Goal: Task Accomplishment & Management: Complete application form

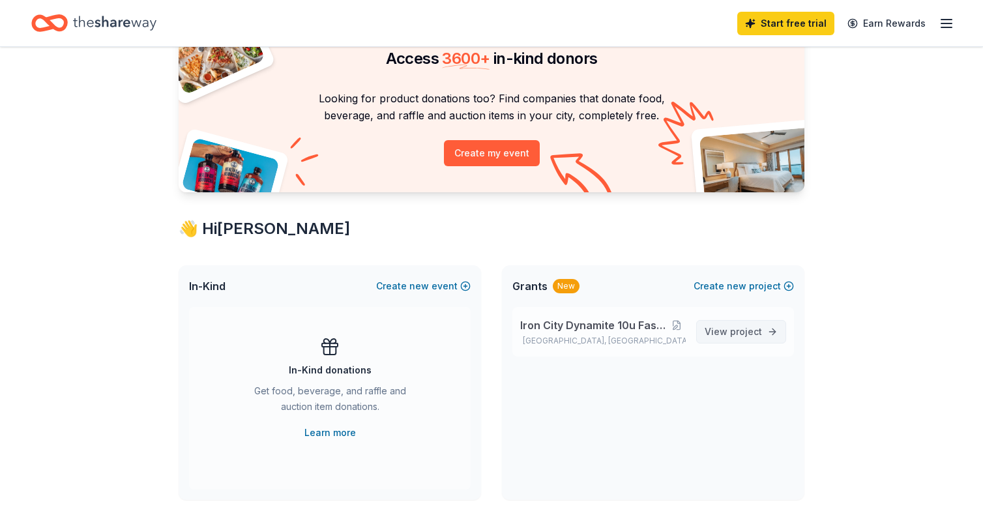
scroll to position [88, 0]
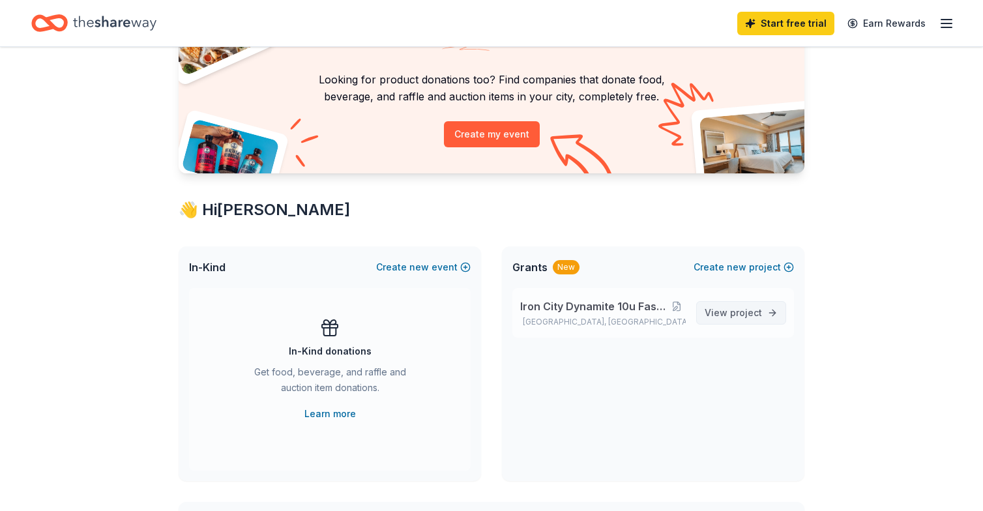
click at [756, 315] on span "project" at bounding box center [746, 312] width 32 height 11
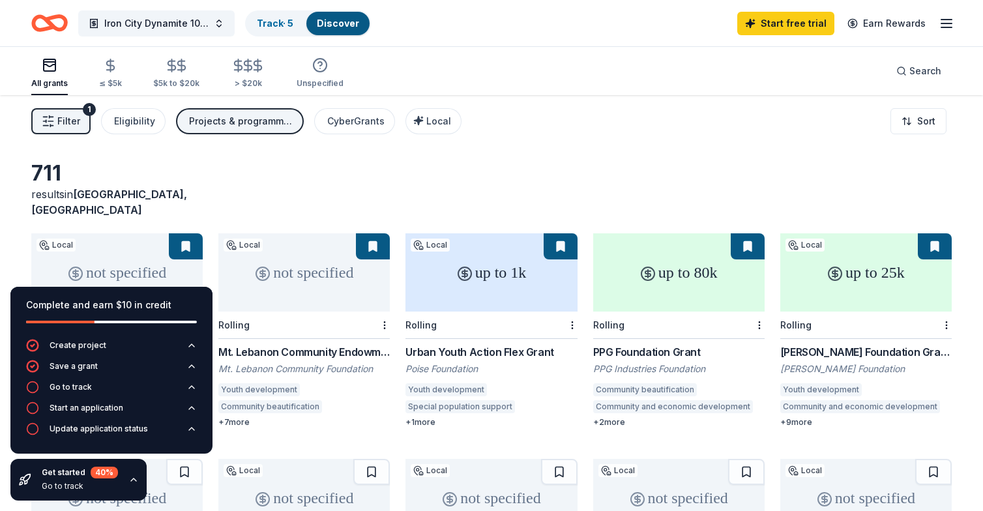
click at [132, 477] on icon "button" at bounding box center [133, 480] width 10 height 10
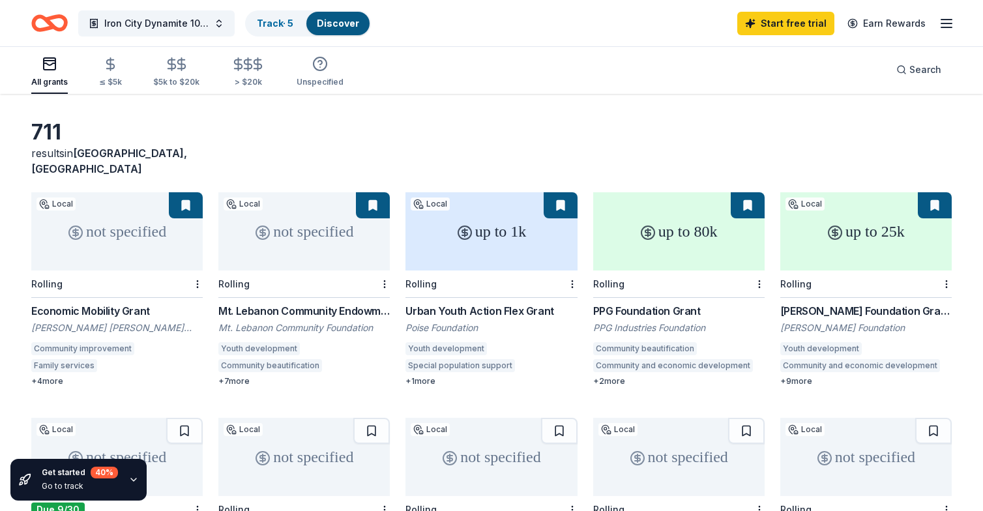
scroll to position [38, 0]
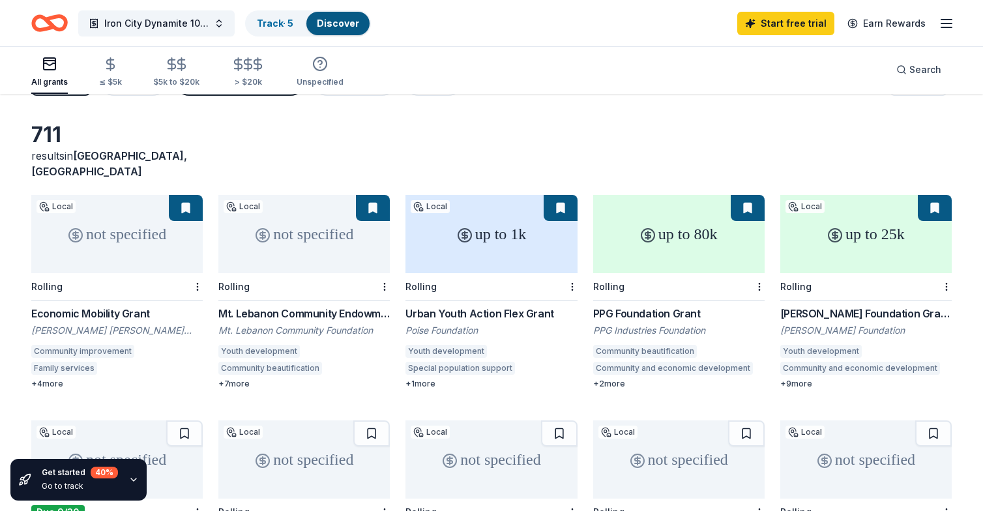
click at [803, 379] on div "+ 9 more" at bounding box center [867, 384] width 172 height 10
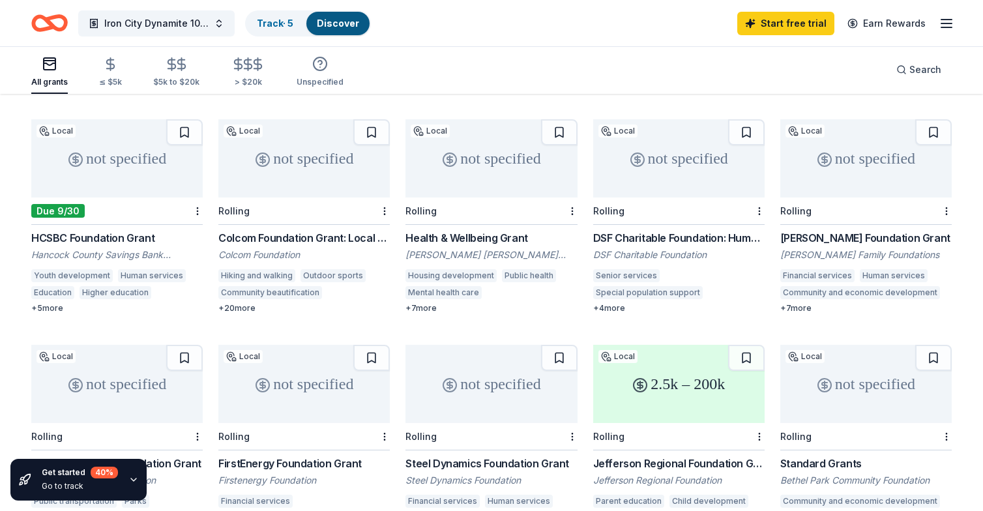
scroll to position [348, 0]
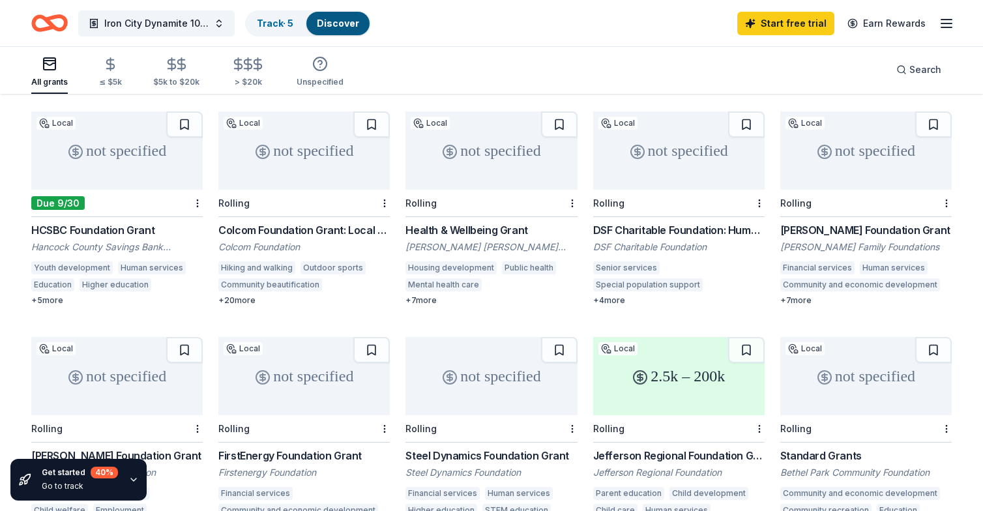
click at [247, 295] on div "+ 20 more" at bounding box center [304, 300] width 172 height 10
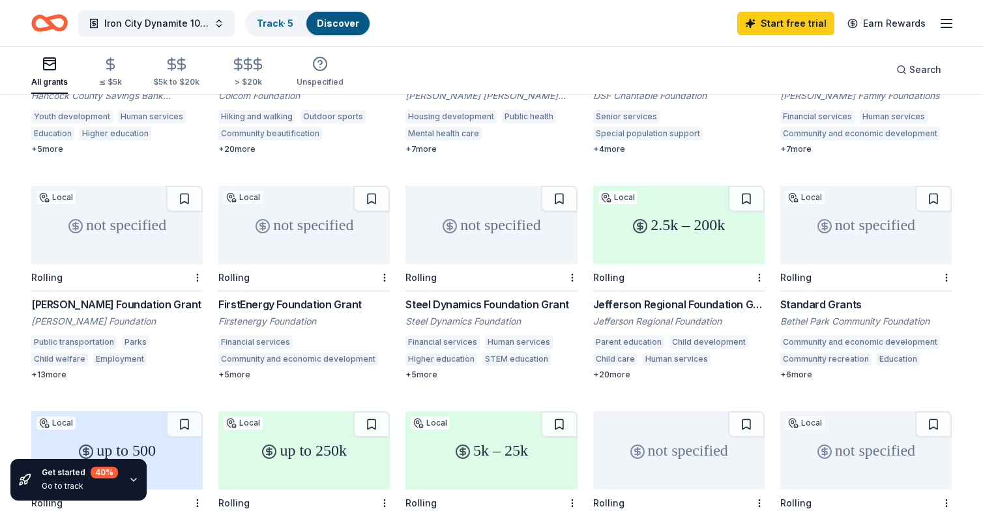
scroll to position [512, 0]
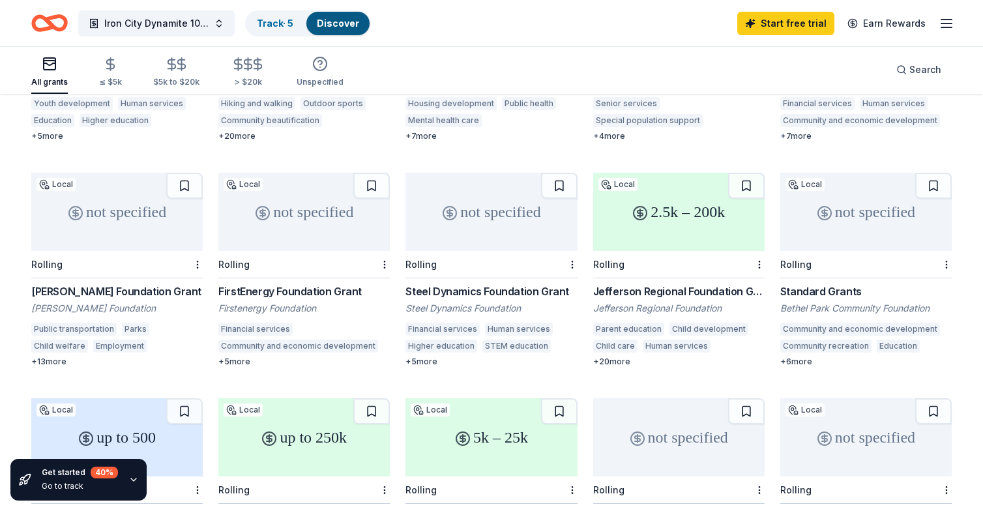
click at [618, 357] on div "+ 20 more" at bounding box center [679, 362] width 172 height 10
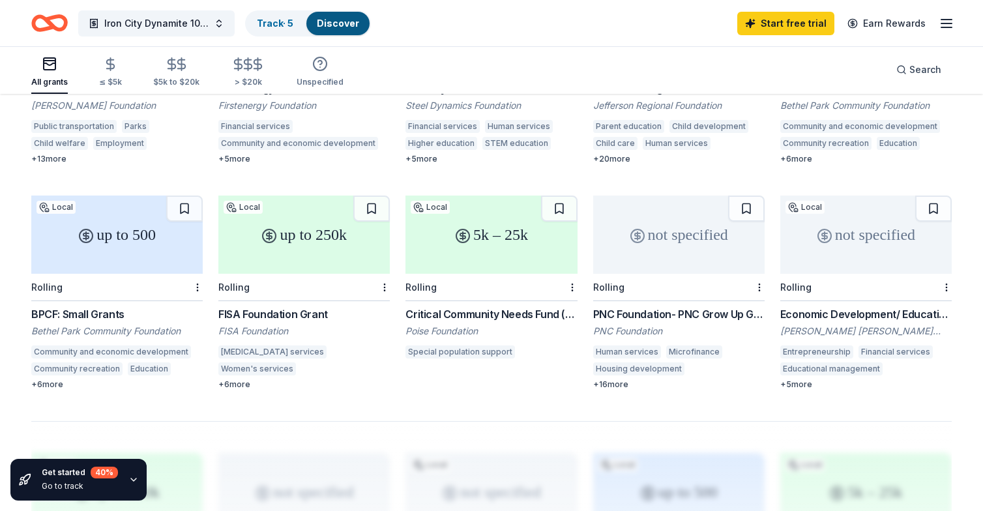
scroll to position [715, 0]
click at [616, 380] on div "+ 16 more" at bounding box center [679, 385] width 172 height 10
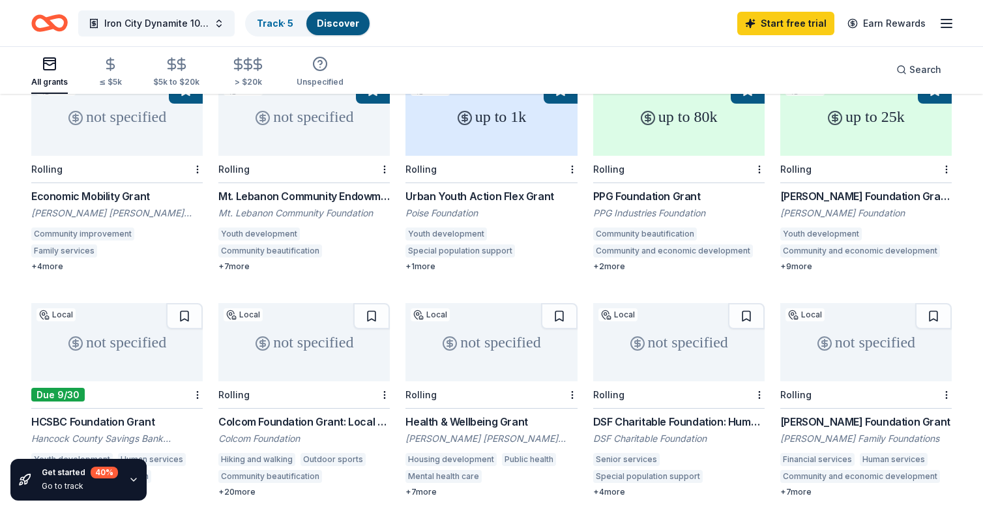
scroll to position [158, 0]
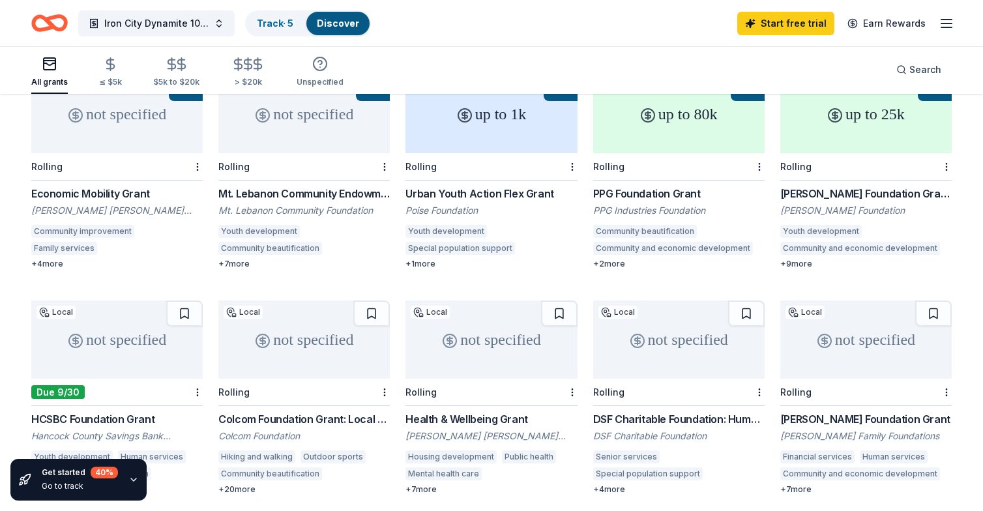
click at [53, 259] on div "+ 4 more" at bounding box center [117, 264] width 172 height 10
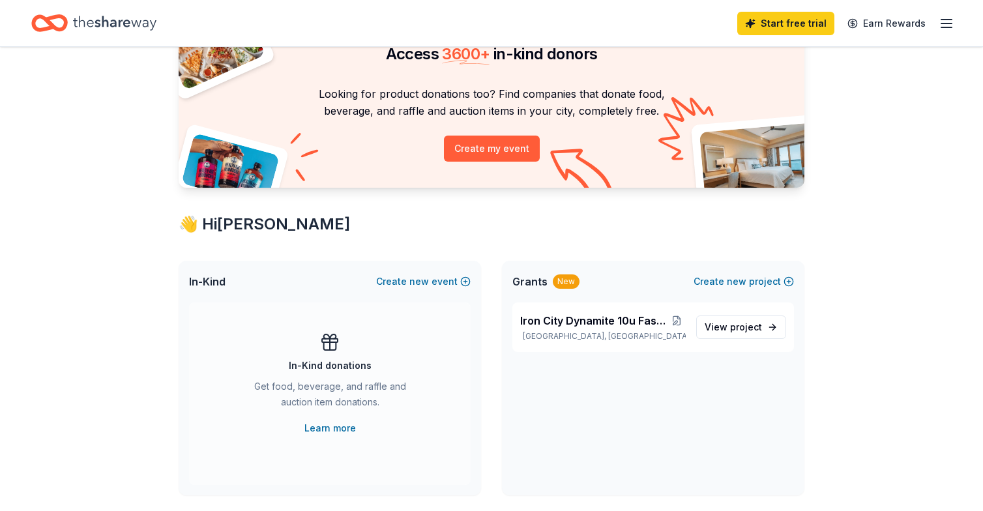
scroll to position [99, 0]
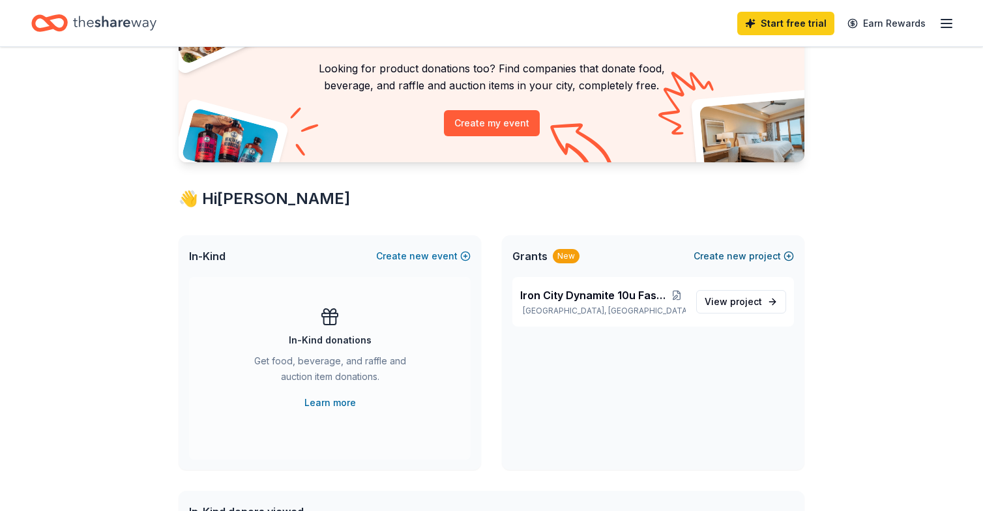
click at [743, 258] on span "new" at bounding box center [737, 256] width 20 height 16
click at [781, 256] on button "Create new project" at bounding box center [744, 256] width 100 height 16
click at [747, 254] on span "new" at bounding box center [737, 256] width 20 height 16
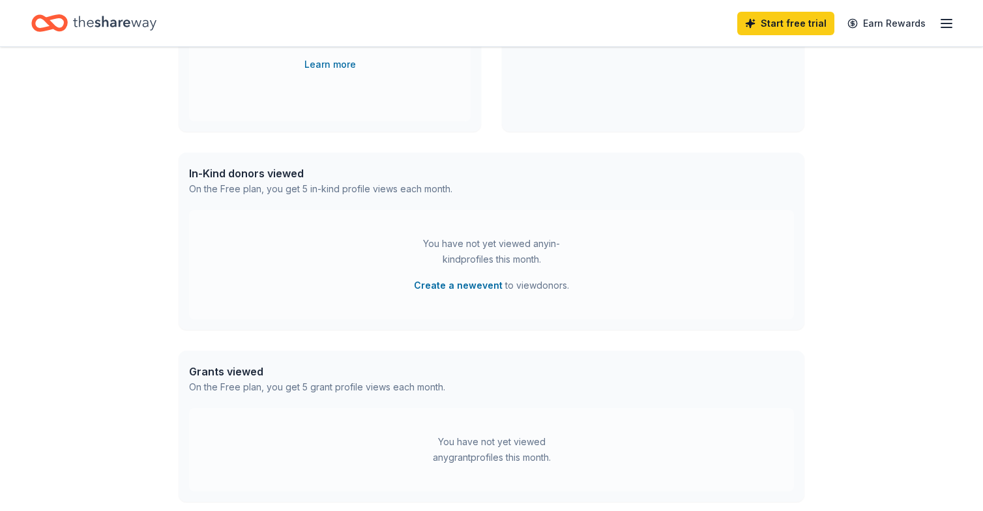
scroll to position [426, 0]
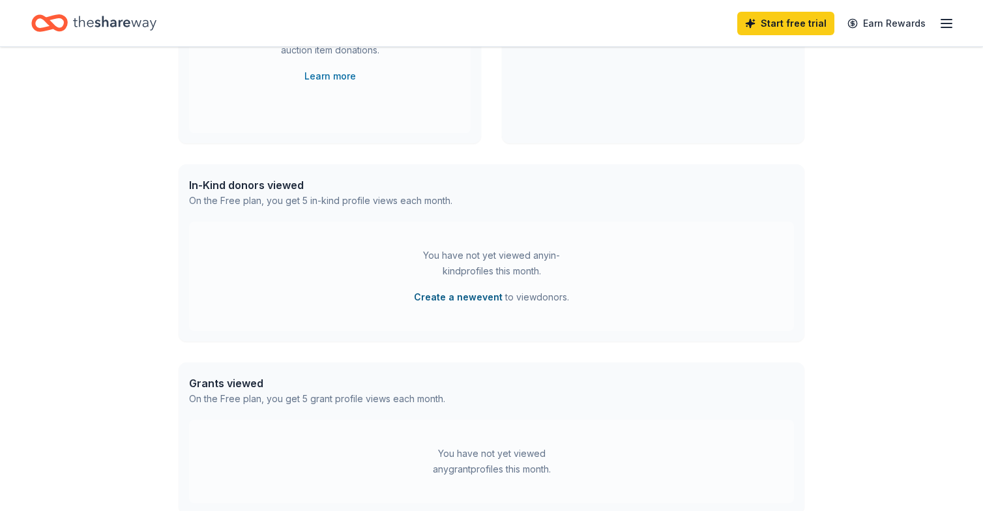
click at [445, 297] on button "Create a new event" at bounding box center [458, 298] width 89 height 16
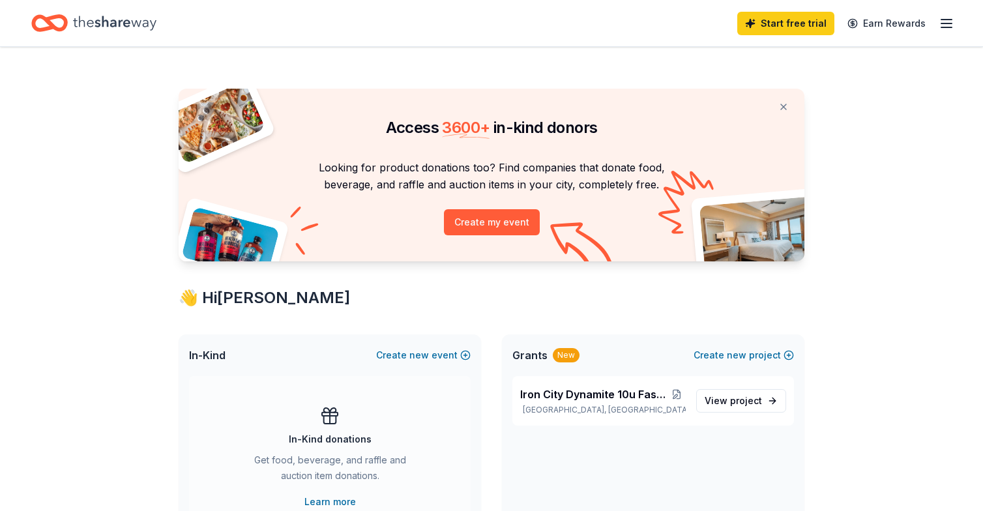
scroll to position [0, 0]
click at [479, 217] on button "Create my event" at bounding box center [492, 222] width 96 height 26
click at [938, 20] on div "Start free trial Earn Rewards" at bounding box center [846, 23] width 217 height 31
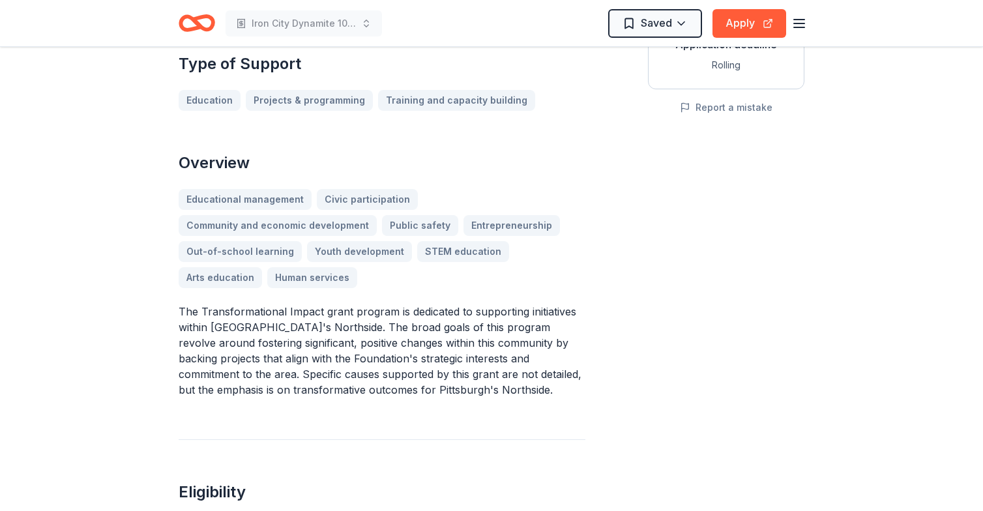
scroll to position [278, 0]
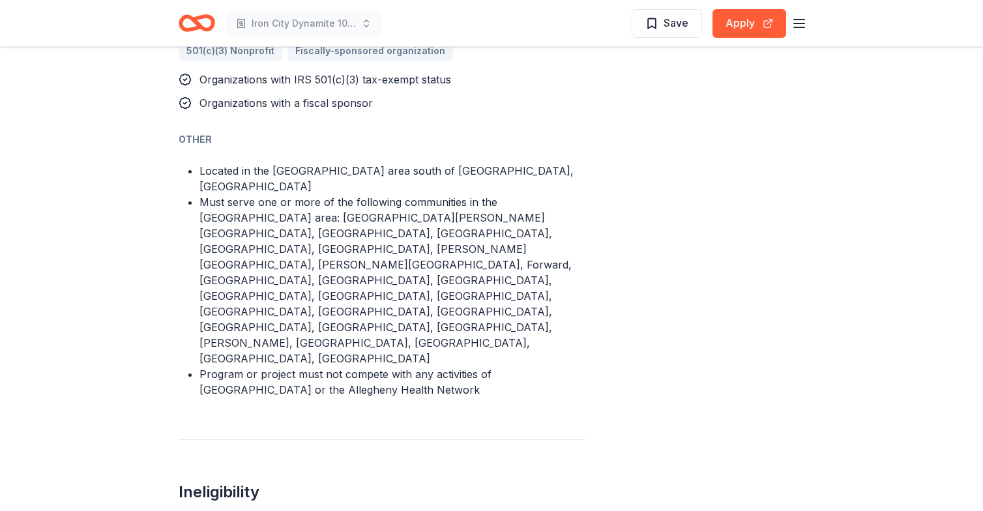
scroll to position [1122, 0]
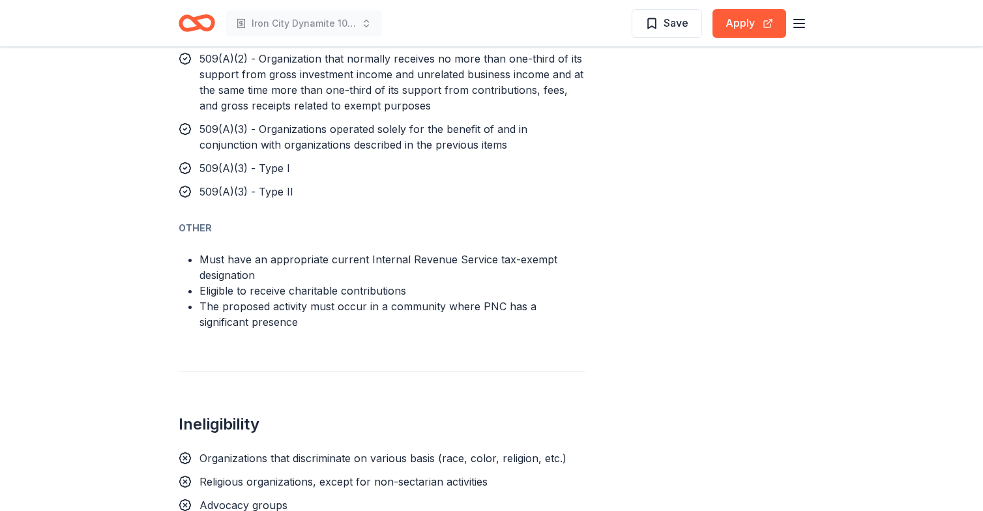
scroll to position [1366, 0]
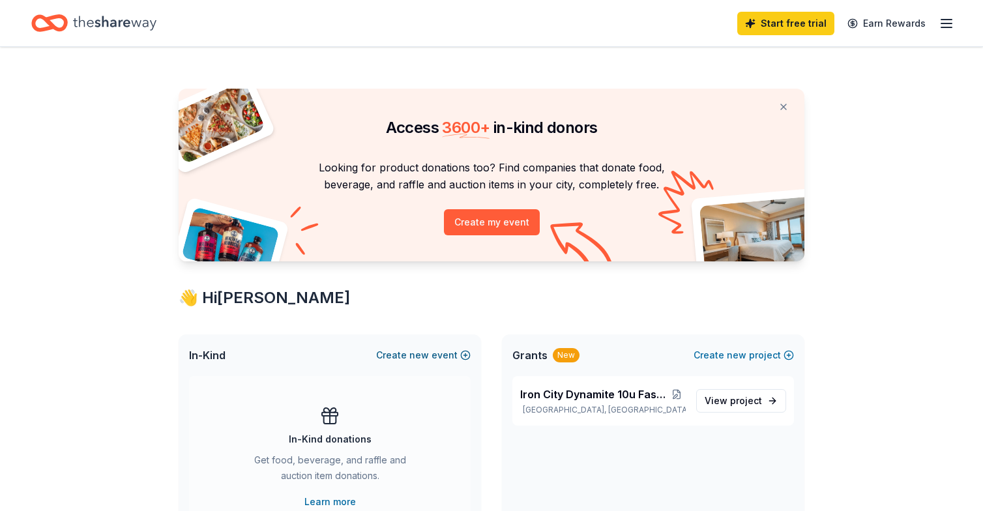
click at [427, 352] on span "new" at bounding box center [420, 356] width 20 height 16
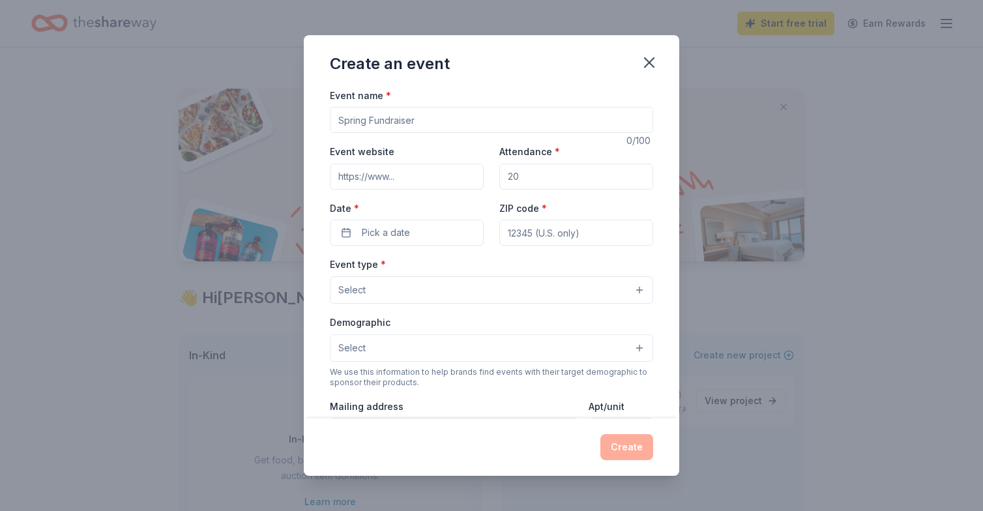
click at [638, 120] on input "Event name *" at bounding box center [491, 120] width 323 height 26
click at [582, 194] on div "Event website Attendance * Date * Pick a date ZIP code *" at bounding box center [491, 194] width 323 height 102
click at [378, 111] on input "Event name *" at bounding box center [491, 120] width 323 height 26
type input "Fall Tournament"
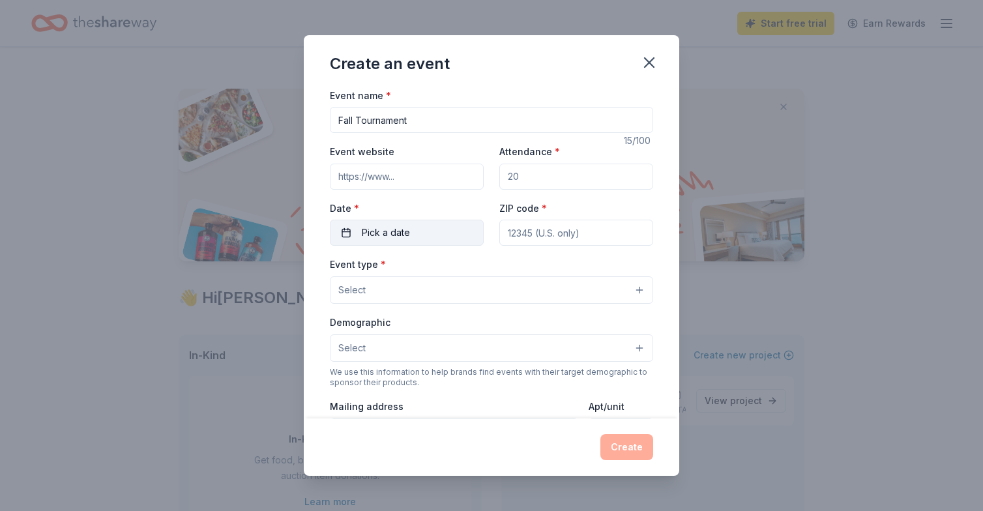
click at [402, 236] on span "Pick a date" at bounding box center [386, 233] width 48 height 16
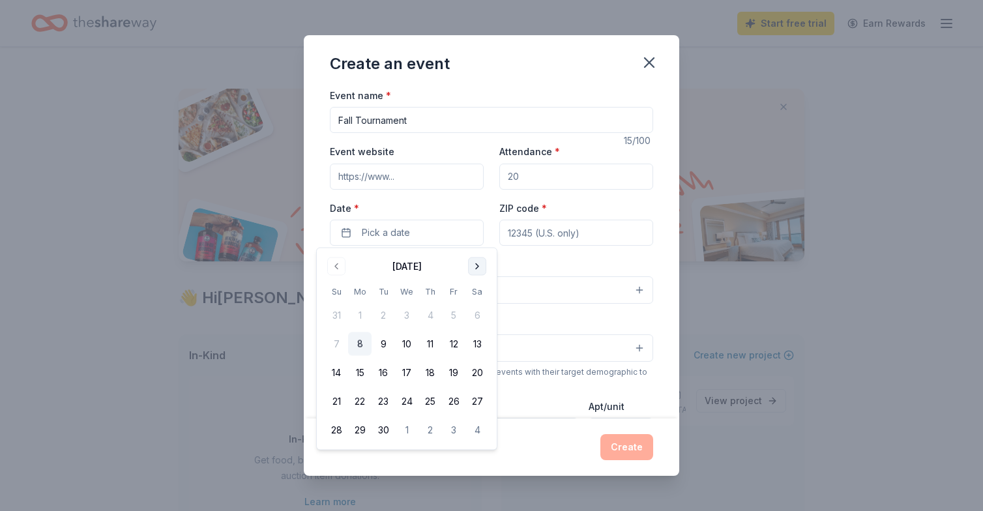
click at [475, 267] on button "Go to next month" at bounding box center [477, 267] width 18 height 18
click at [449, 310] on button "3" at bounding box center [453, 315] width 23 height 23
click at [477, 320] on button "4" at bounding box center [477, 315] width 23 height 23
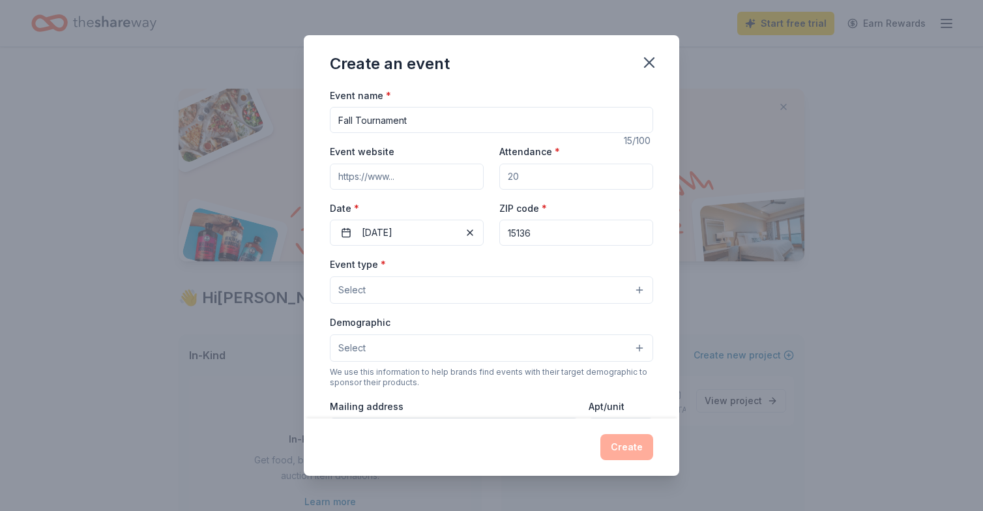
type input "15136"
click at [388, 292] on button "Select" at bounding box center [491, 290] width 323 height 27
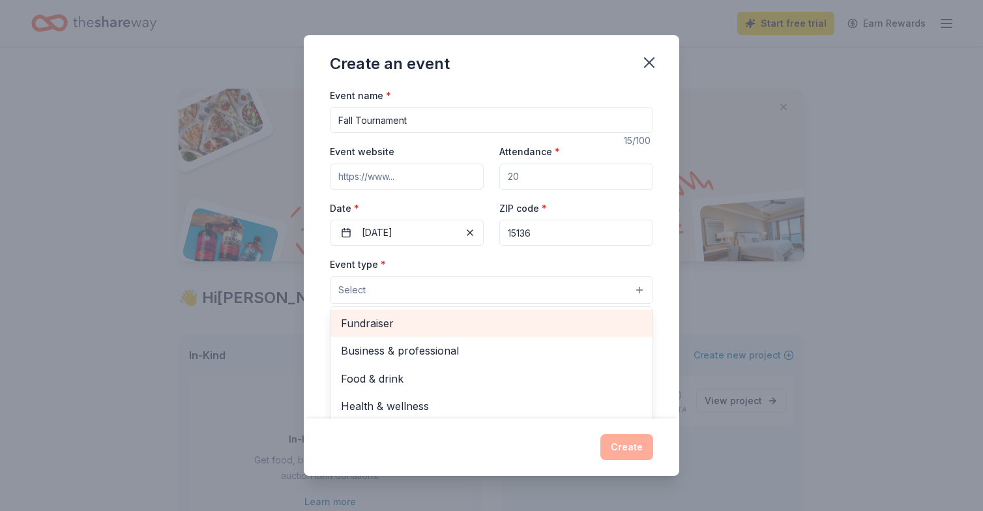
click at [357, 323] on span "Fundraiser" at bounding box center [491, 323] width 301 height 17
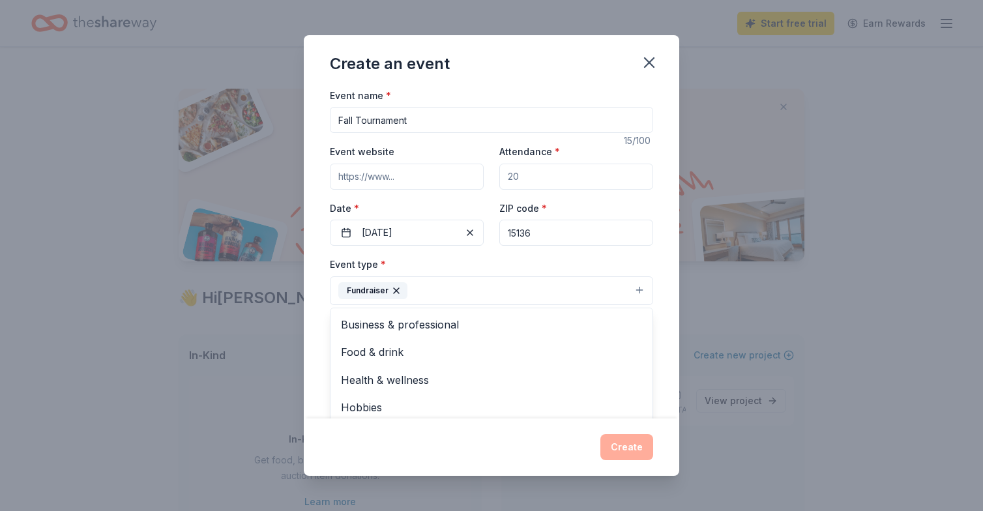
click at [662, 325] on div "Event name * Fall Tournament 15 /100 Event website Attendance * Date * 10/04/20…" at bounding box center [492, 253] width 376 height 332
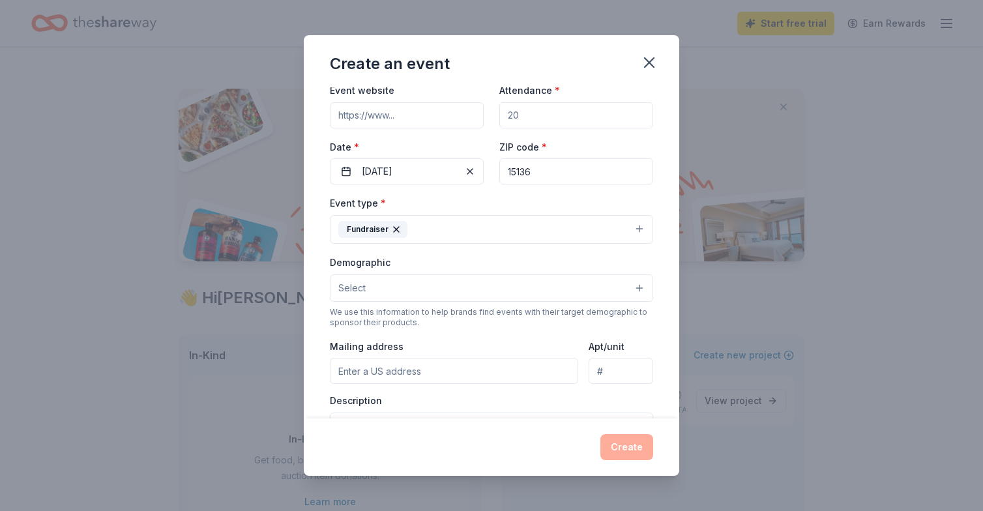
scroll to position [80, 0]
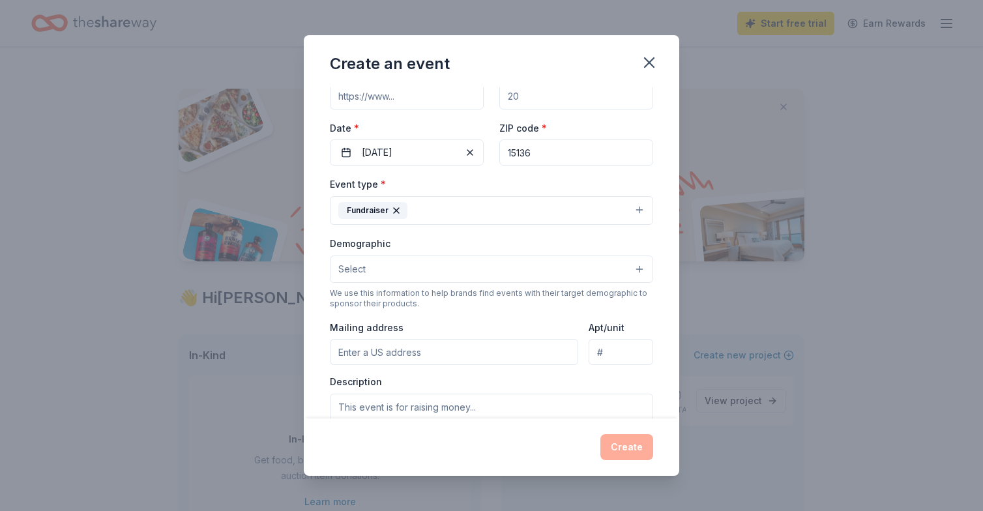
click at [372, 271] on button "Select" at bounding box center [491, 269] width 323 height 27
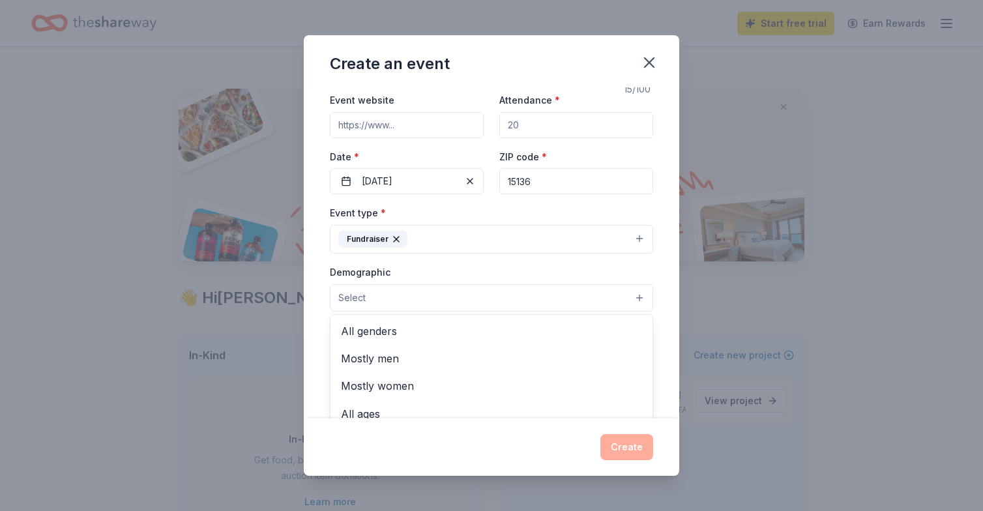
scroll to position [0, 0]
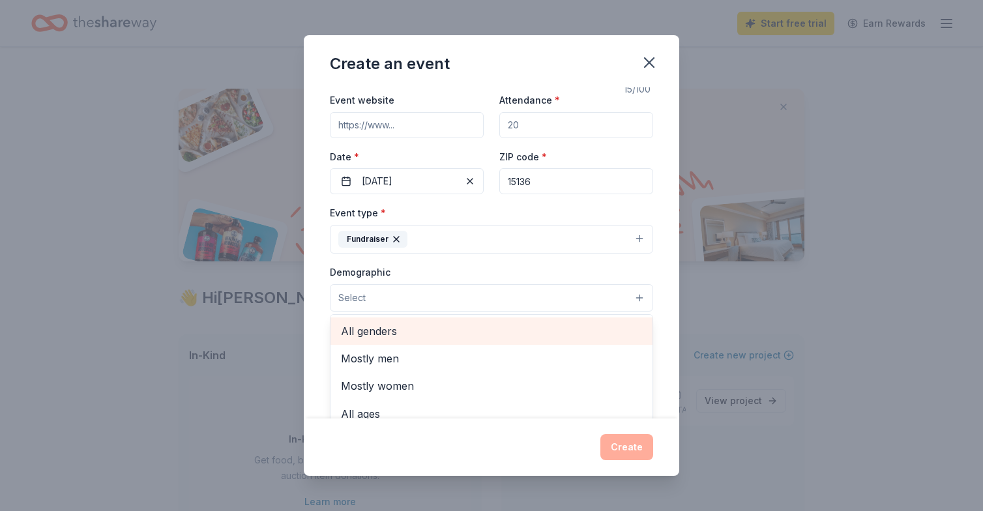
click at [359, 329] on span "All genders" at bounding box center [491, 331] width 301 height 17
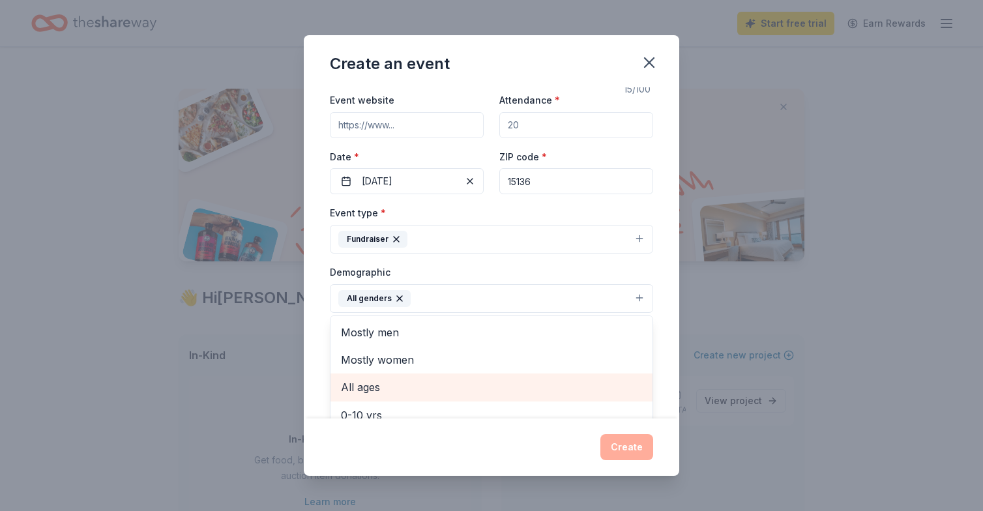
click at [361, 389] on span "All ages" at bounding box center [491, 387] width 301 height 17
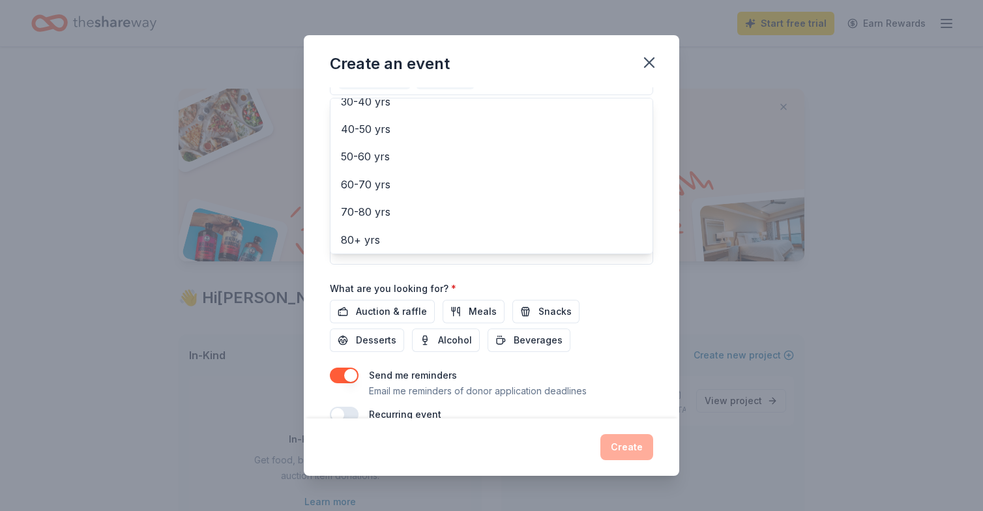
scroll to position [280, 0]
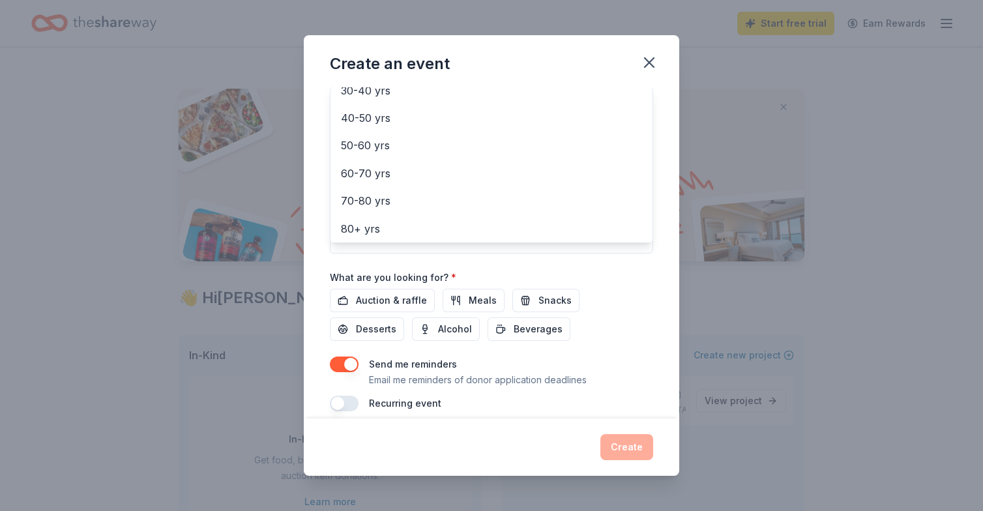
click at [374, 299] on div "Event name * Fall Tournament 15 /100 Event website Attendance * Date * 10/04/20…" at bounding box center [491, 109] width 323 height 605
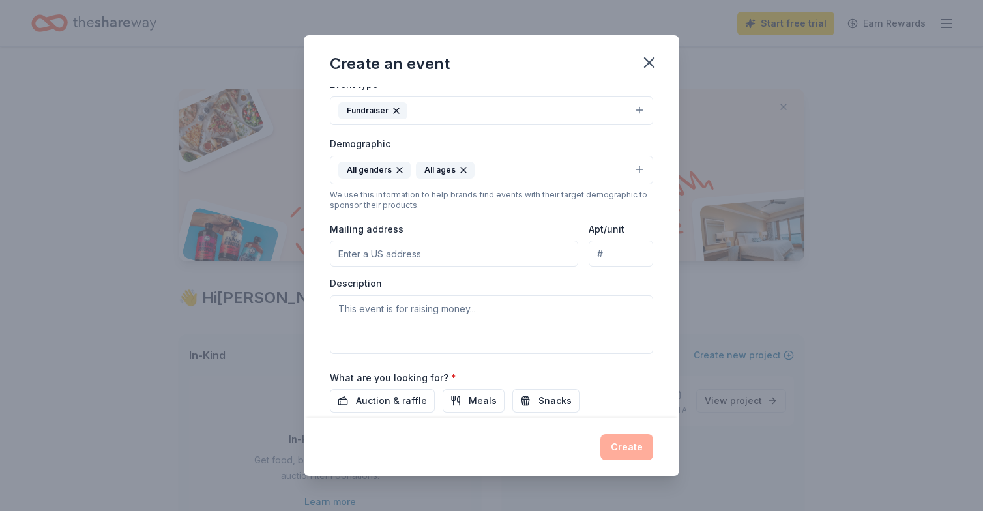
scroll to position [209, 0]
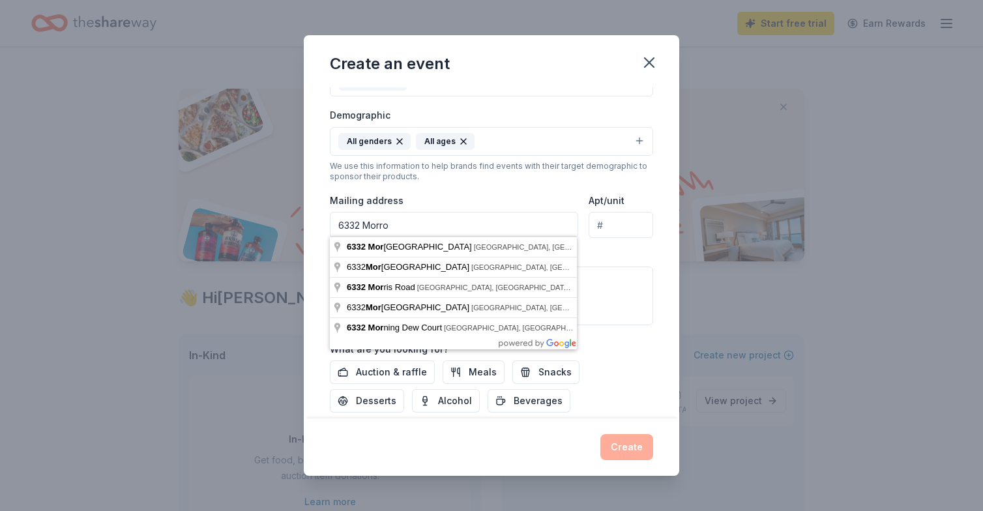
type input "6332 Morrow"
type input "6332 Morrowfield Avenue, Pittsburgh, PA, 15217"
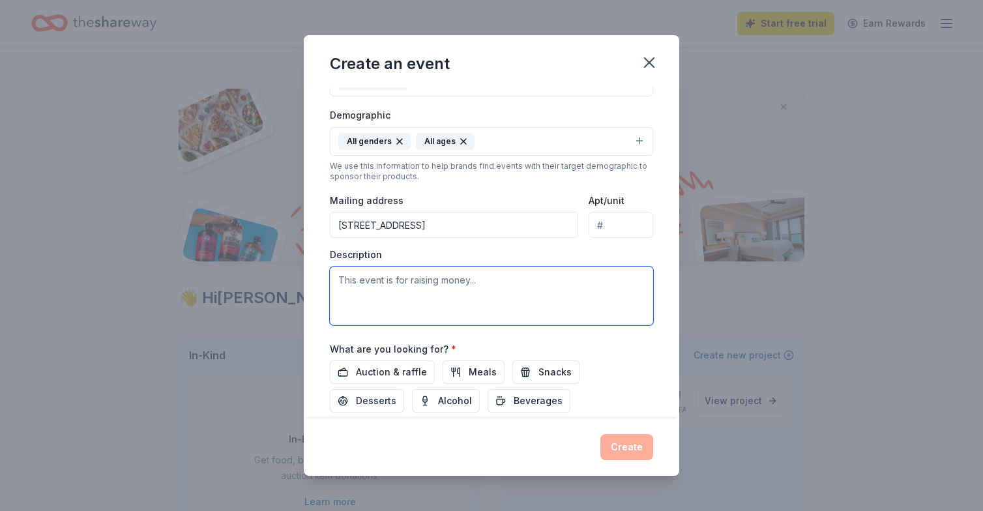
click at [389, 284] on textarea at bounding box center [491, 296] width 323 height 59
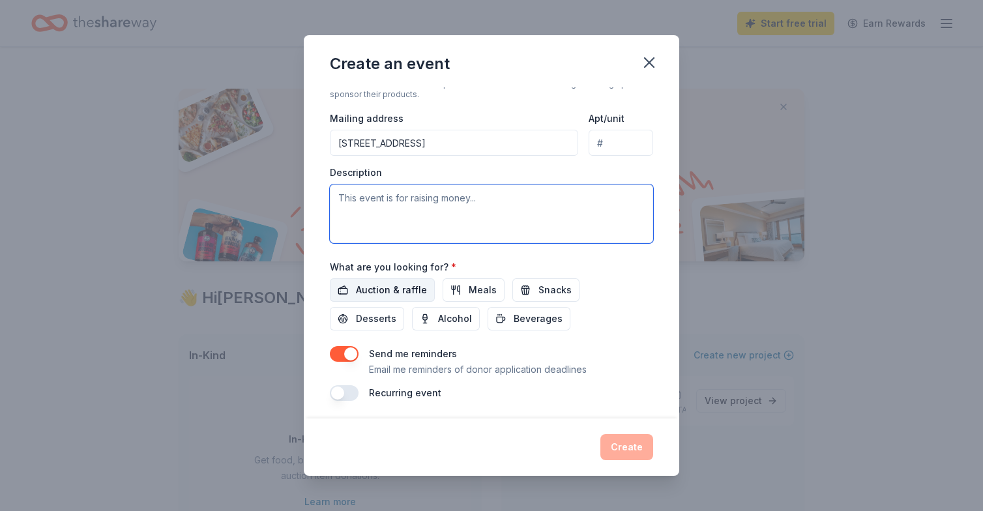
scroll to position [205, 0]
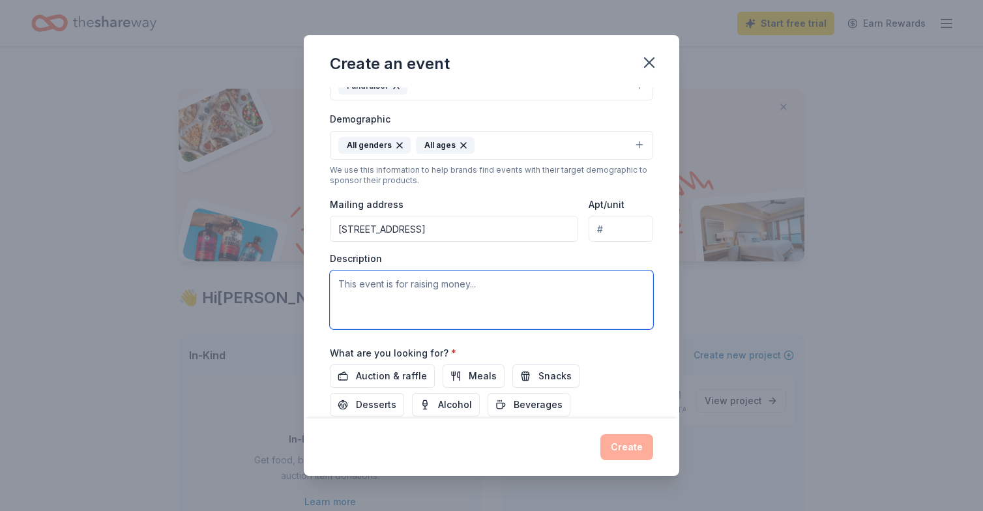
paste textarea "Iron City Dynamite Fastpitch is the premier girls' traveling fastpitch softball…"
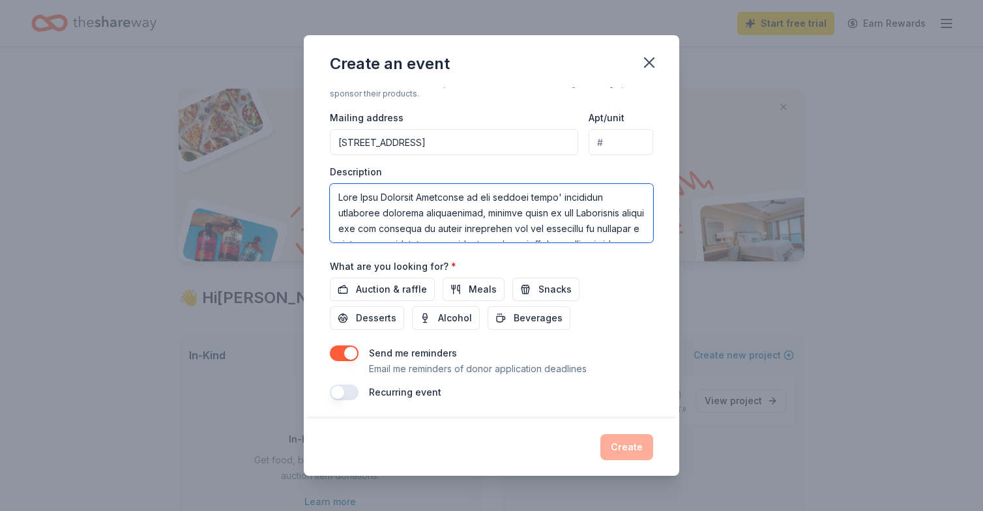
scroll to position [291, 0]
type textarea "Iron City Dynamite Fastpitch is the premier girls' traveling fastpitch softball…"
click at [605, 376] on div "Send me reminders Email me reminders of donor application deadlines Recurring e…" at bounding box center [491, 373] width 323 height 55
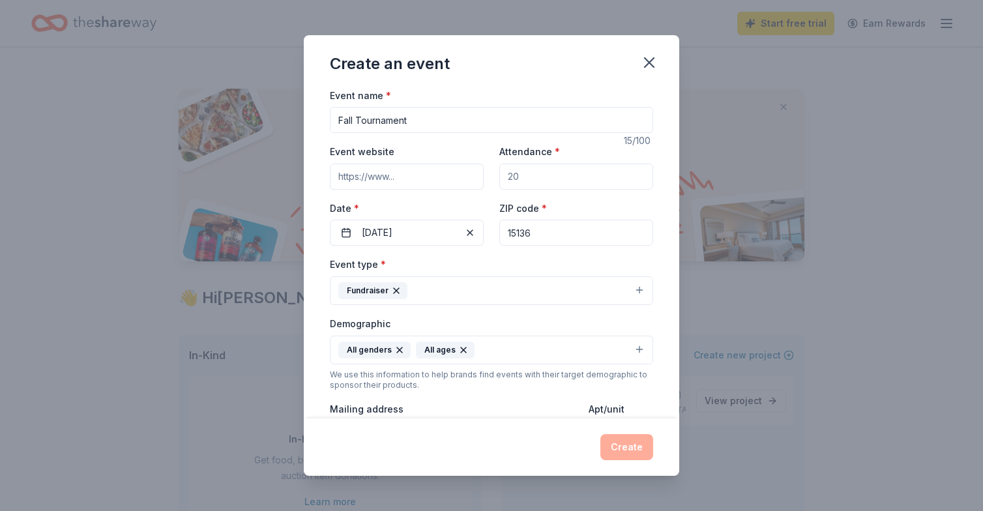
scroll to position [0, 0]
click at [558, 175] on input "Attendance *" at bounding box center [577, 177] width 154 height 26
drag, startPoint x: 545, startPoint y: 176, endPoint x: 476, endPoint y: 173, distance: 68.6
click at [476, 173] on div "Event website Attendance * Date * 10/04/2025 ZIP code * 15136" at bounding box center [491, 194] width 323 height 102
type input "1"
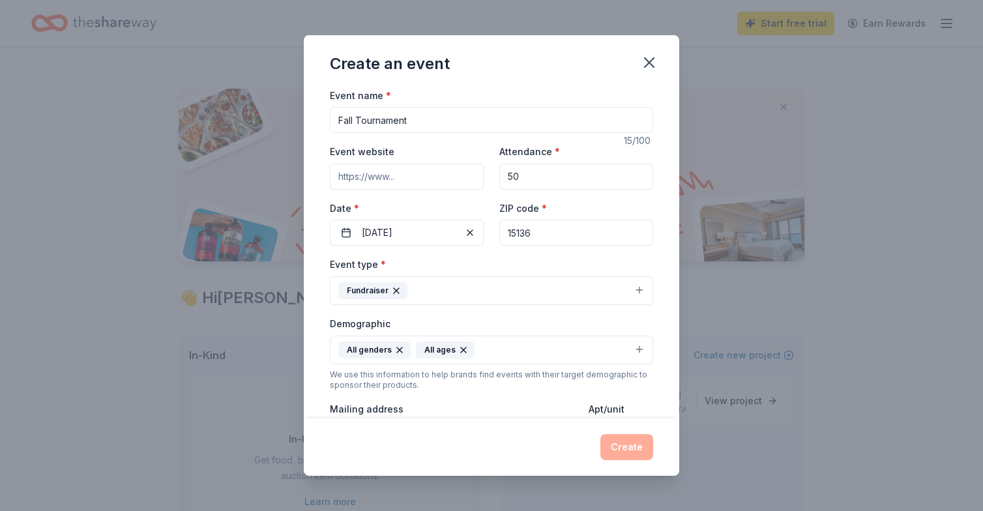
type input "5"
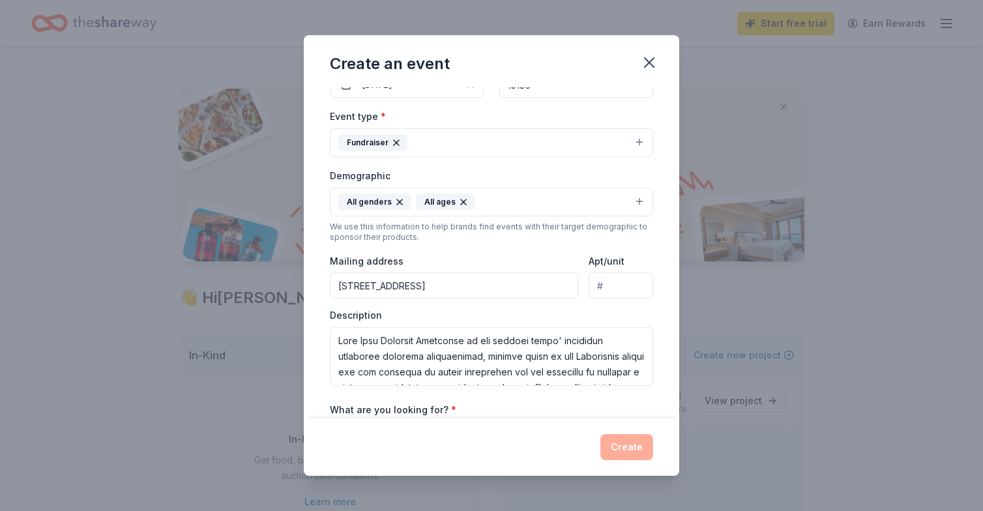
scroll to position [228, 0]
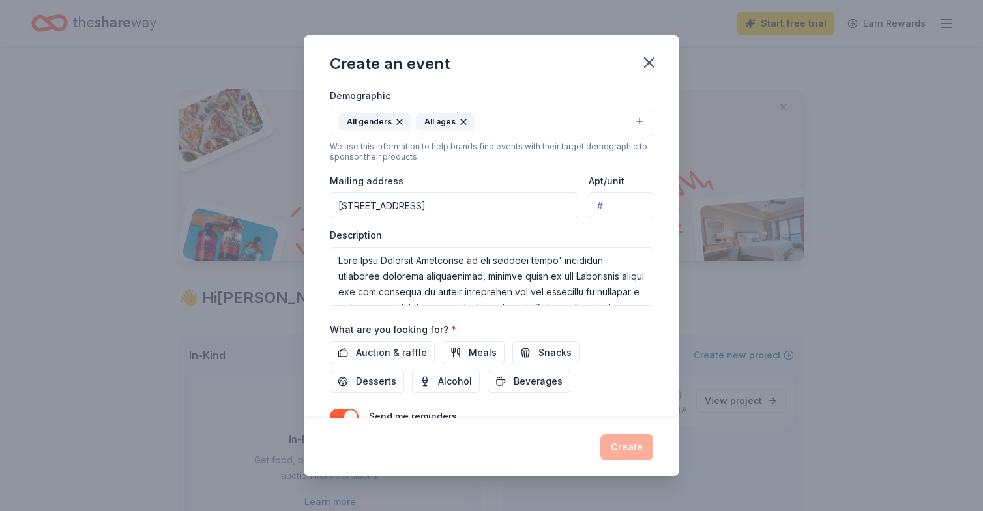
type input "250"
click at [517, 375] on div "Auction & raffle Meals Snacks Desserts Alcohol Beverages" at bounding box center [491, 367] width 323 height 52
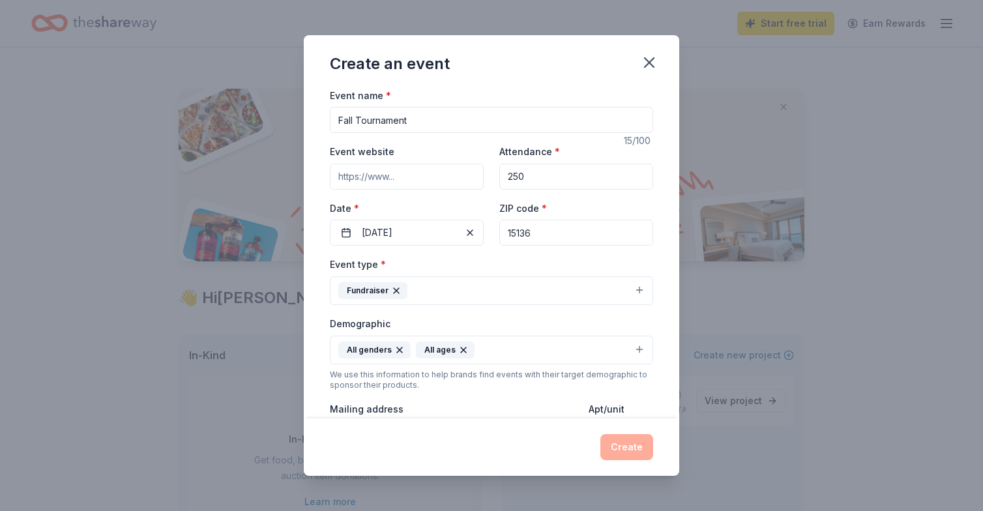
scroll to position [0, 0]
click at [376, 179] on input "Event website" at bounding box center [407, 177] width 154 height 26
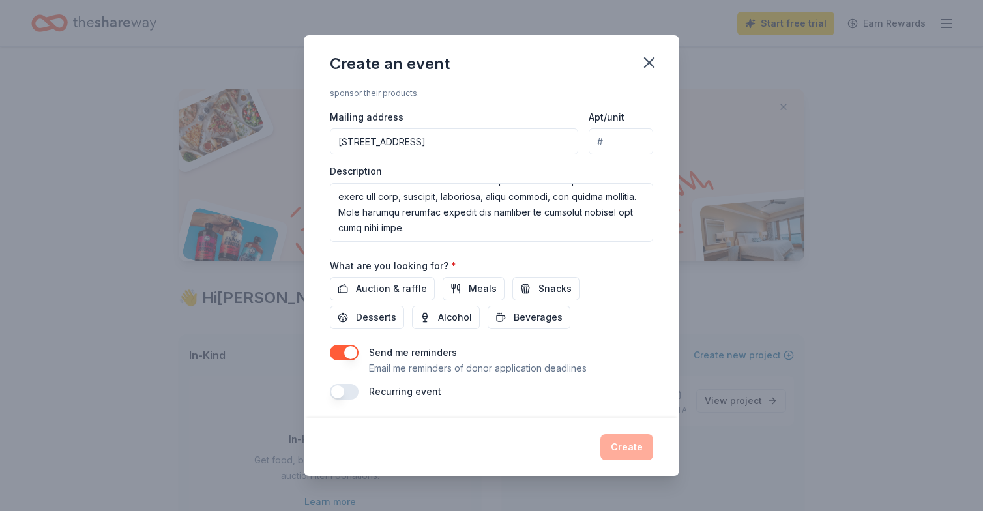
scroll to position [291, 0]
click at [351, 389] on button "button" at bounding box center [344, 393] width 29 height 16
click at [340, 391] on button "button" at bounding box center [344, 393] width 29 height 16
click at [376, 282] on span "Auction & raffle" at bounding box center [391, 290] width 71 height 16
click at [625, 442] on button "Create" at bounding box center [627, 447] width 53 height 26
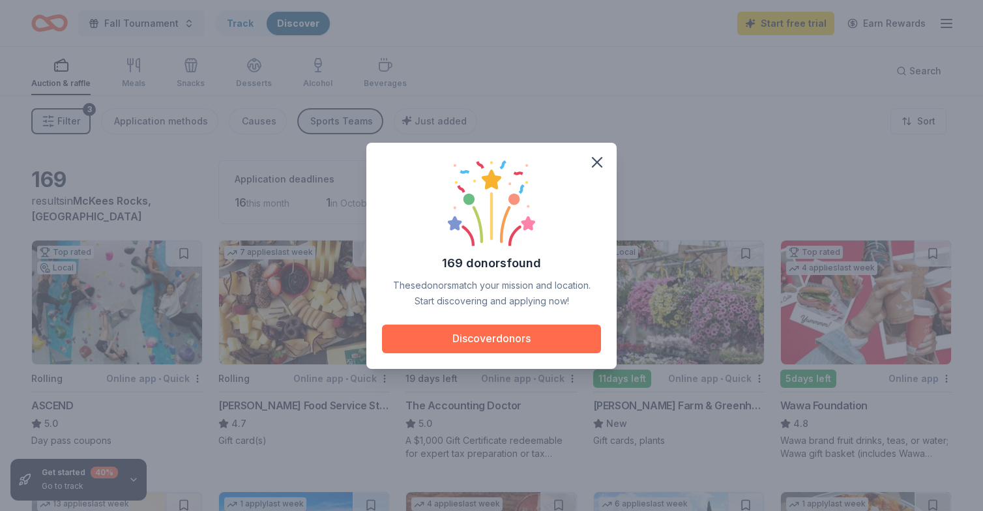
click at [489, 343] on button "Discover donors" at bounding box center [491, 339] width 219 height 29
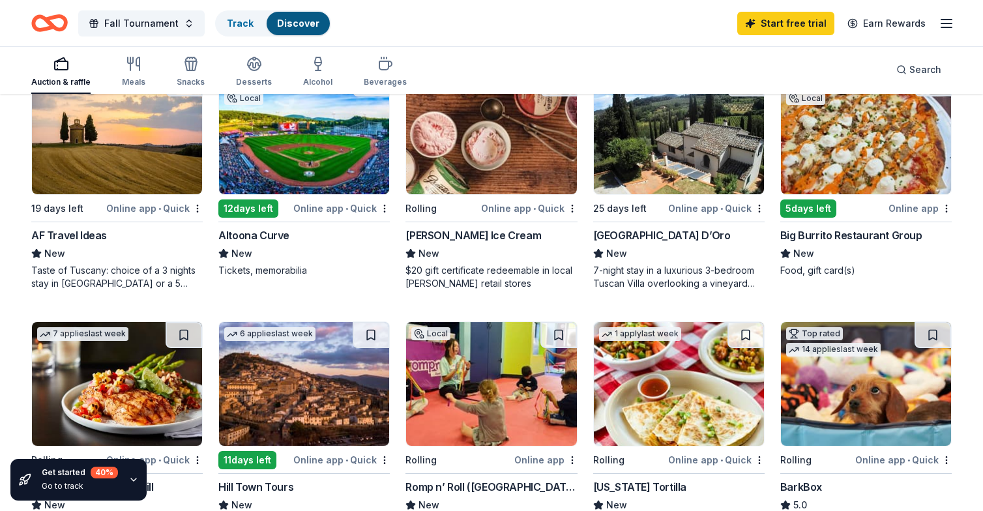
scroll to position [427, 0]
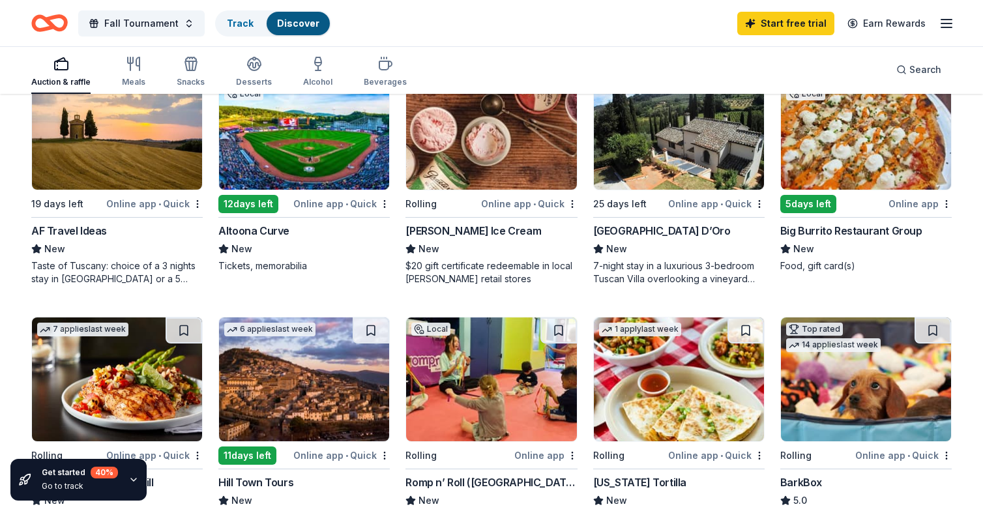
click at [919, 199] on div "Online app" at bounding box center [920, 204] width 63 height 16
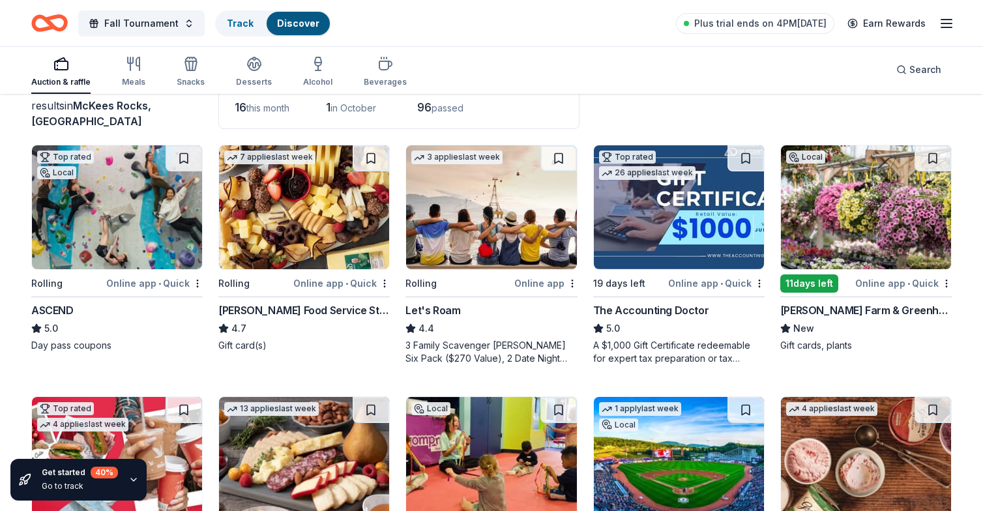
click at [854, 310] on div "Bedner's Farm & Greenhouse" at bounding box center [867, 311] width 172 height 16
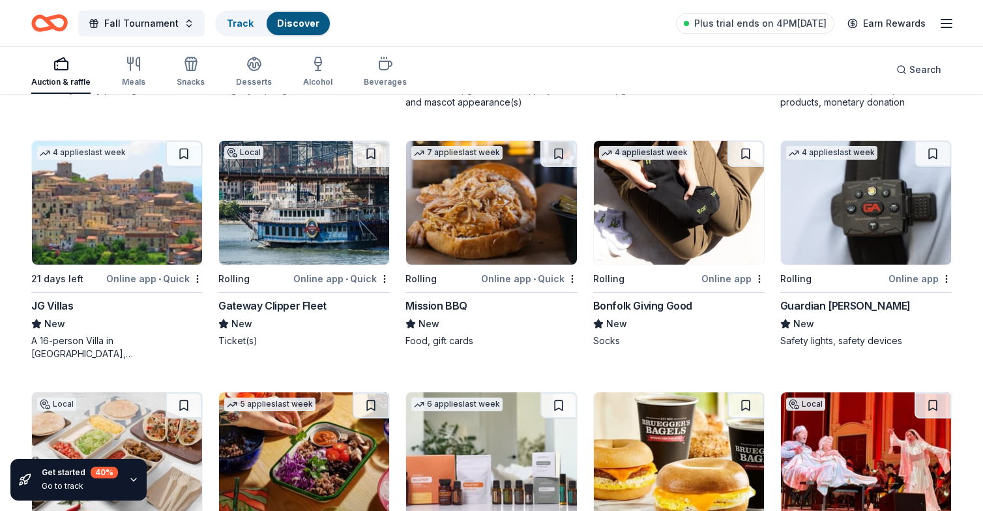
scroll to position [1846, 0]
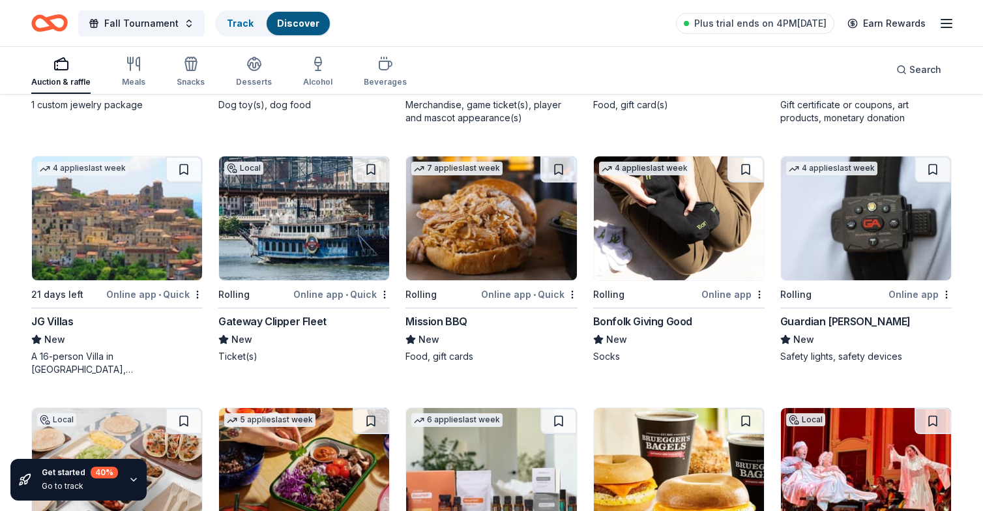
click at [278, 317] on div "Gateway Clipper Fleet" at bounding box center [272, 322] width 108 height 16
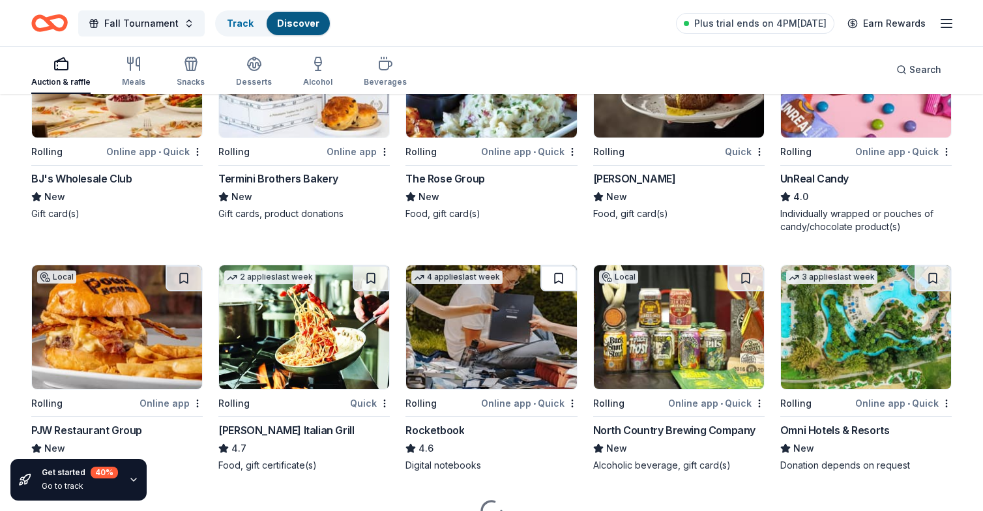
scroll to position [3248, 0]
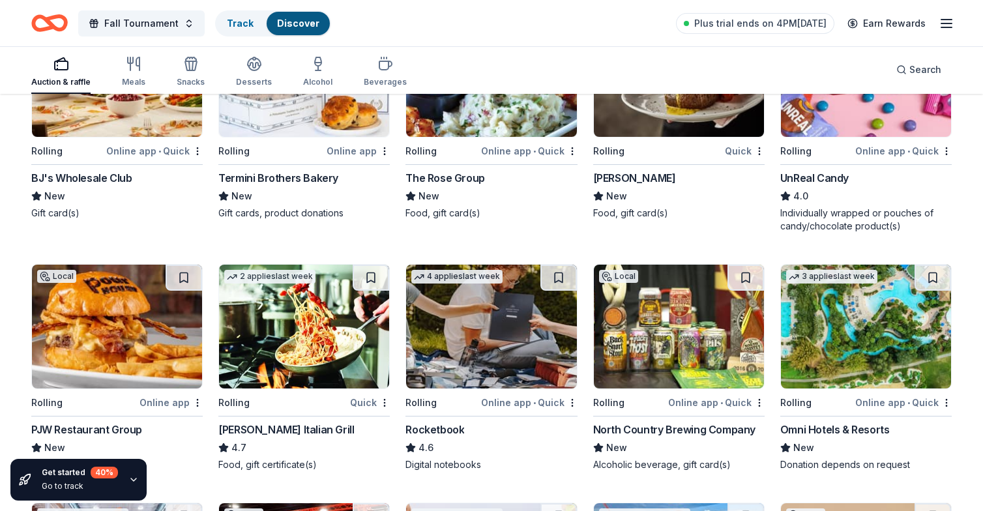
click at [459, 175] on div "The Rose Group" at bounding box center [445, 178] width 79 height 16
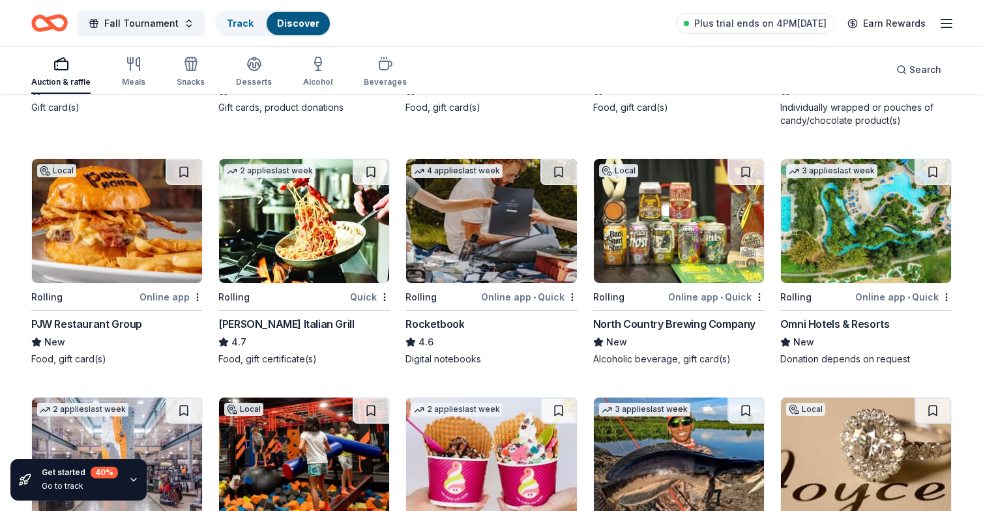
scroll to position [3359, 0]
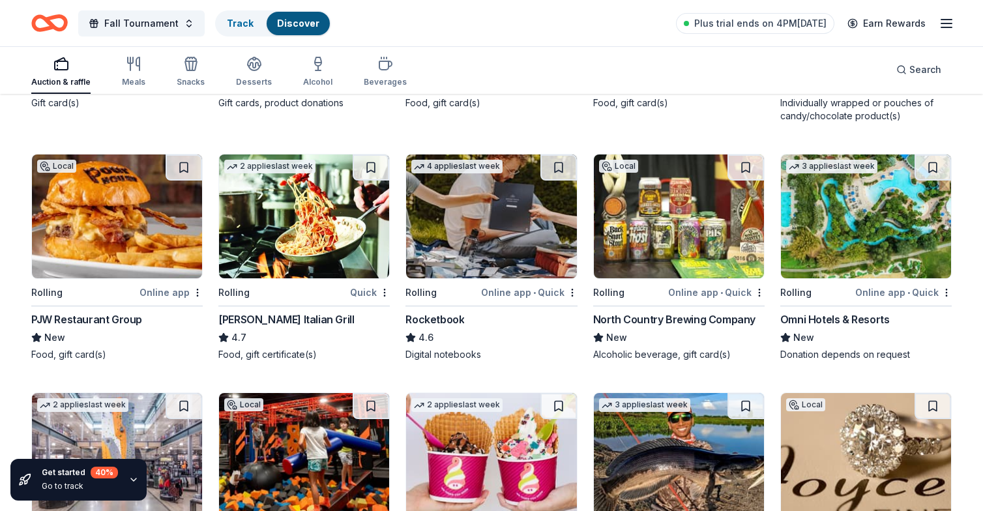
click at [101, 315] on div "PJW Restaurant Group" at bounding box center [86, 320] width 111 height 16
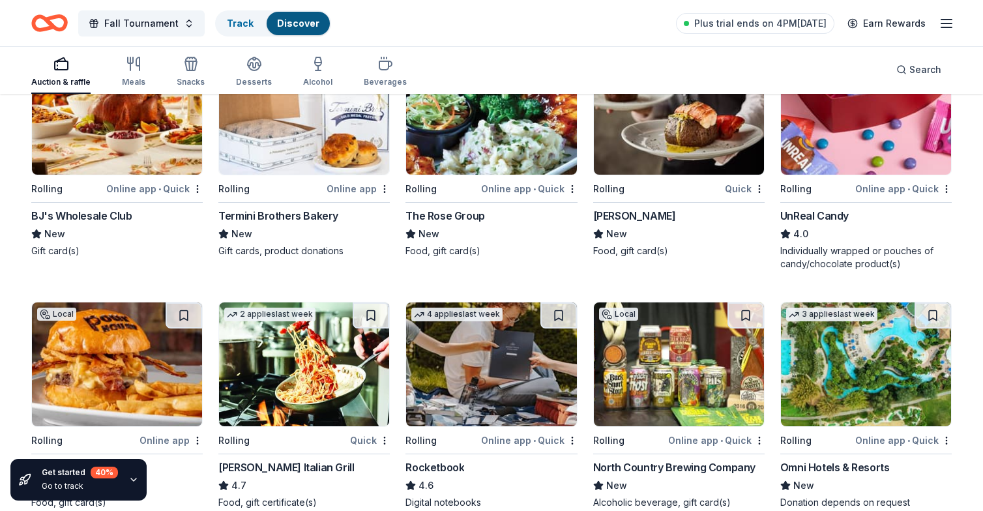
scroll to position [3209, 0]
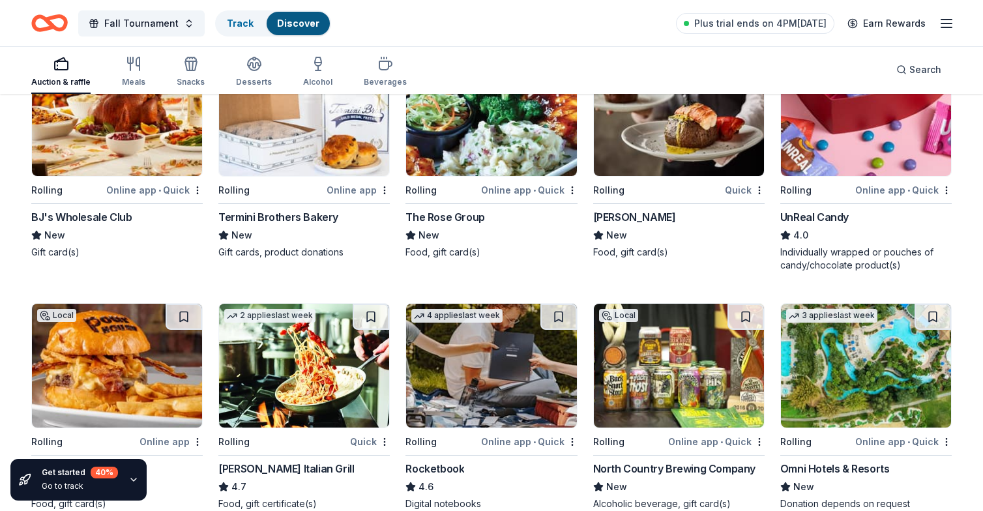
click at [461, 217] on div "The Rose Group" at bounding box center [445, 217] width 79 height 16
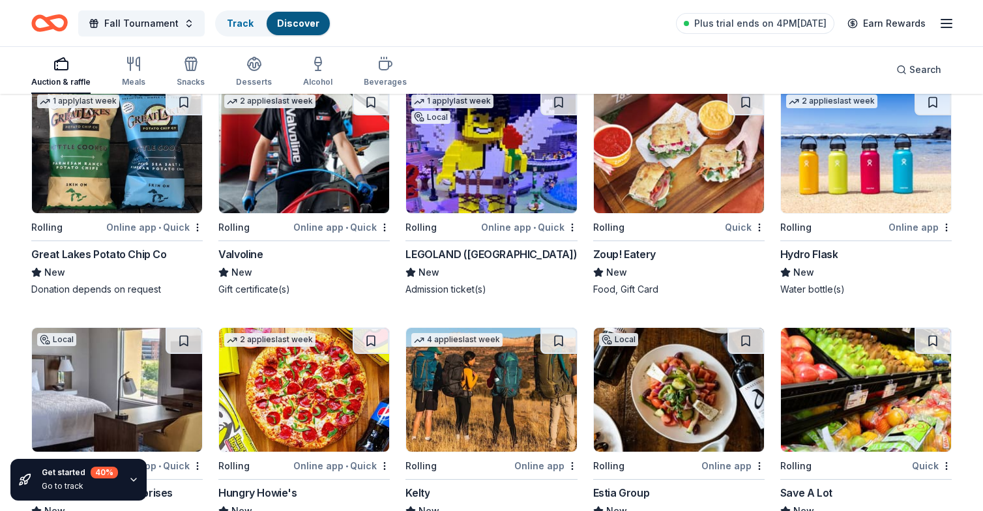
scroll to position [4641, 0]
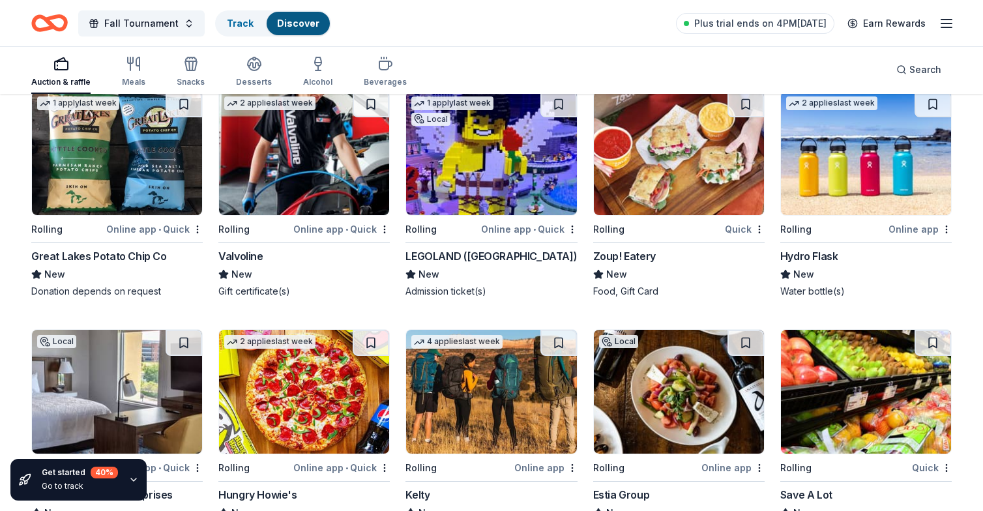
click at [803, 254] on div "Hydro Flask" at bounding box center [810, 256] width 58 height 16
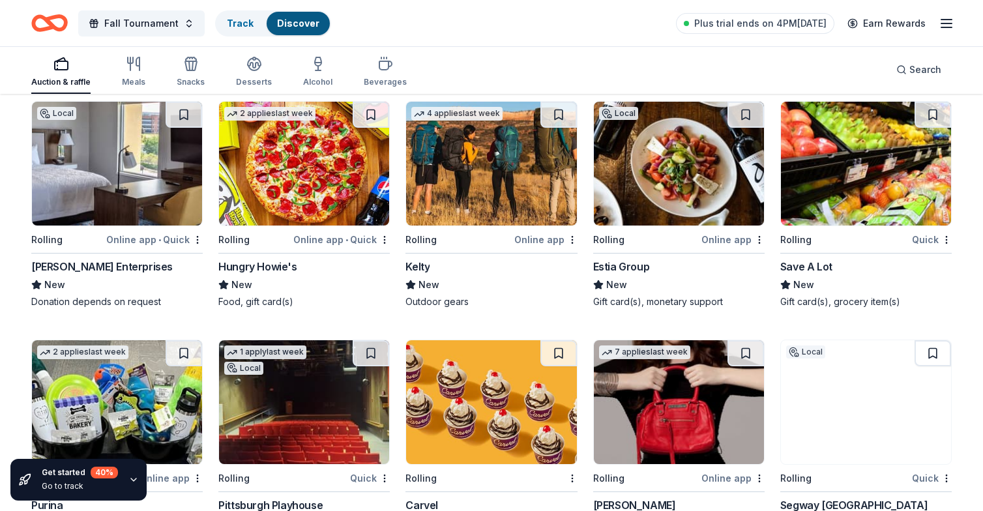
scroll to position [4870, 0]
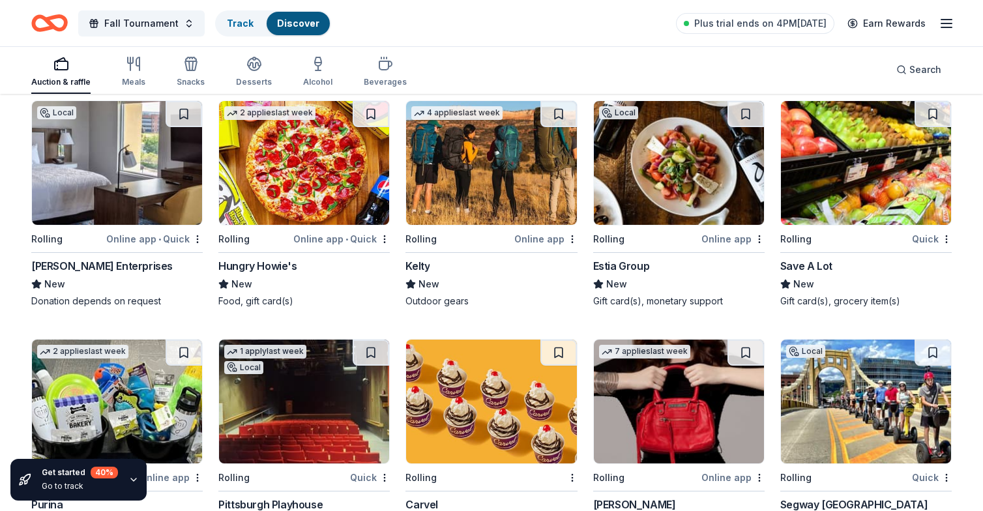
click at [87, 267] on div "Scott Enterprises" at bounding box center [102, 266] width 142 height 16
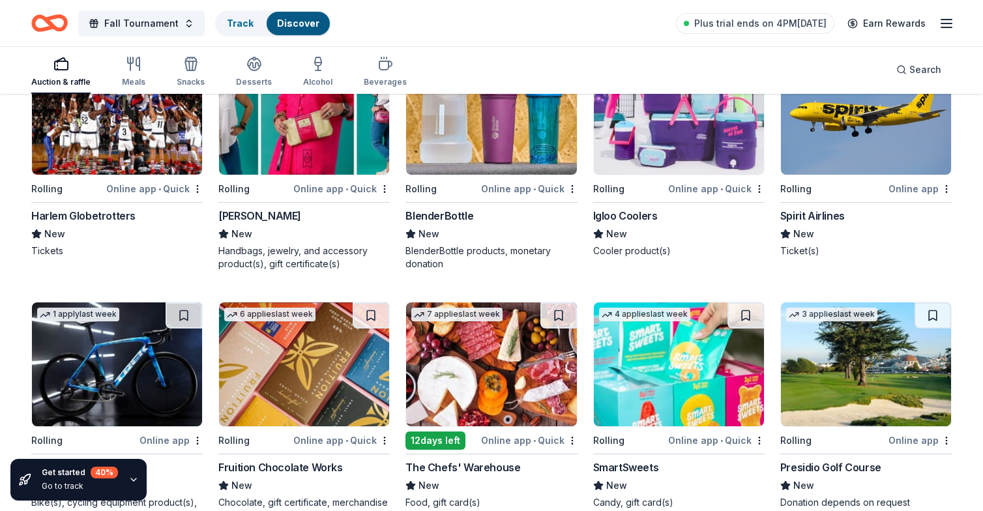
scroll to position [6642, 0]
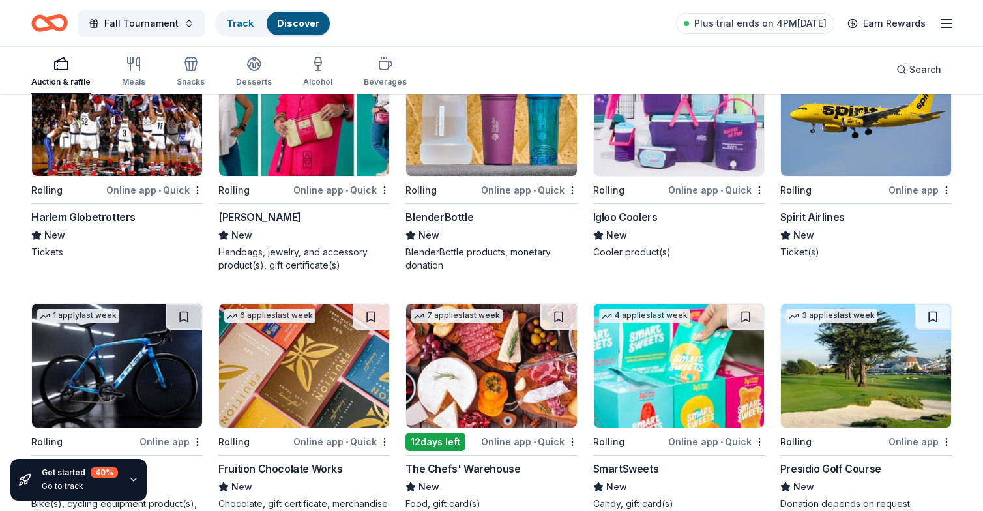
click at [99, 219] on div "Harlem Globetrotters" at bounding box center [83, 217] width 104 height 16
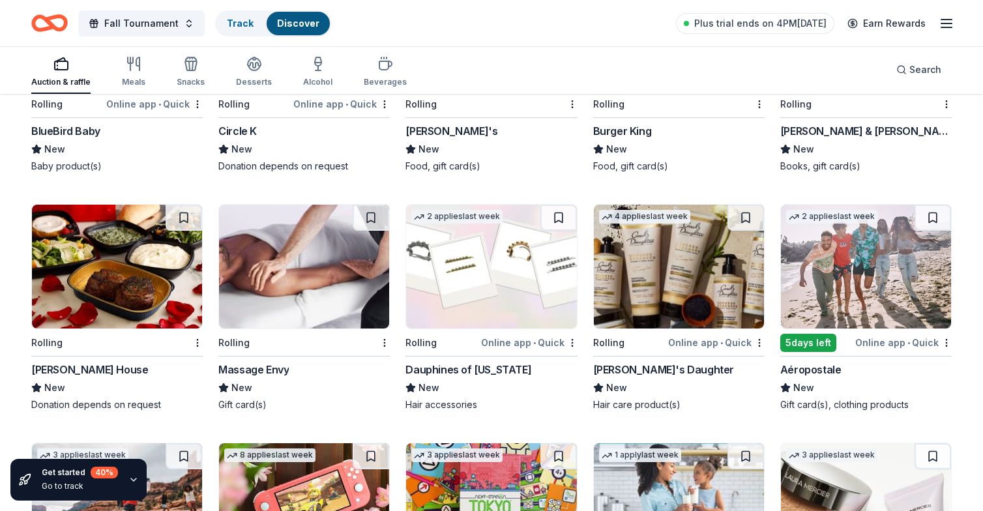
scroll to position [7484, 0]
click at [91, 362] on div "Ruth's Chris Steak House" at bounding box center [89, 370] width 117 height 16
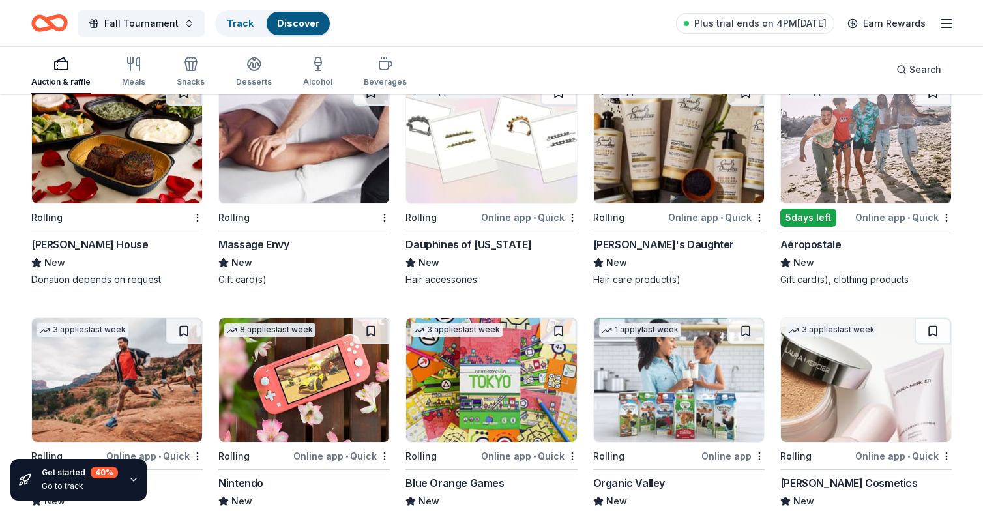
scroll to position [7610, 0]
click at [880, 209] on div "Online app • Quick" at bounding box center [904, 217] width 97 height 16
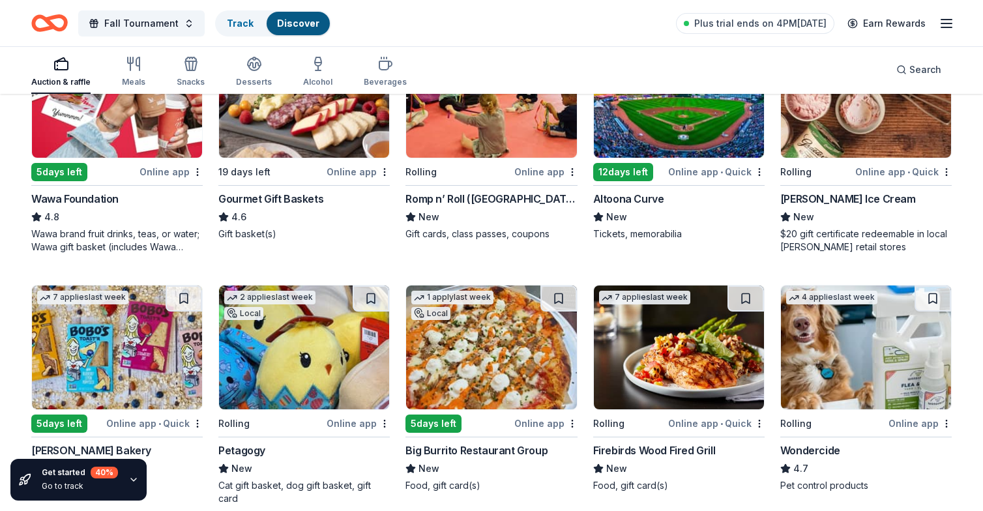
scroll to position [455, 0]
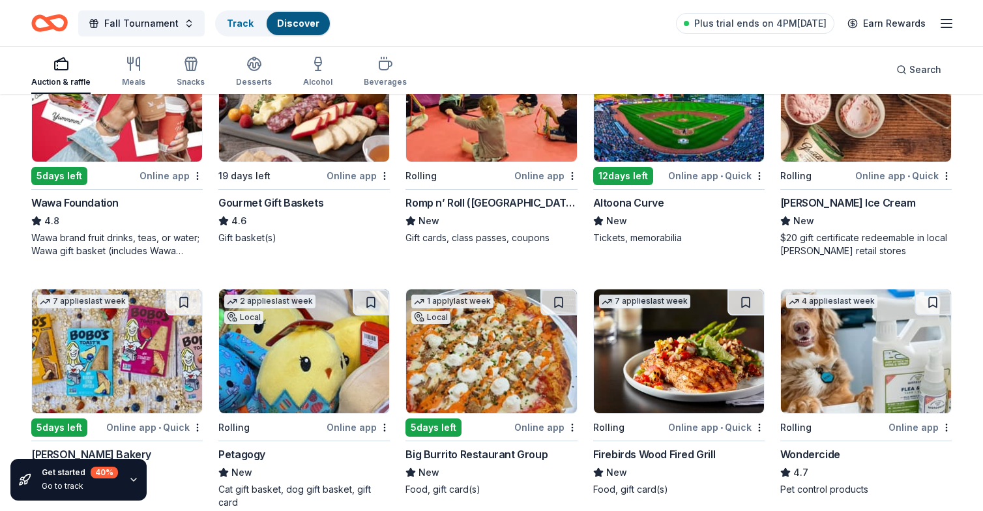
click at [267, 143] on img at bounding box center [304, 100] width 170 height 124
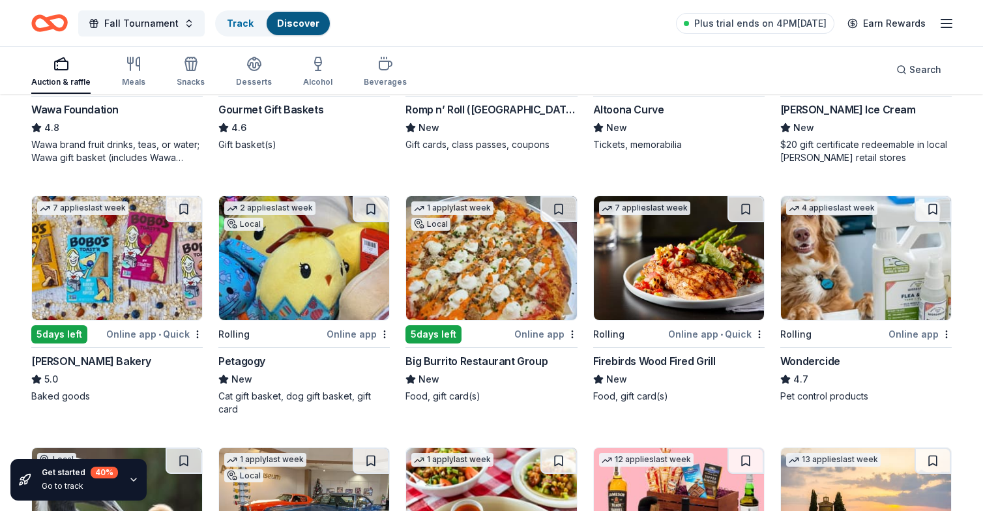
scroll to position [550, 0]
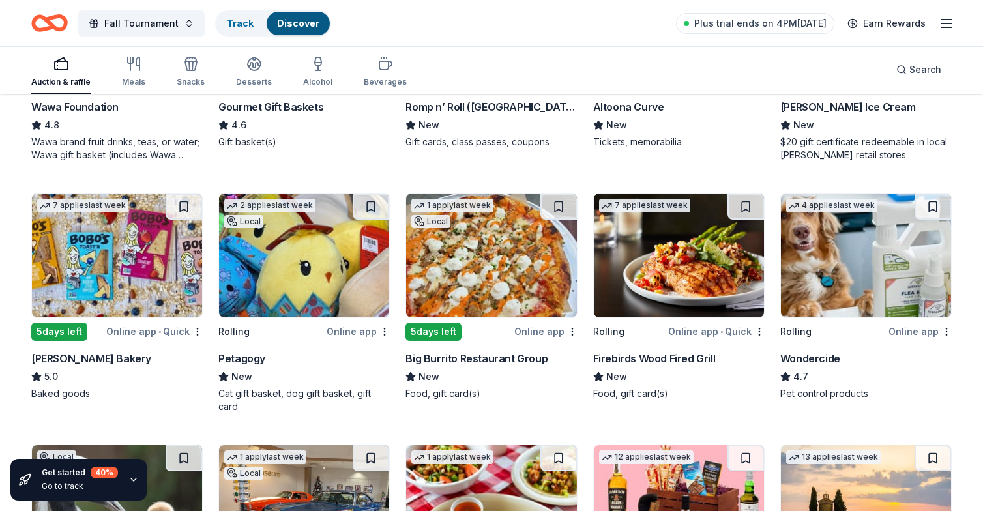
click at [265, 282] on img at bounding box center [304, 256] width 170 height 124
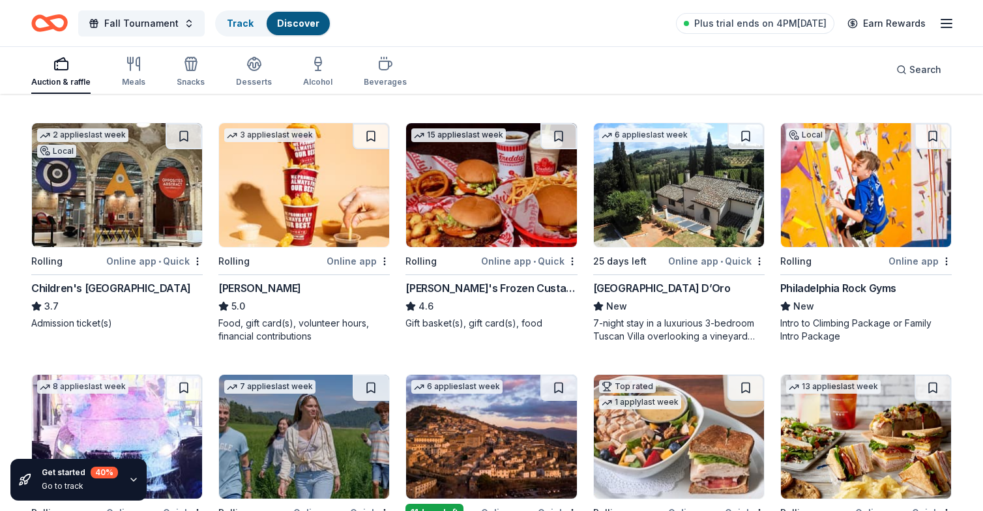
scroll to position [1126, 0]
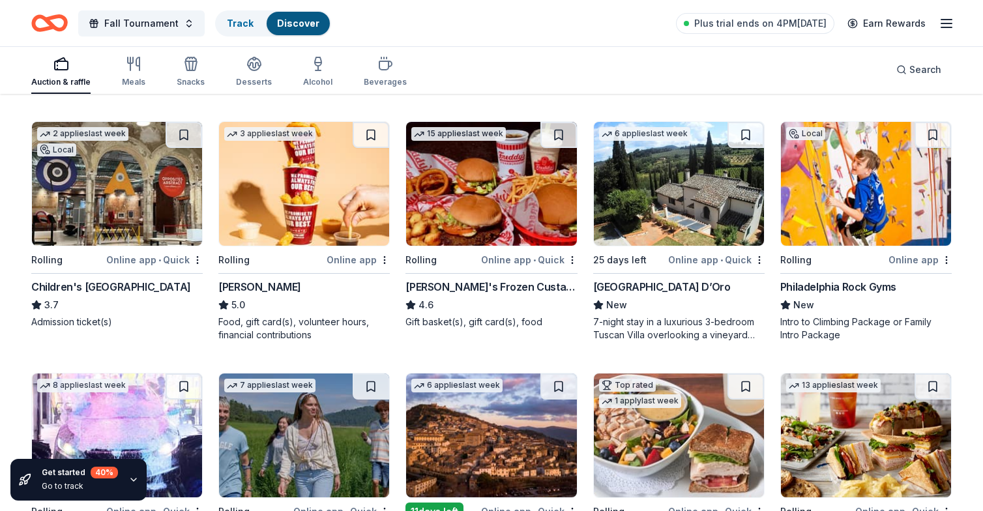
click at [120, 280] on div "Children's Museum of Pittsburgh" at bounding box center [111, 287] width 160 height 16
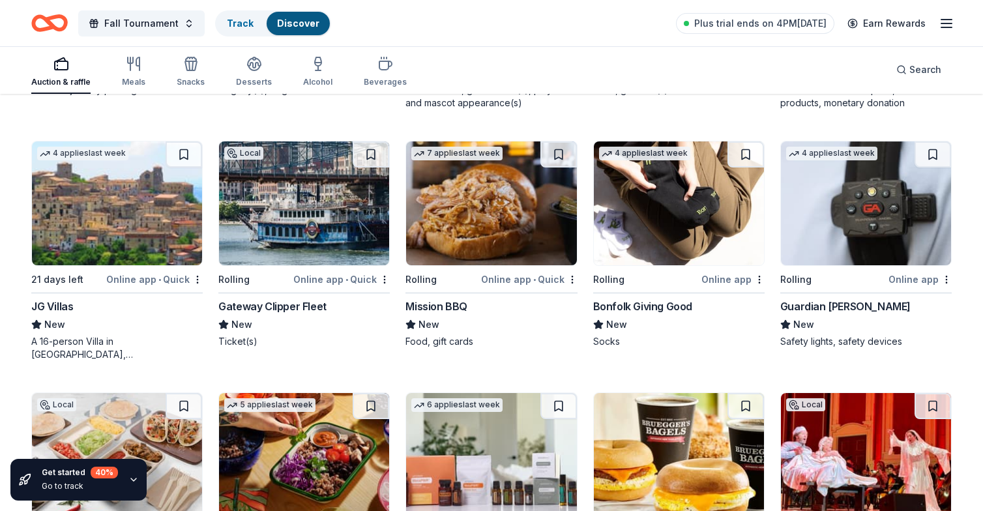
scroll to position [1837, 0]
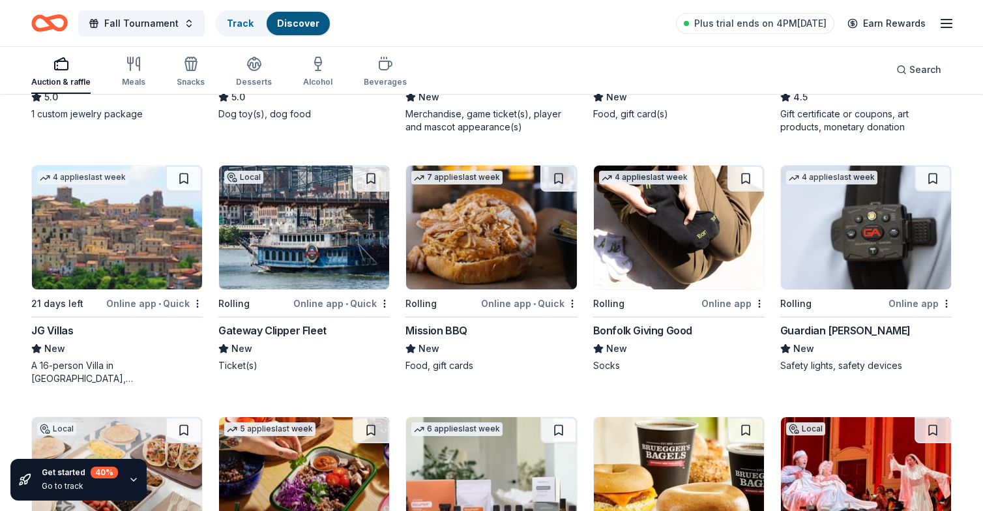
click at [443, 323] on div "Mission BBQ" at bounding box center [437, 331] width 62 height 16
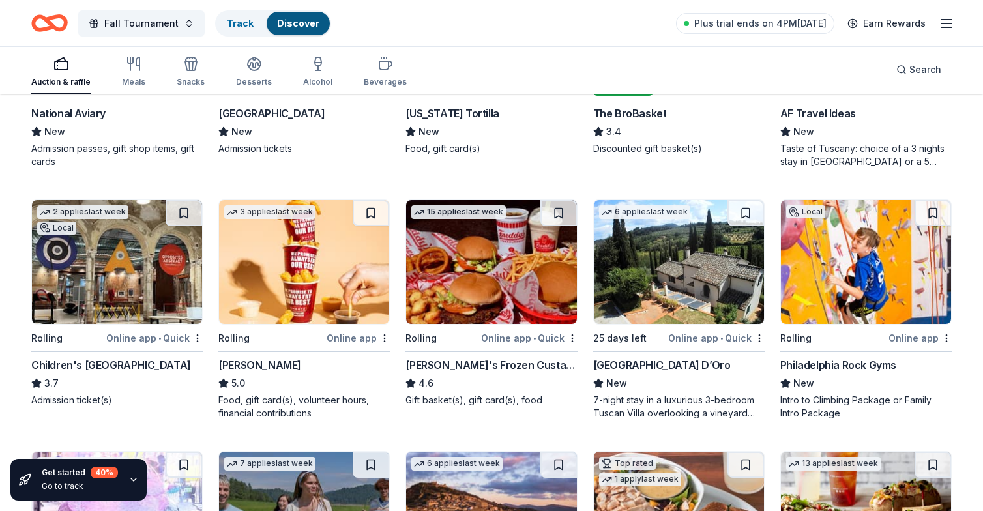
scroll to position [1071, 0]
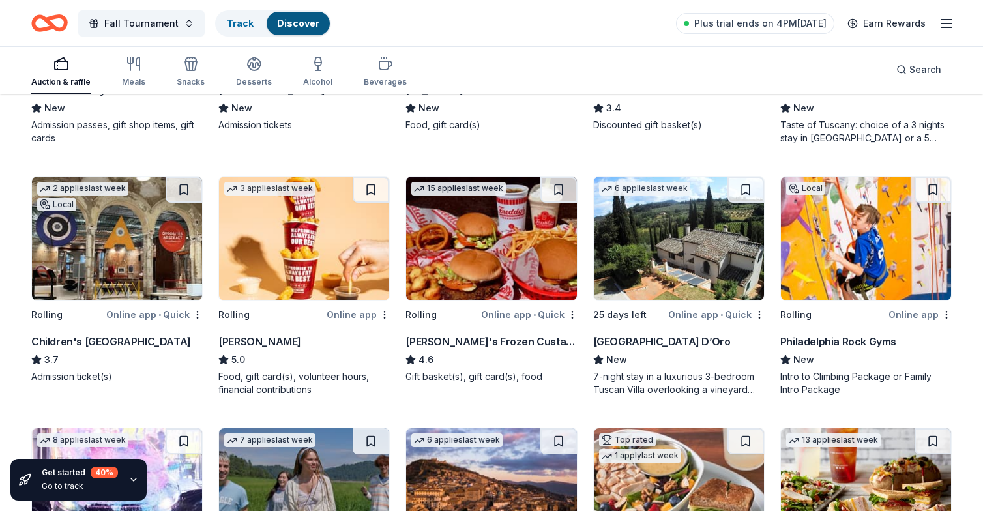
click at [259, 267] on img at bounding box center [304, 239] width 170 height 124
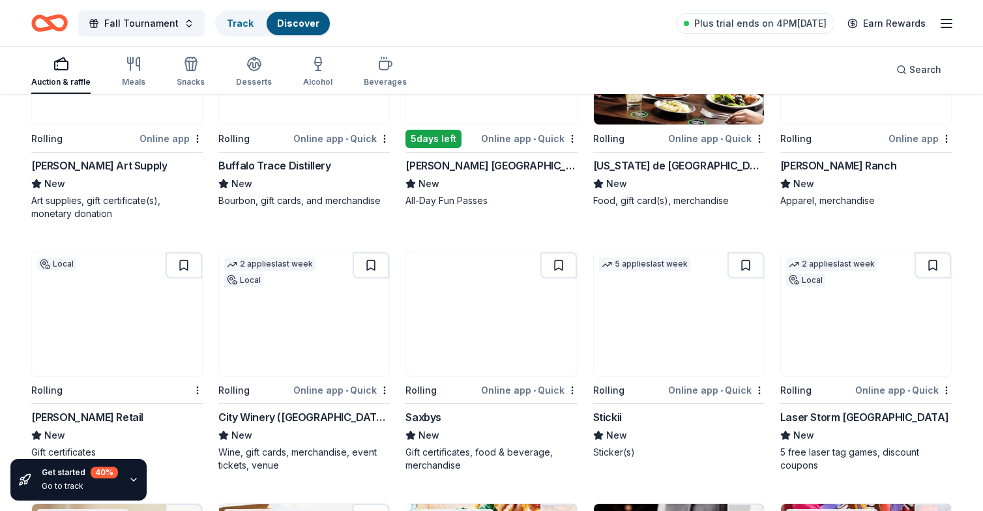
scroll to position [2717, 0]
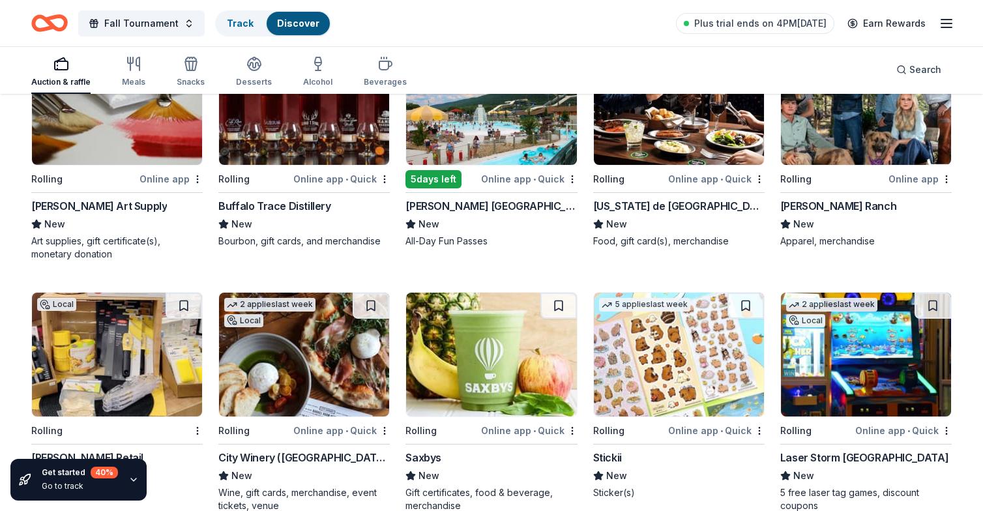
click at [631, 203] on div "Texas de Brazil" at bounding box center [679, 206] width 172 height 16
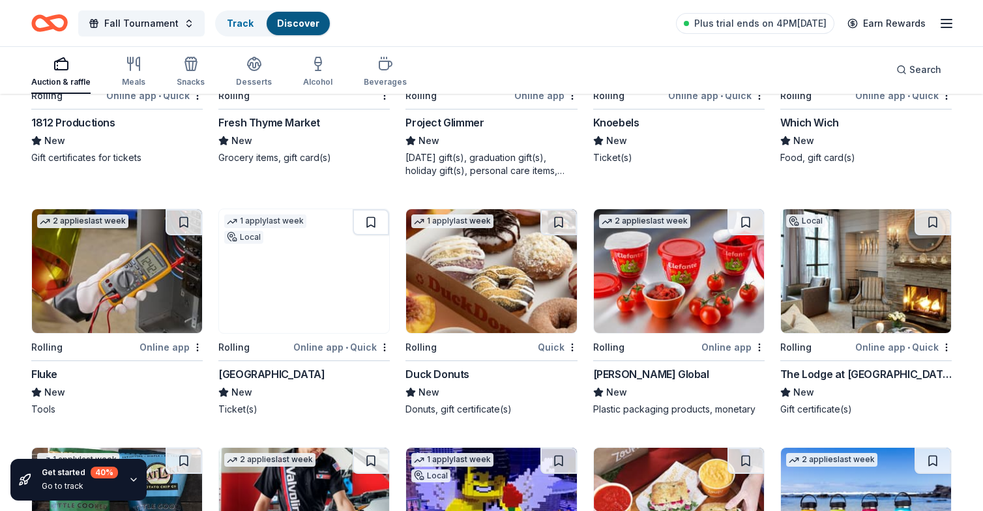
scroll to position [4292, 0]
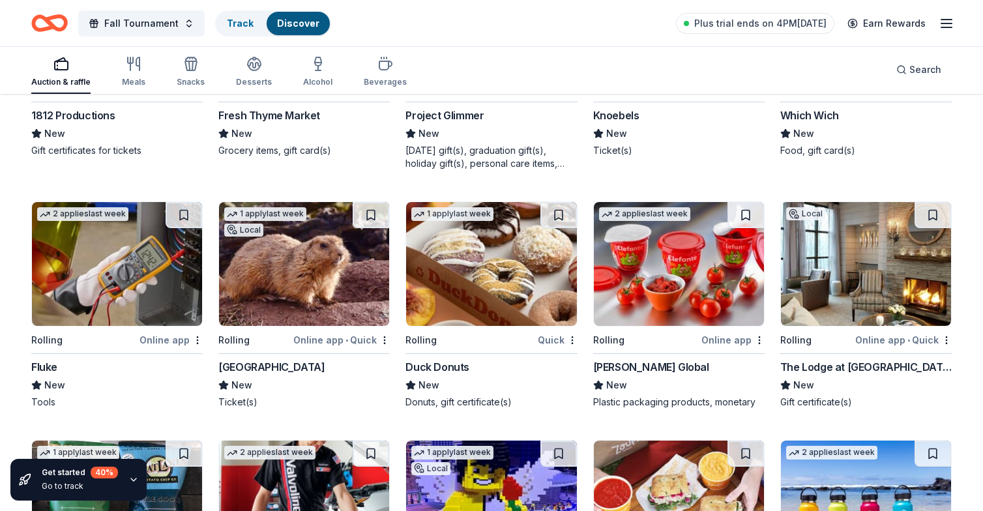
click at [443, 370] on div "Duck Donuts" at bounding box center [438, 367] width 64 height 16
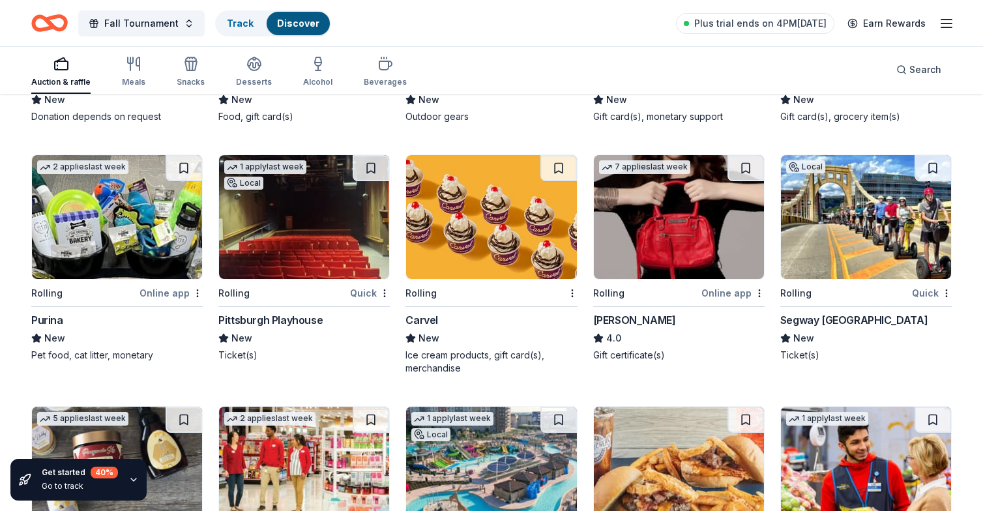
scroll to position [5055, 0]
click at [820, 321] on div "Segway Pittsburgh" at bounding box center [854, 320] width 147 height 16
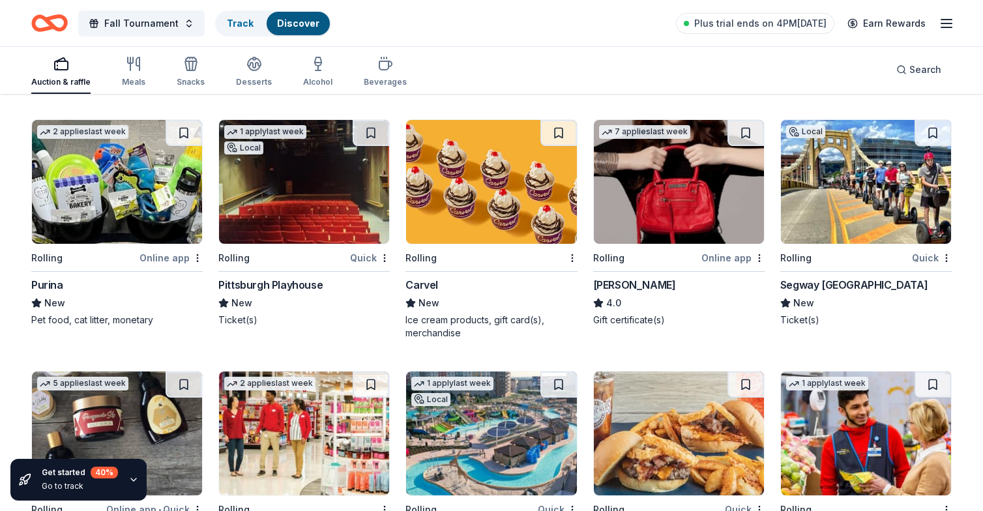
scroll to position [5090, 0]
click at [296, 284] on div "Pittsburgh Playhouse" at bounding box center [270, 285] width 104 height 16
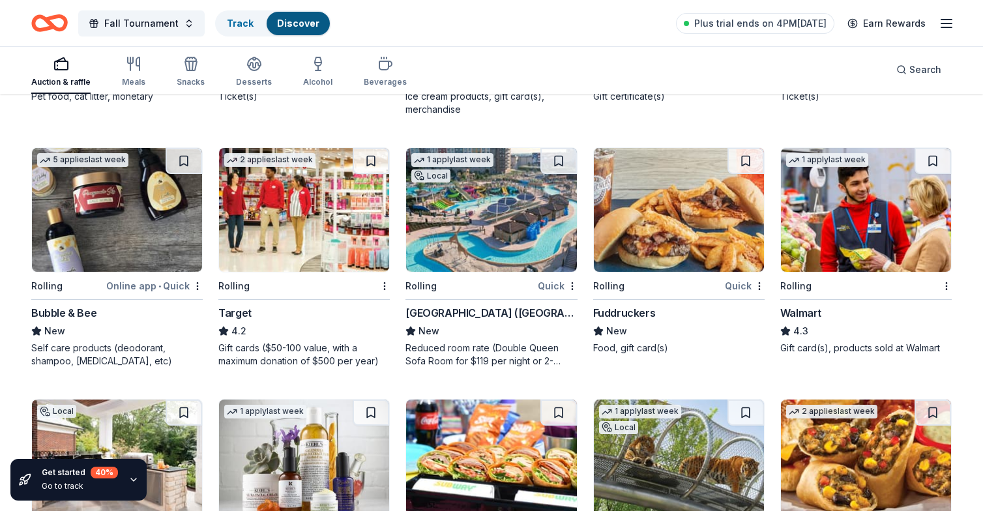
scroll to position [5327, 0]
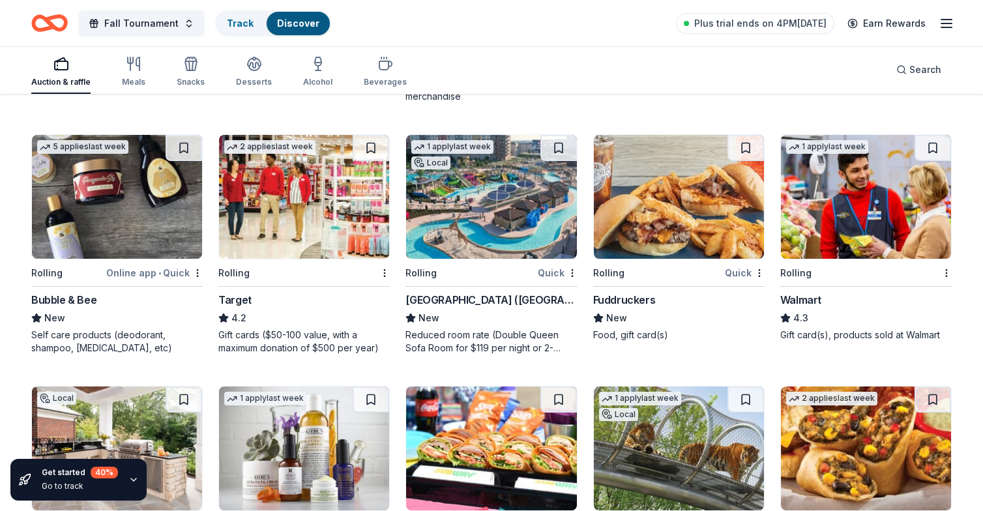
click at [243, 301] on div "Target" at bounding box center [234, 300] width 33 height 16
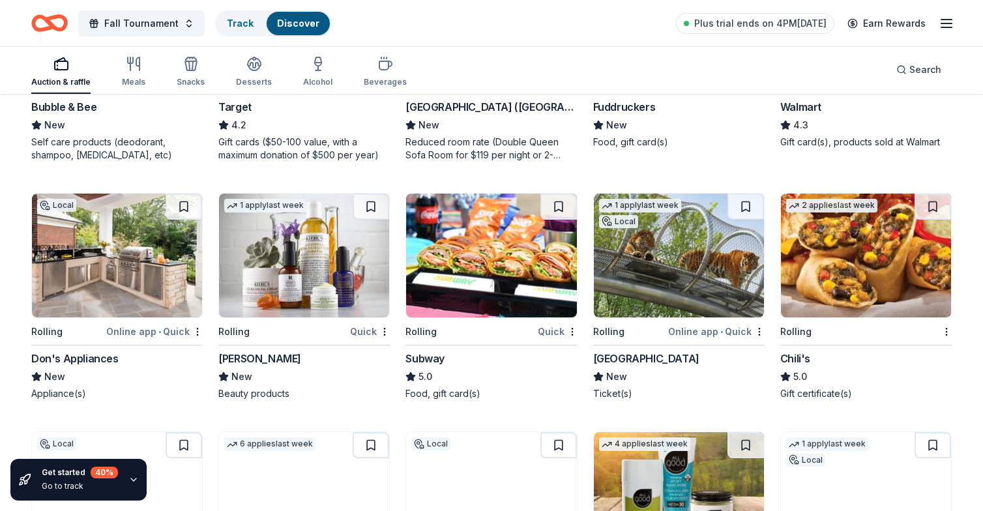
scroll to position [5522, 0]
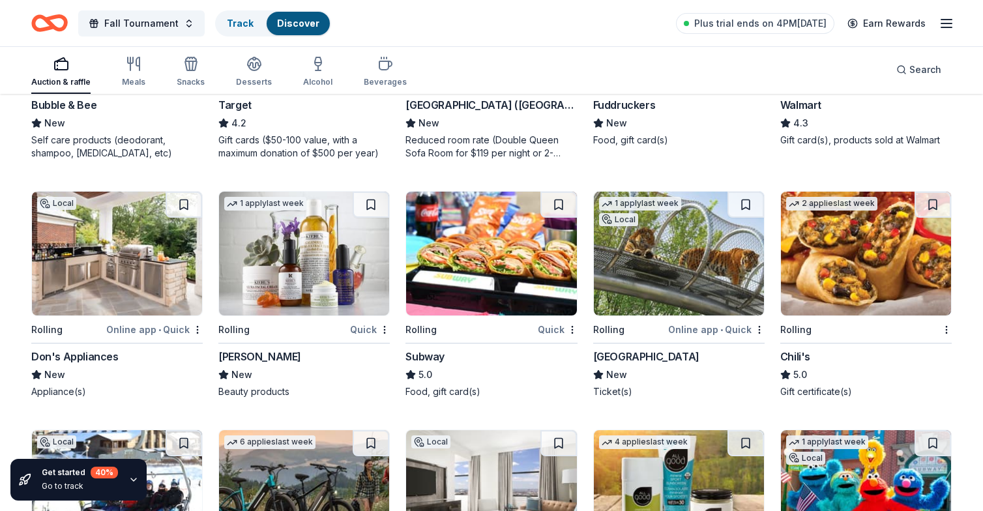
click at [426, 356] on div "Subway" at bounding box center [425, 357] width 39 height 16
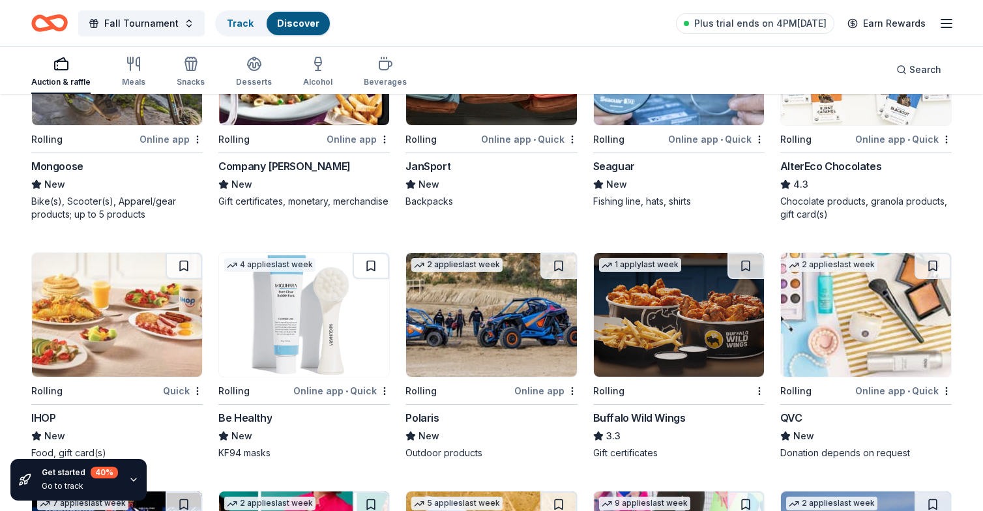
scroll to position [6218, 0]
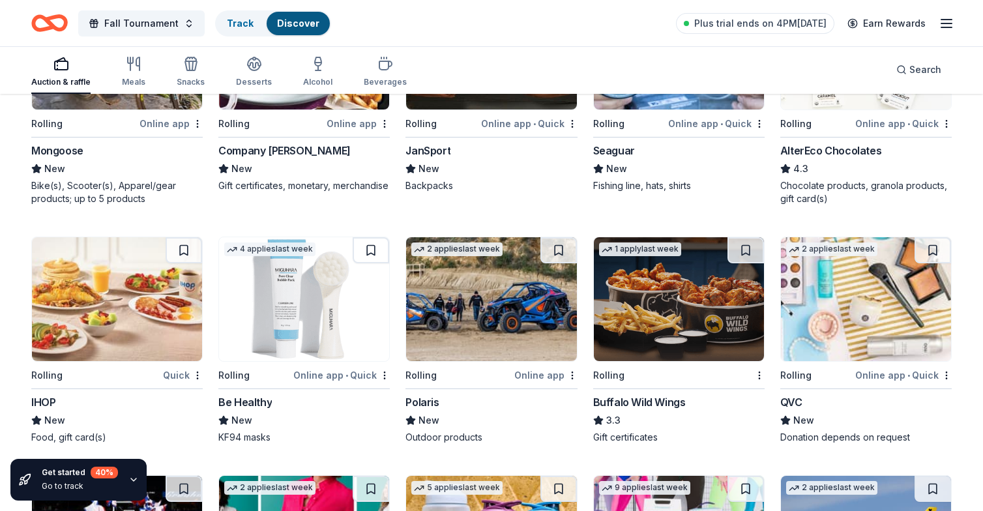
click at [637, 402] on div "Buffalo Wild Wings" at bounding box center [639, 403] width 93 height 16
click at [50, 405] on div "IHOP" at bounding box center [43, 403] width 24 height 16
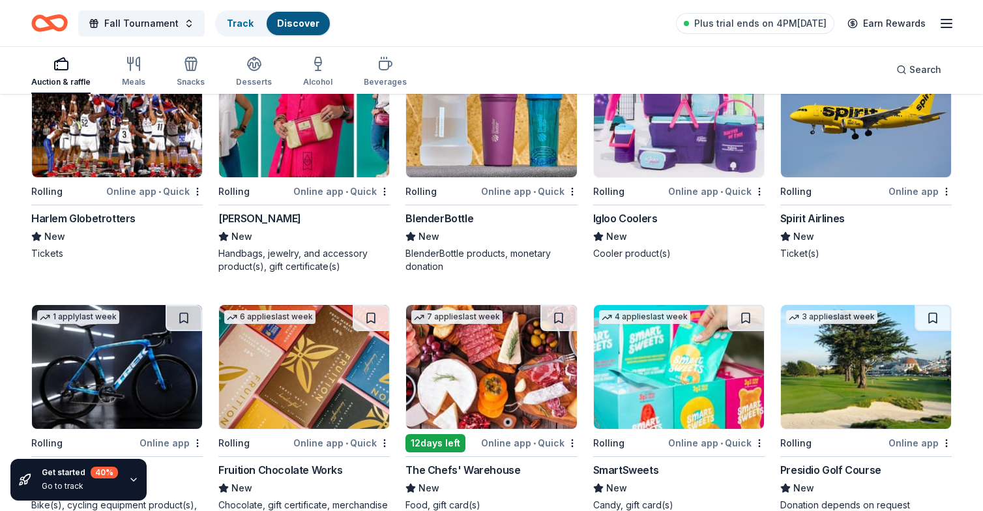
scroll to position [6641, 0]
click at [95, 215] on div "Harlem Globetrotters" at bounding box center [83, 219] width 104 height 16
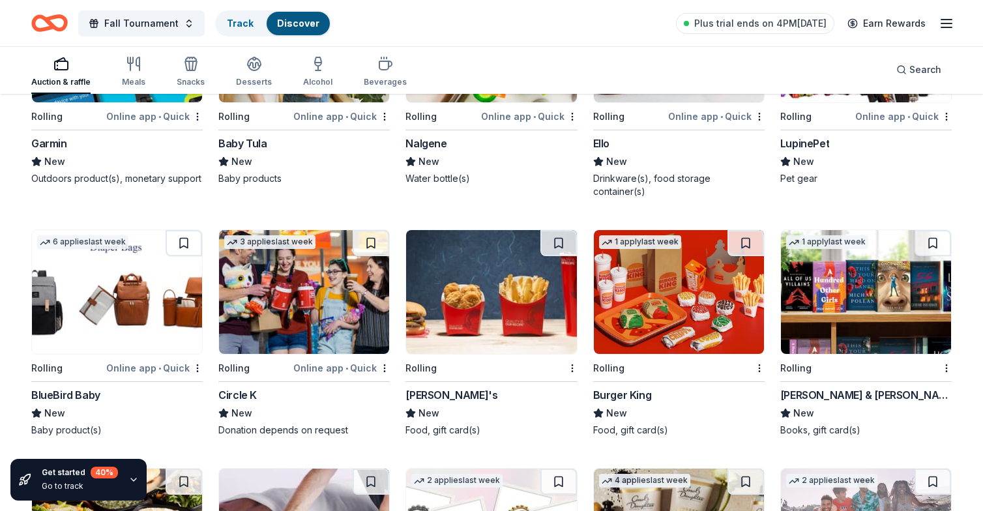
scroll to position [7228, 0]
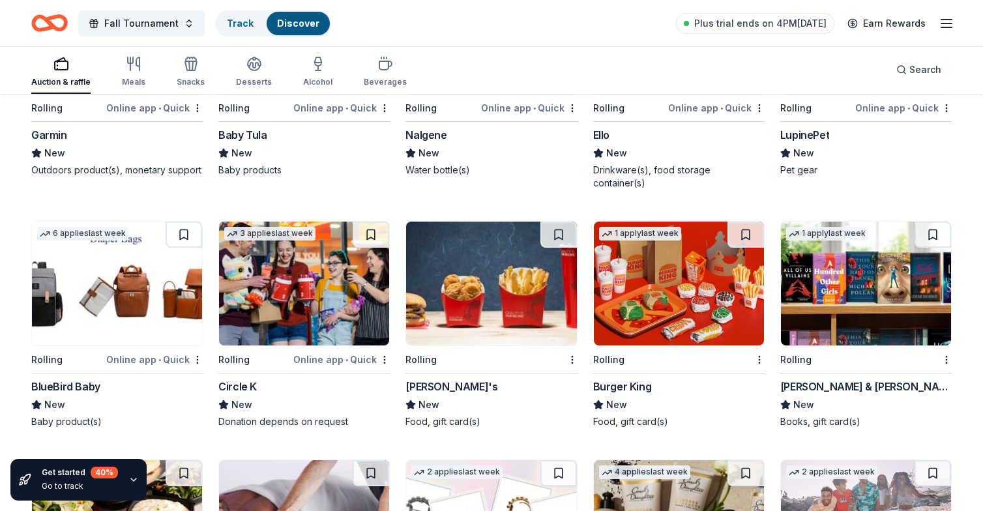
click at [622, 379] on div "Burger King" at bounding box center [622, 387] width 59 height 16
click at [432, 379] on div "Wendy's" at bounding box center [452, 387] width 92 height 16
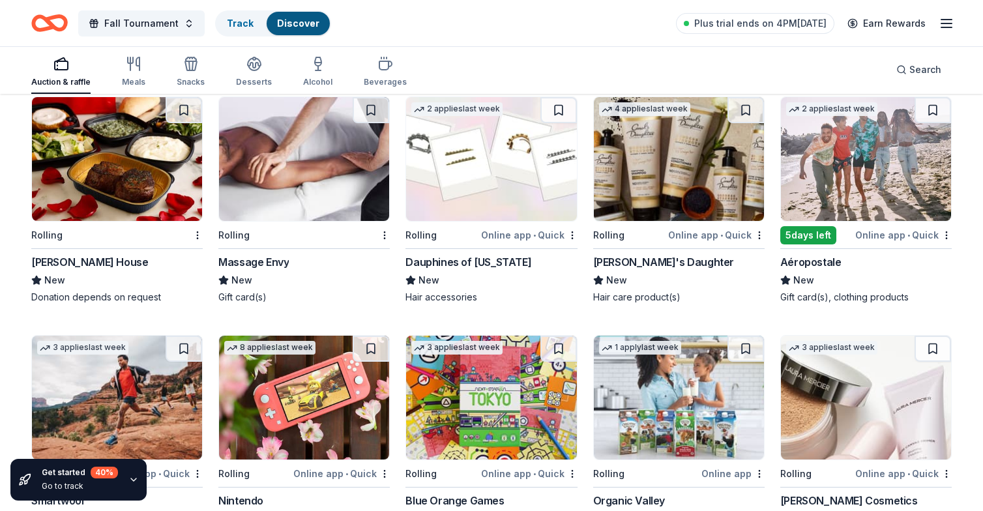
scroll to position [7584, 0]
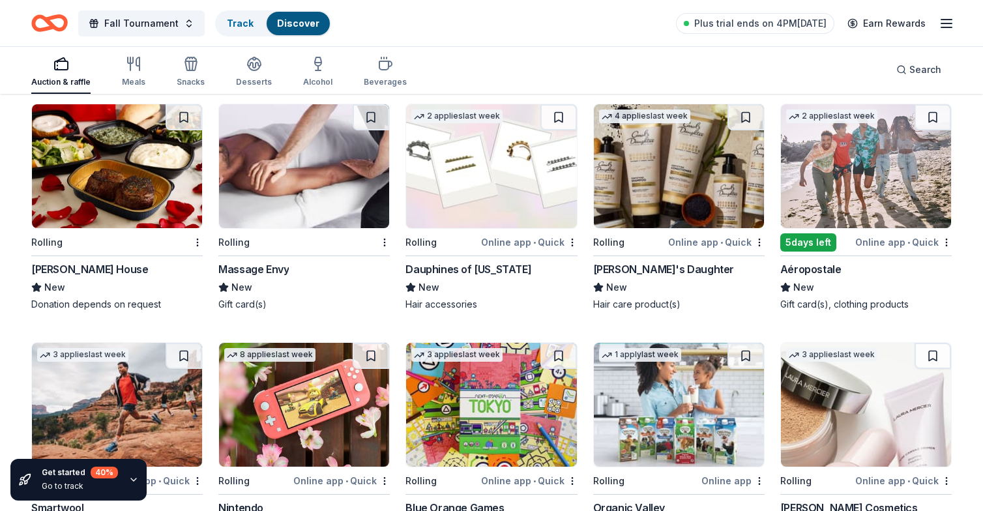
click at [278, 262] on div "Massage Envy" at bounding box center [253, 270] width 70 height 16
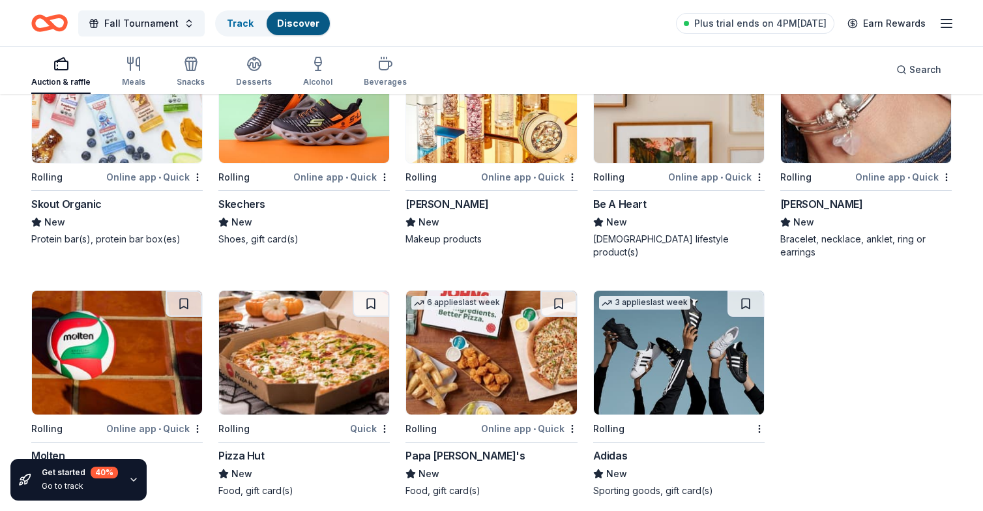
scroll to position [8139, 0]
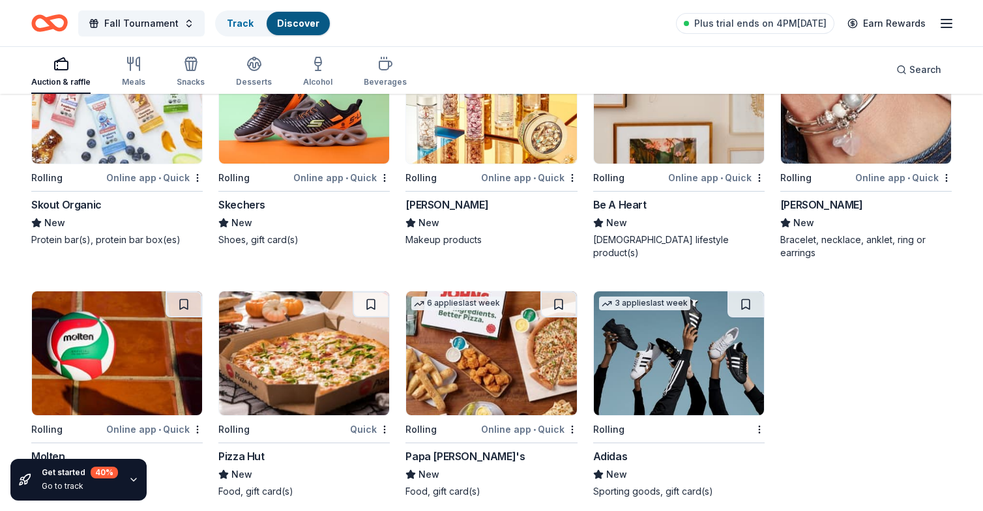
click at [256, 449] on div "Pizza Hut" at bounding box center [241, 457] width 46 height 16
click at [447, 449] on div "Papa John's" at bounding box center [465, 457] width 119 height 16
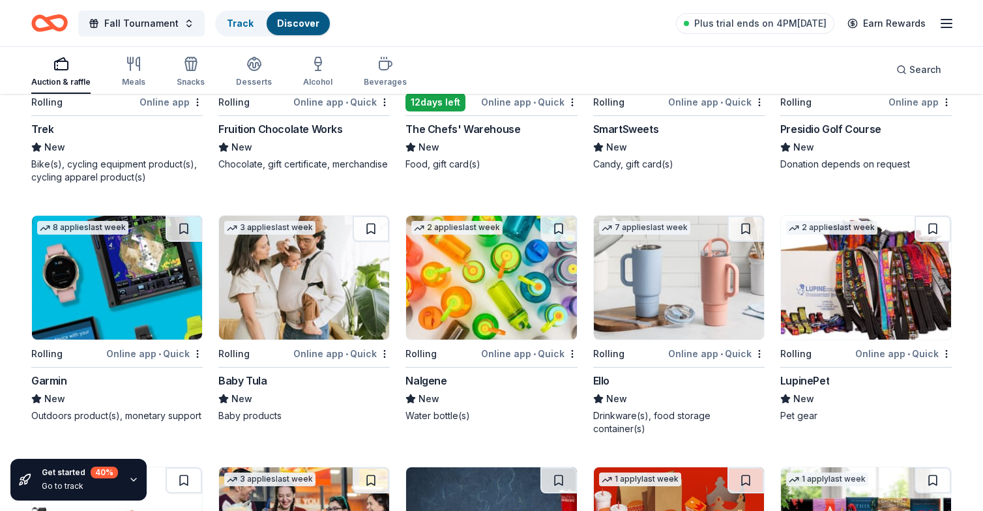
scroll to position [6977, 0]
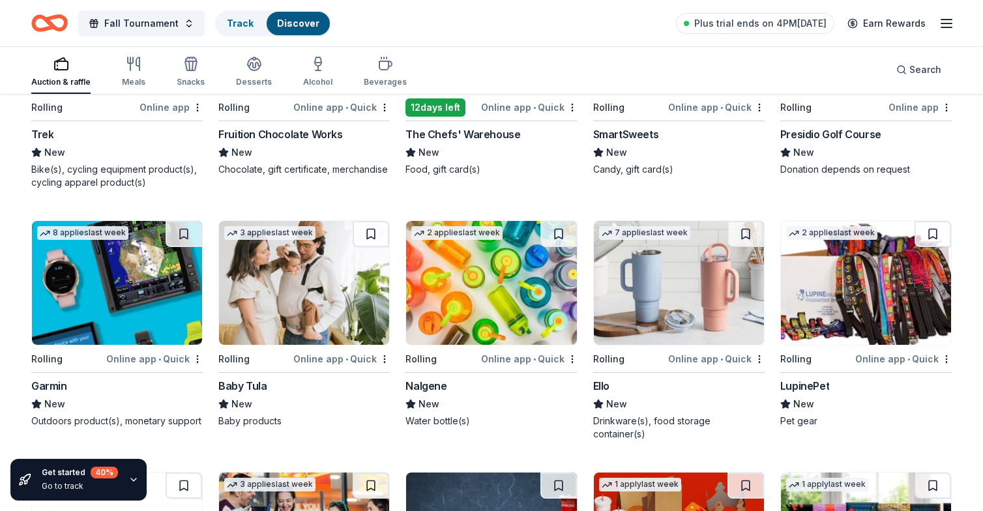
click at [425, 379] on div "Nalgene" at bounding box center [426, 386] width 41 height 16
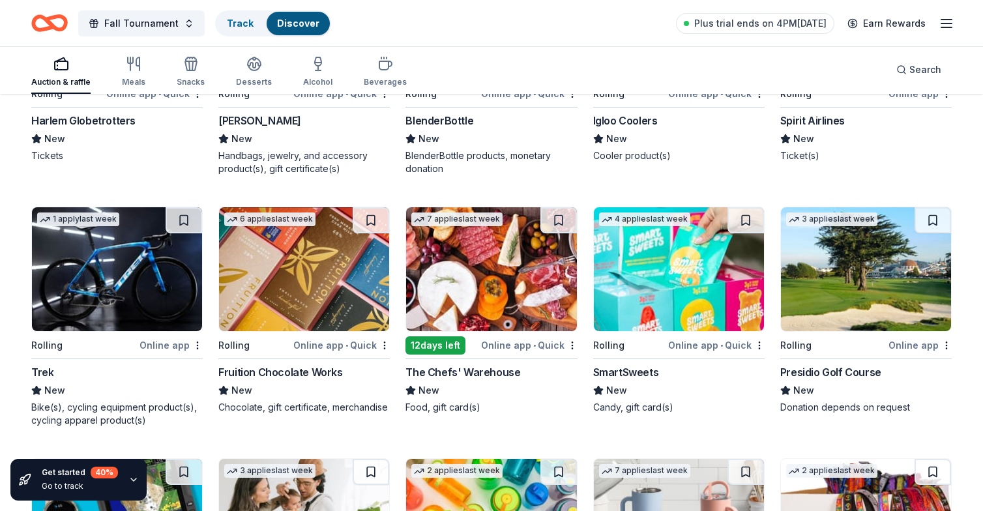
scroll to position [6747, 0]
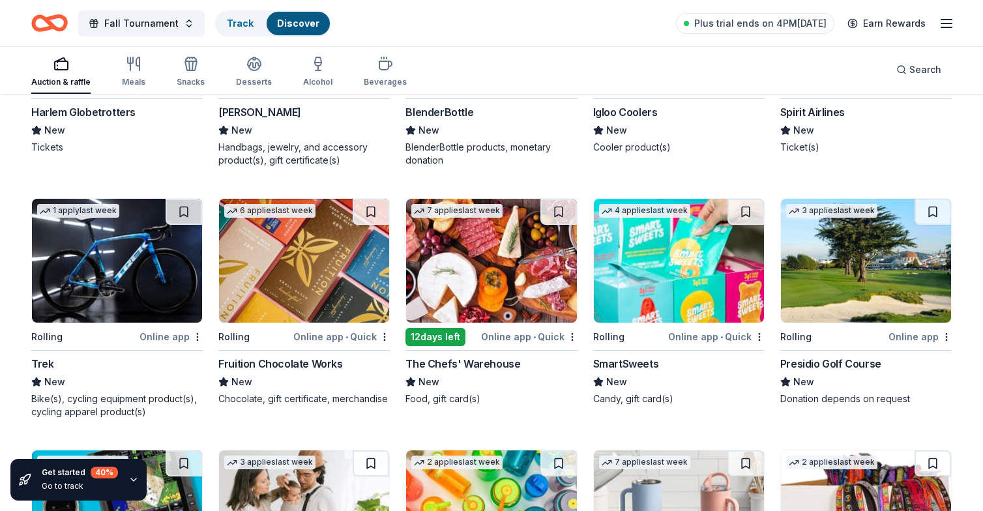
click at [78, 310] on img at bounding box center [117, 261] width 170 height 124
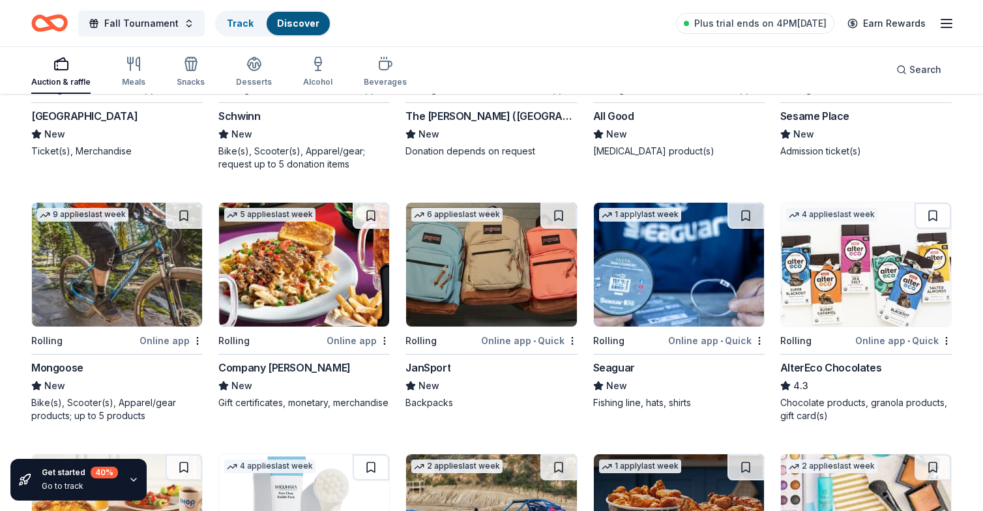
scroll to position [5997, 0]
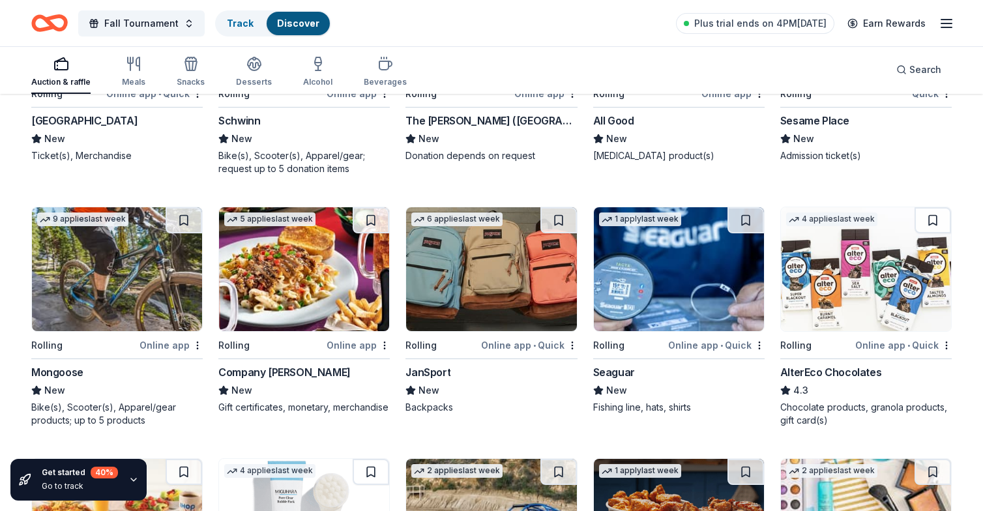
click at [85, 304] on img at bounding box center [117, 269] width 170 height 124
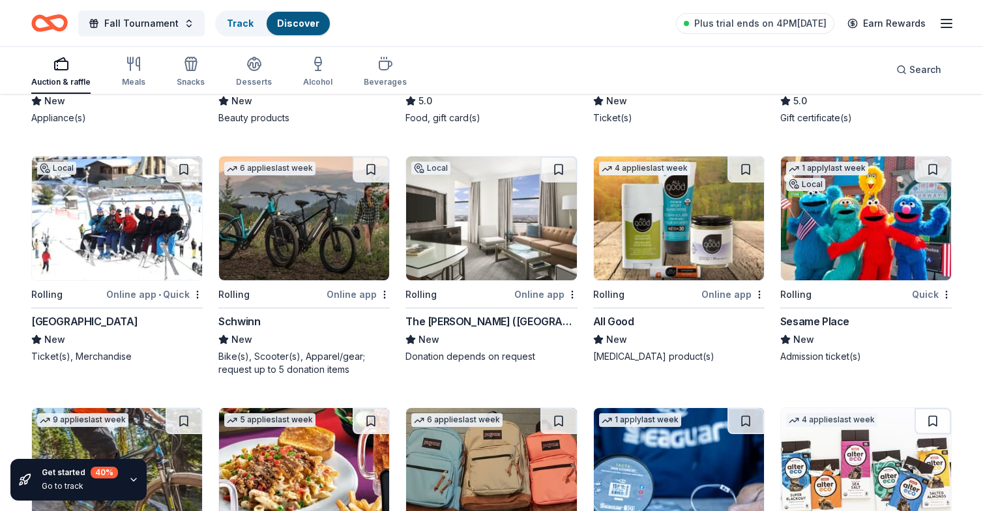
scroll to position [5785, 0]
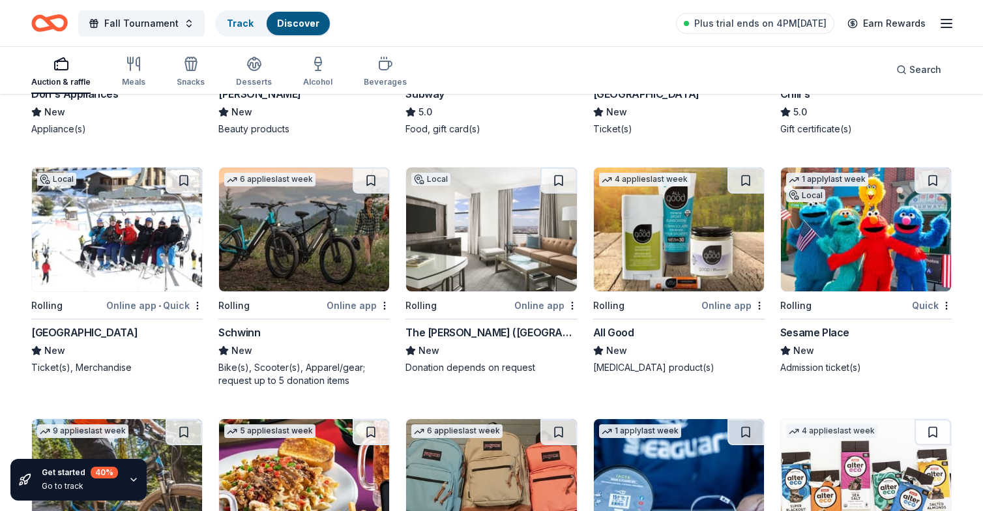
click at [138, 331] on div "Seven Springs Mountain Resort" at bounding box center [84, 333] width 106 height 16
click at [830, 335] on div "Sesame Place" at bounding box center [815, 333] width 69 height 16
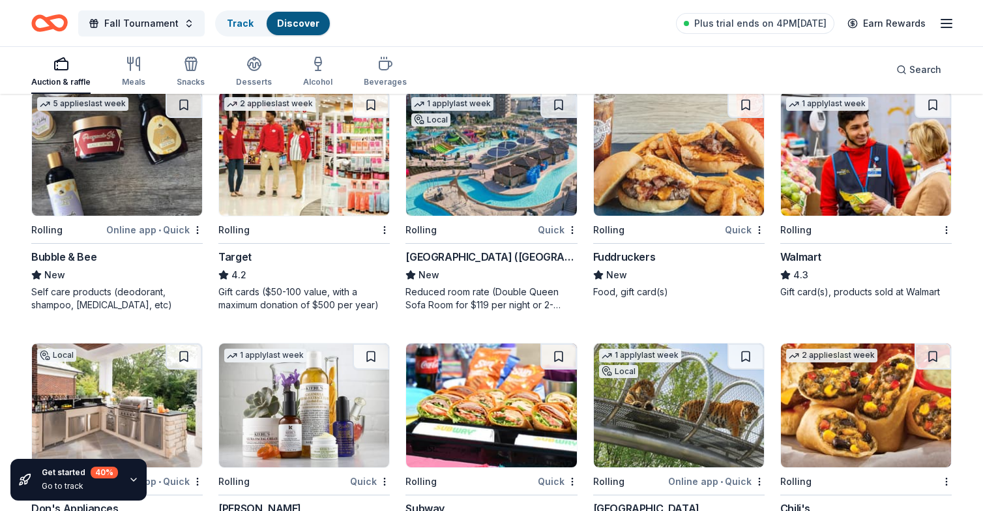
scroll to position [5335, 0]
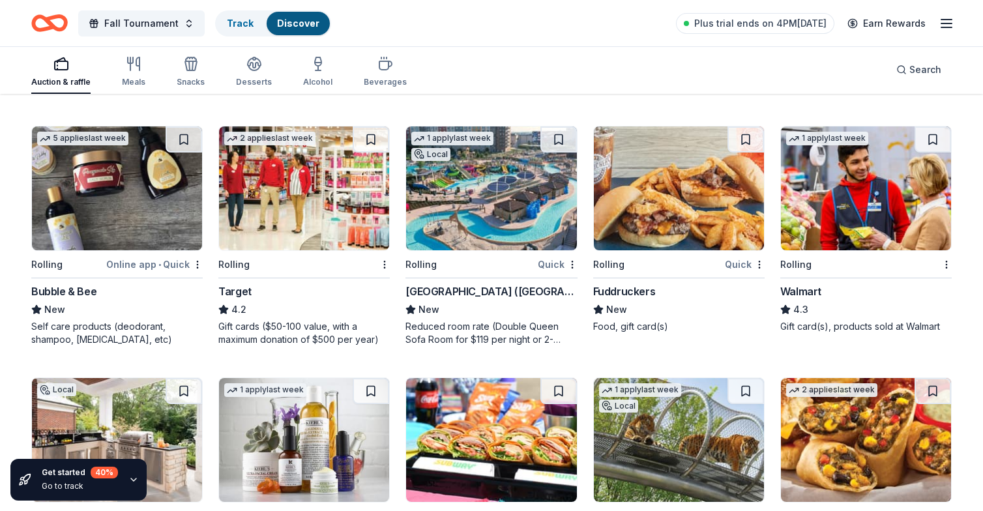
click at [800, 278] on hr at bounding box center [867, 278] width 172 height 1
click at [463, 292] on div "Kalahari Resorts (PA)" at bounding box center [492, 292] width 172 height 16
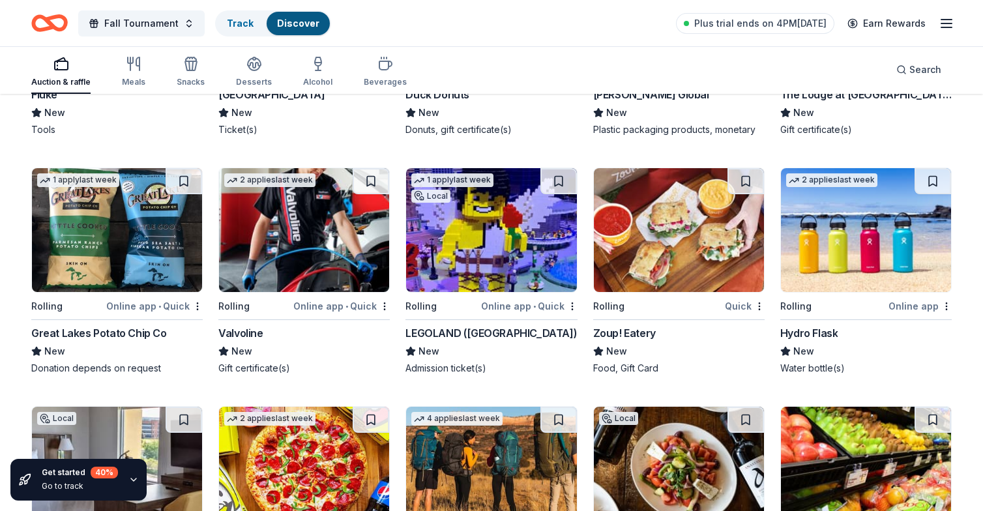
scroll to position [4561, 0]
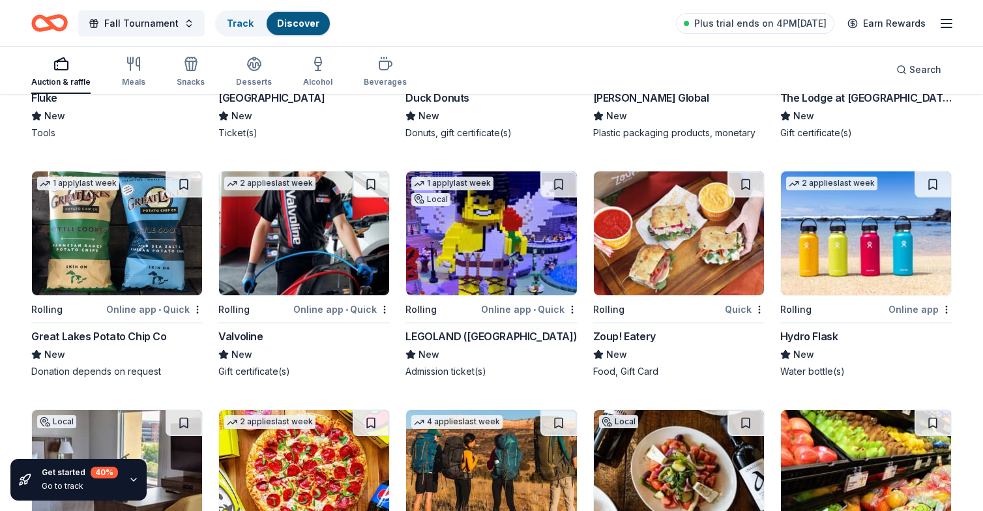
click at [466, 333] on div "LEGOLAND (Philadelphia)" at bounding box center [492, 337] width 172 height 16
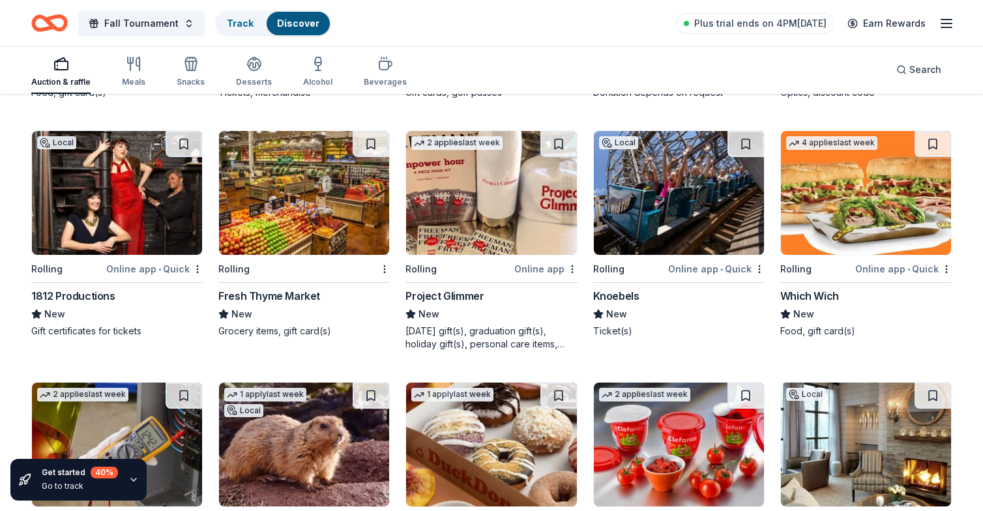
scroll to position [4073, 0]
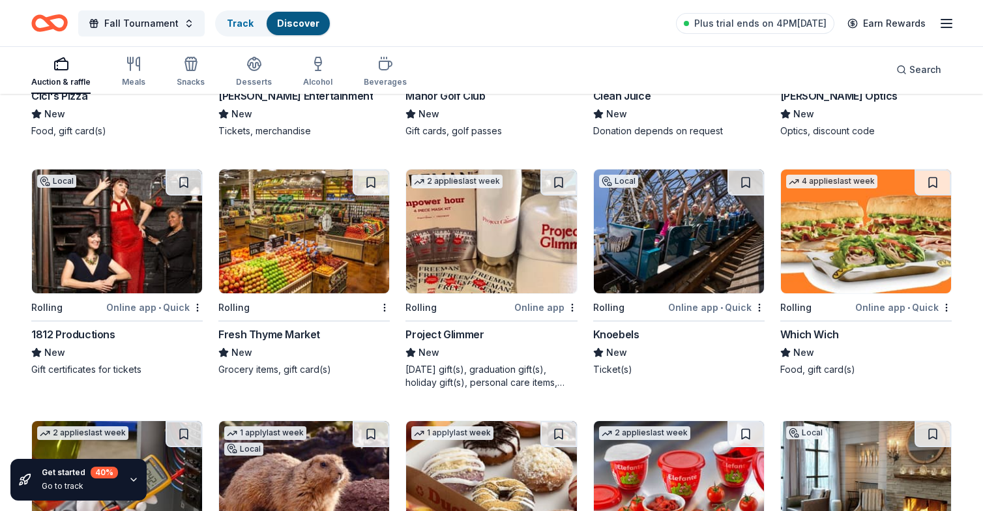
click at [619, 333] on div "Knoebels" at bounding box center [616, 335] width 46 height 16
click at [78, 333] on div "1812 Productions" at bounding box center [73, 335] width 84 height 16
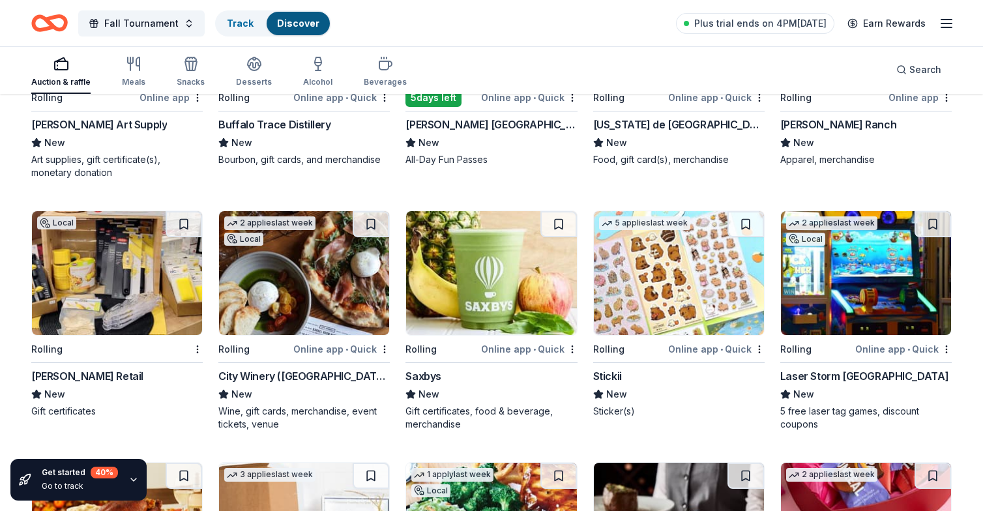
scroll to position [2785, 0]
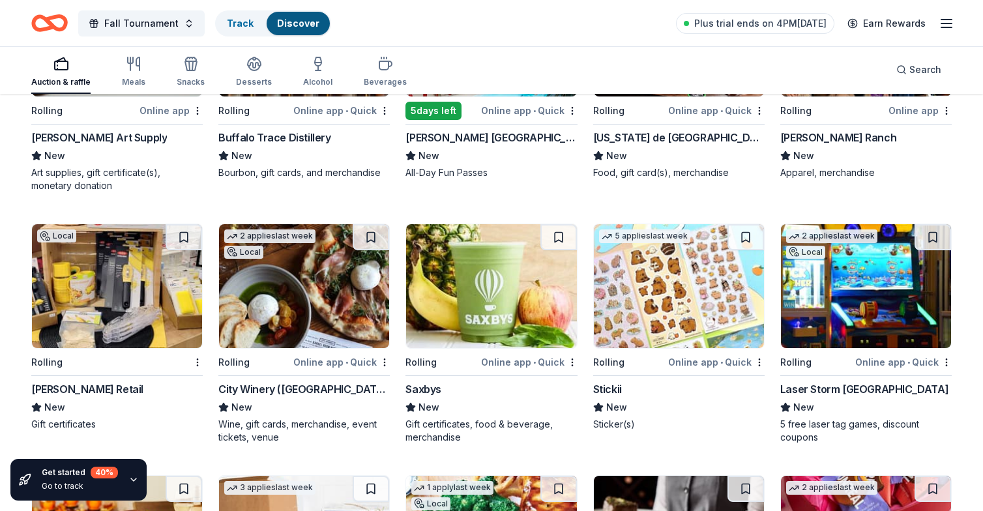
click at [825, 386] on div "Laser Storm Pittsburgh" at bounding box center [865, 390] width 168 height 16
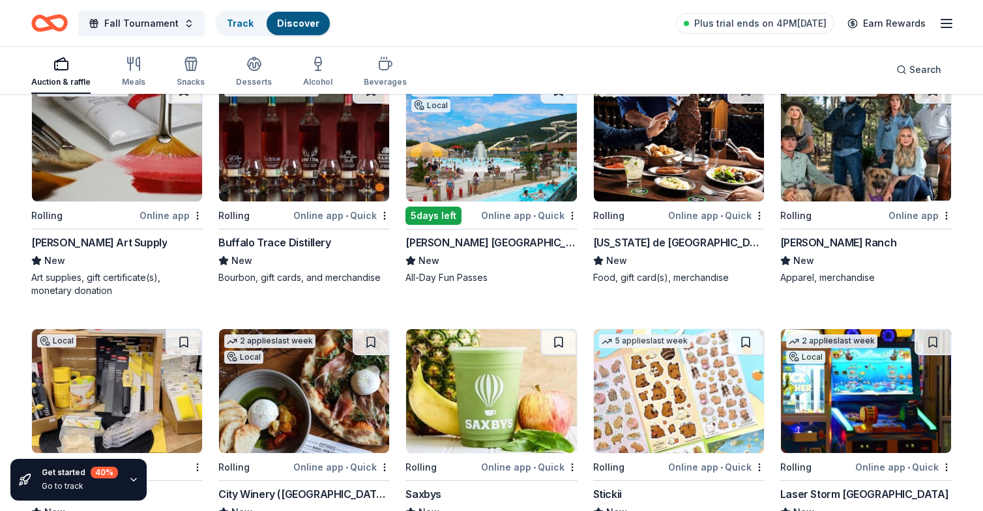
scroll to position [2638, 0]
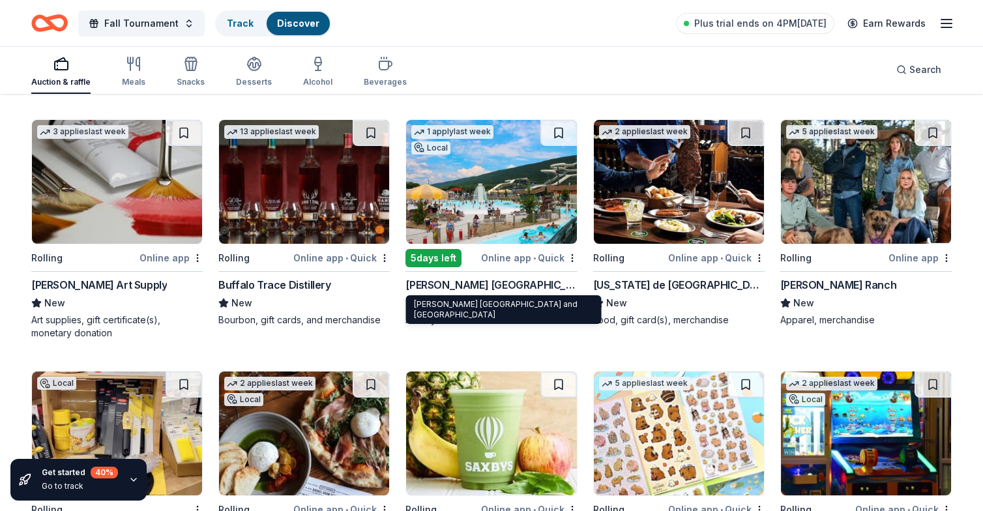
click at [473, 282] on div "DelGrosso's Amusement Park and Laguna Splash Water Park" at bounding box center [492, 285] width 172 height 16
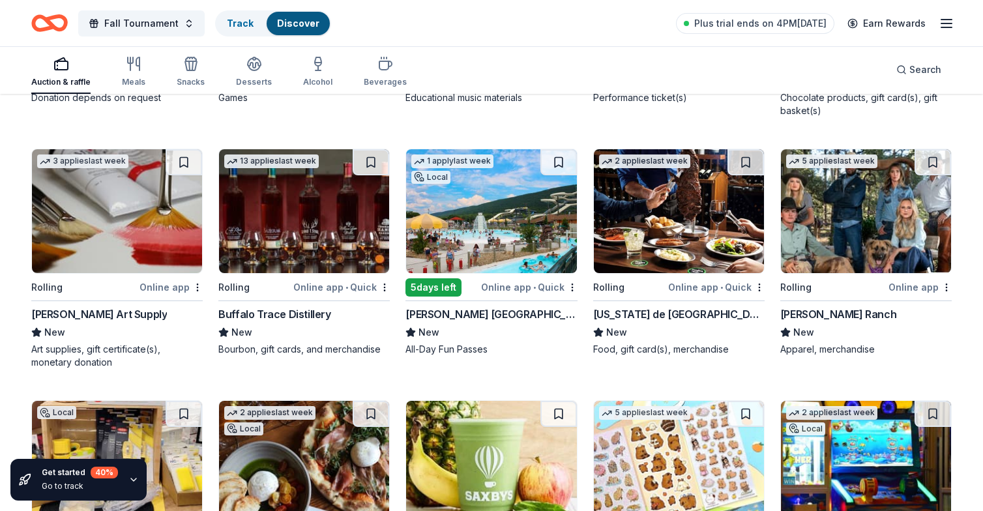
scroll to position [2607, 0]
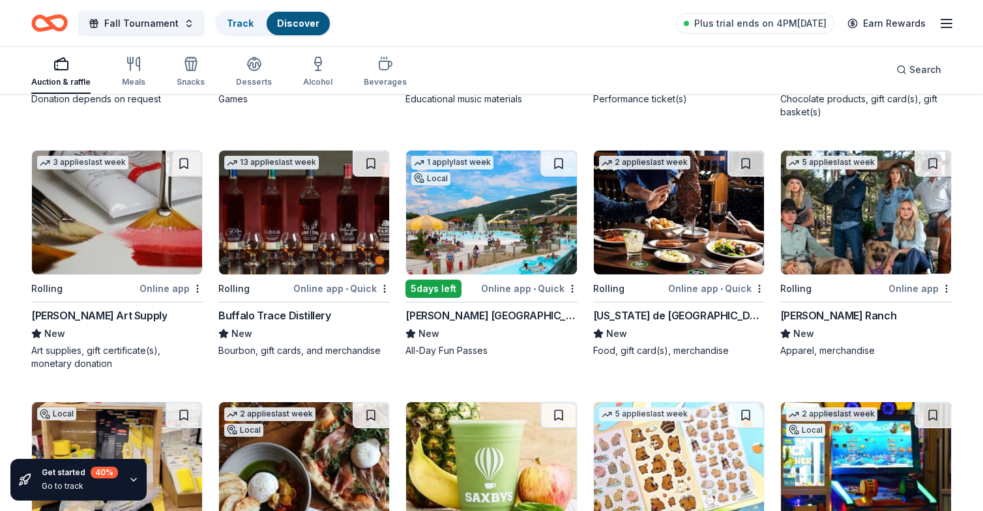
click at [276, 315] on div "Buffalo Trace Distillery" at bounding box center [274, 316] width 112 height 16
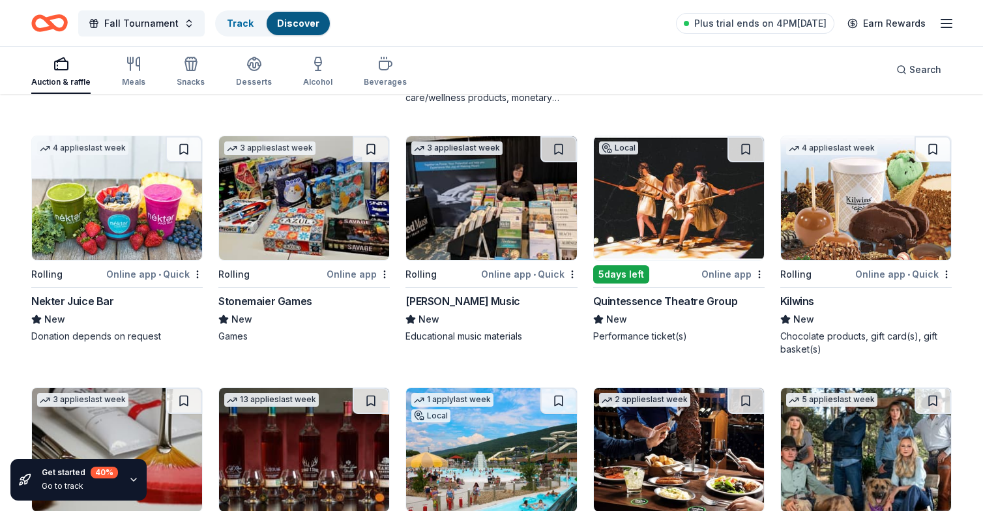
scroll to position [2358, 0]
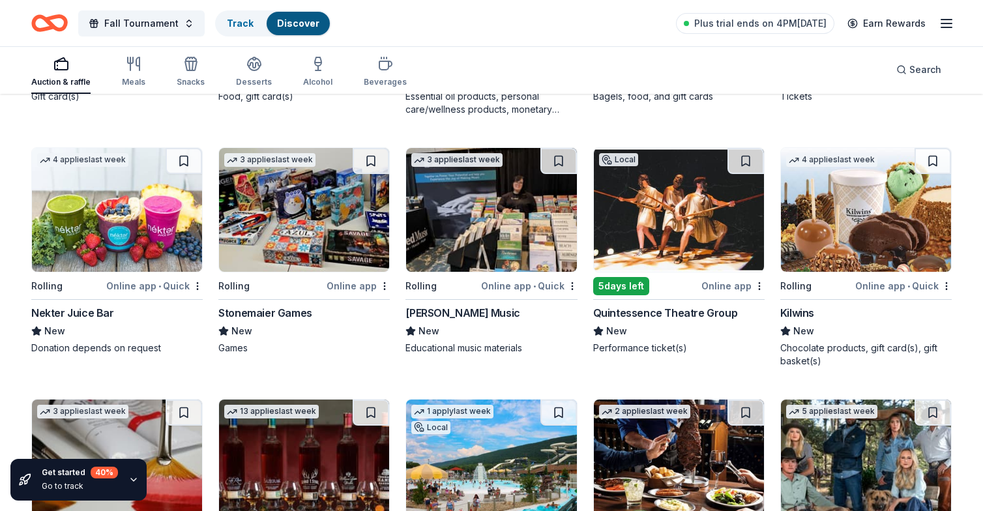
click at [652, 316] on div "Quintessence Theatre Group" at bounding box center [665, 313] width 145 height 16
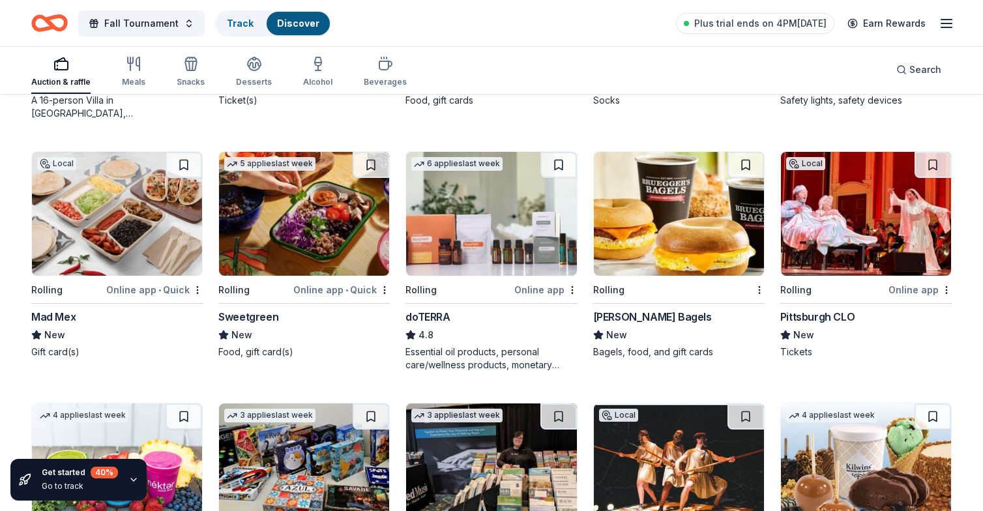
scroll to position [2097, 0]
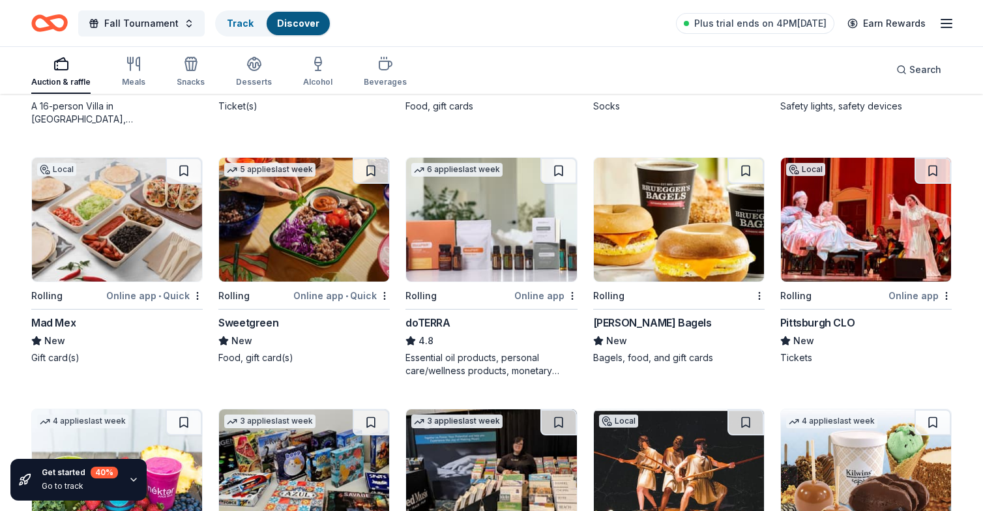
click at [832, 318] on div "Pittsburgh CLO" at bounding box center [818, 323] width 74 height 16
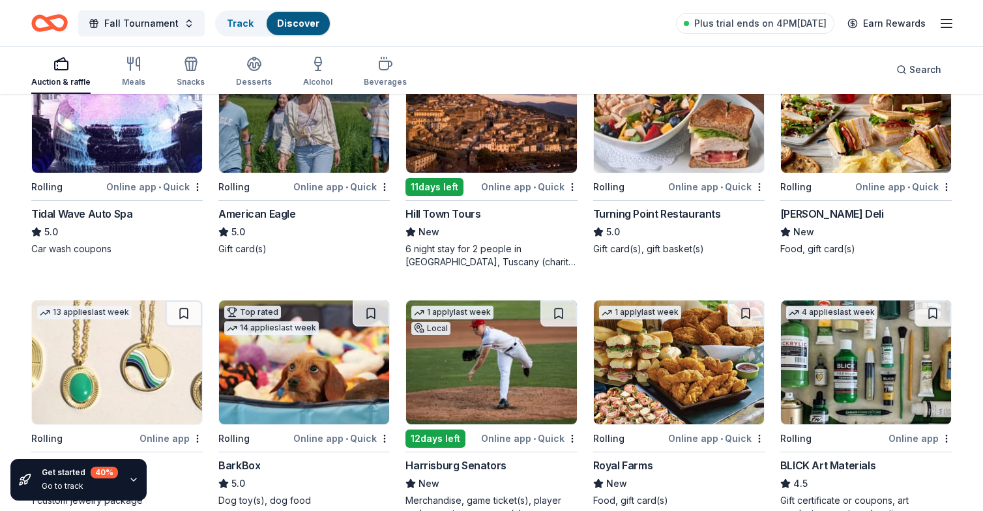
scroll to position [1396, 0]
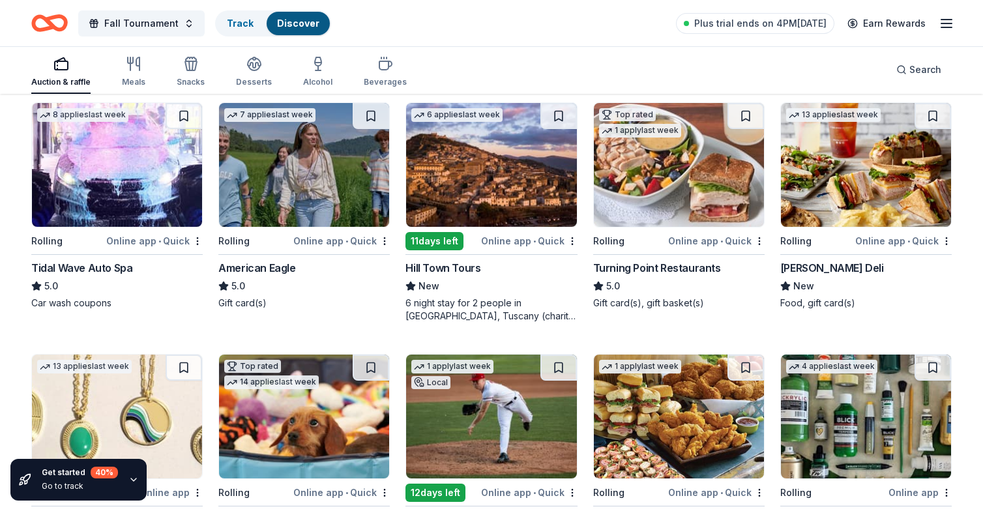
click at [267, 267] on div "American Eagle" at bounding box center [256, 268] width 77 height 16
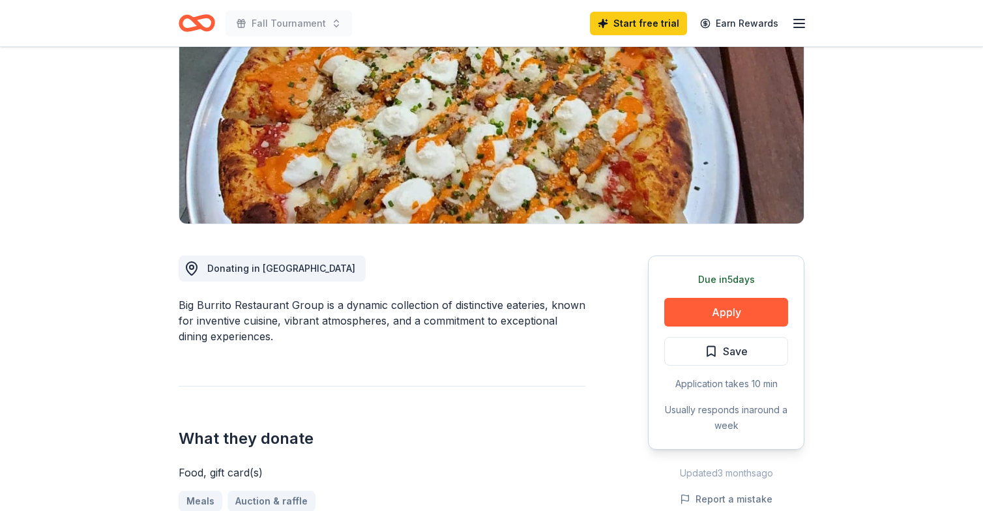
scroll to position [173, 0]
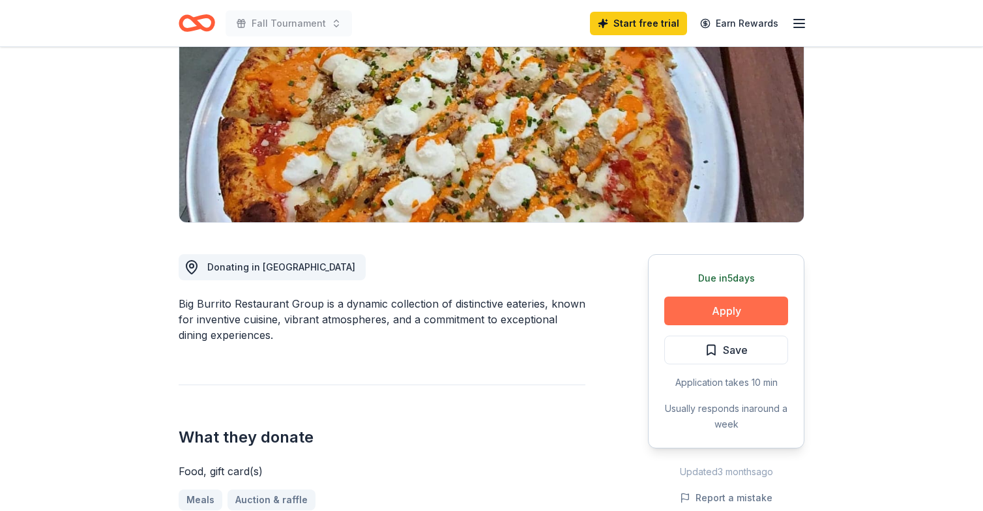
click at [721, 310] on button "Apply" at bounding box center [727, 311] width 124 height 29
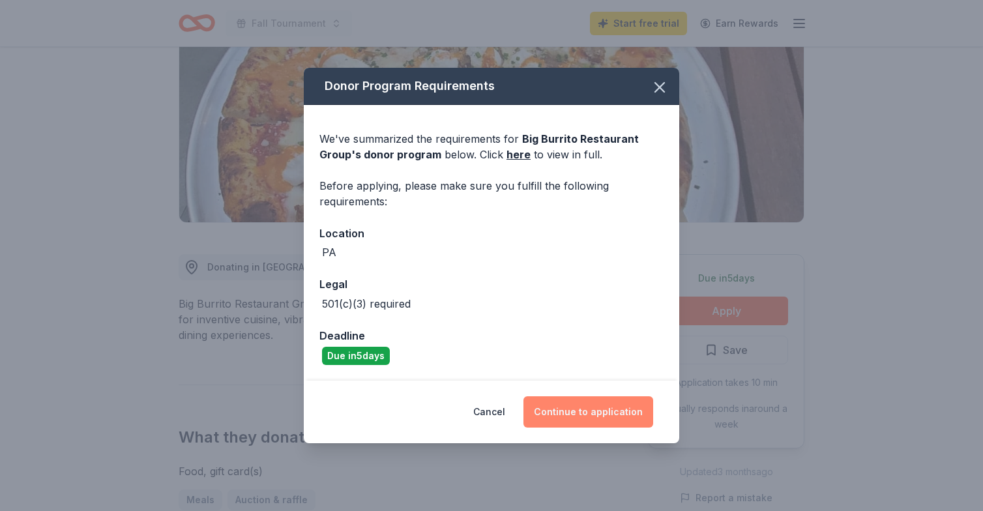
click at [569, 409] on button "Continue to application" at bounding box center [589, 412] width 130 height 31
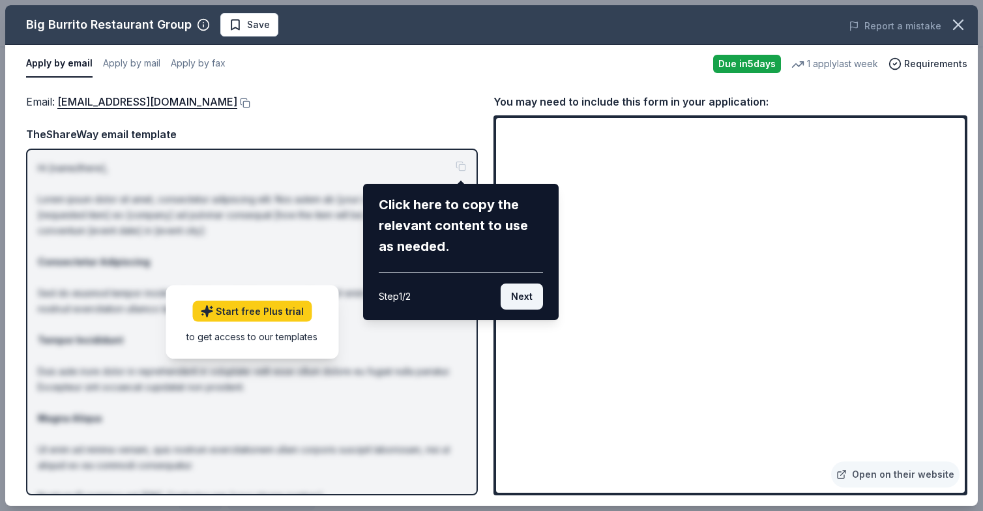
click at [528, 301] on button "Next" at bounding box center [522, 297] width 42 height 26
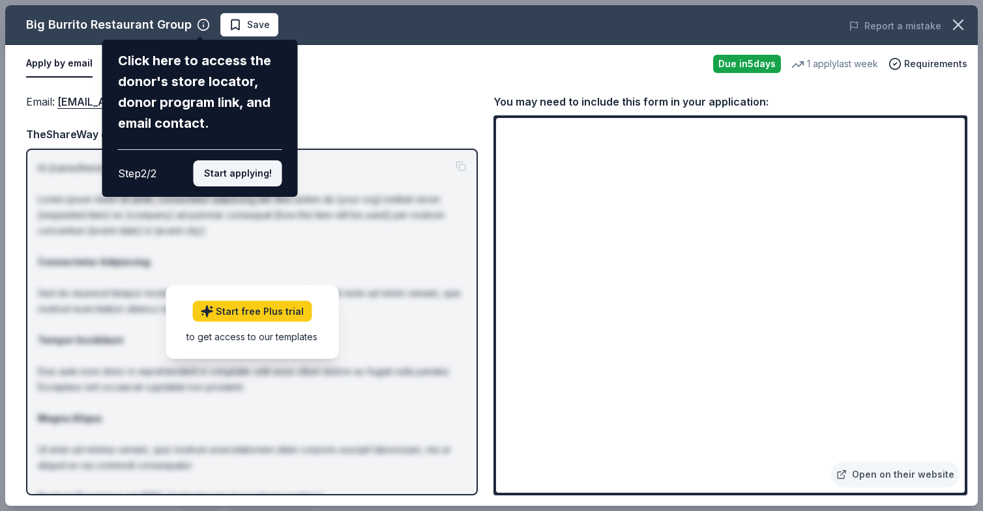
click at [240, 160] on button "Start applying!" at bounding box center [238, 173] width 89 height 26
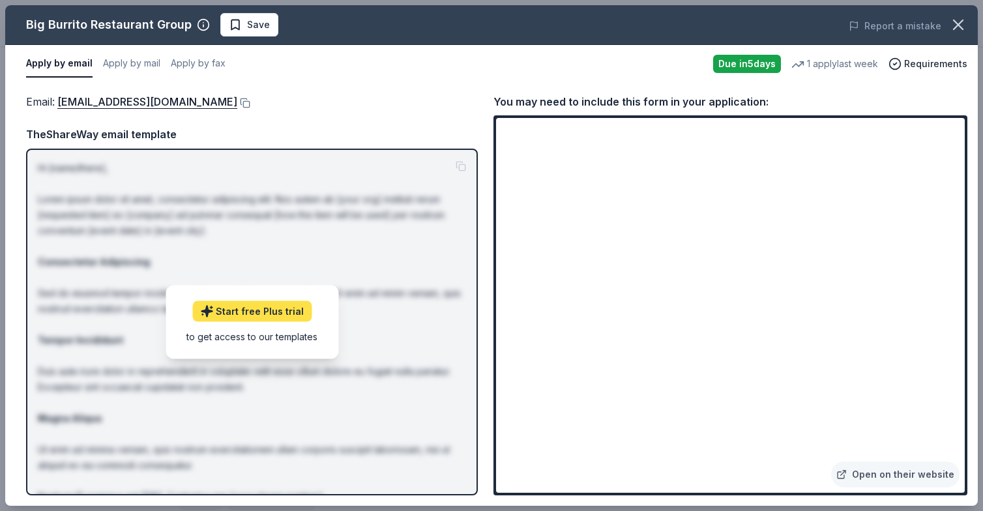
click at [237, 314] on link "Start free Plus trial" at bounding box center [251, 311] width 119 height 21
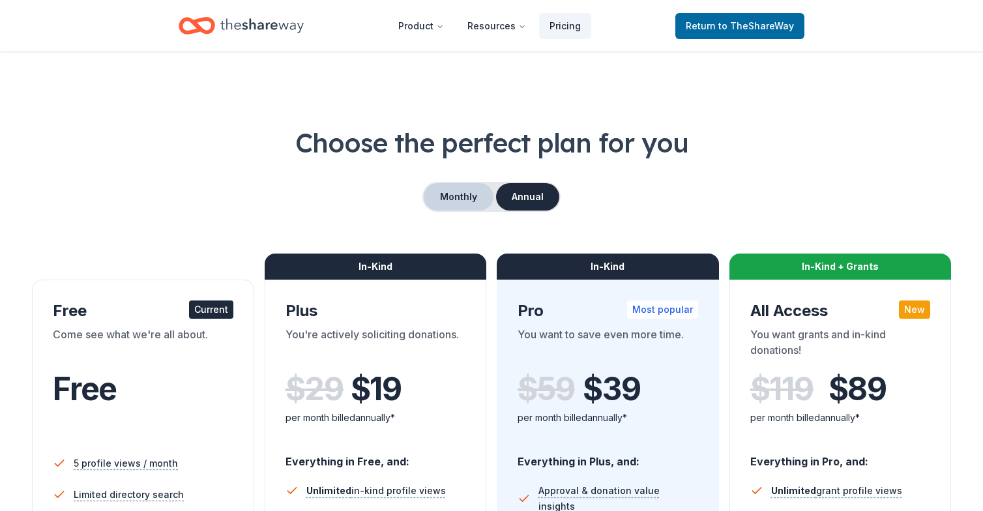
click at [471, 196] on button "Monthly" at bounding box center [459, 196] width 70 height 27
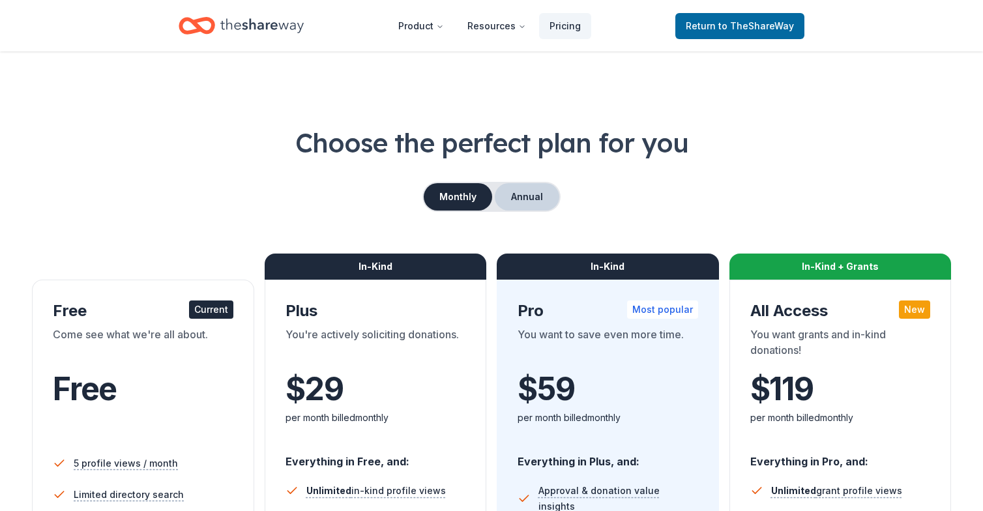
click at [527, 205] on button "Annual" at bounding box center [527, 196] width 65 height 27
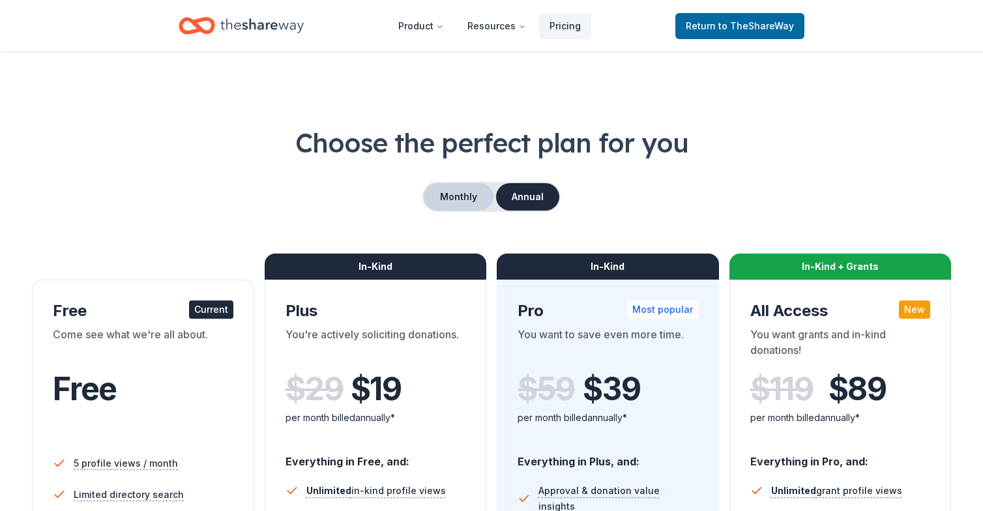
click at [479, 203] on button "Monthly" at bounding box center [459, 196] width 70 height 27
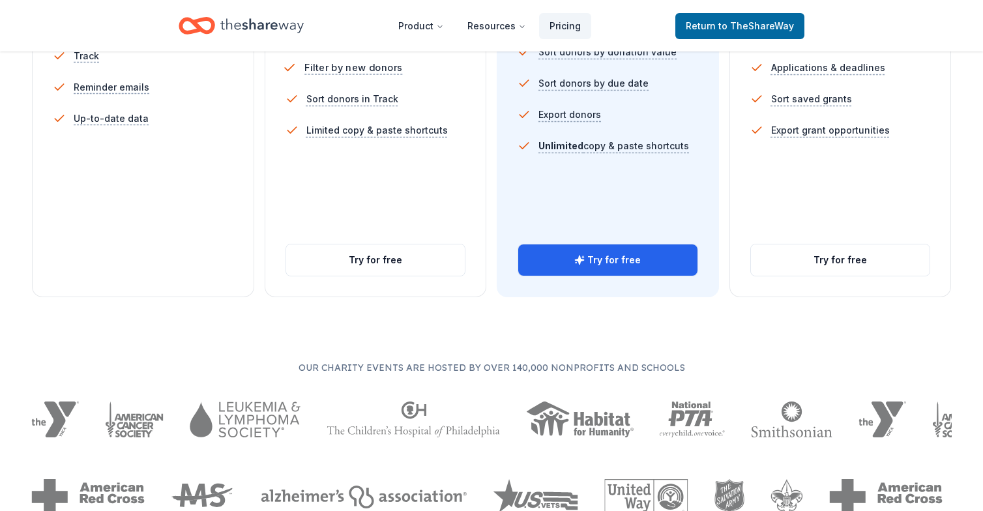
scroll to position [525, 0]
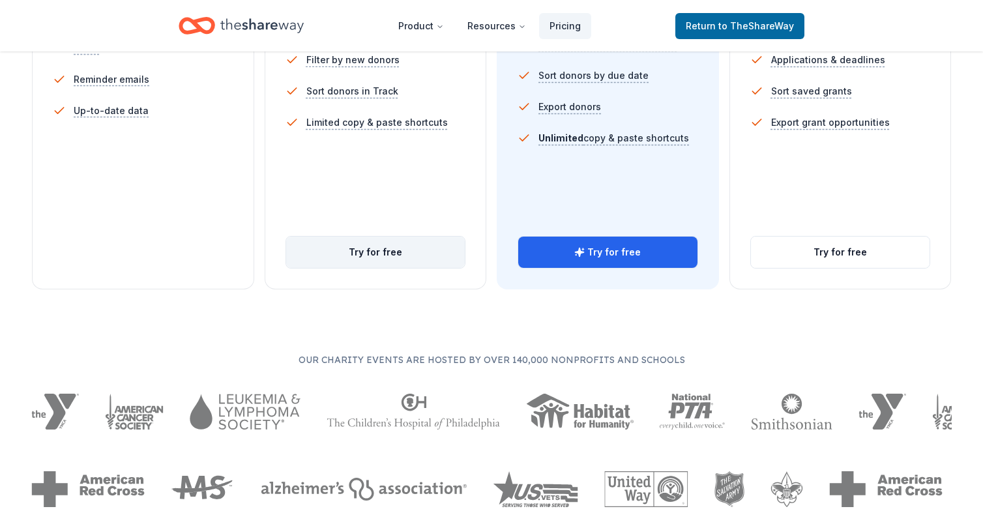
click at [362, 252] on button "Try for free" at bounding box center [375, 252] width 179 height 31
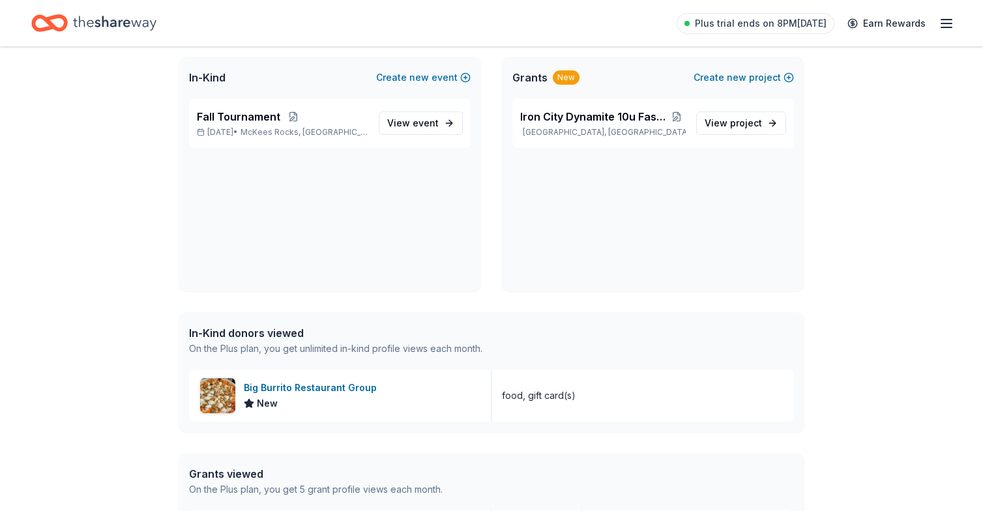
scroll to position [60, 0]
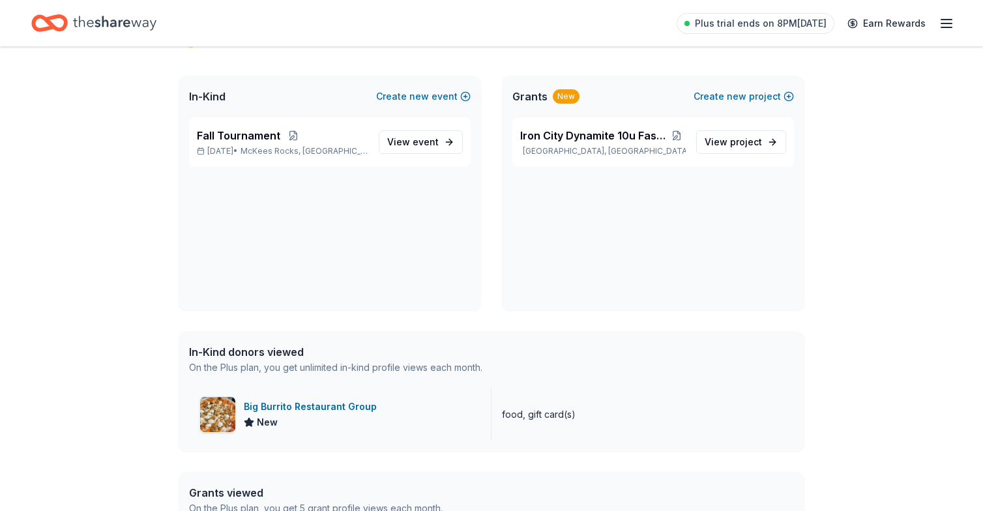
click at [292, 410] on div "Big Burrito Restaurant Group" at bounding box center [313, 407] width 138 height 16
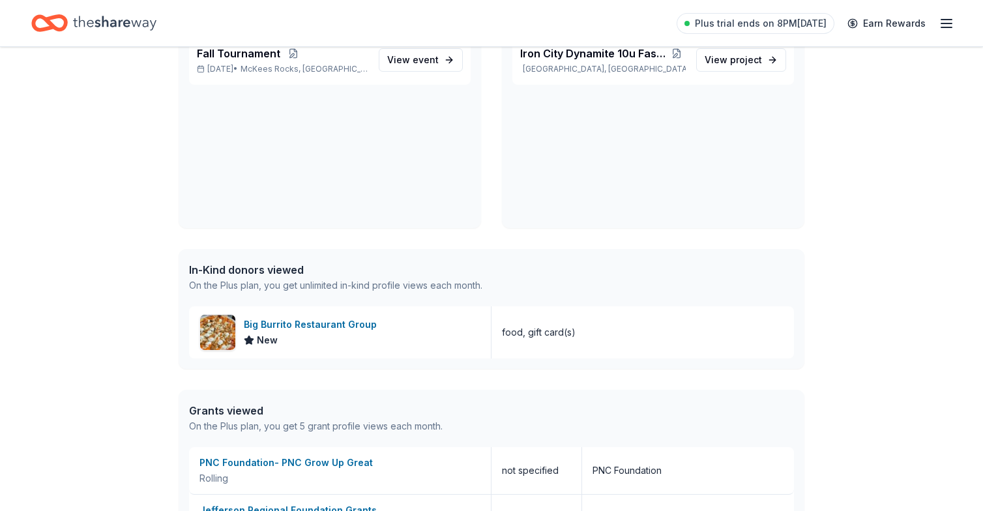
scroll to position [97, 0]
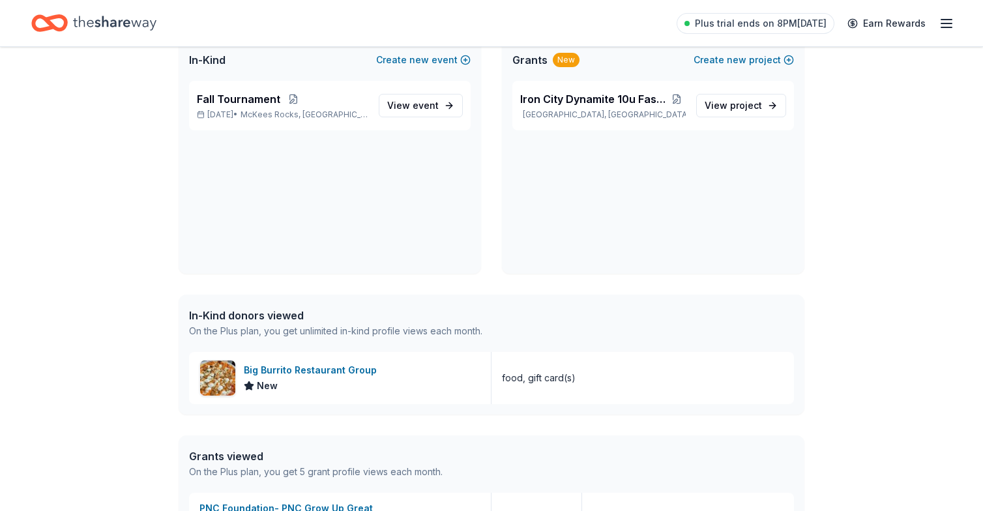
click at [257, 312] on div "In-Kind donors viewed" at bounding box center [335, 316] width 293 height 16
click at [301, 329] on div "On the Plus plan, you get unlimited in-kind profile views each month." at bounding box center [335, 331] width 293 height 16
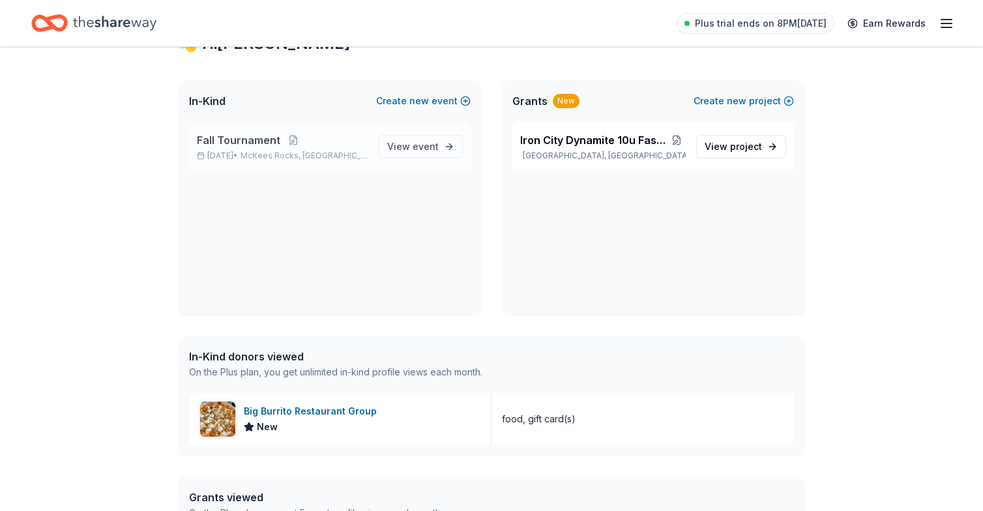
scroll to position [32, 0]
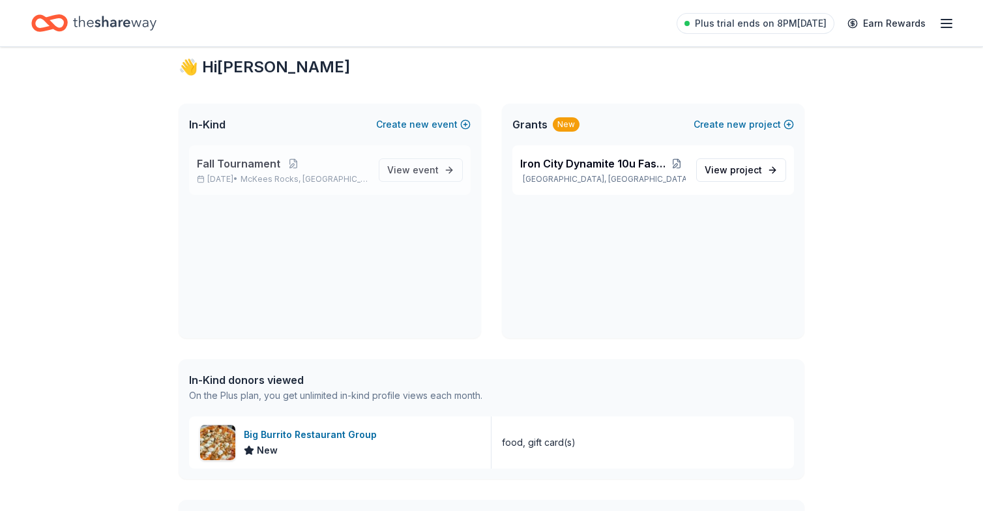
click at [299, 158] on p "Fall Tournament" at bounding box center [283, 164] width 172 height 16
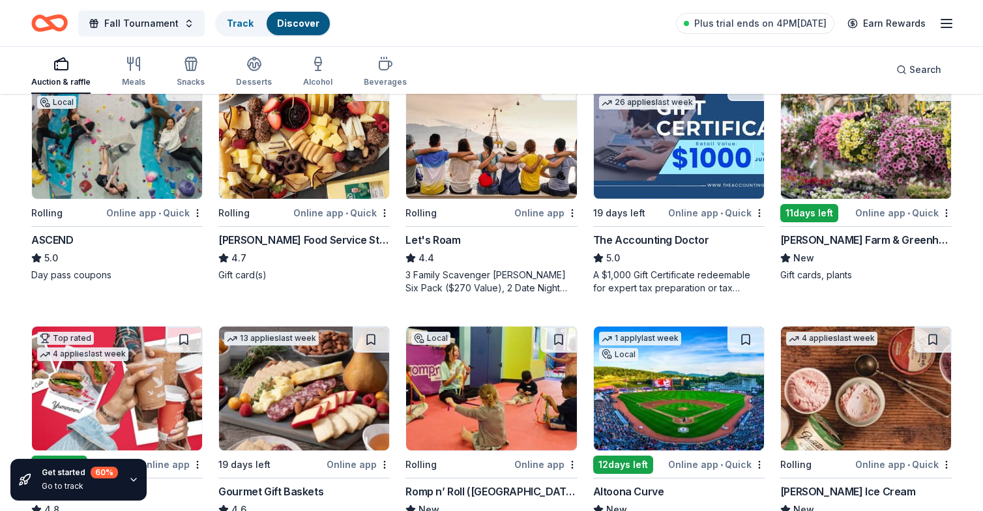
scroll to position [162, 0]
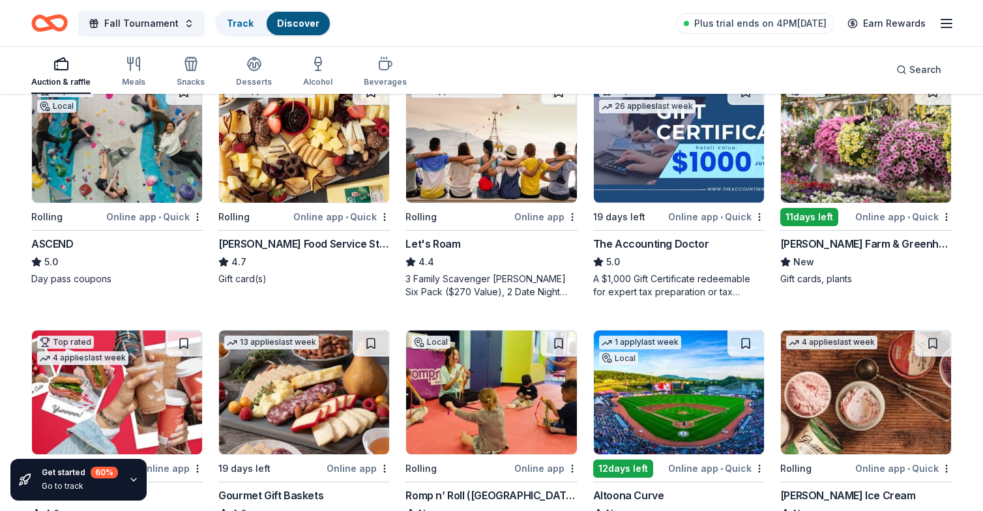
click at [278, 173] on img at bounding box center [304, 141] width 170 height 124
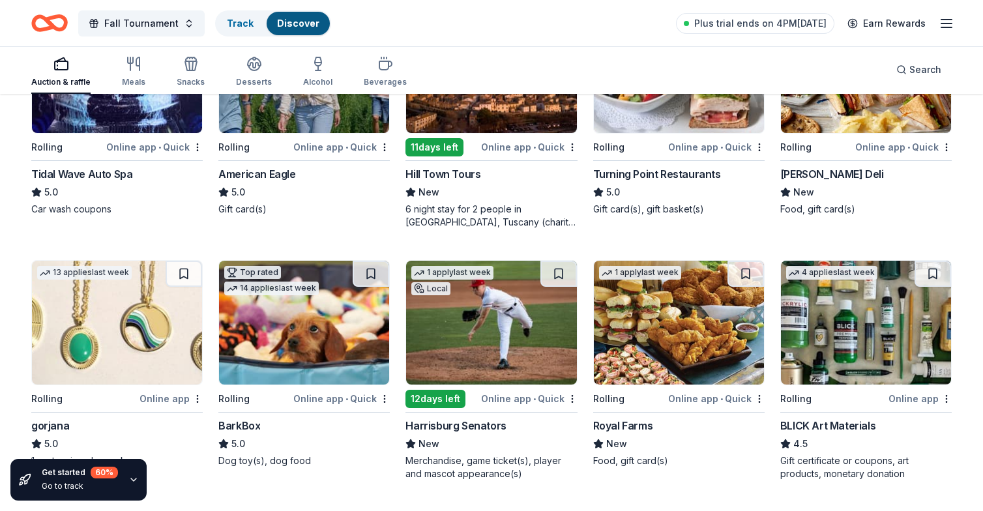
scroll to position [1491, 0]
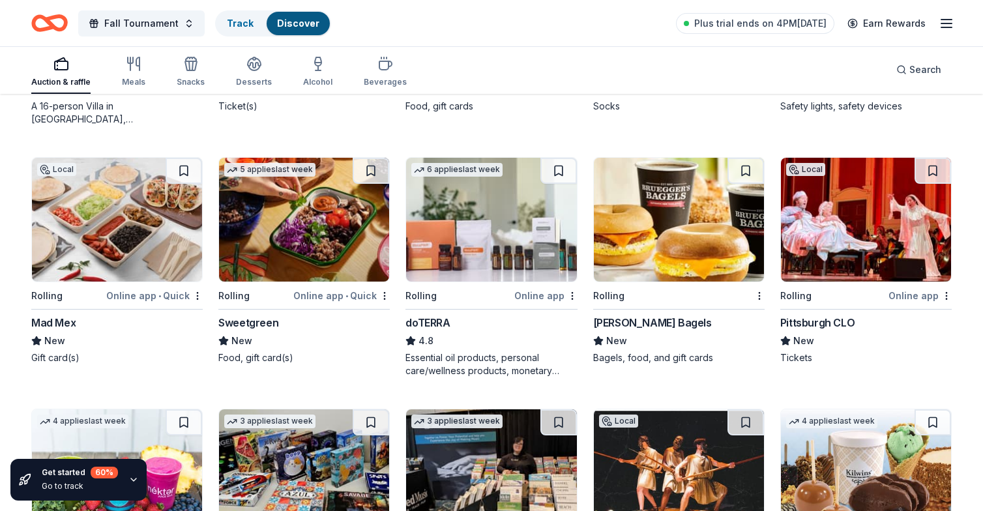
click at [642, 318] on div "Bruegger's Bagels" at bounding box center [652, 323] width 119 height 16
click at [899, 72] on div "Search" at bounding box center [919, 70] width 45 height 16
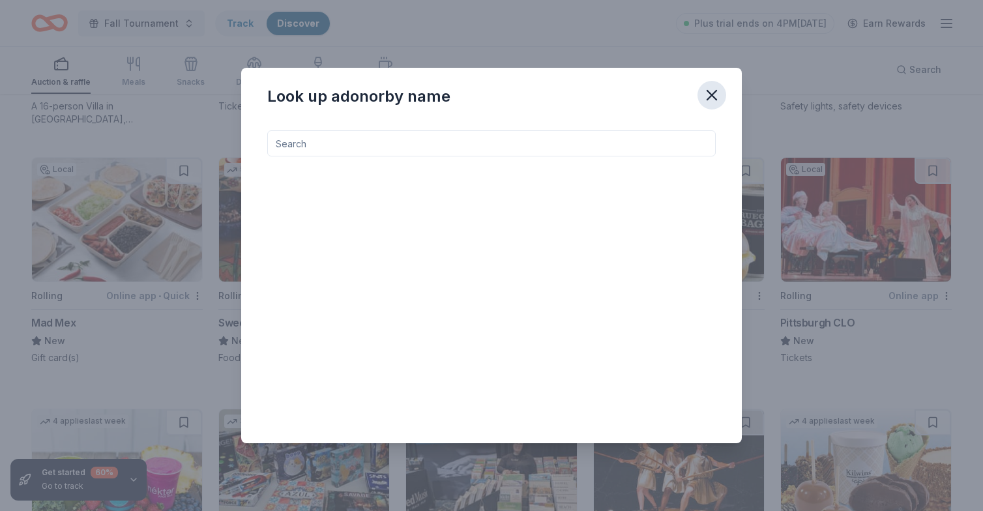
click at [710, 88] on icon "button" at bounding box center [712, 95] width 18 height 18
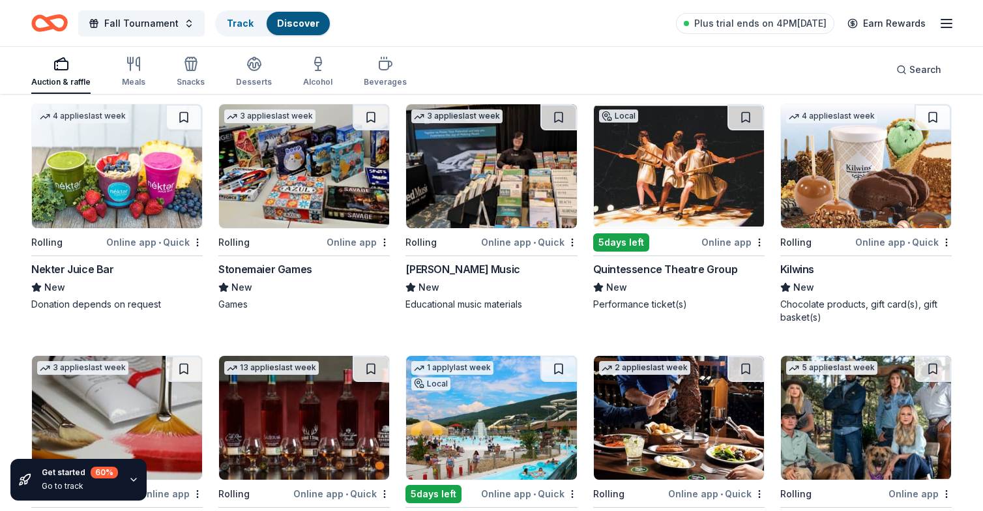
scroll to position [2525, 0]
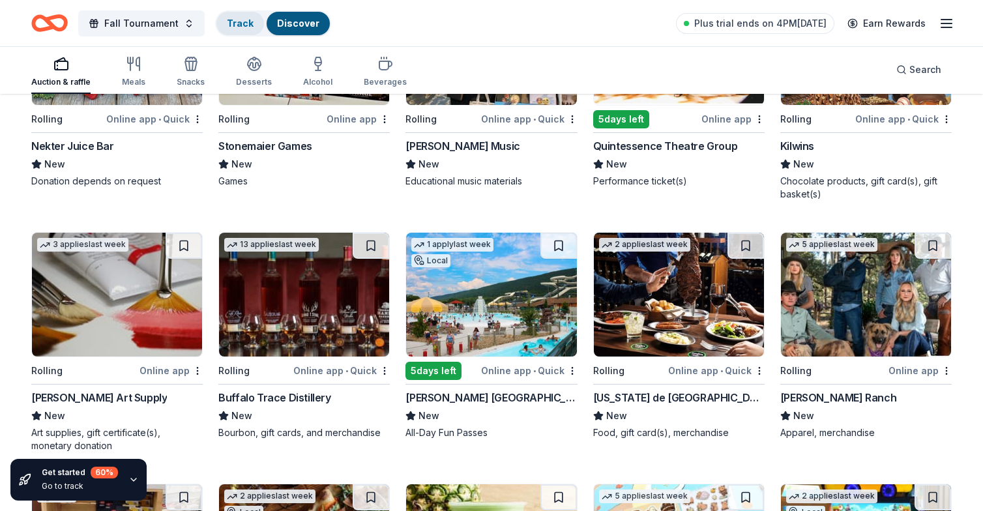
click at [237, 27] on link "Track" at bounding box center [240, 23] width 27 height 11
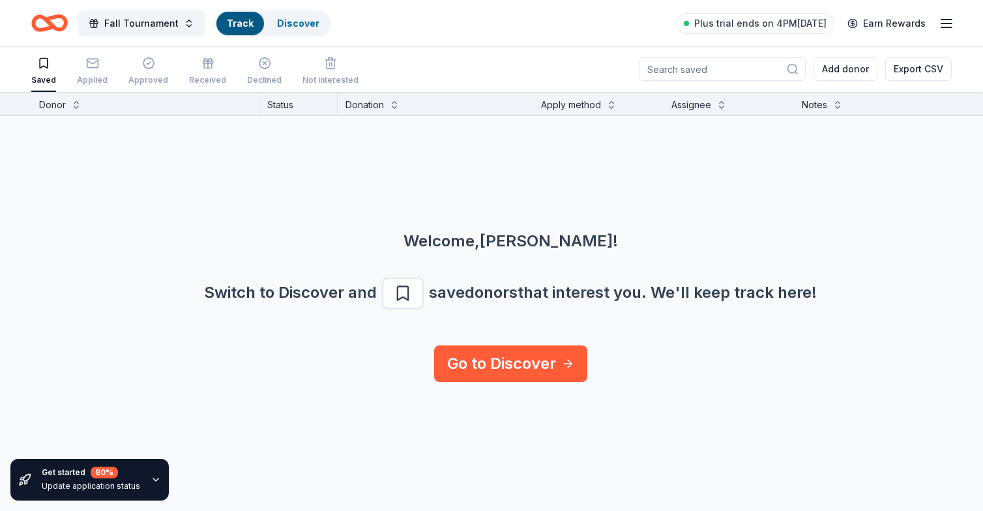
scroll to position [1, 0]
click at [280, 18] on link "Discover" at bounding box center [298, 23] width 42 height 11
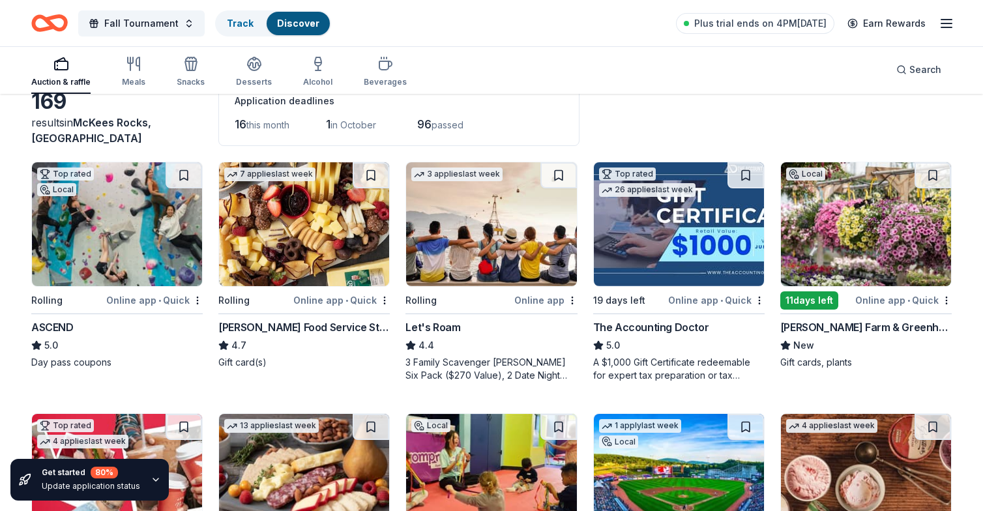
scroll to position [78, 0]
click at [50, 326] on div "ASCEND" at bounding box center [52, 328] width 42 height 16
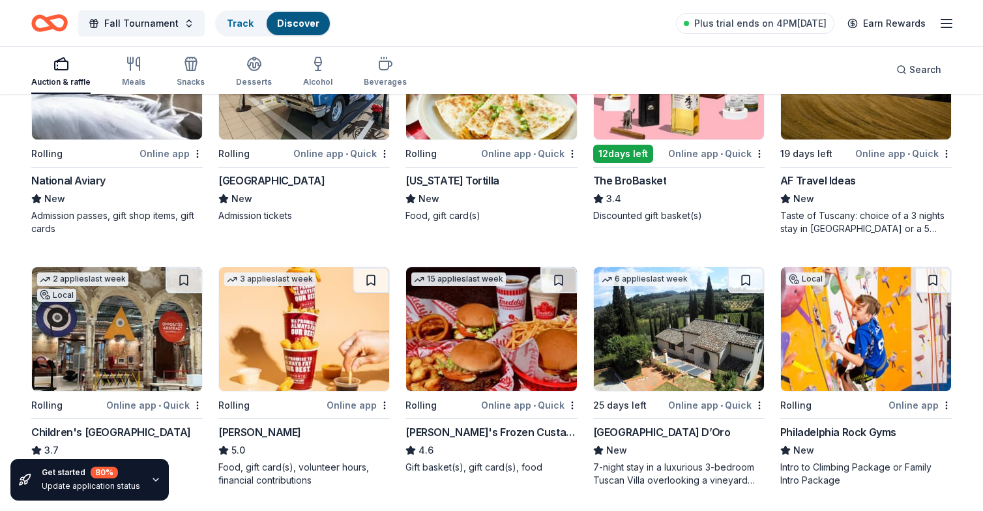
scroll to position [986, 0]
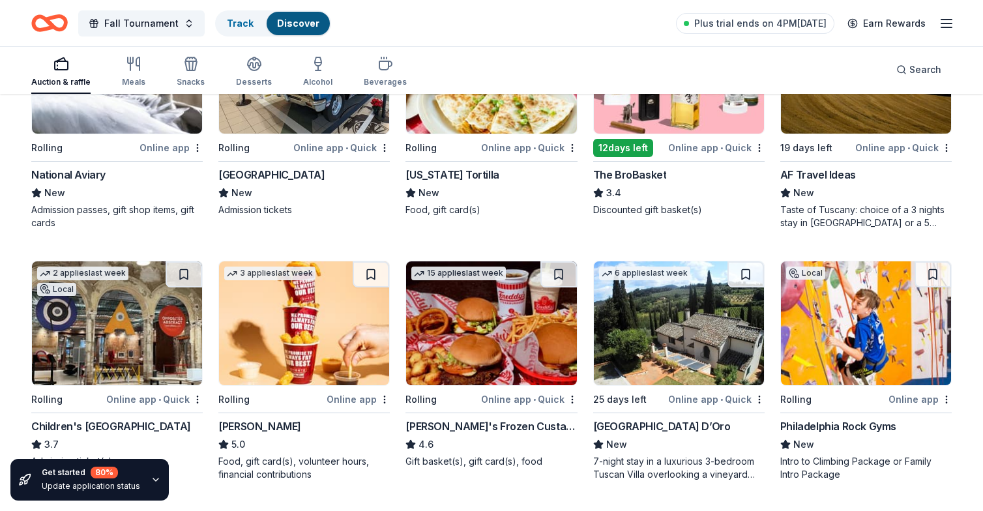
click at [92, 168] on div "National Aviary" at bounding box center [68, 175] width 74 height 16
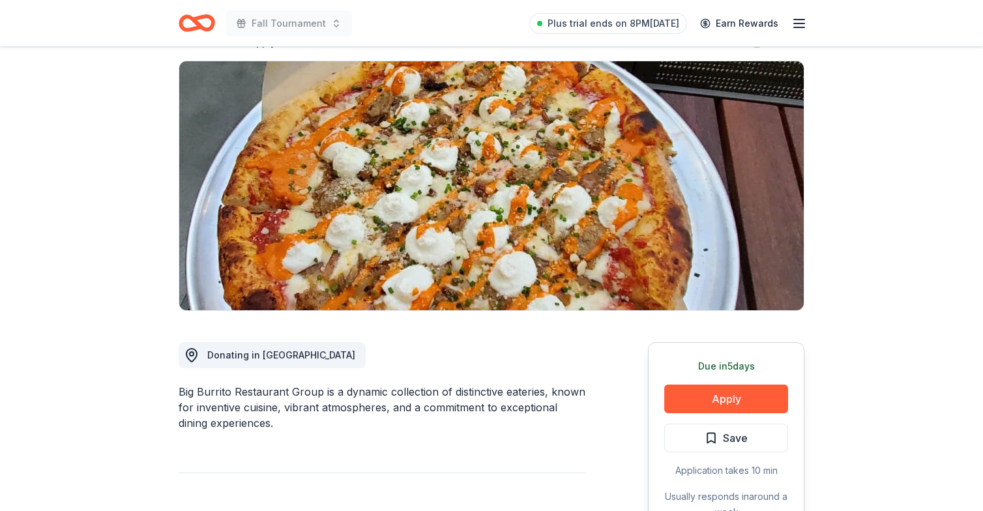
scroll to position [112, 0]
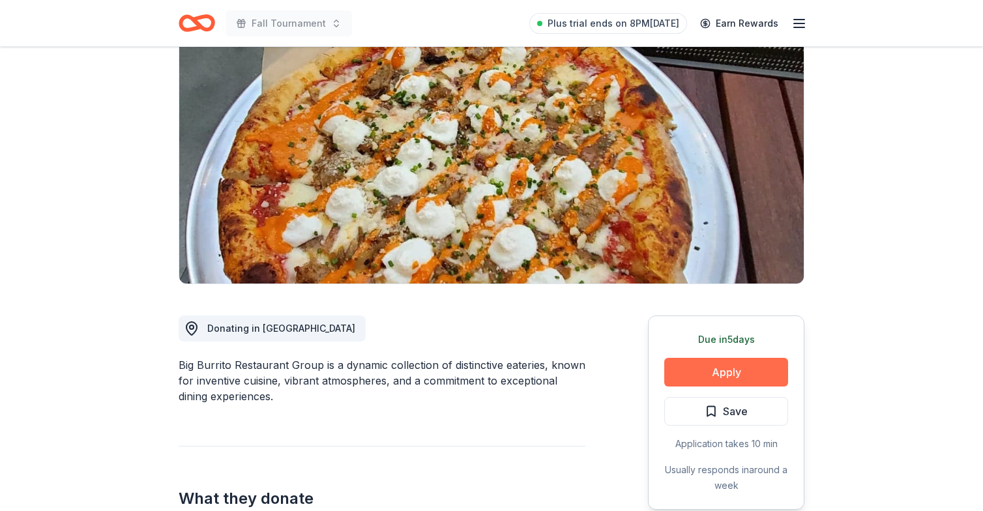
click at [691, 366] on button "Apply" at bounding box center [727, 372] width 124 height 29
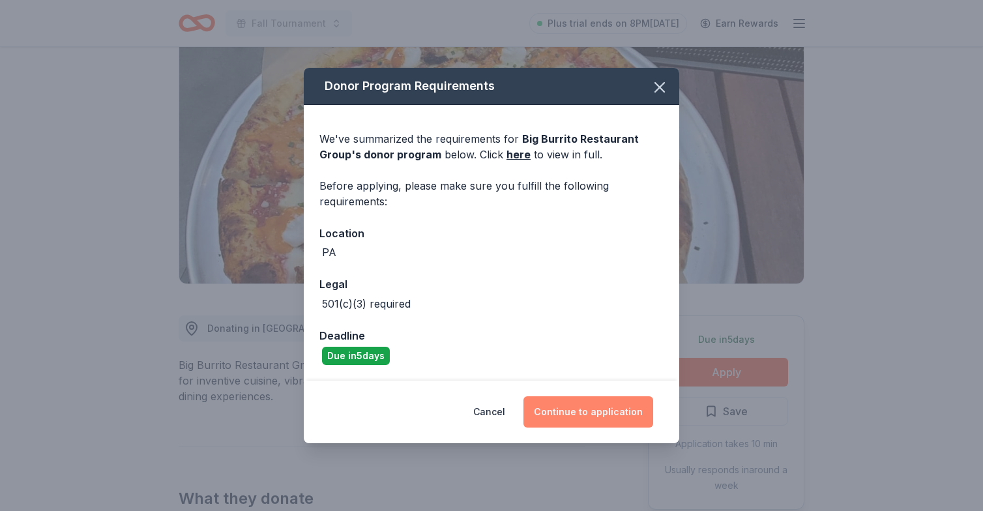
click at [586, 415] on button "Continue to application" at bounding box center [589, 412] width 130 height 31
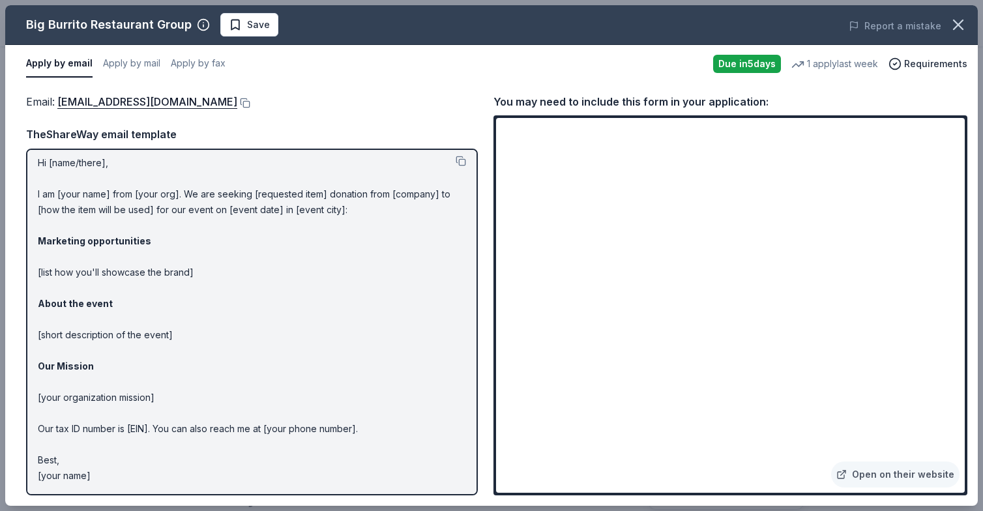
scroll to position [5, 0]
click at [879, 472] on link "Open on their website" at bounding box center [896, 475] width 128 height 26
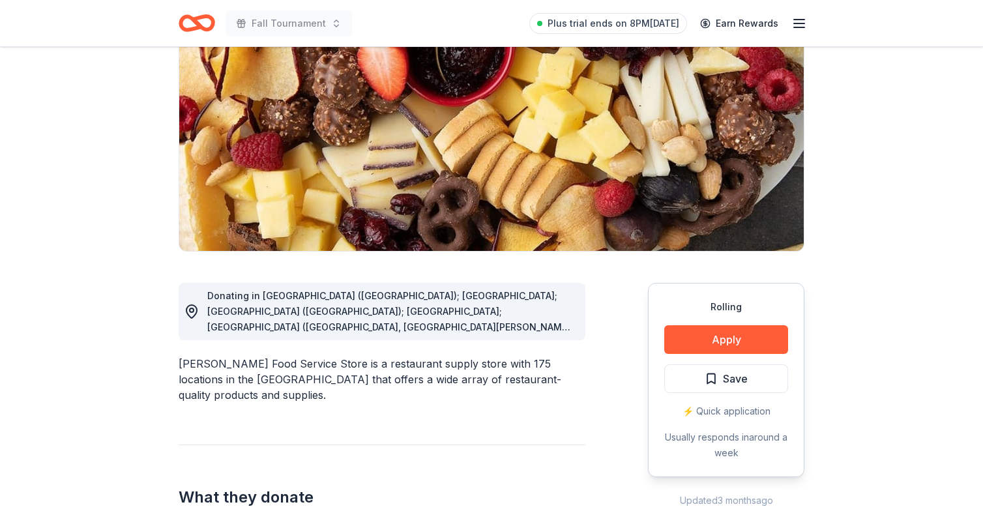
scroll to position [145, 0]
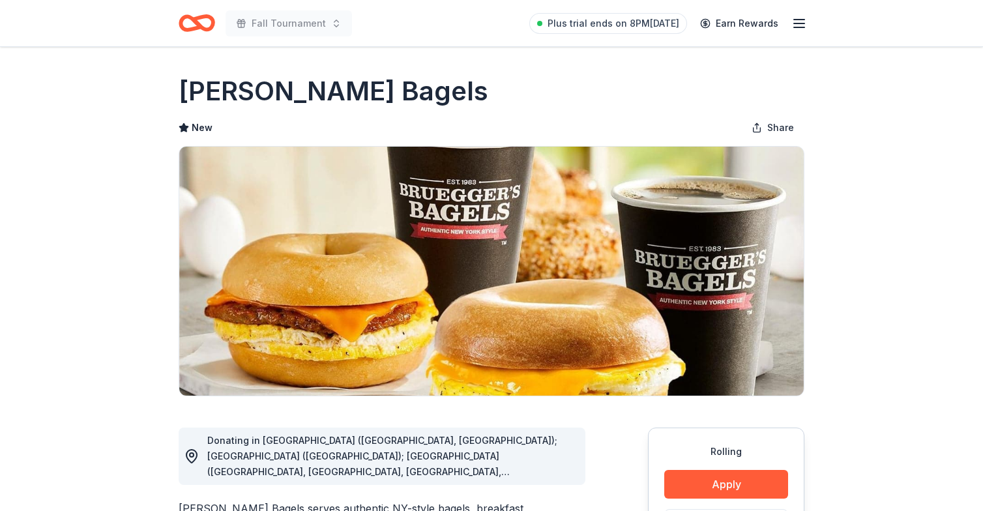
click at [442, 320] on img at bounding box center [491, 271] width 625 height 249
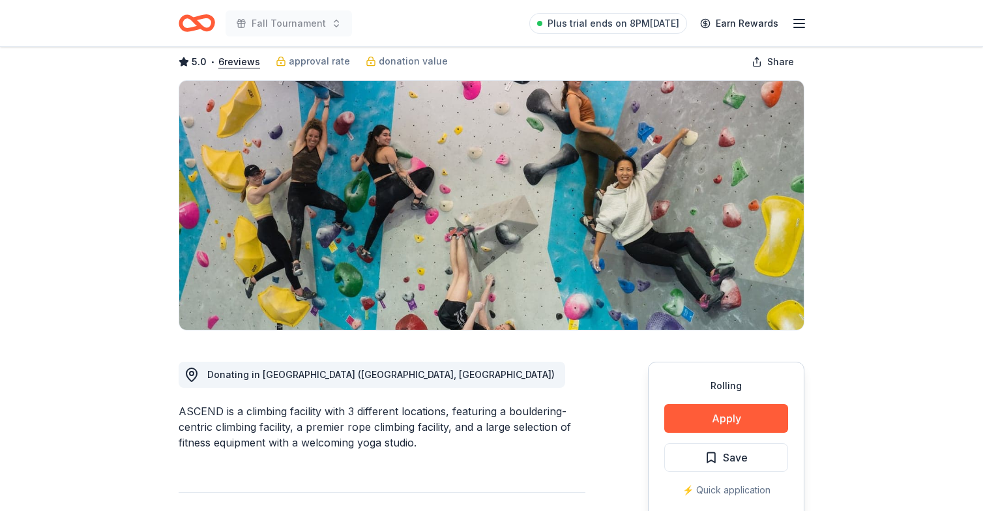
scroll to position [95, 0]
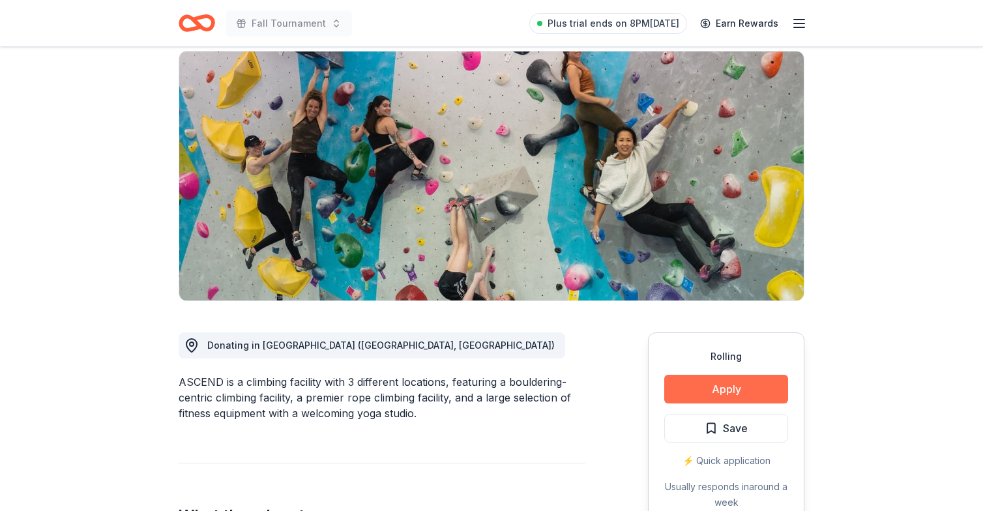
click at [716, 395] on button "Apply" at bounding box center [727, 389] width 124 height 29
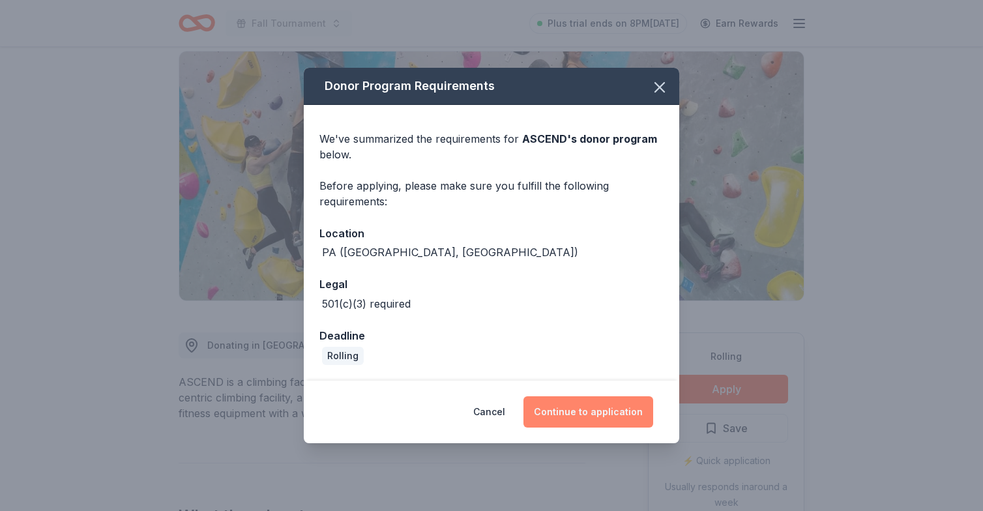
click at [614, 417] on button "Continue to application" at bounding box center [589, 412] width 130 height 31
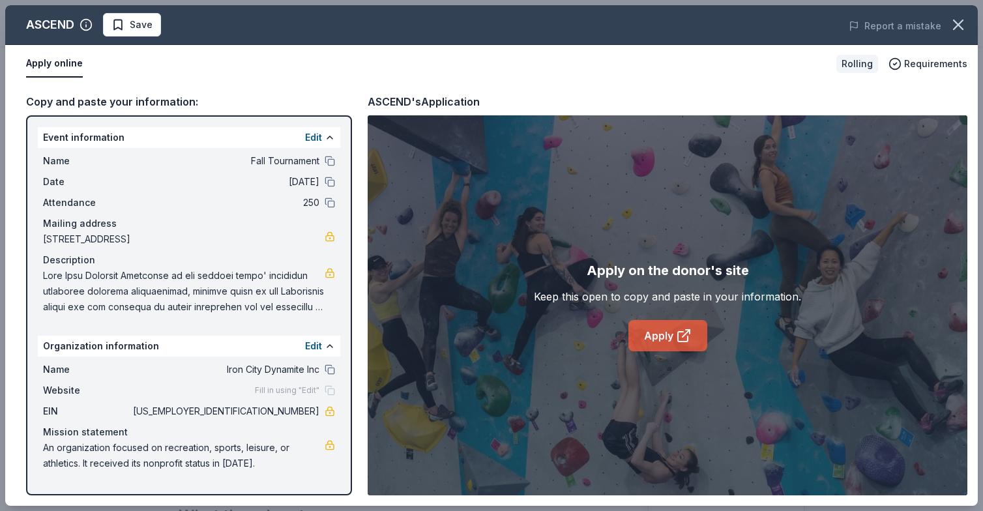
click at [684, 335] on icon at bounding box center [686, 333] width 7 height 7
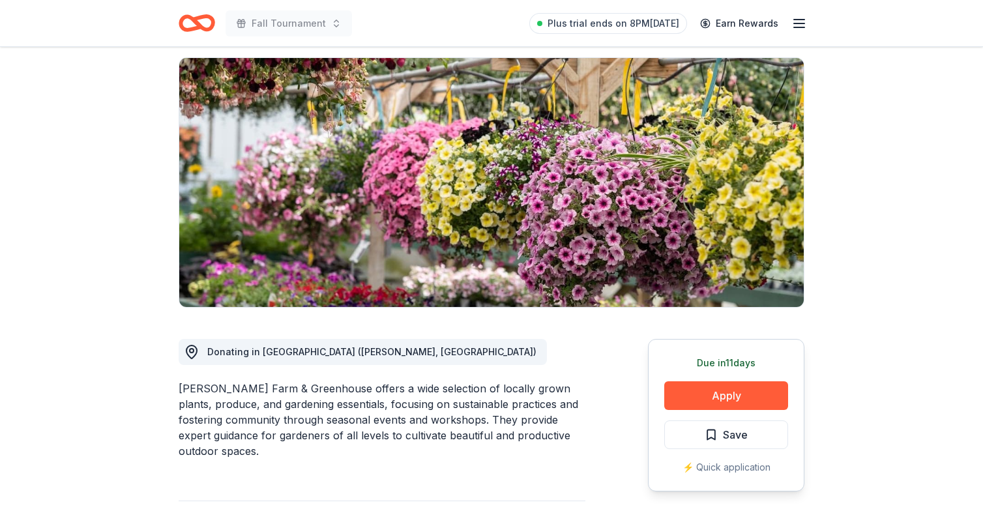
scroll to position [122, 0]
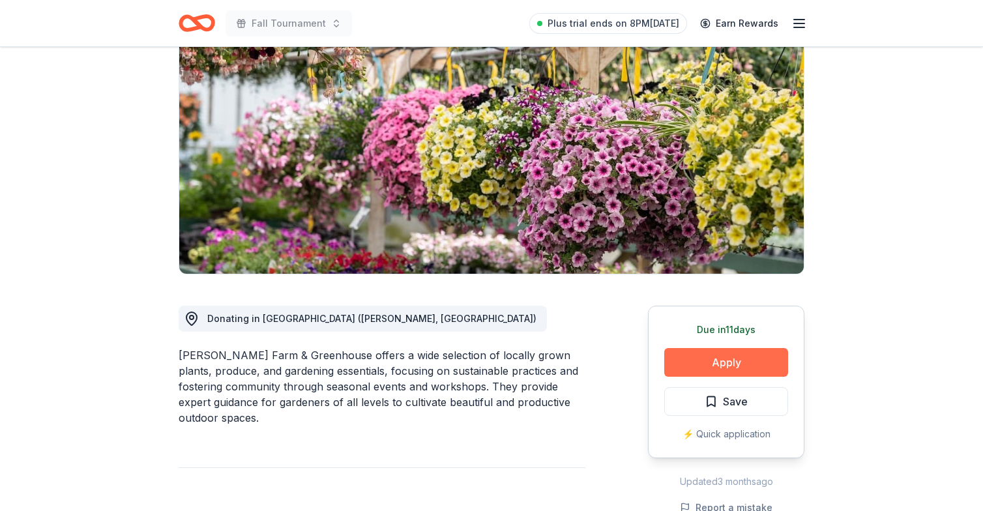
click at [710, 370] on button "Apply" at bounding box center [727, 362] width 124 height 29
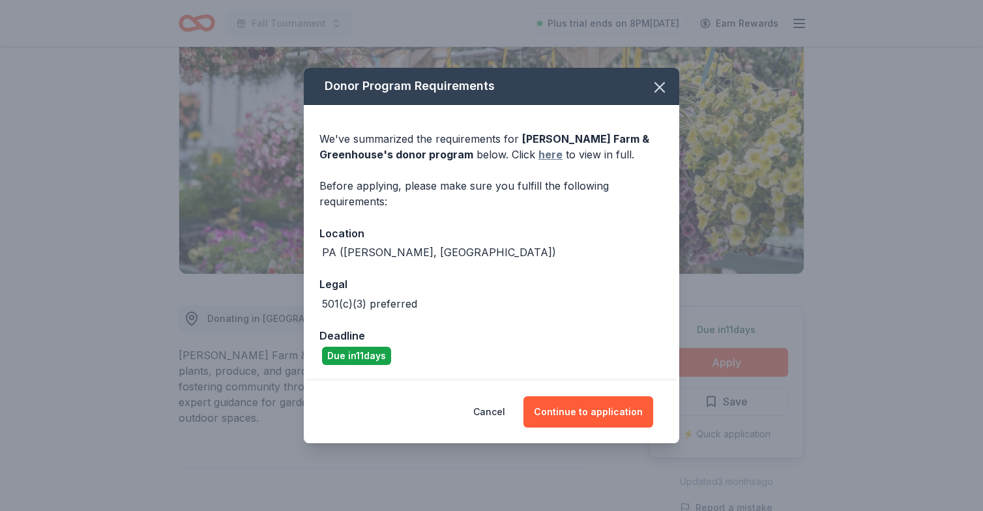
click at [547, 158] on link "here" at bounding box center [551, 155] width 24 height 16
click at [659, 90] on icon "button" at bounding box center [660, 87] width 18 height 18
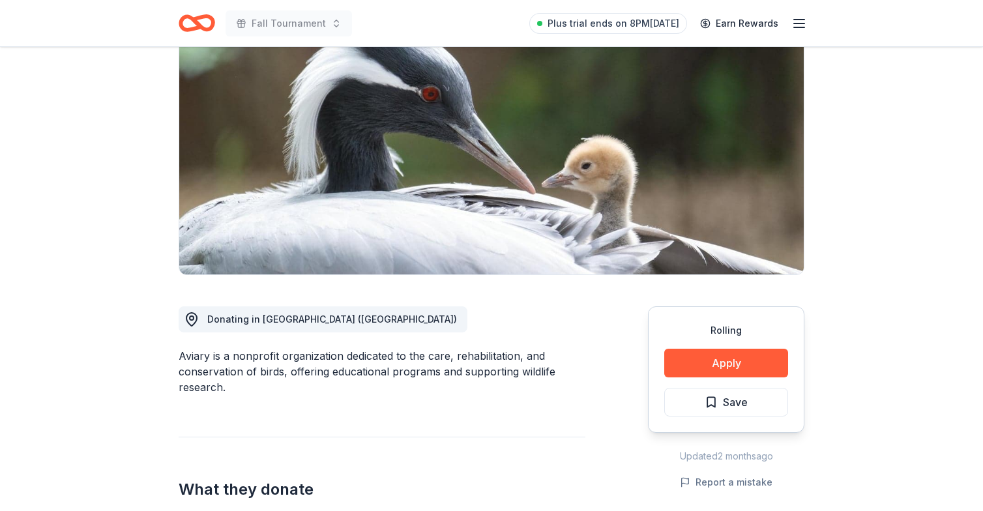
scroll to position [133, 0]
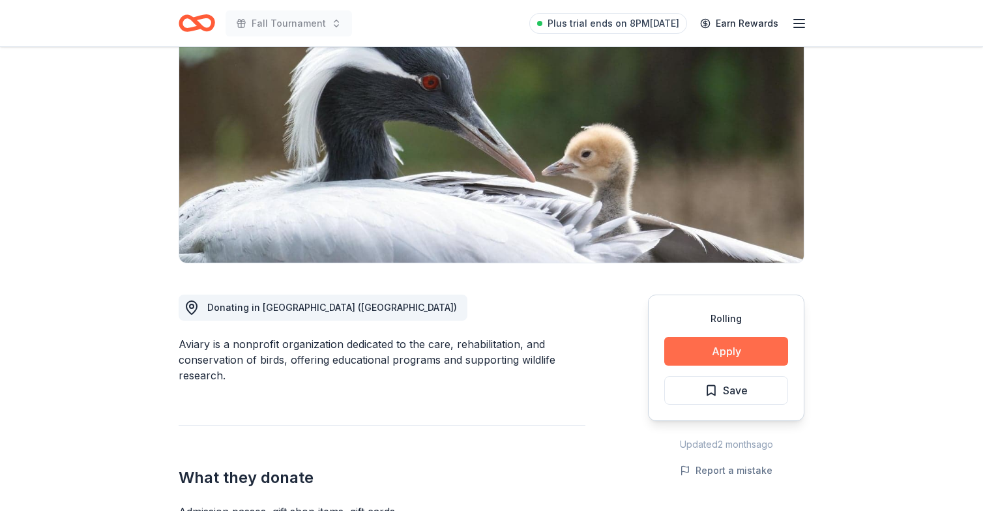
click at [718, 350] on button "Apply" at bounding box center [727, 351] width 124 height 29
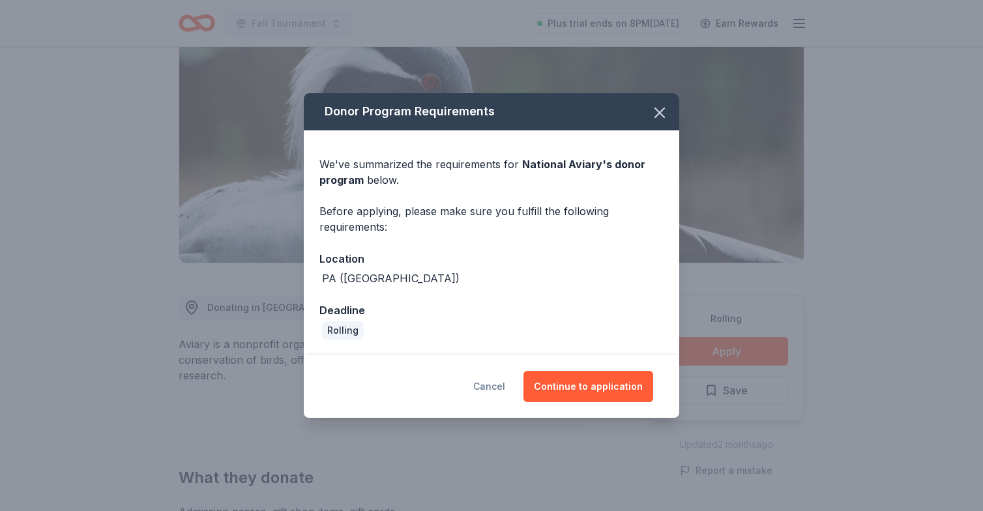
click at [492, 387] on button "Cancel" at bounding box center [489, 386] width 32 height 31
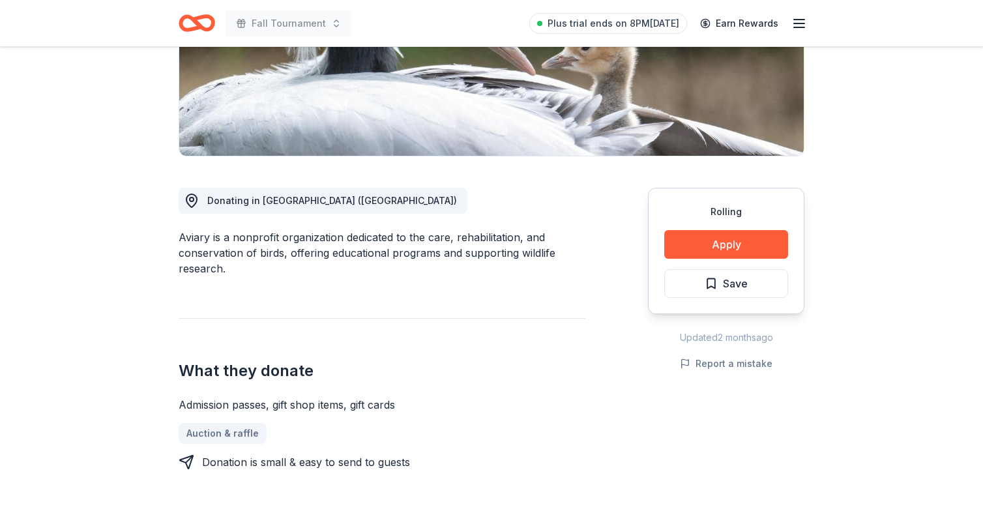
scroll to position [336, 0]
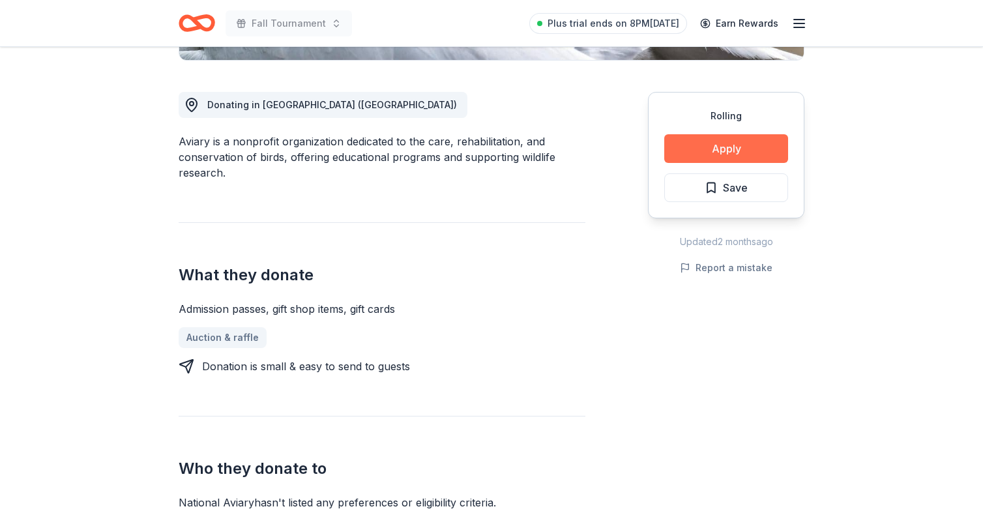
click at [722, 148] on button "Apply" at bounding box center [727, 148] width 124 height 29
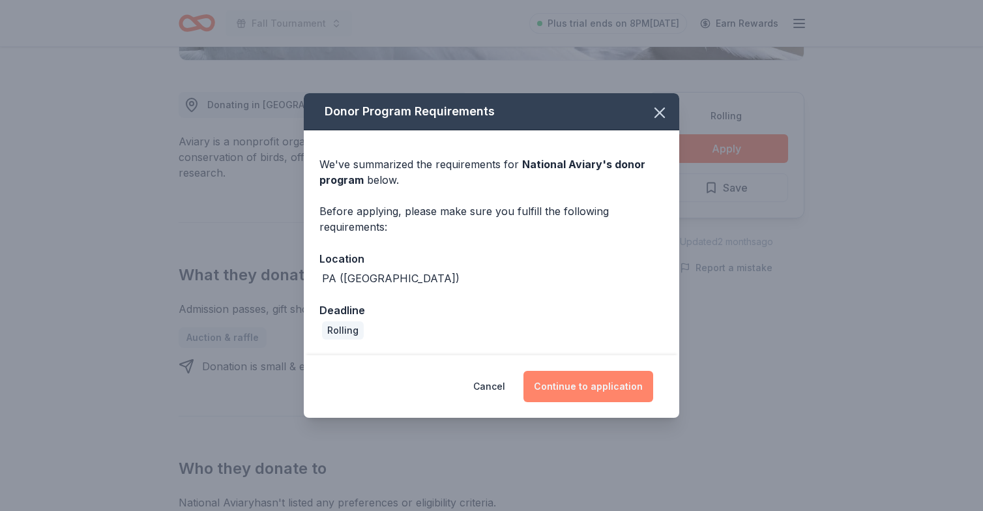
click at [576, 376] on button "Continue to application" at bounding box center [589, 386] width 130 height 31
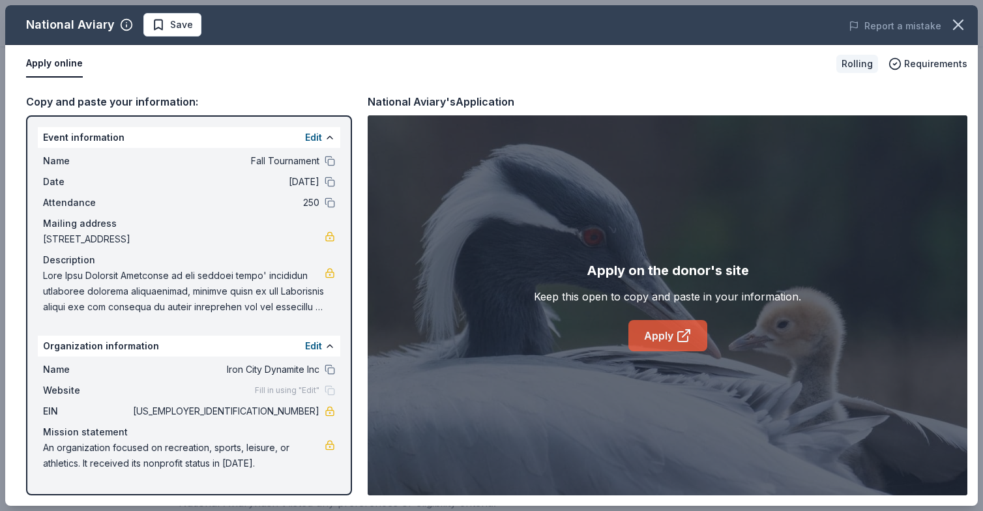
click at [657, 337] on link "Apply" at bounding box center [668, 335] width 79 height 31
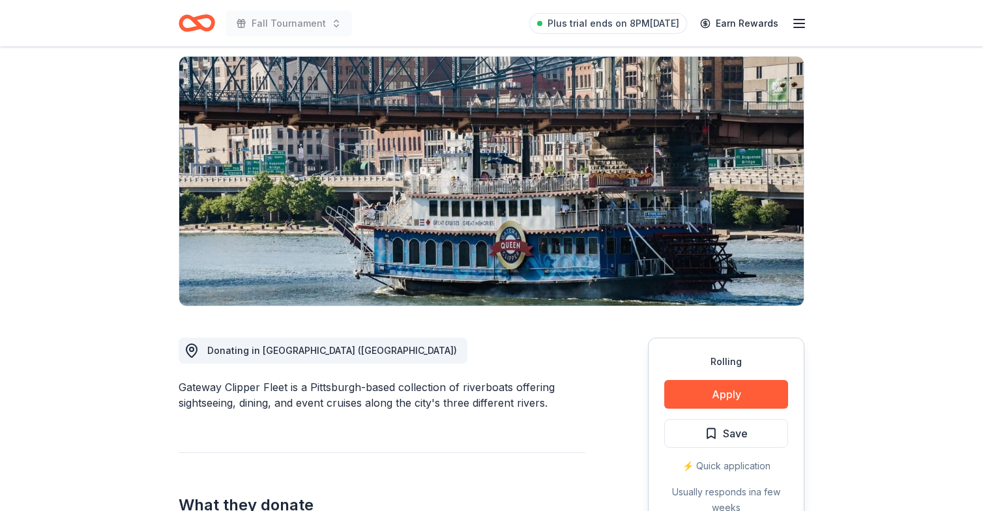
scroll to position [128, 0]
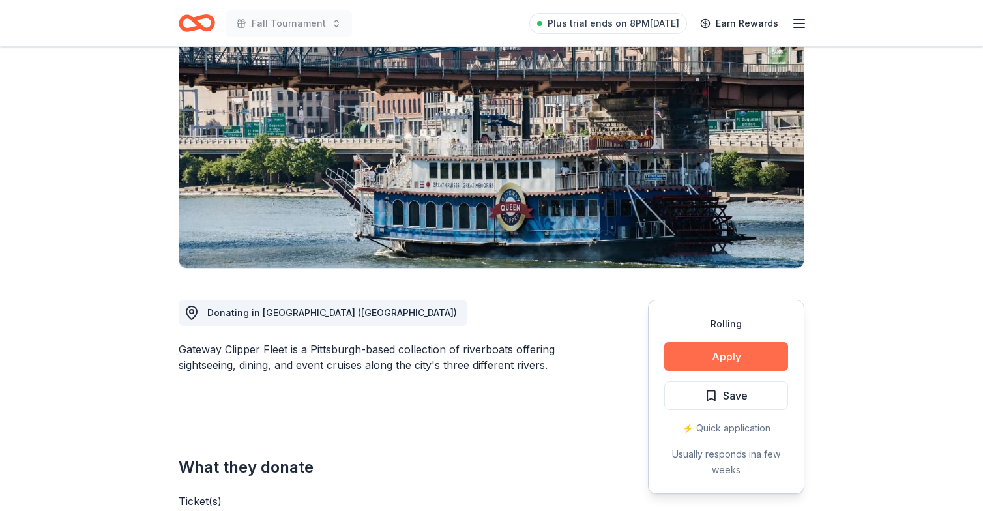
click at [706, 359] on button "Apply" at bounding box center [727, 356] width 124 height 29
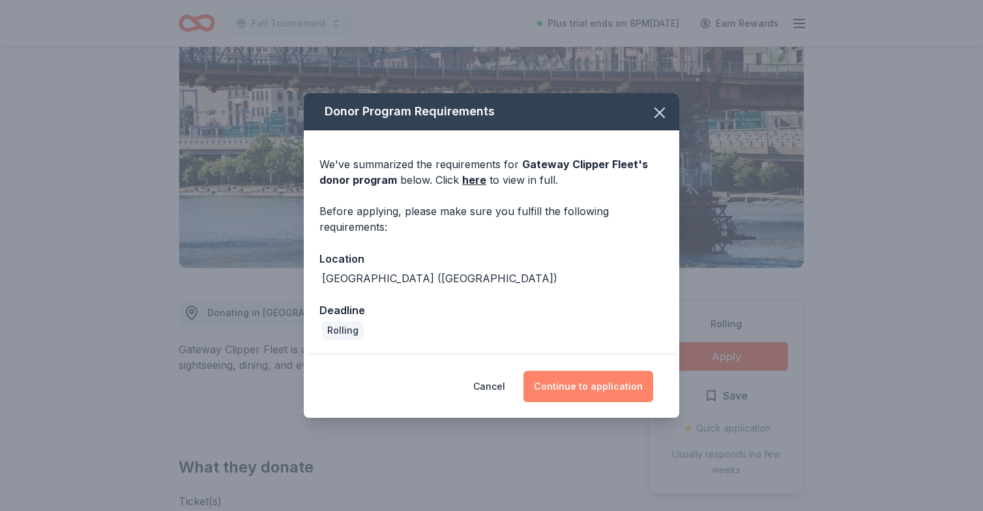
click at [575, 378] on button "Continue to application" at bounding box center [589, 386] width 130 height 31
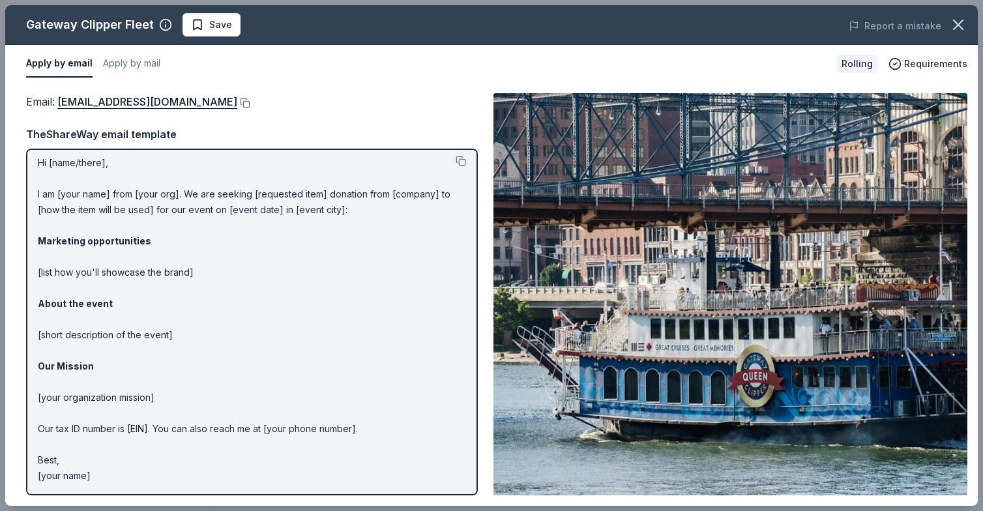
scroll to position [5, 0]
click at [108, 106] on link "[EMAIL_ADDRESS][DOMAIN_NAME]" at bounding box center [147, 101] width 180 height 17
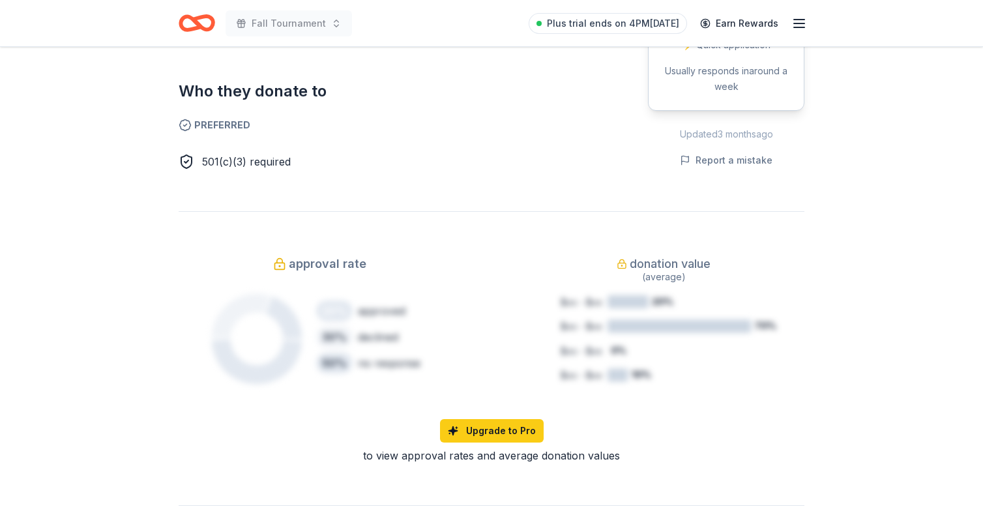
scroll to position [2, 0]
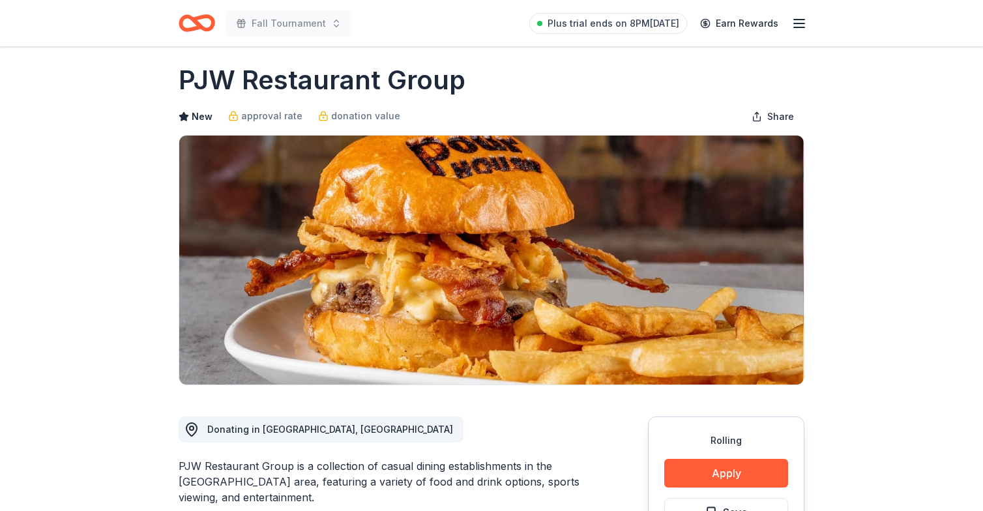
scroll to position [7, 0]
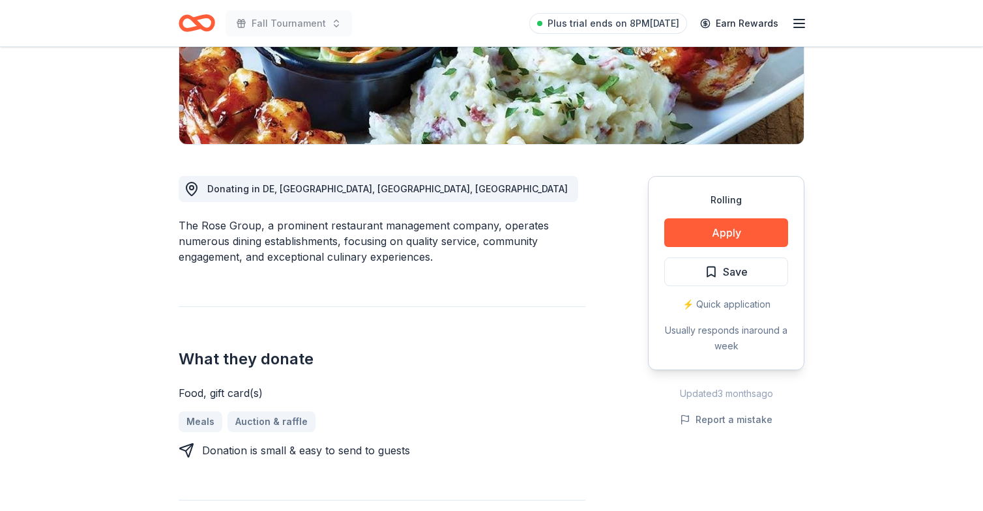
scroll to position [257, 0]
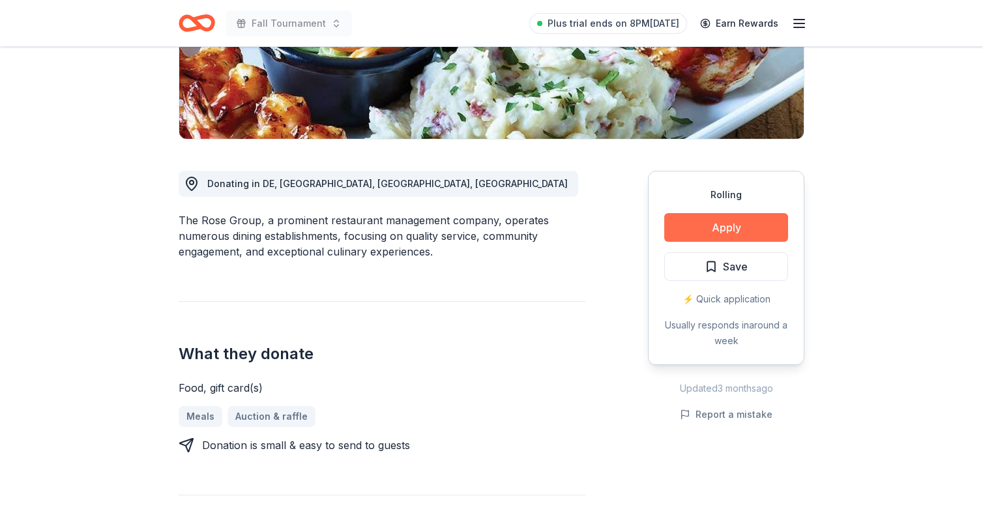
click at [692, 224] on button "Apply" at bounding box center [727, 227] width 124 height 29
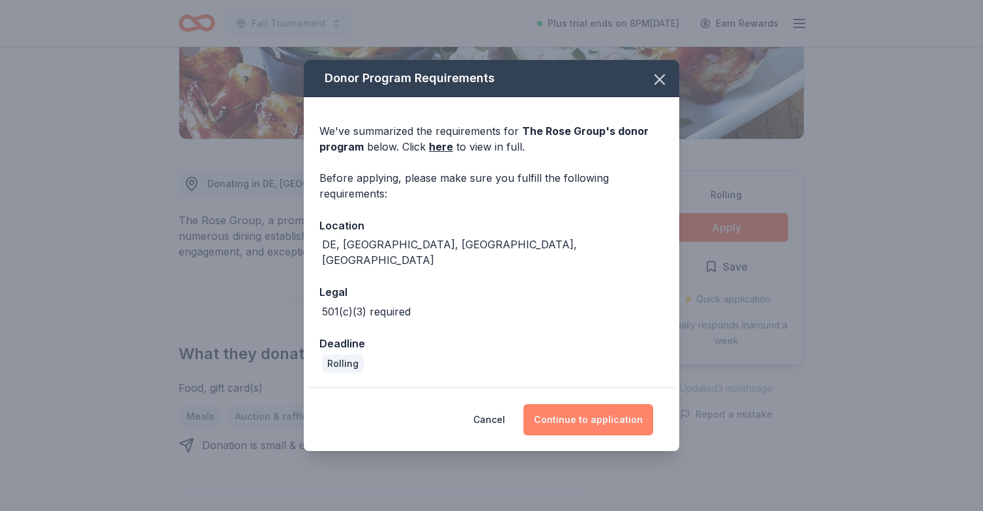
click at [591, 408] on button "Continue to application" at bounding box center [589, 419] width 130 height 31
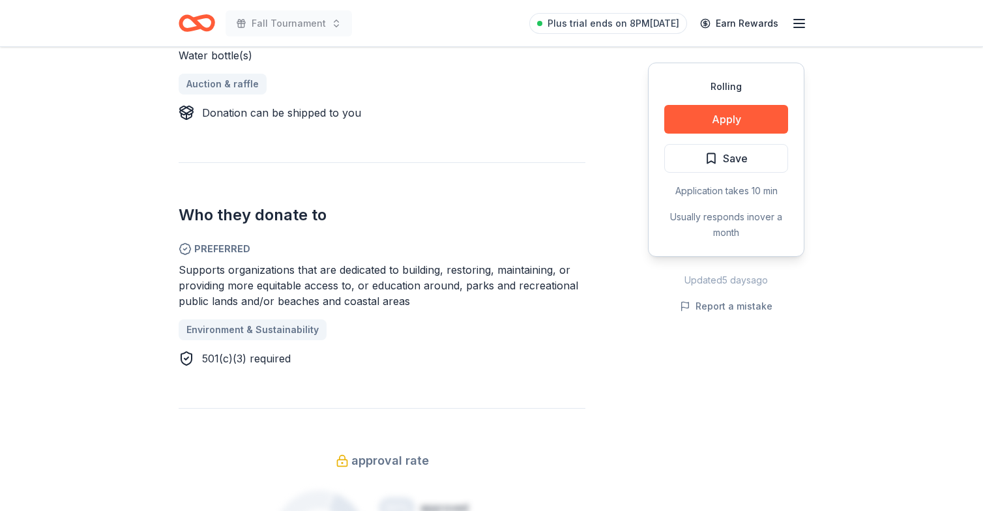
scroll to position [574, 0]
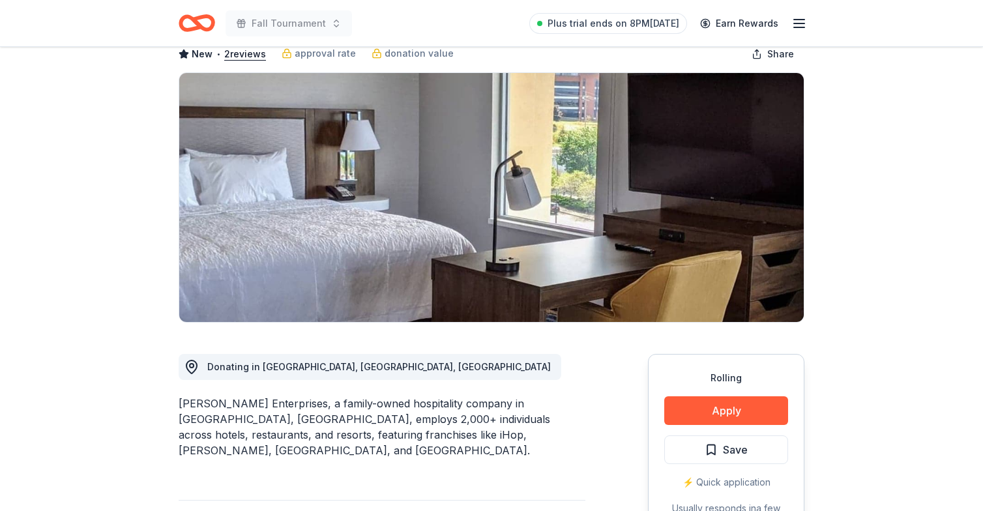
scroll to position [75, 0]
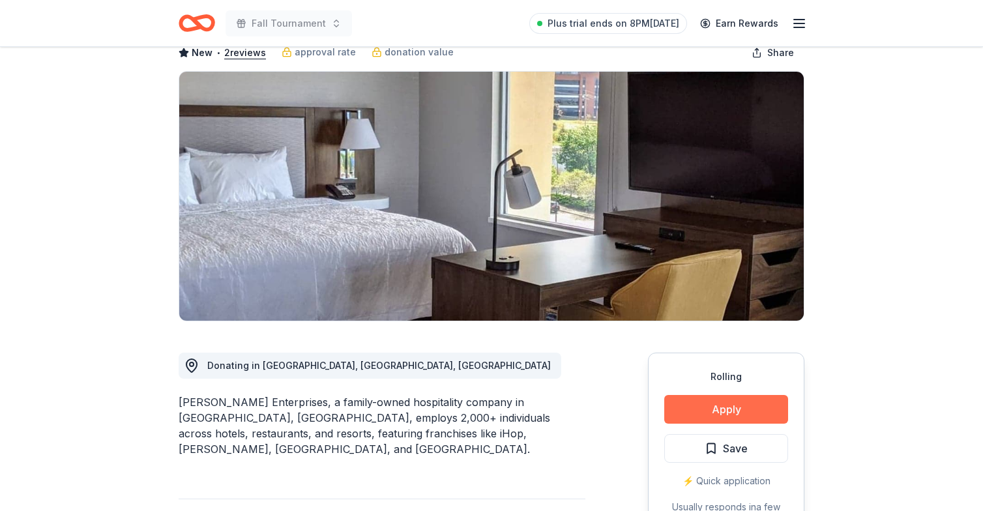
click at [728, 402] on button "Apply" at bounding box center [727, 409] width 124 height 29
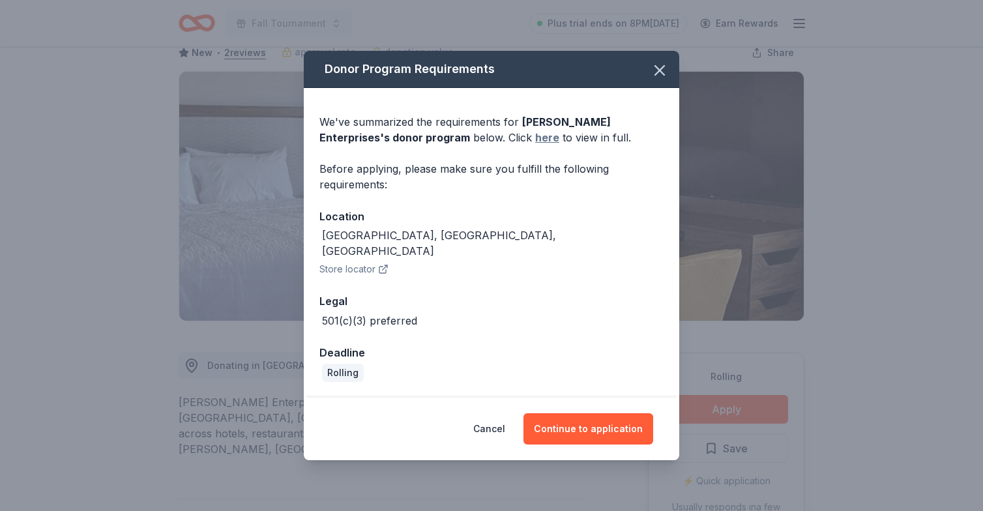
click at [535, 145] on link "here" at bounding box center [547, 138] width 24 height 16
click at [660, 71] on icon "button" at bounding box center [660, 70] width 18 height 18
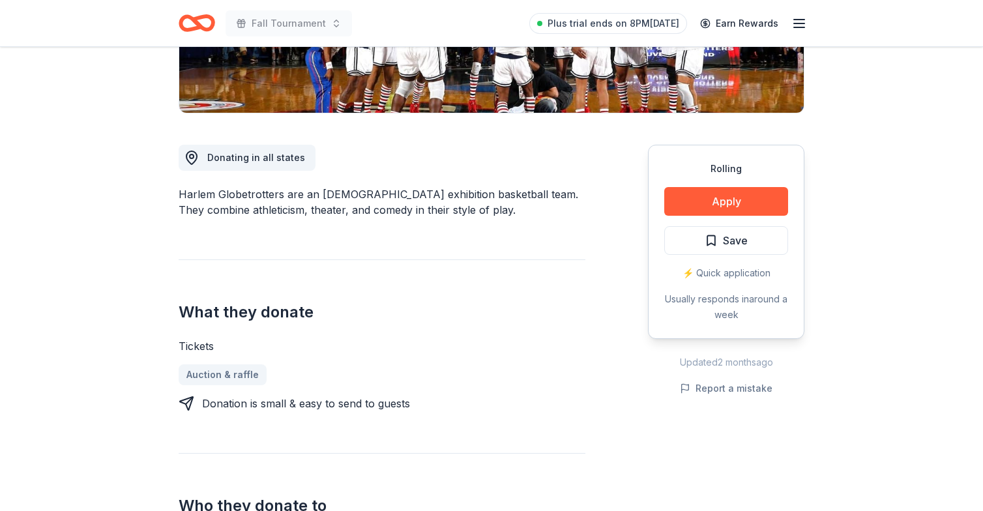
scroll to position [306, 0]
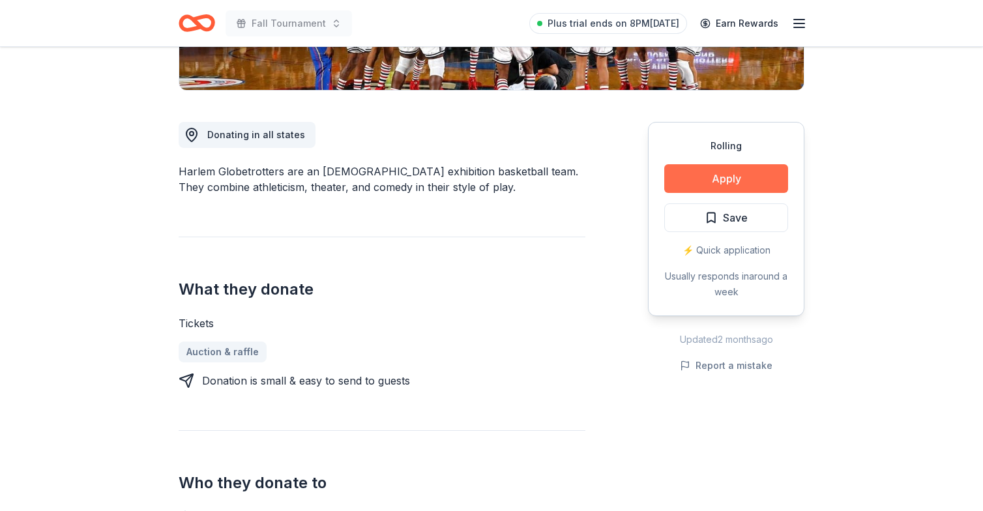
click at [693, 185] on button "Apply" at bounding box center [727, 178] width 124 height 29
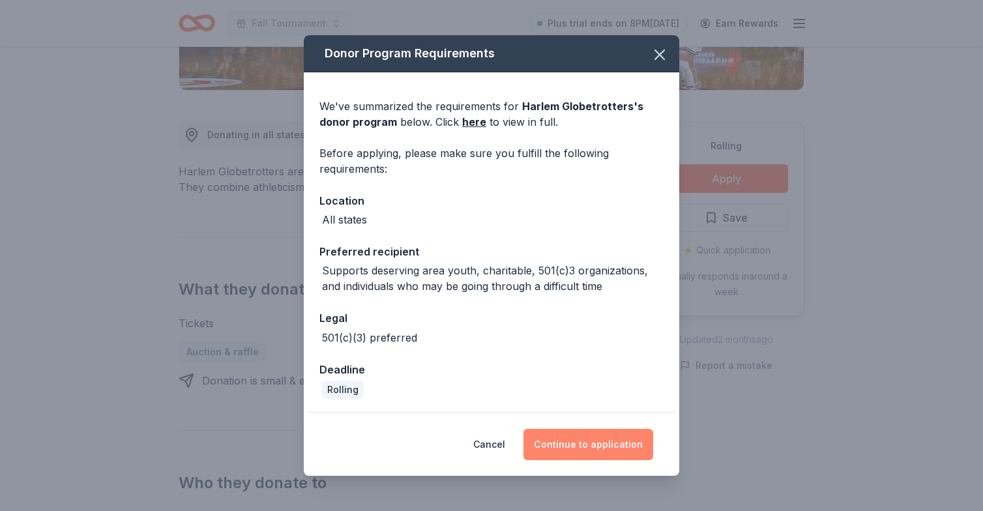
click at [595, 447] on button "Continue to application" at bounding box center [589, 444] width 130 height 31
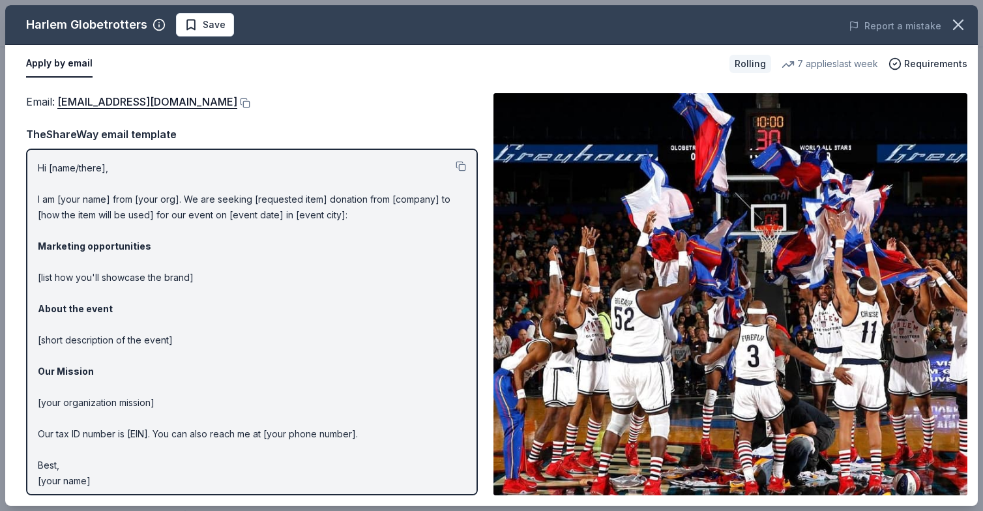
scroll to position [0, 0]
click at [90, 100] on link "[EMAIL_ADDRESS][DOMAIN_NAME]" at bounding box center [147, 101] width 180 height 17
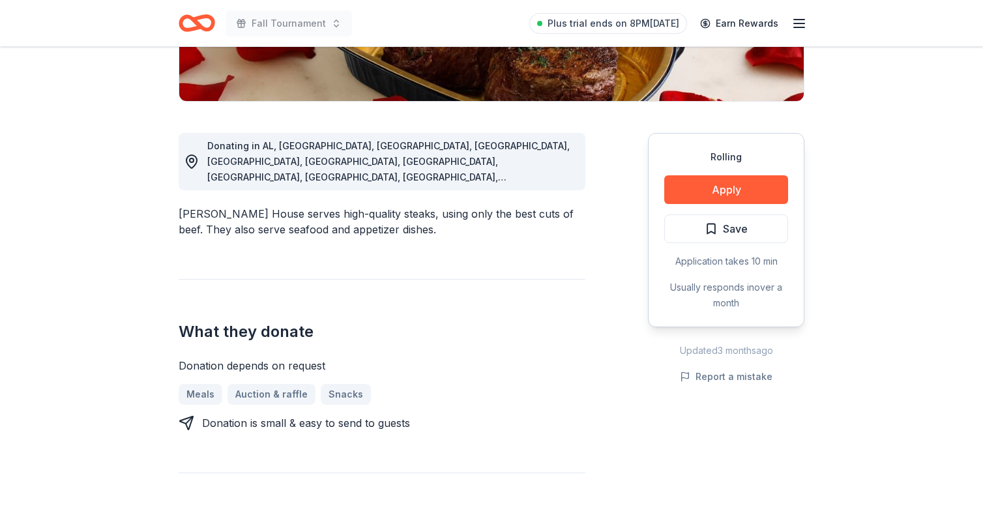
scroll to position [314, 0]
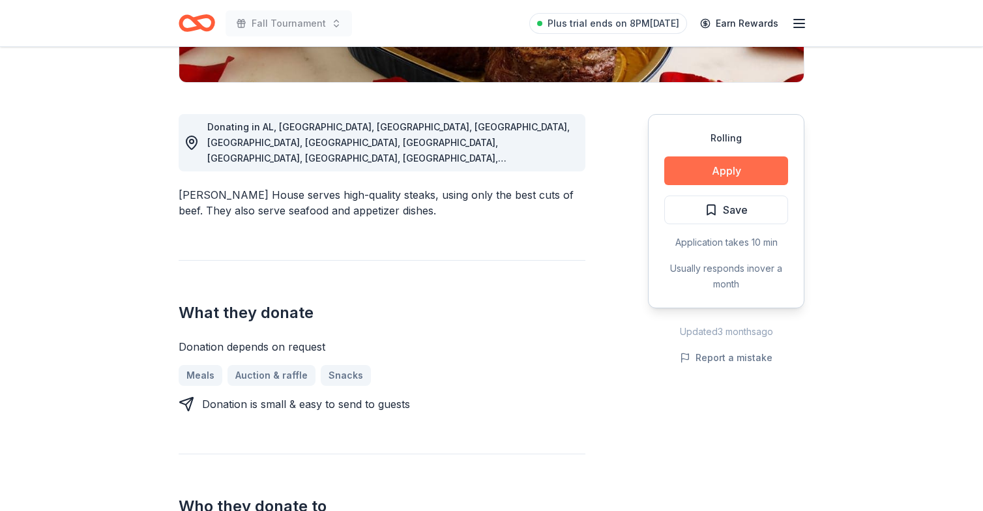
click at [724, 170] on button "Apply" at bounding box center [727, 171] width 124 height 29
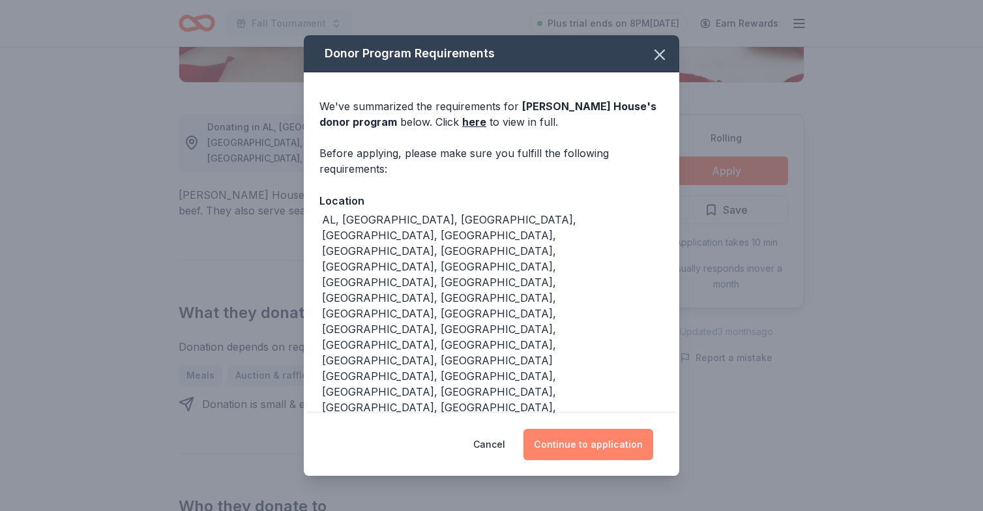
click at [568, 429] on button "Continue to application" at bounding box center [589, 444] width 130 height 31
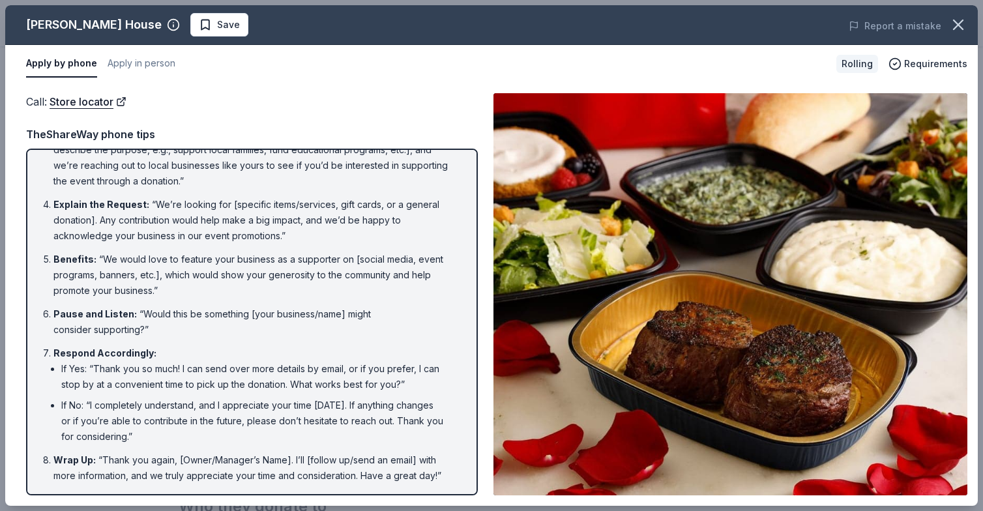
scroll to position [112, 0]
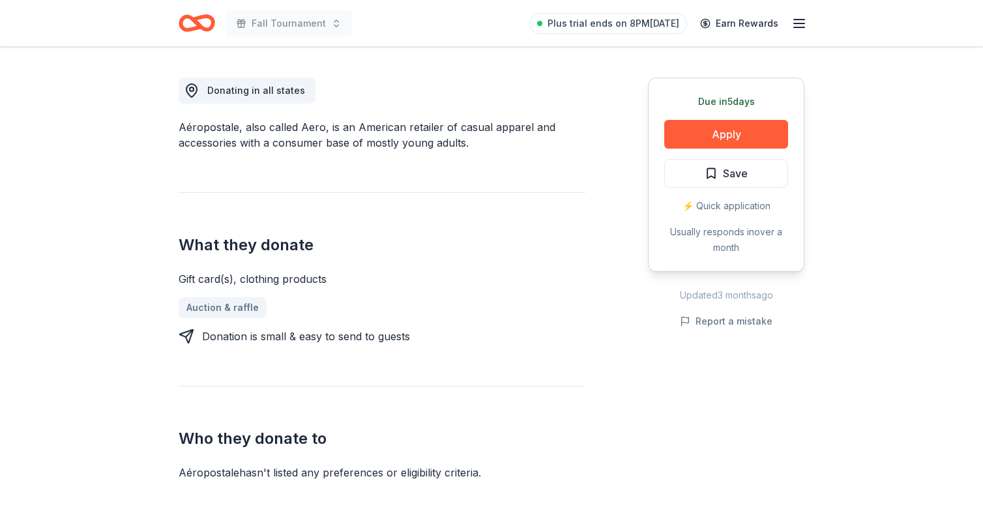
scroll to position [251, 0]
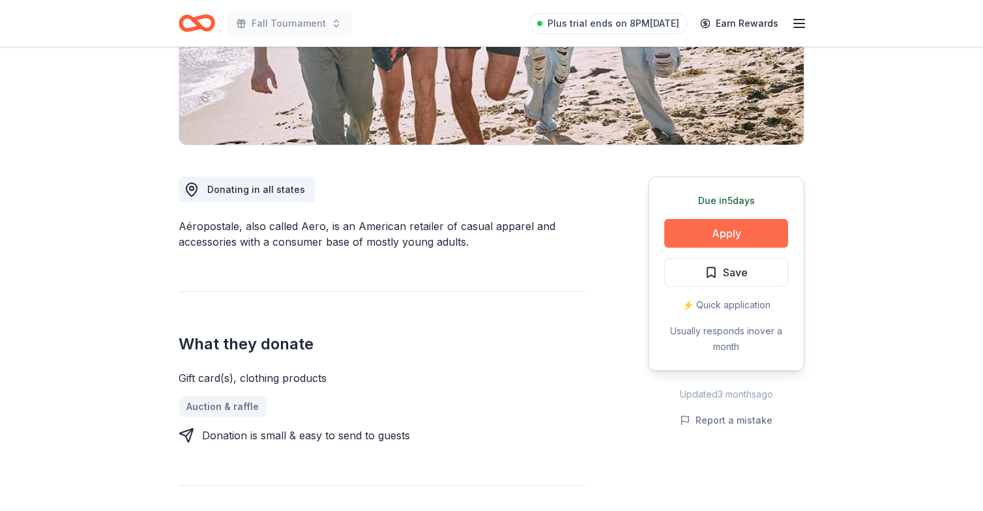
click at [697, 235] on button "Apply" at bounding box center [727, 233] width 124 height 29
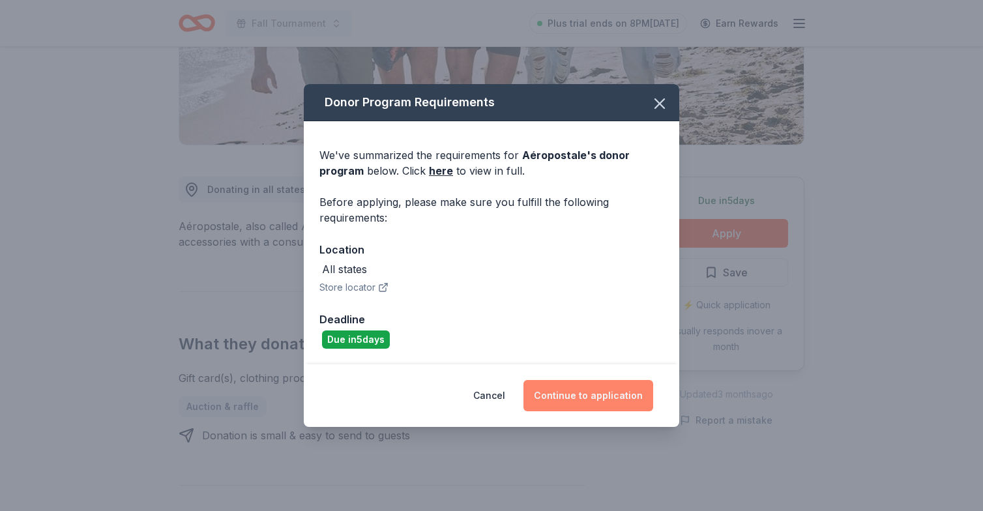
click at [582, 396] on button "Continue to application" at bounding box center [589, 395] width 130 height 31
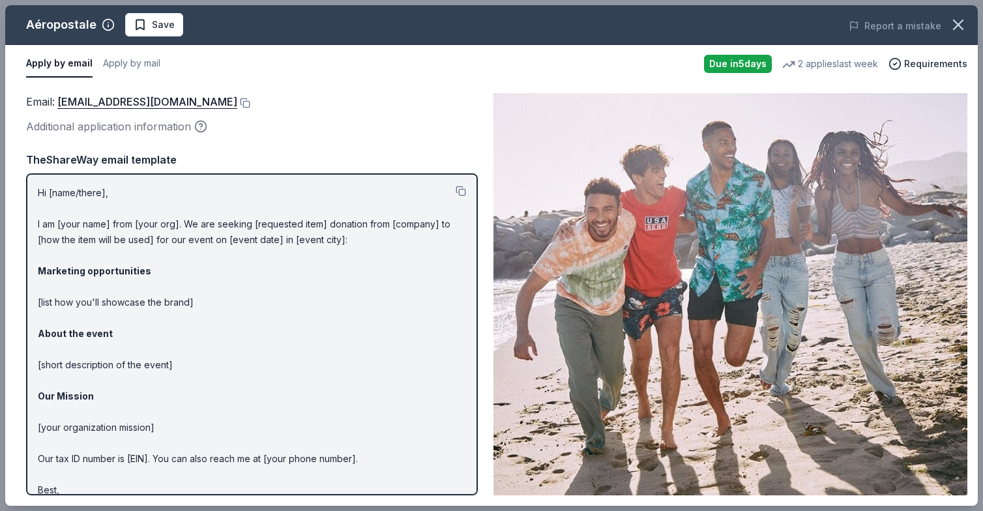
scroll to position [0, 0]
click at [107, 98] on link "charitabledonations@aeropostale.com" at bounding box center [147, 101] width 180 height 17
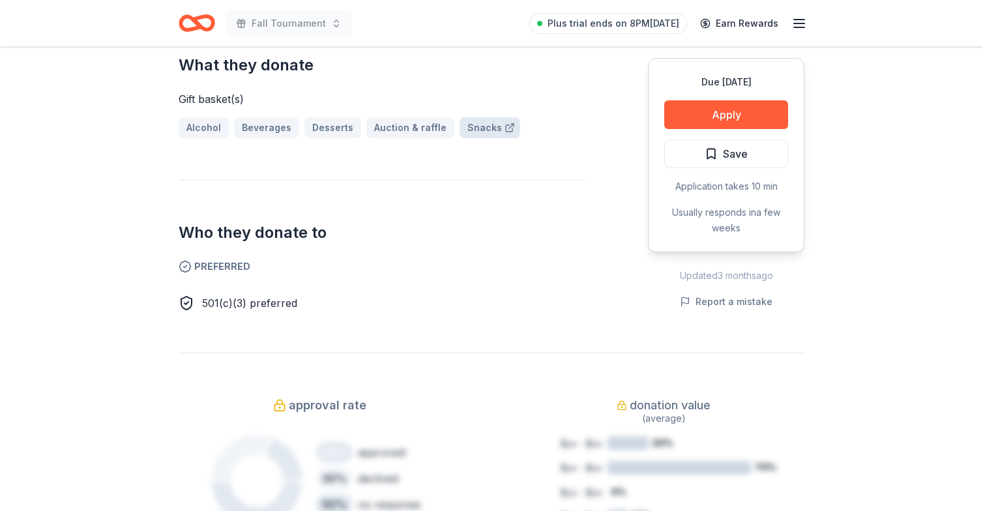
scroll to position [445, 0]
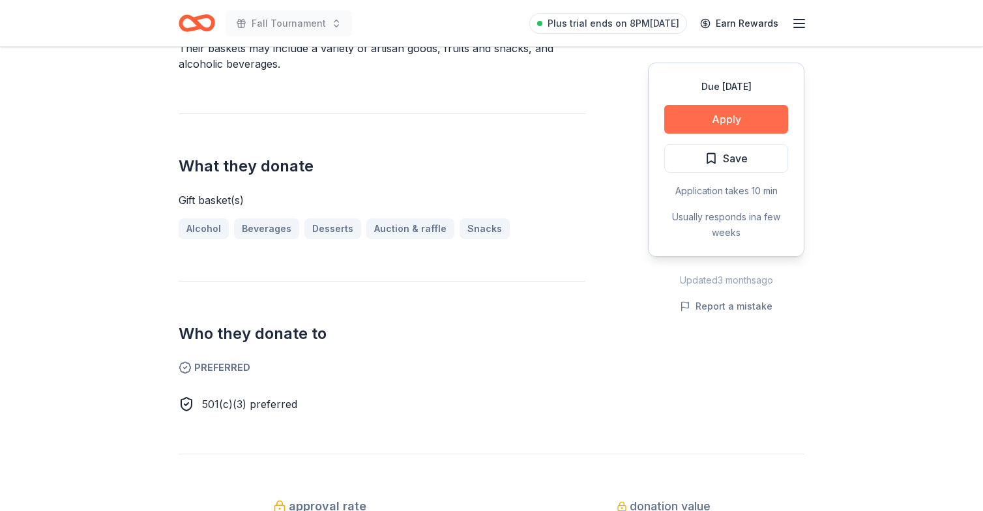
click at [695, 121] on button "Apply" at bounding box center [727, 119] width 124 height 29
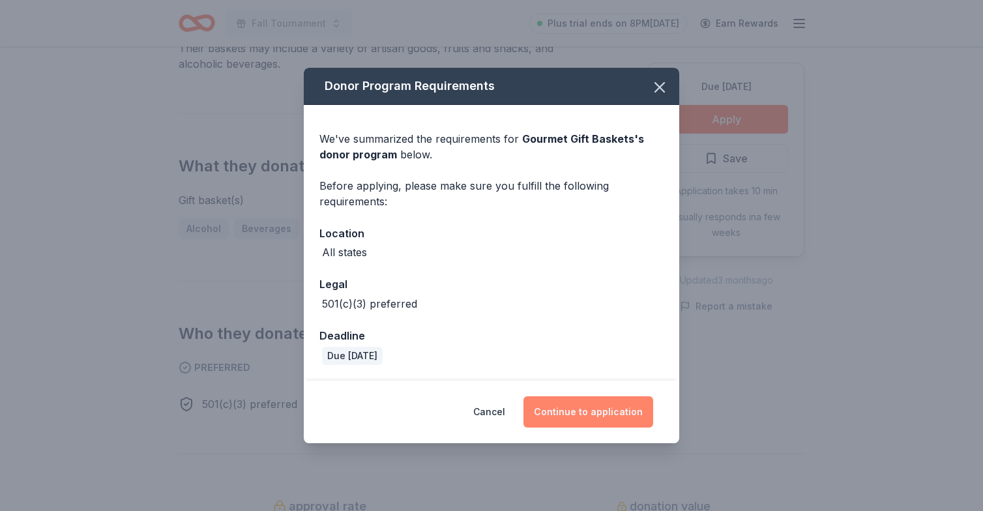
click at [603, 410] on button "Continue to application" at bounding box center [589, 412] width 130 height 31
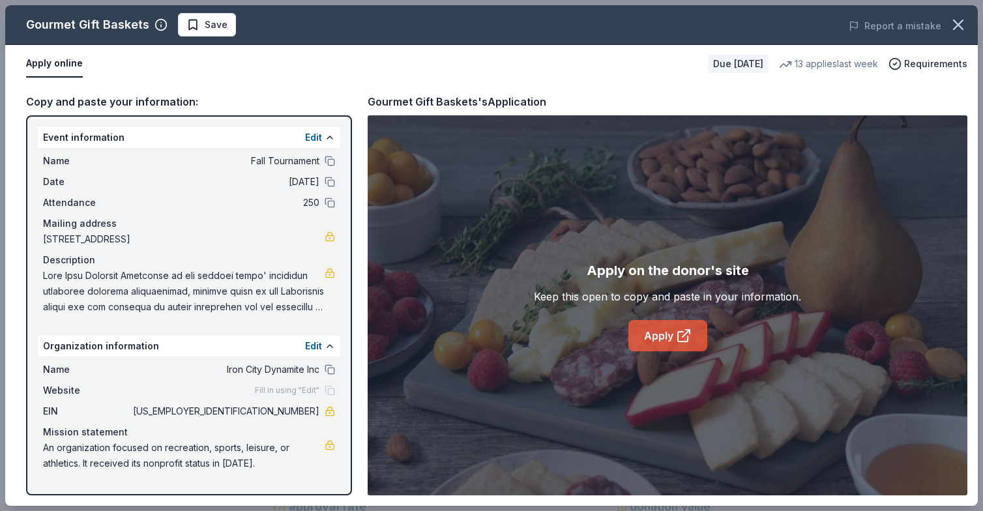
click at [674, 341] on link "Apply" at bounding box center [668, 335] width 79 height 31
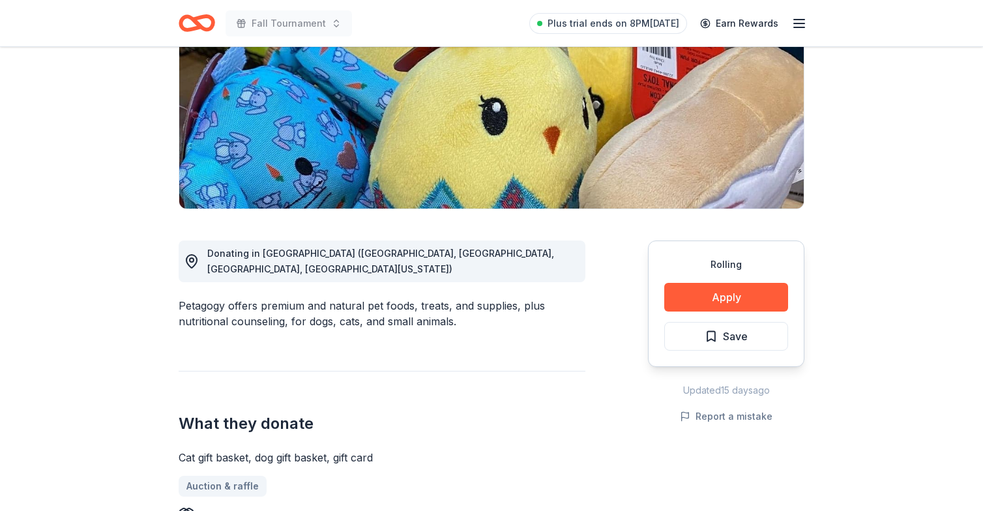
scroll to position [190, 0]
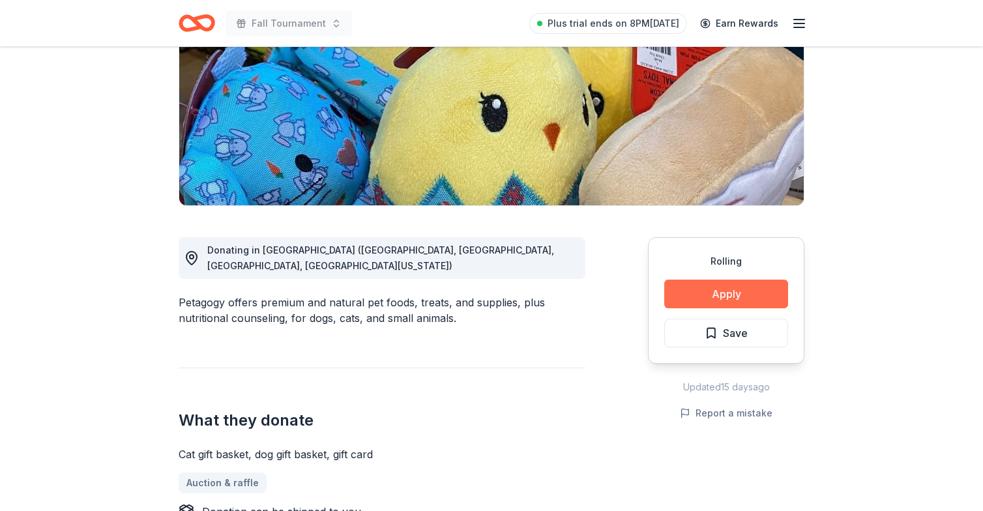
click at [710, 293] on button "Apply" at bounding box center [727, 294] width 124 height 29
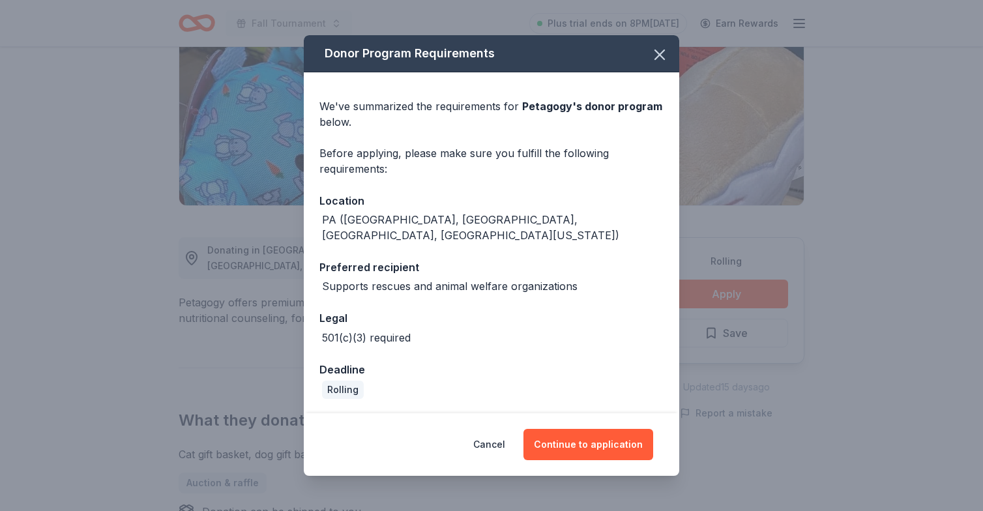
click at [595, 454] on div "Cancel Continue to application" at bounding box center [492, 444] width 376 height 63
click at [574, 441] on button "Continue to application" at bounding box center [589, 444] width 130 height 31
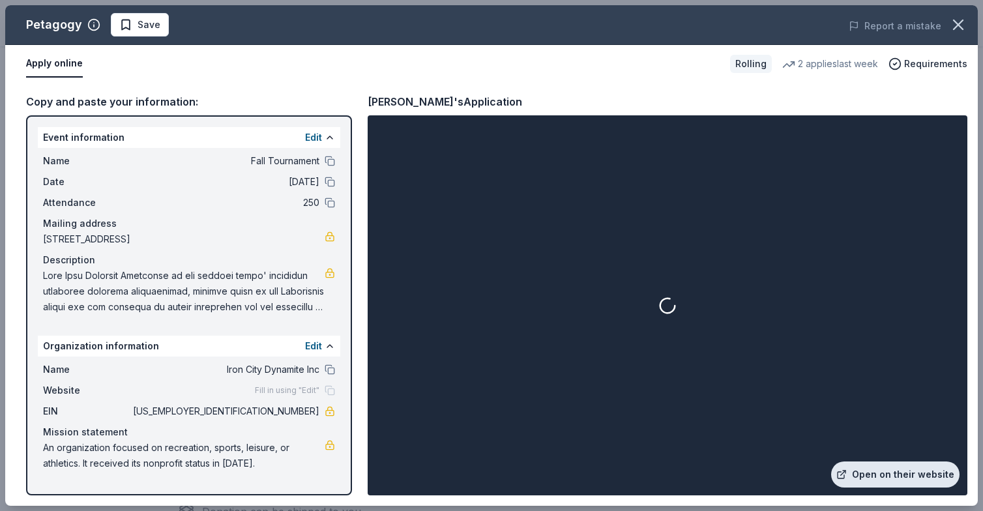
click at [885, 477] on link "Open on their website" at bounding box center [896, 475] width 128 height 26
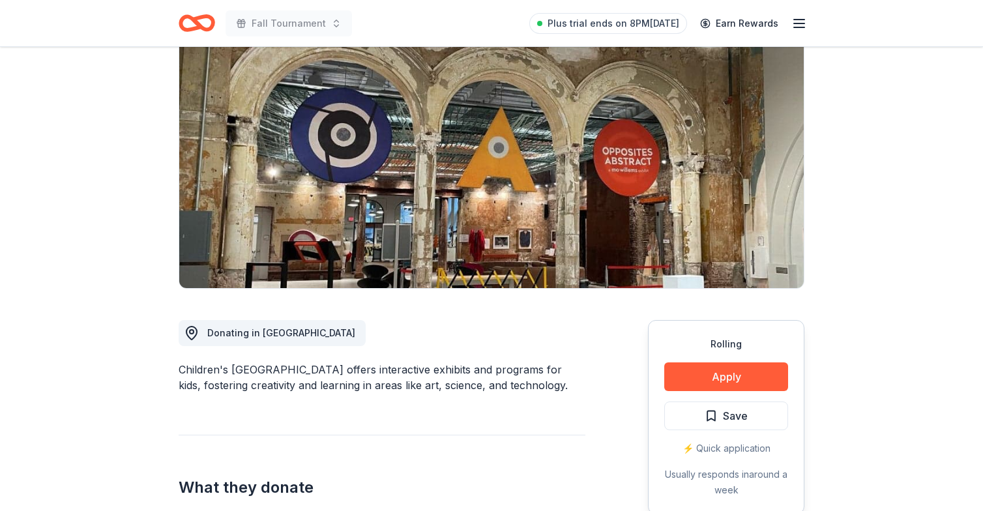
scroll to position [125, 0]
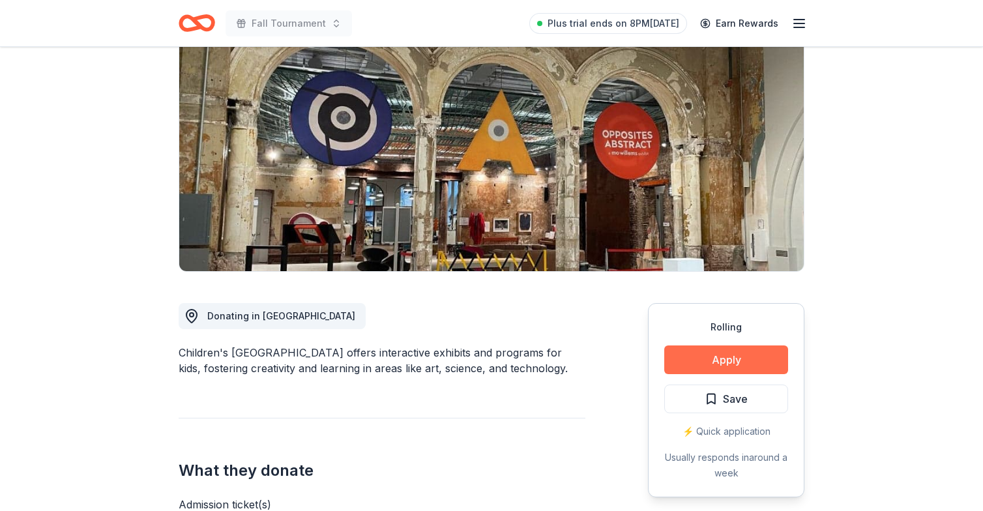
click at [725, 348] on button "Apply" at bounding box center [727, 360] width 124 height 29
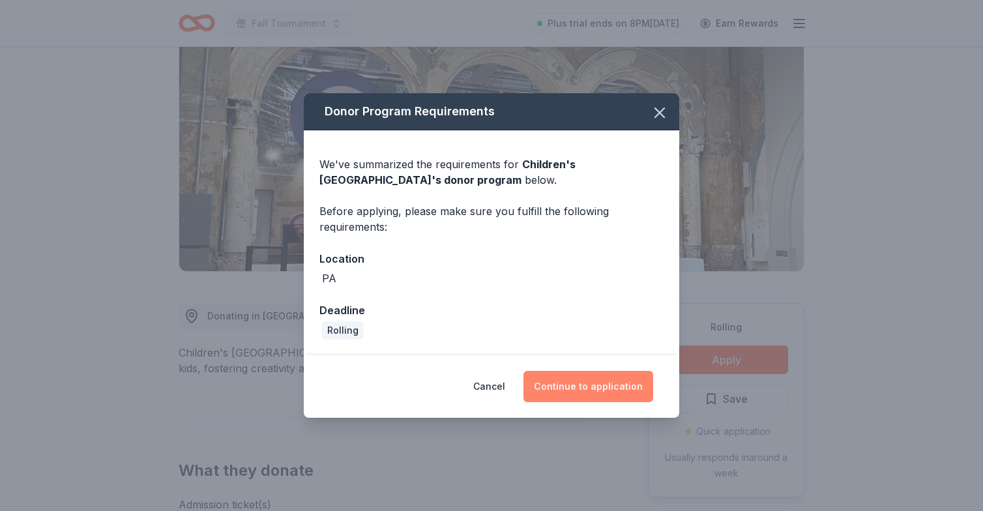
click at [575, 389] on button "Continue to application" at bounding box center [589, 386] width 130 height 31
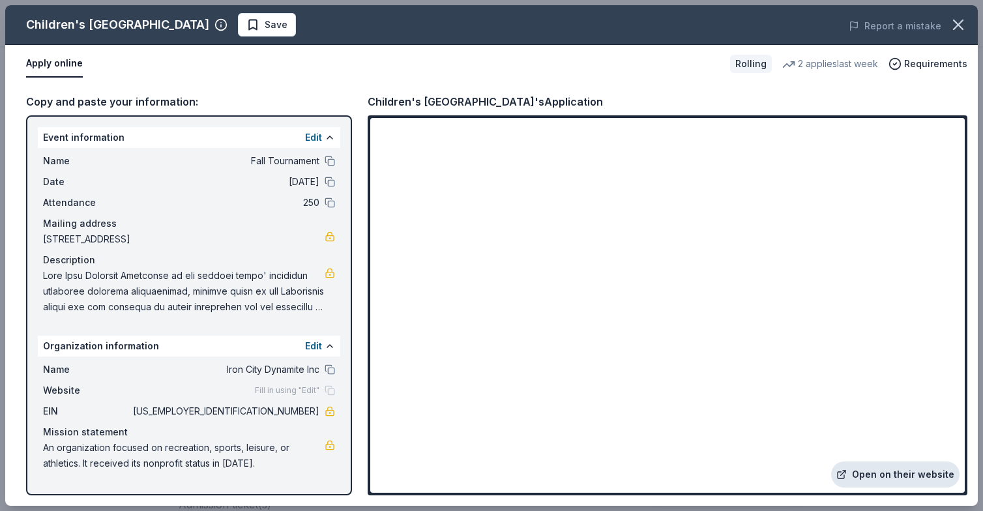
click at [882, 475] on link "Open on their website" at bounding box center [896, 475] width 128 height 26
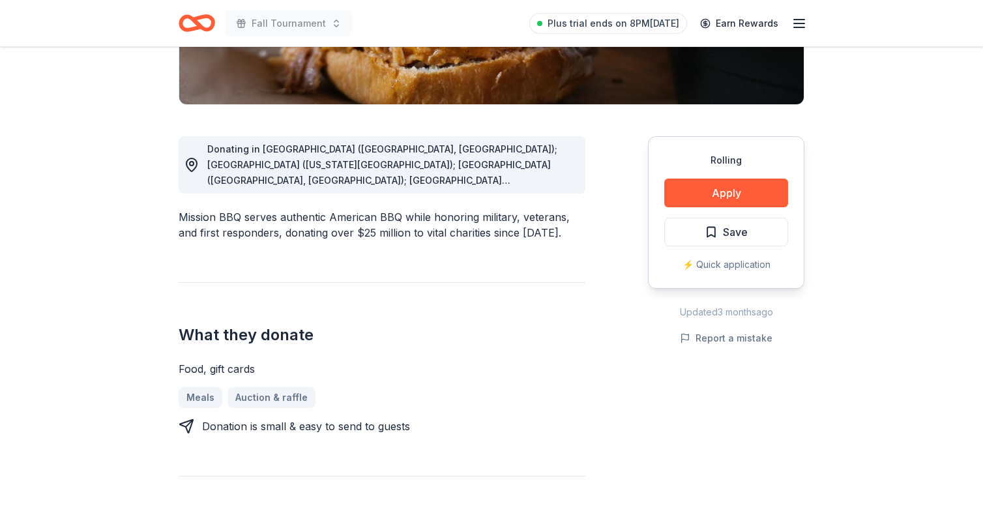
scroll to position [310, 0]
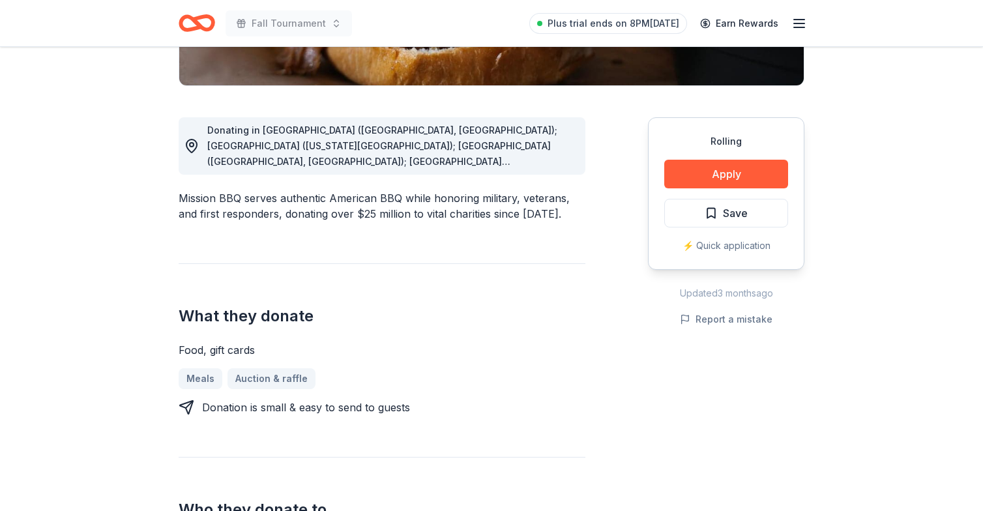
click at [509, 155] on div "Donating in [GEOGRAPHIC_DATA] ([GEOGRAPHIC_DATA], [GEOGRAPHIC_DATA]); [GEOGRAPH…" at bounding box center [391, 146] width 368 height 47
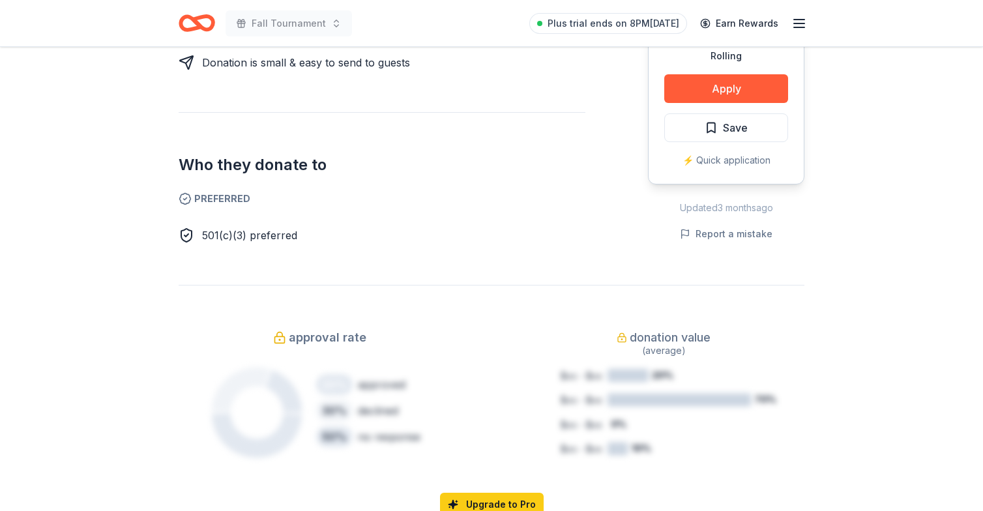
scroll to position [667, 0]
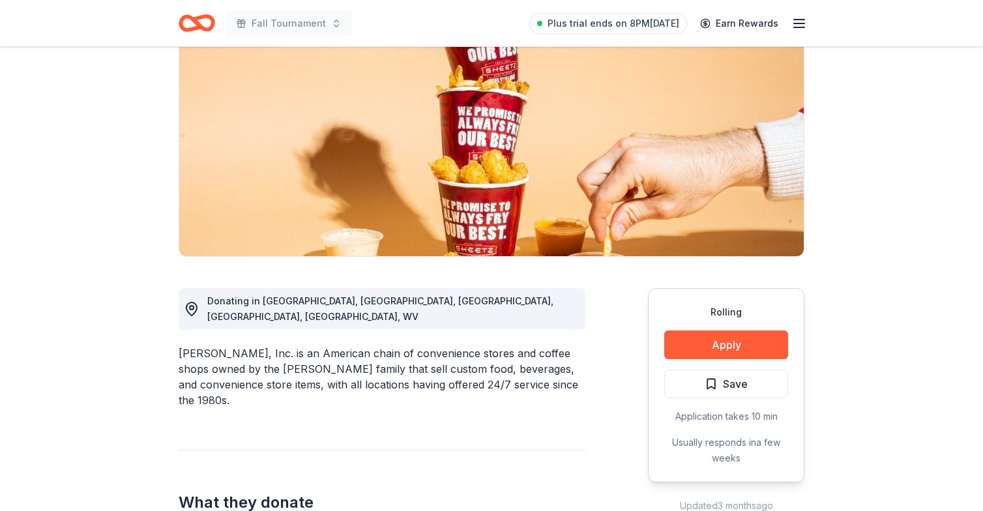
scroll to position [147, 0]
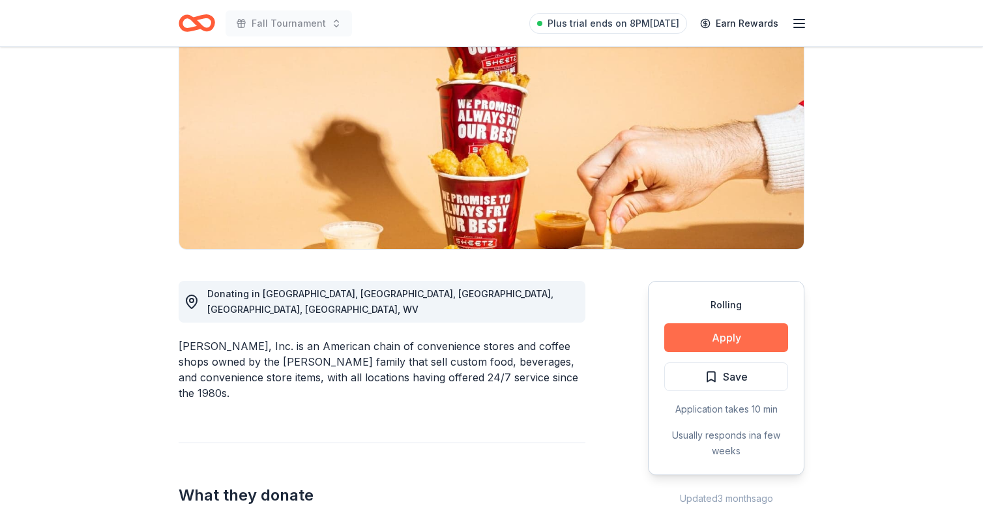
click at [707, 338] on button "Apply" at bounding box center [727, 337] width 124 height 29
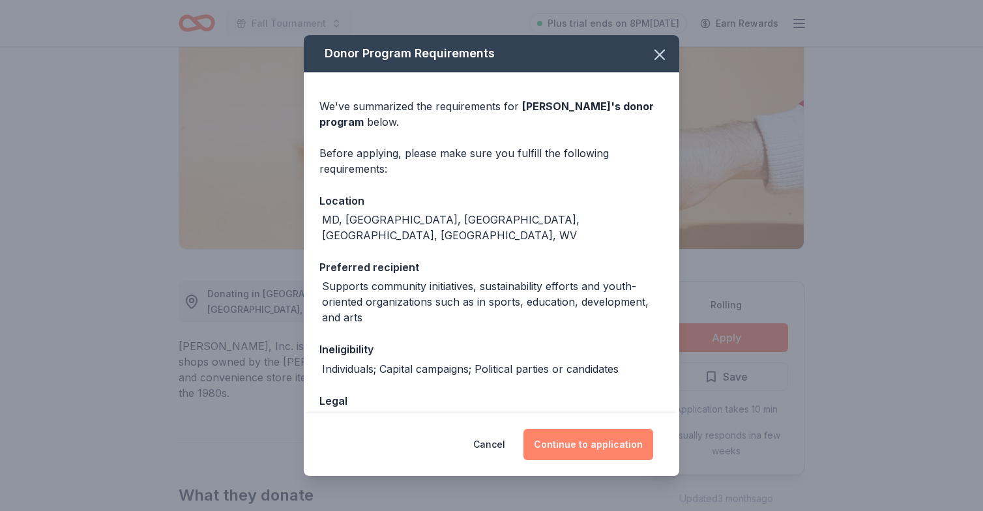
click at [586, 441] on button "Continue to application" at bounding box center [589, 444] width 130 height 31
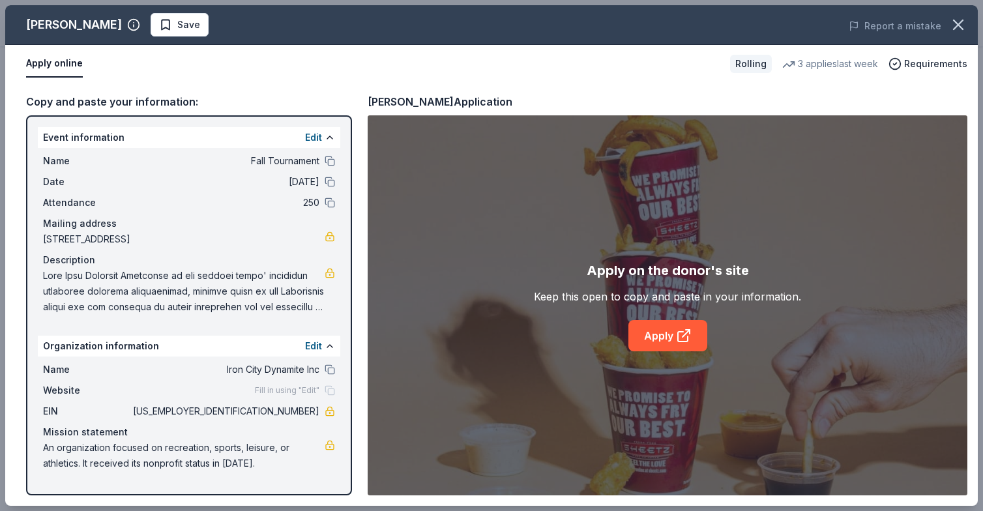
click at [65, 69] on button "Apply online" at bounding box center [54, 63] width 57 height 27
click at [651, 325] on link "Apply" at bounding box center [668, 335] width 79 height 31
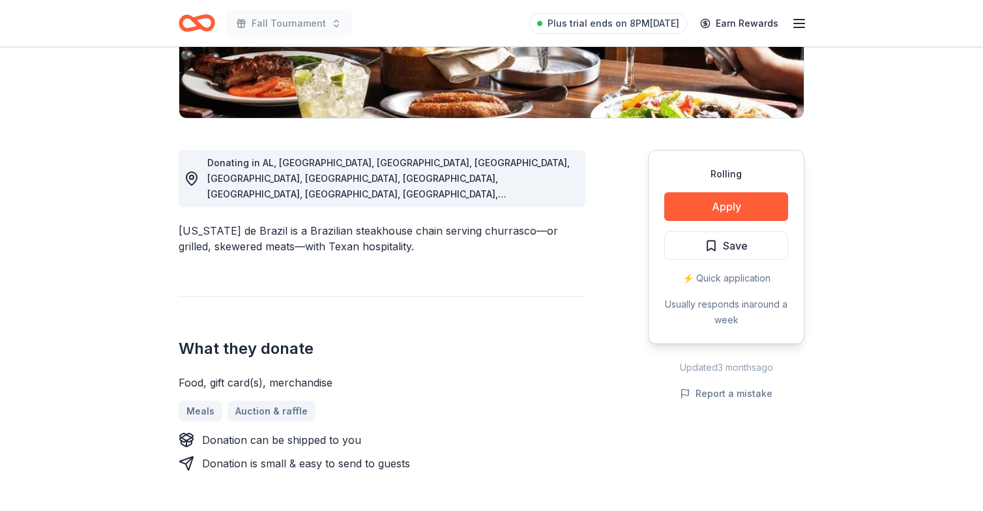
scroll to position [283, 0]
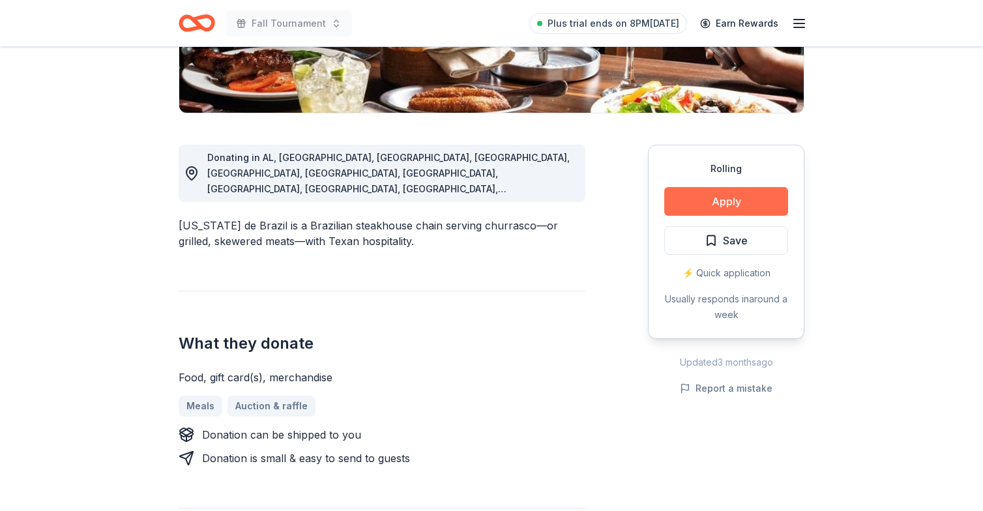
click at [727, 202] on button "Apply" at bounding box center [727, 201] width 124 height 29
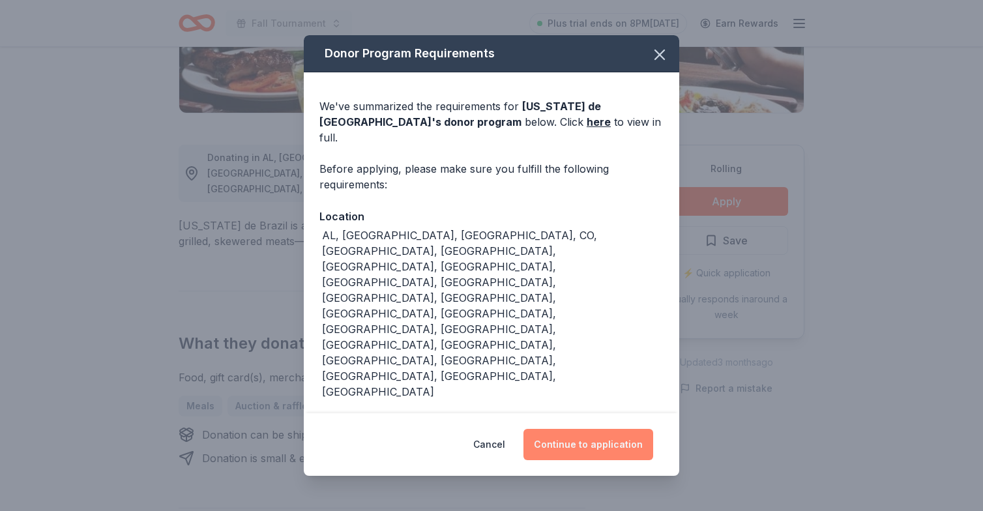
click at [560, 429] on button "Continue to application" at bounding box center [589, 444] width 130 height 31
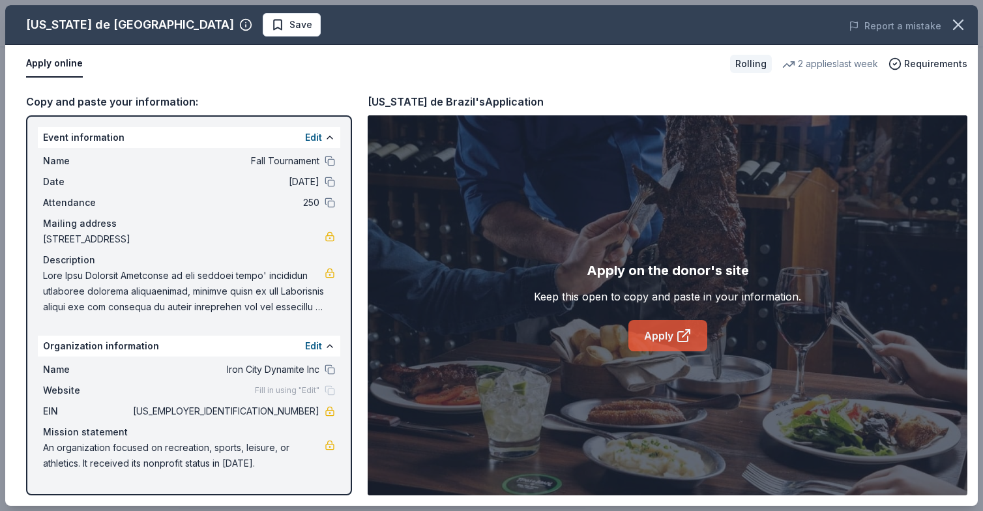
click at [657, 331] on link "Apply" at bounding box center [668, 335] width 79 height 31
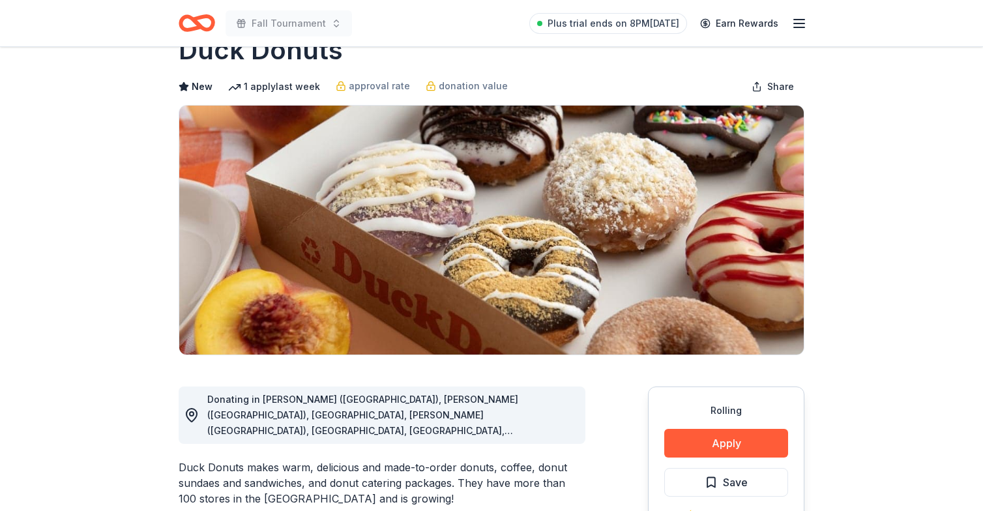
scroll to position [44, 0]
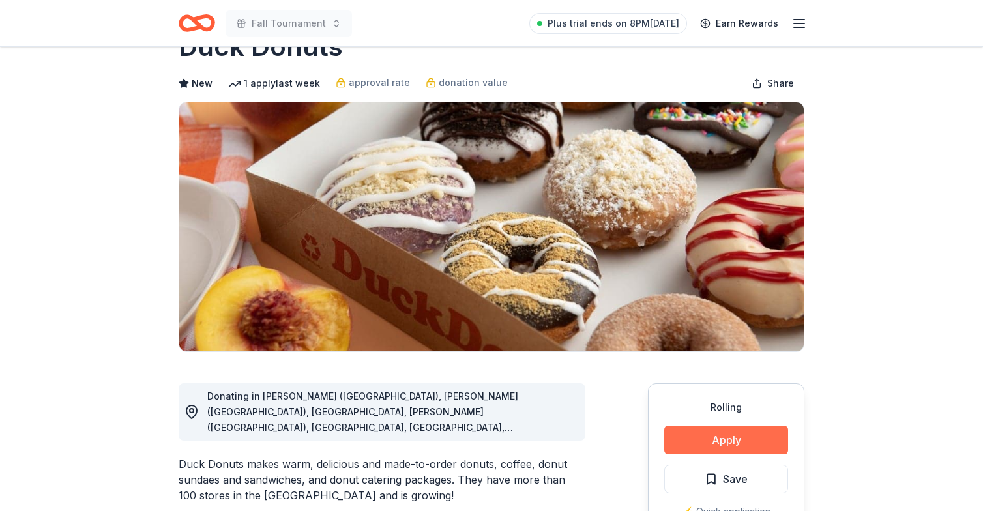
click at [753, 434] on button "Apply" at bounding box center [727, 440] width 124 height 29
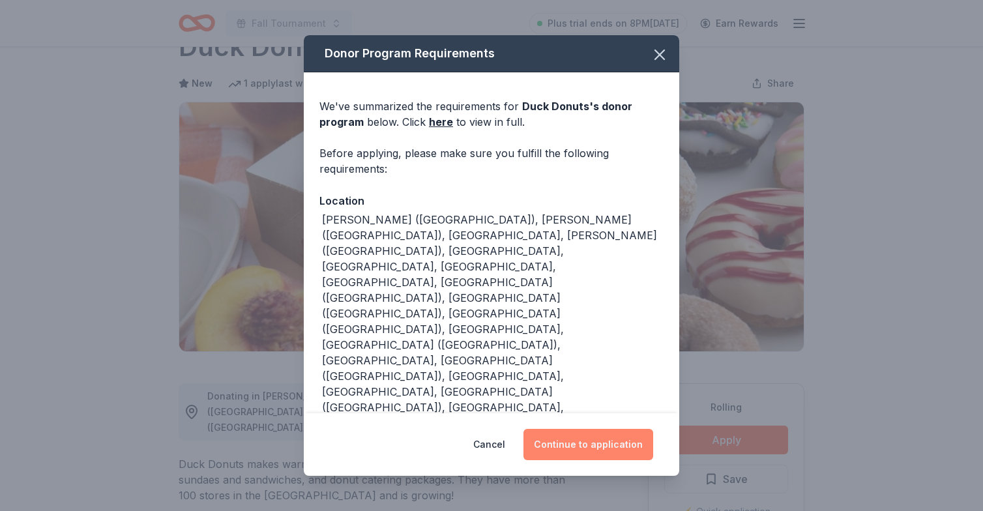
click at [592, 429] on button "Continue to application" at bounding box center [589, 444] width 130 height 31
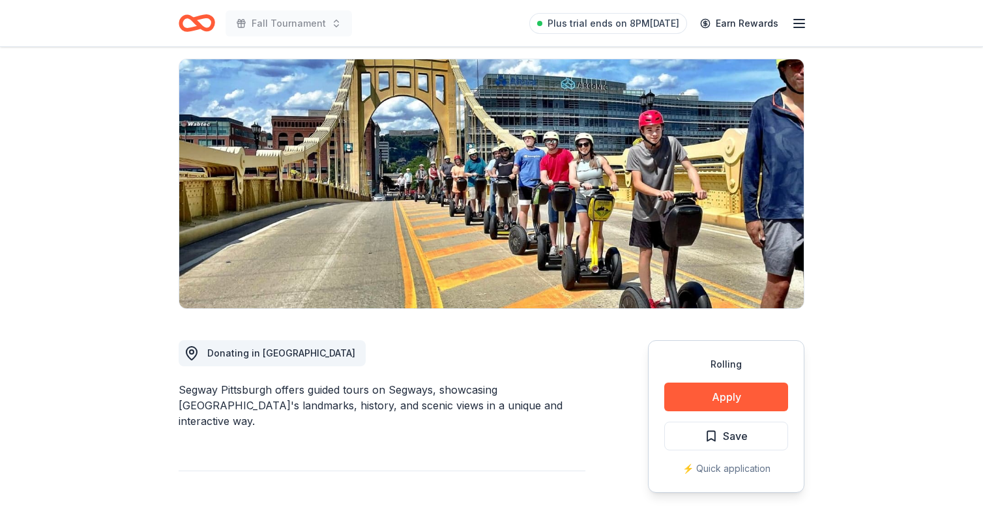
scroll to position [140, 0]
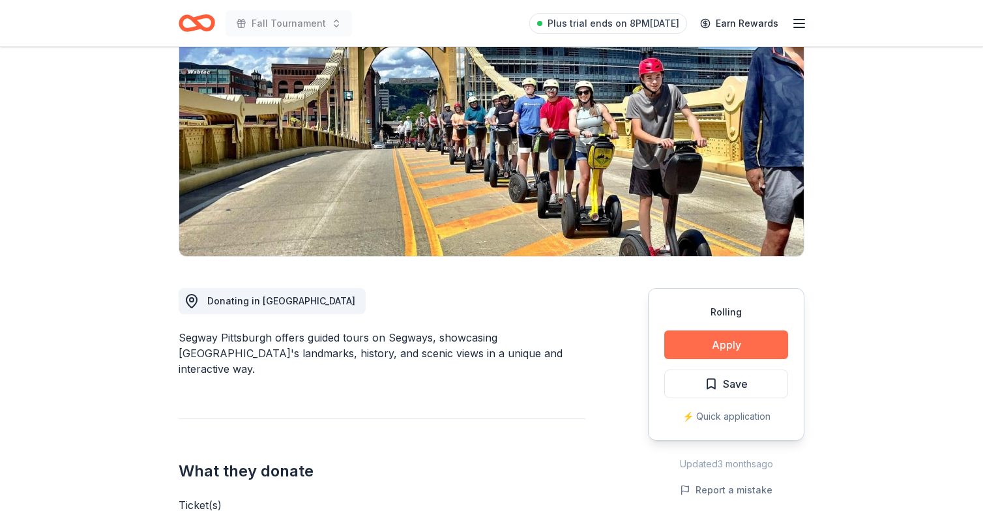
click at [732, 344] on button "Apply" at bounding box center [727, 345] width 124 height 29
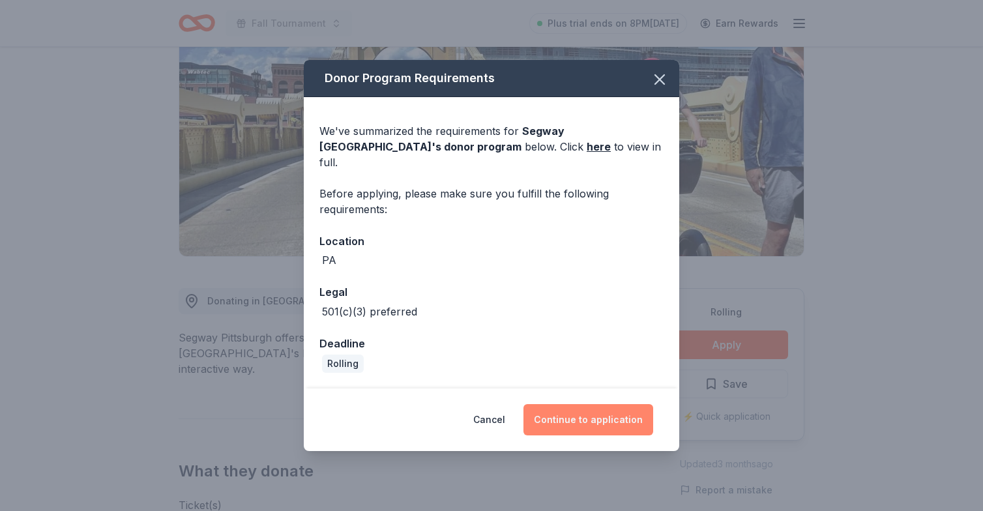
click at [575, 408] on button "Continue to application" at bounding box center [589, 419] width 130 height 31
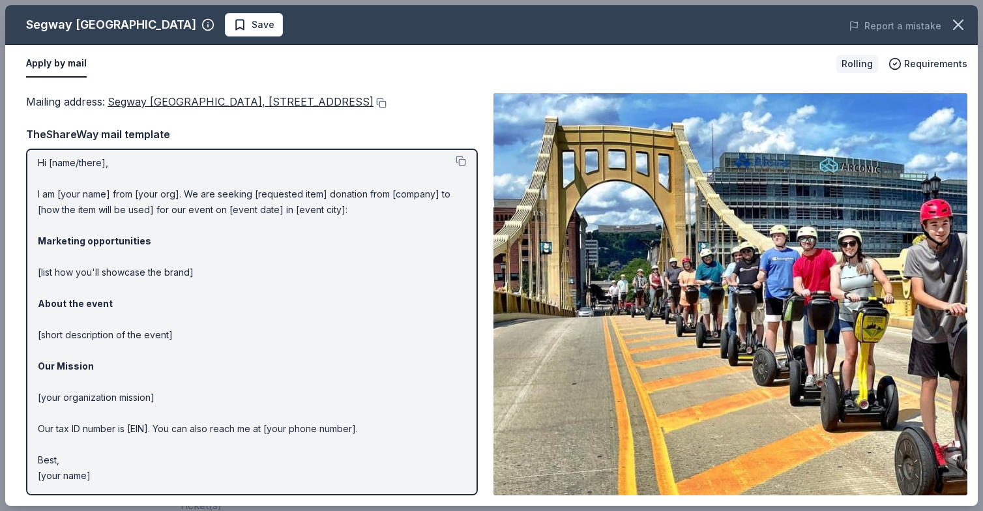
scroll to position [5, 0]
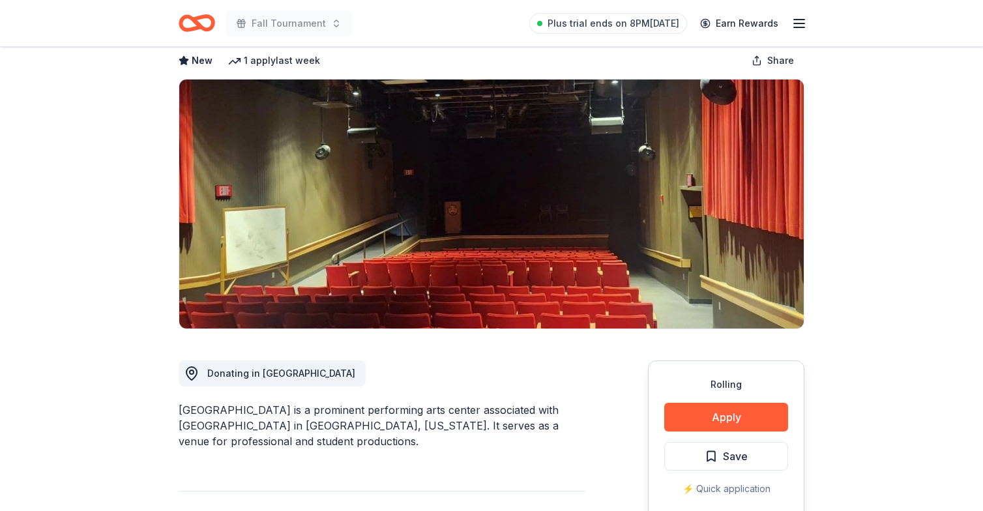
scroll to position [86, 0]
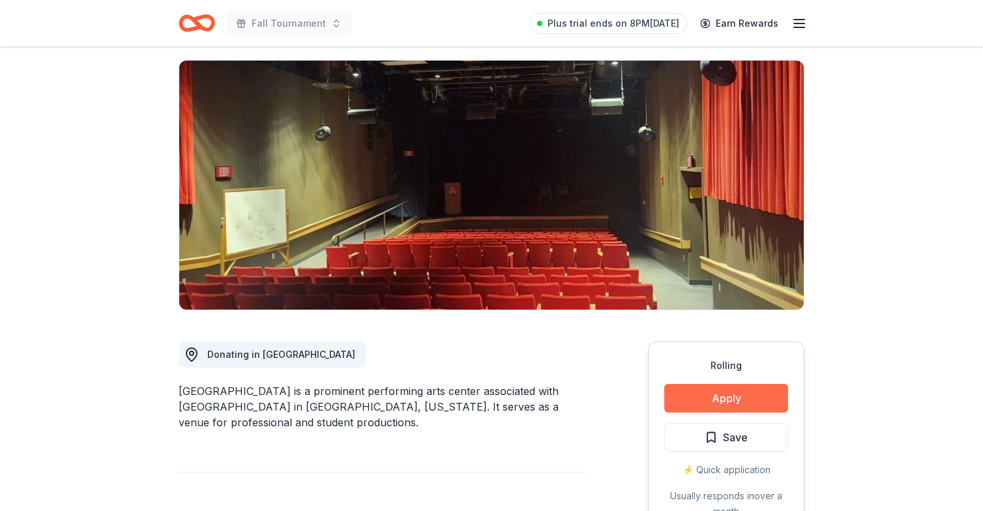
click at [706, 412] on button "Apply" at bounding box center [727, 398] width 124 height 29
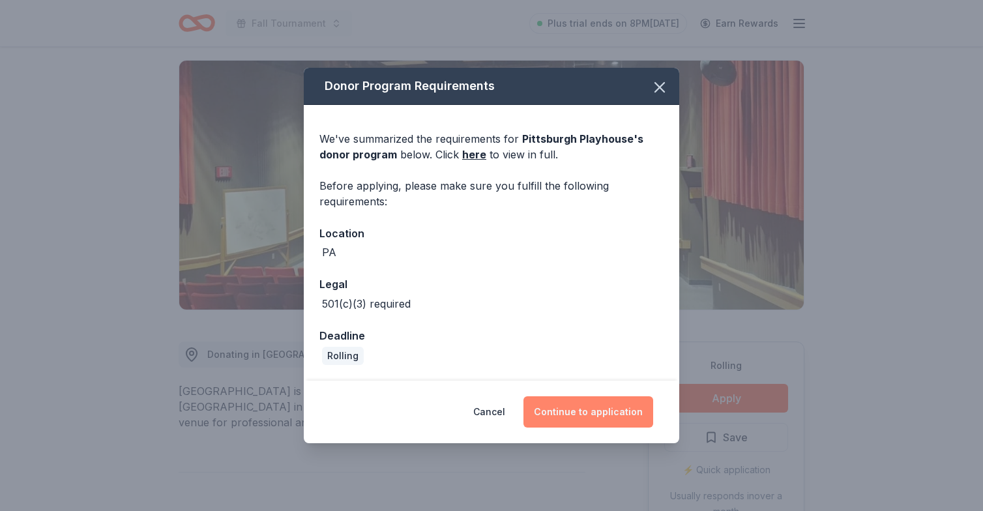
click at [561, 403] on button "Continue to application" at bounding box center [589, 412] width 130 height 31
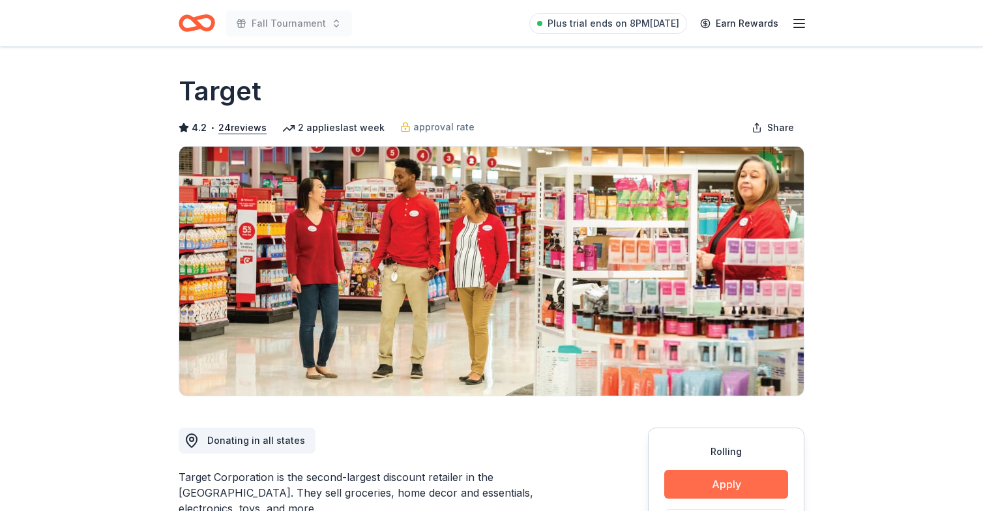
click at [729, 479] on button "Apply" at bounding box center [727, 484] width 124 height 29
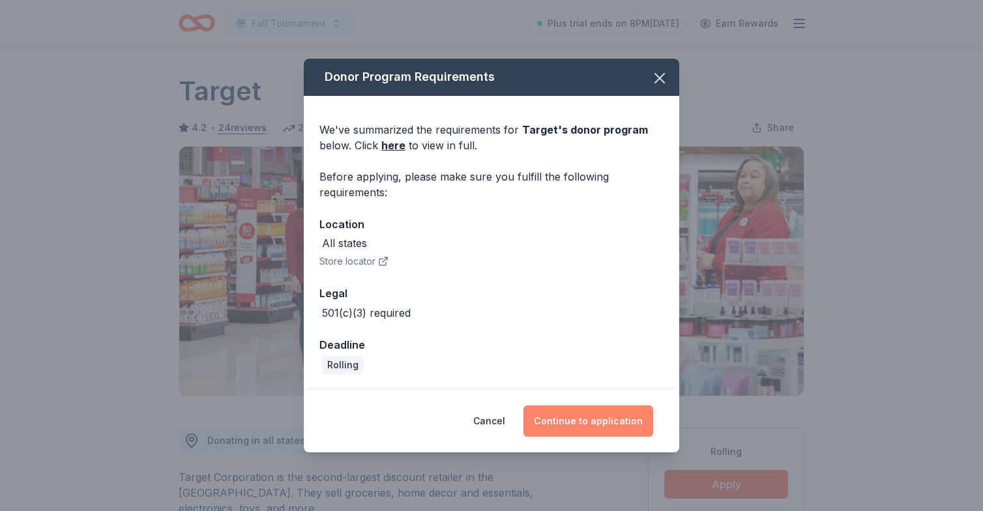
click at [580, 415] on button "Continue to application" at bounding box center [589, 421] width 130 height 31
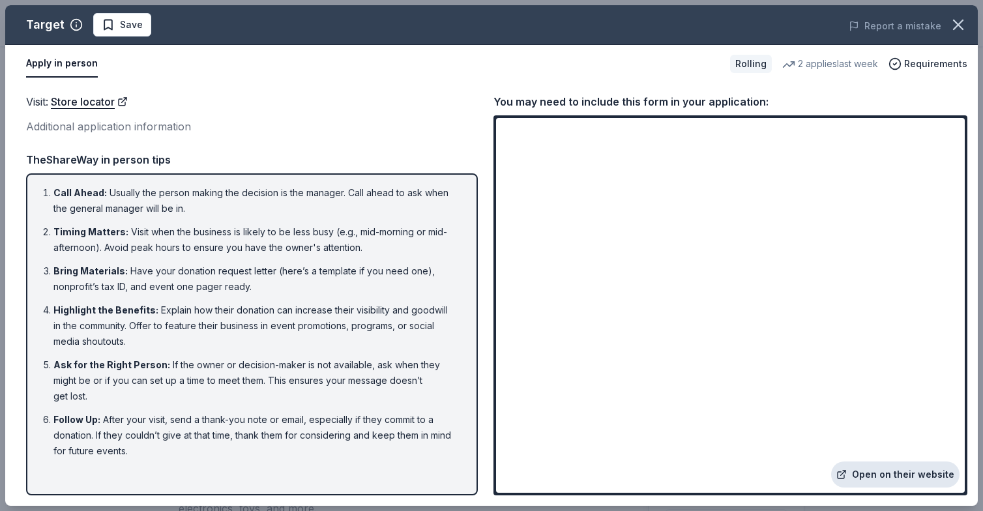
click at [863, 474] on link "Open on their website" at bounding box center [896, 475] width 128 height 26
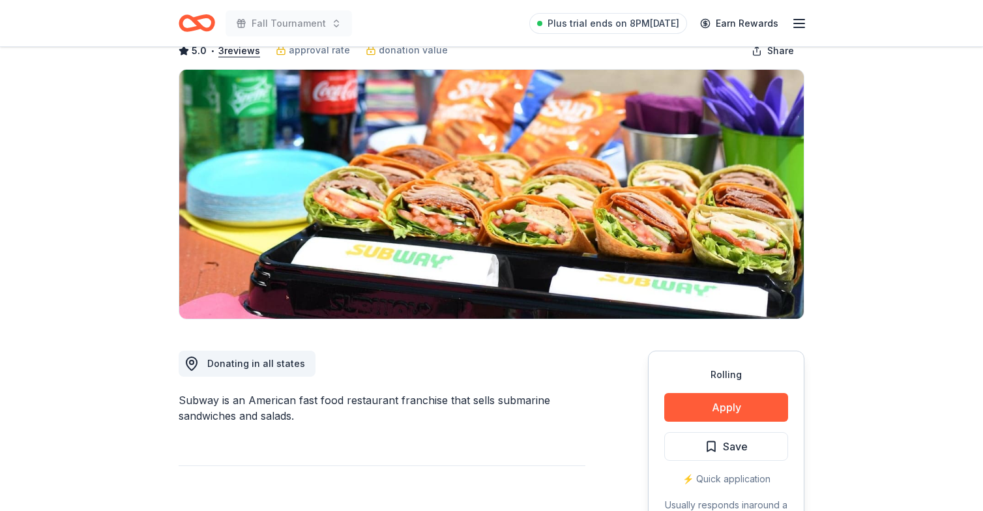
scroll to position [117, 0]
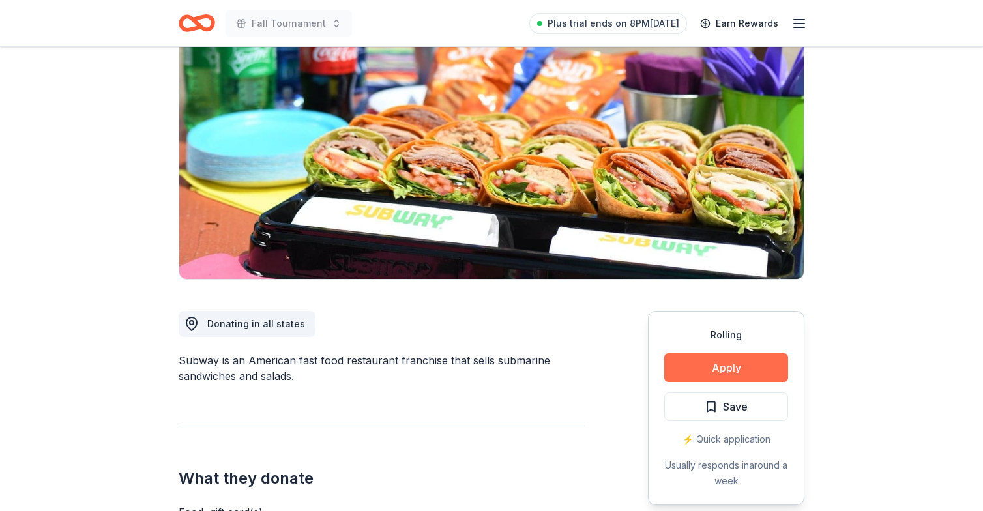
click at [710, 372] on button "Apply" at bounding box center [727, 367] width 124 height 29
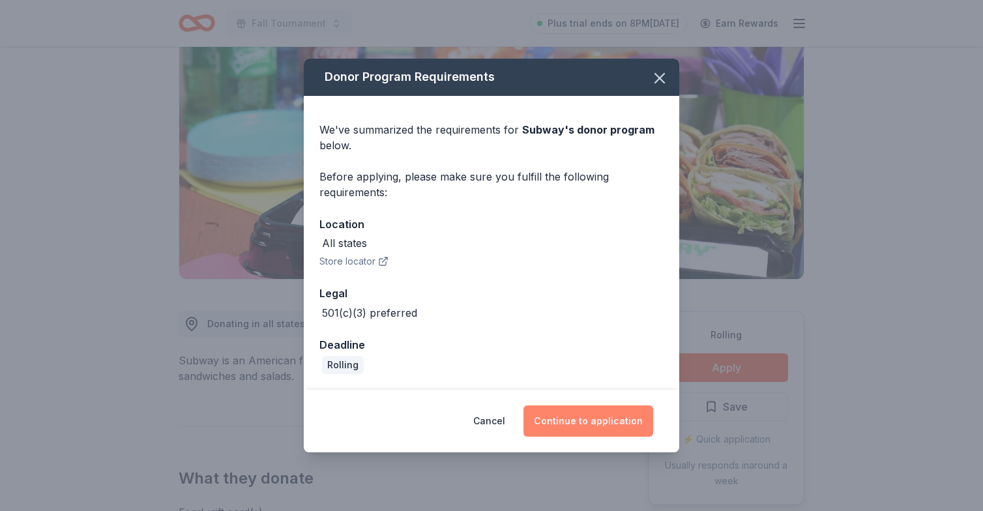
click at [571, 418] on button "Continue to application" at bounding box center [589, 421] width 130 height 31
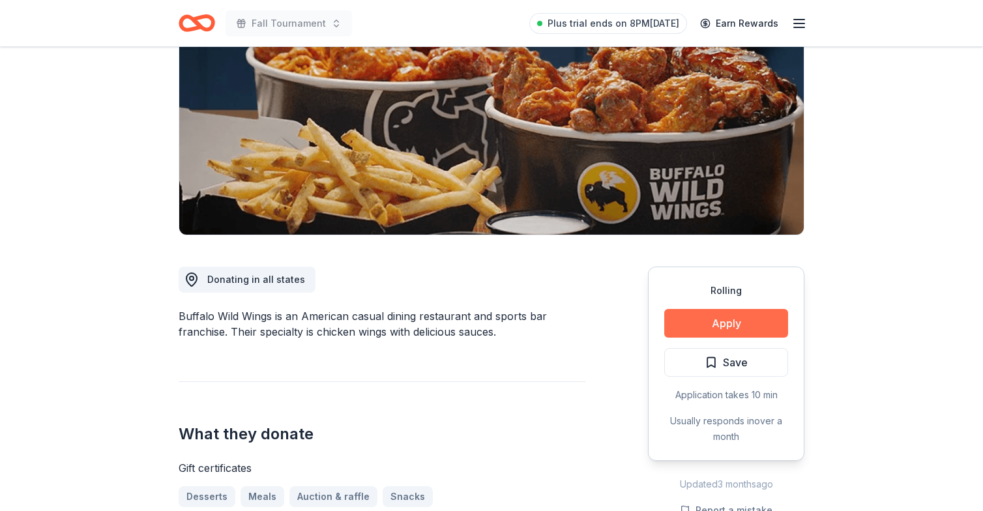
scroll to position [165, 0]
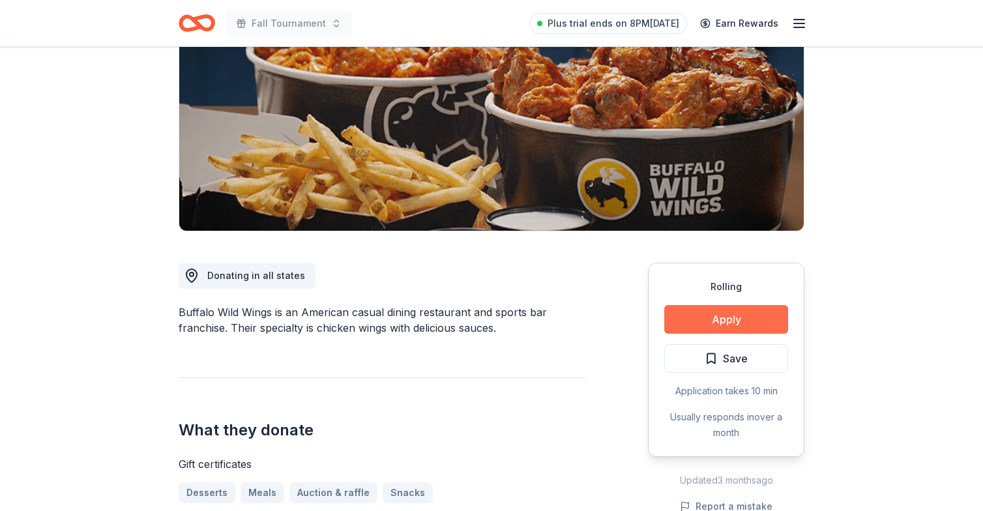
click at [706, 320] on button "Apply" at bounding box center [727, 319] width 124 height 29
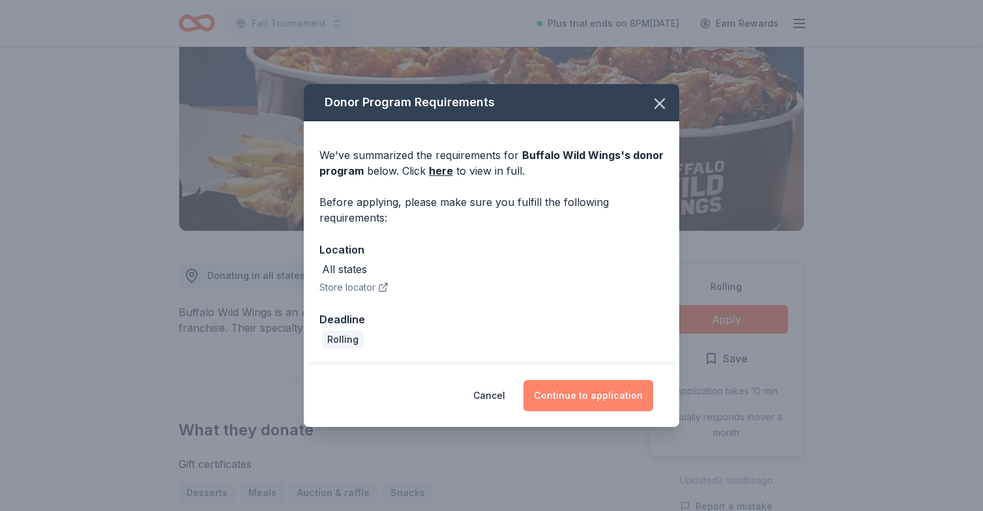
click at [574, 394] on button "Continue to application" at bounding box center [589, 395] width 130 height 31
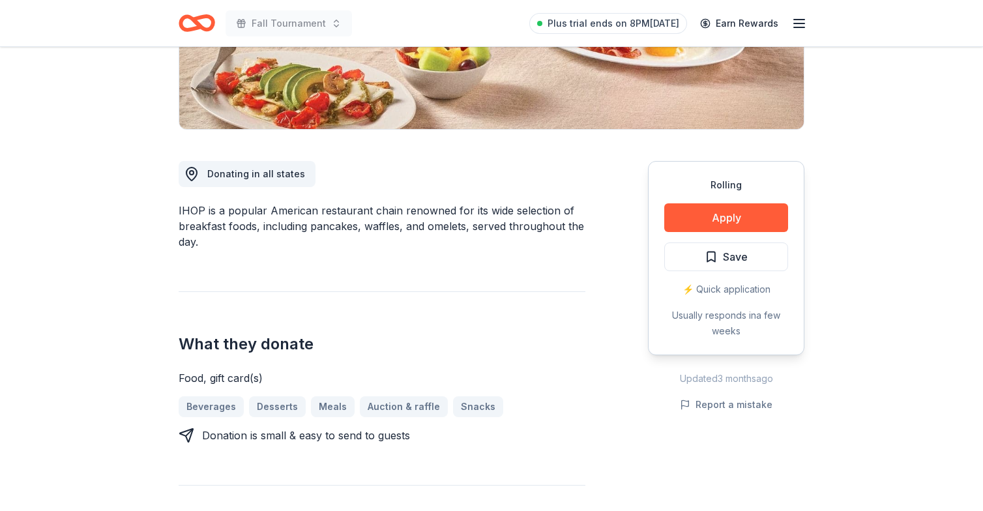
scroll to position [303, 0]
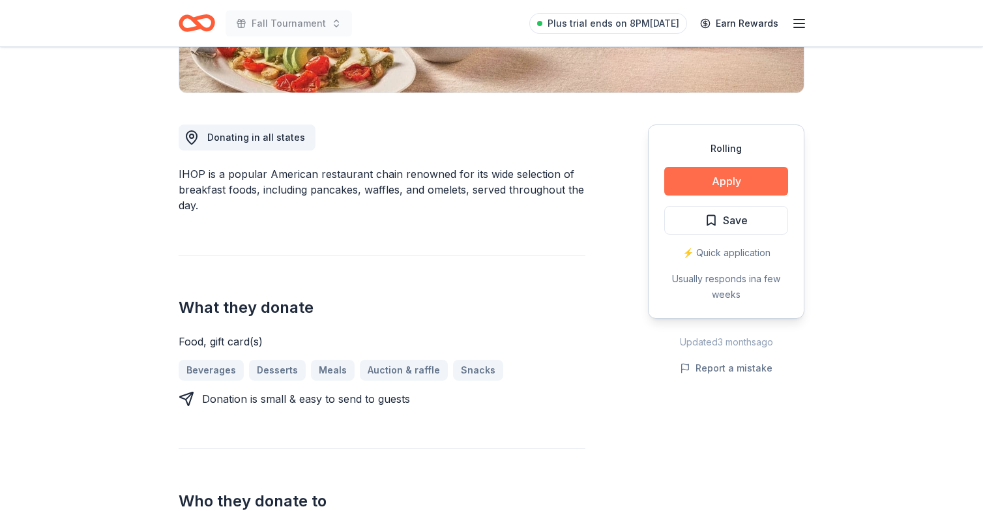
click at [731, 179] on button "Apply" at bounding box center [727, 181] width 124 height 29
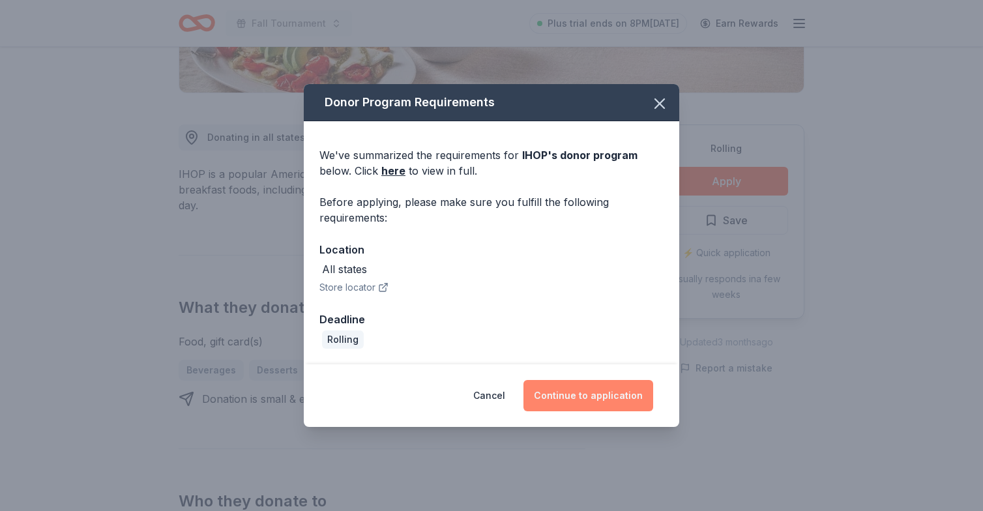
click at [595, 391] on button "Continue to application" at bounding box center [589, 395] width 130 height 31
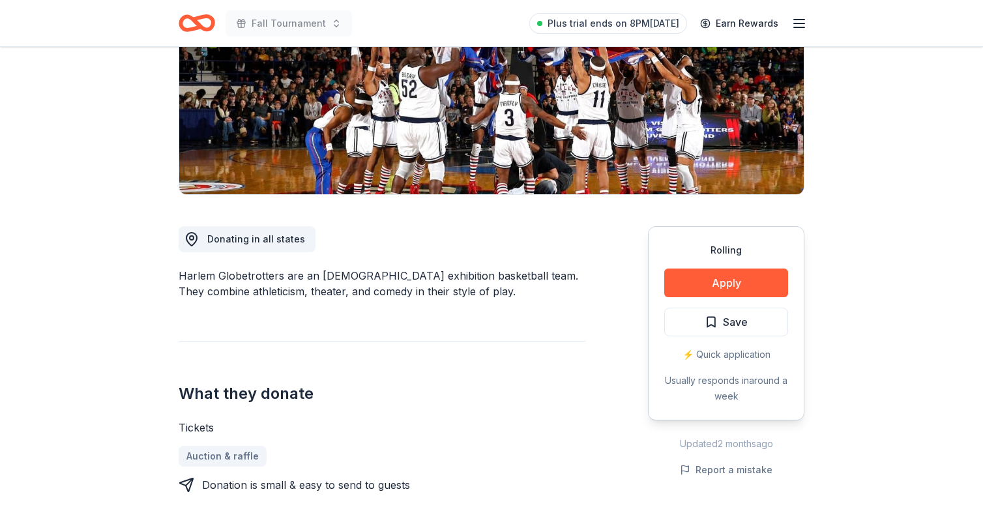
scroll to position [260, 0]
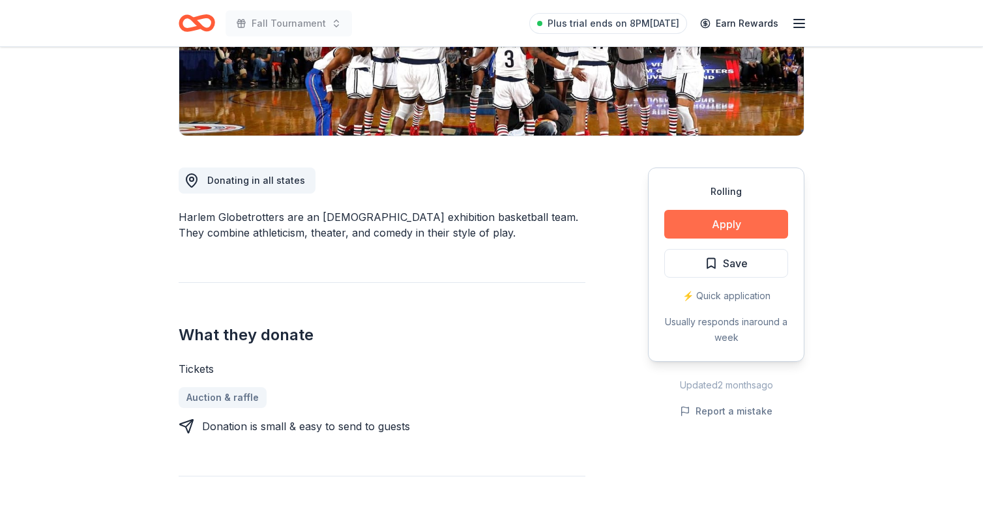
click at [738, 225] on button "Apply" at bounding box center [727, 224] width 124 height 29
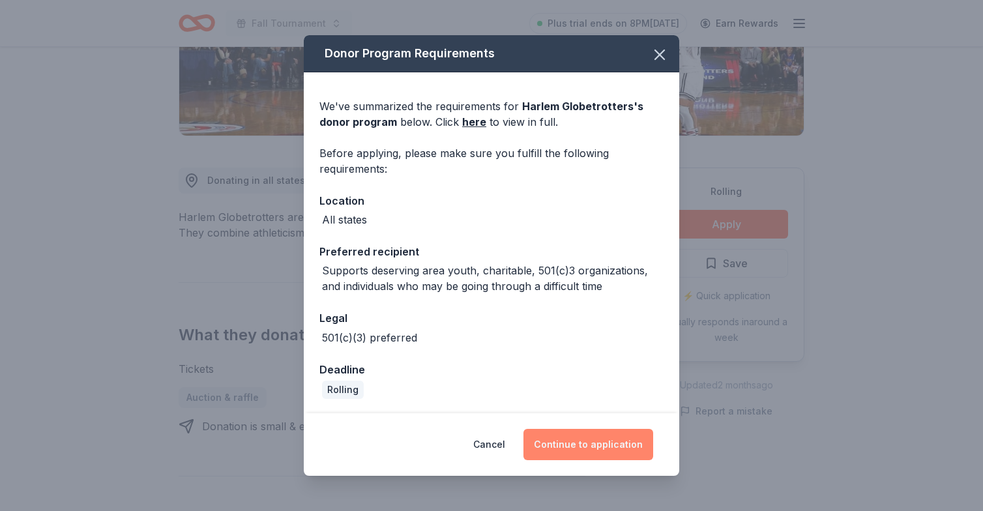
click at [610, 436] on button "Continue to application" at bounding box center [589, 444] width 130 height 31
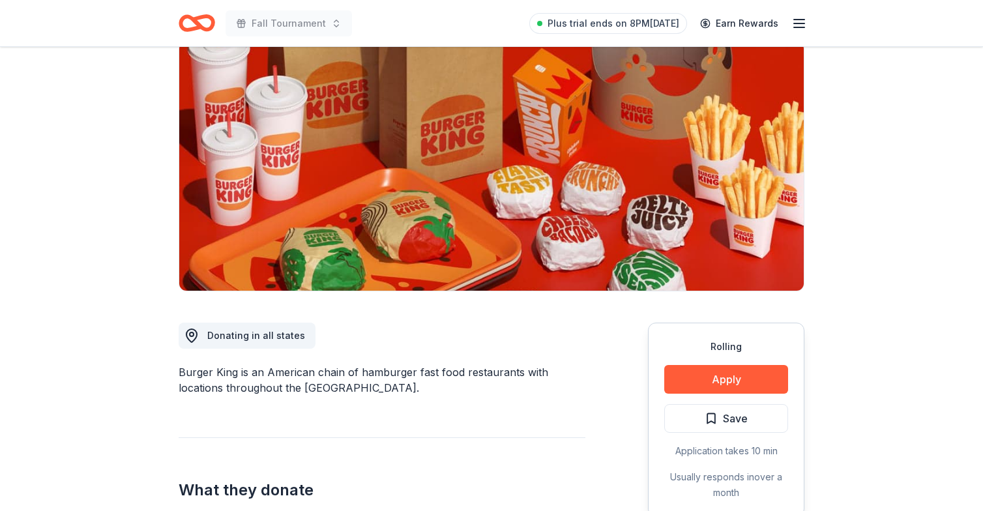
scroll to position [166, 0]
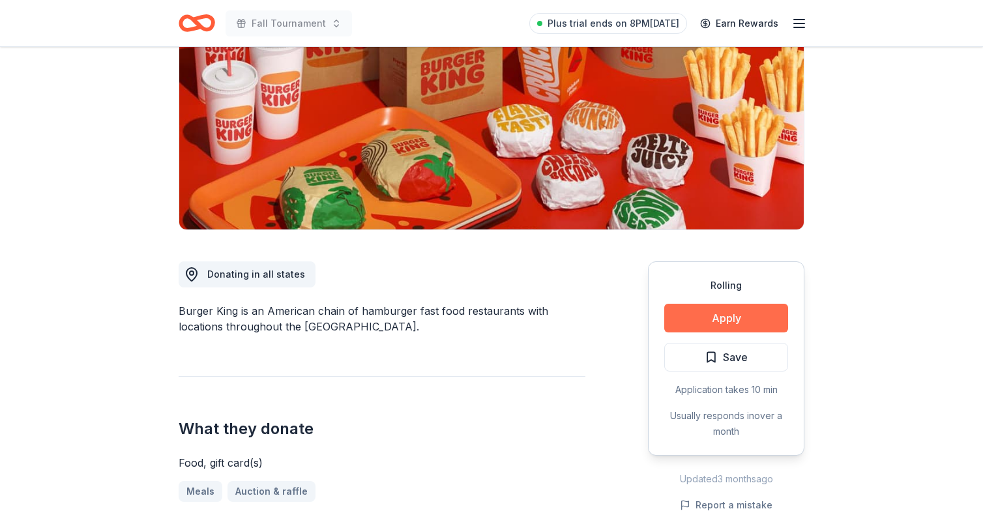
click at [707, 325] on button "Apply" at bounding box center [727, 318] width 124 height 29
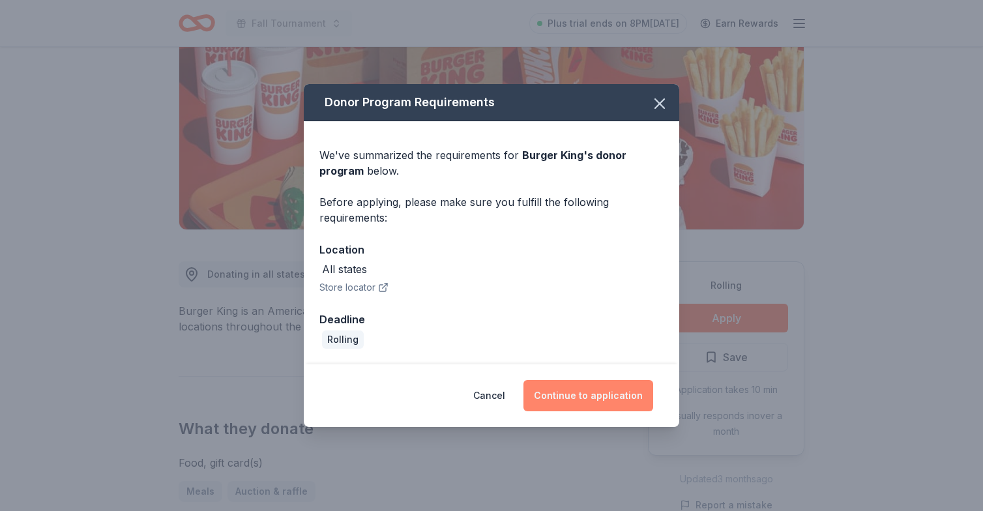
click at [598, 386] on button "Continue to application" at bounding box center [589, 395] width 130 height 31
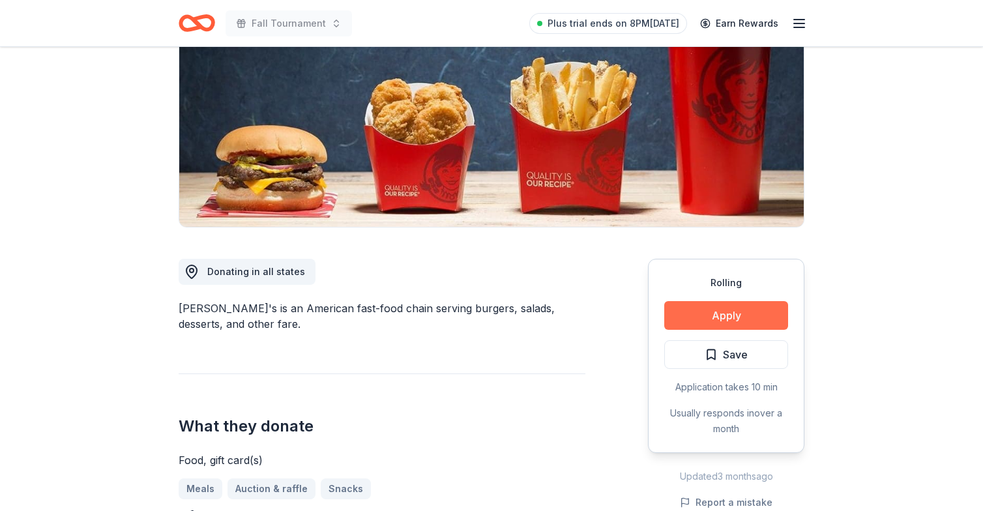
scroll to position [166, 0]
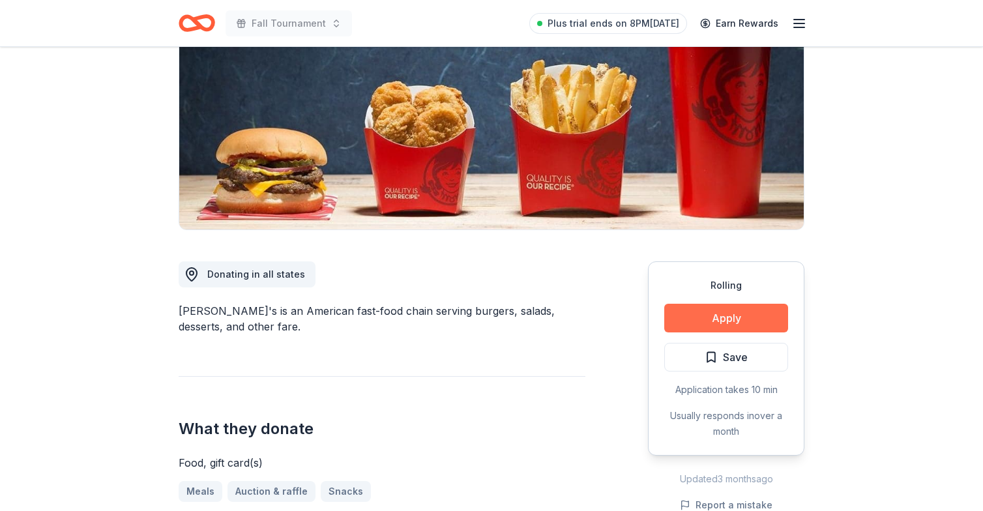
click at [712, 323] on button "Apply" at bounding box center [727, 318] width 124 height 29
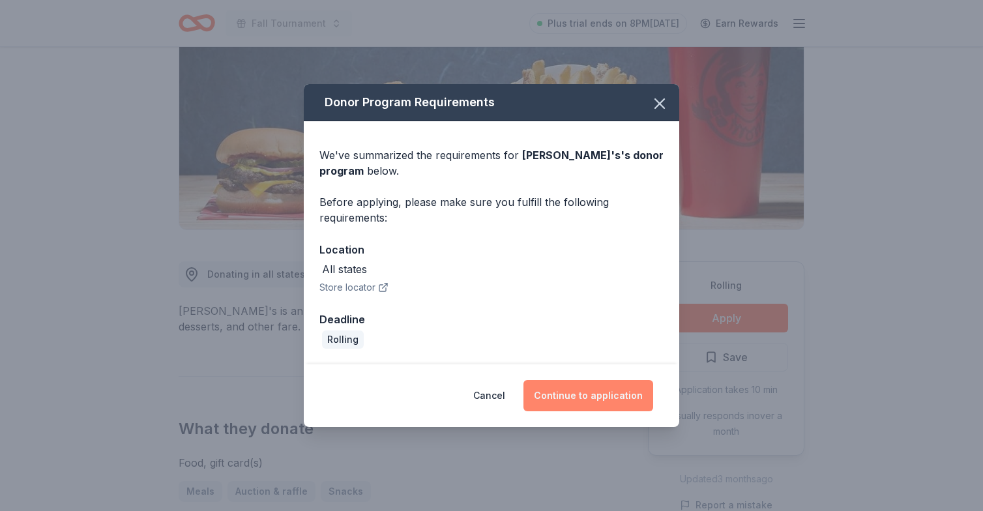
click at [580, 397] on button "Continue to application" at bounding box center [589, 395] width 130 height 31
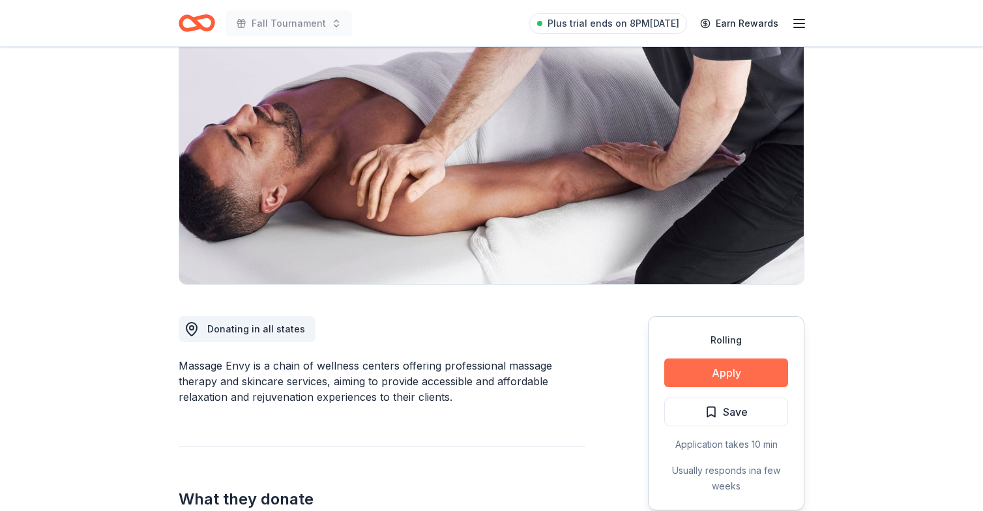
scroll to position [142, 0]
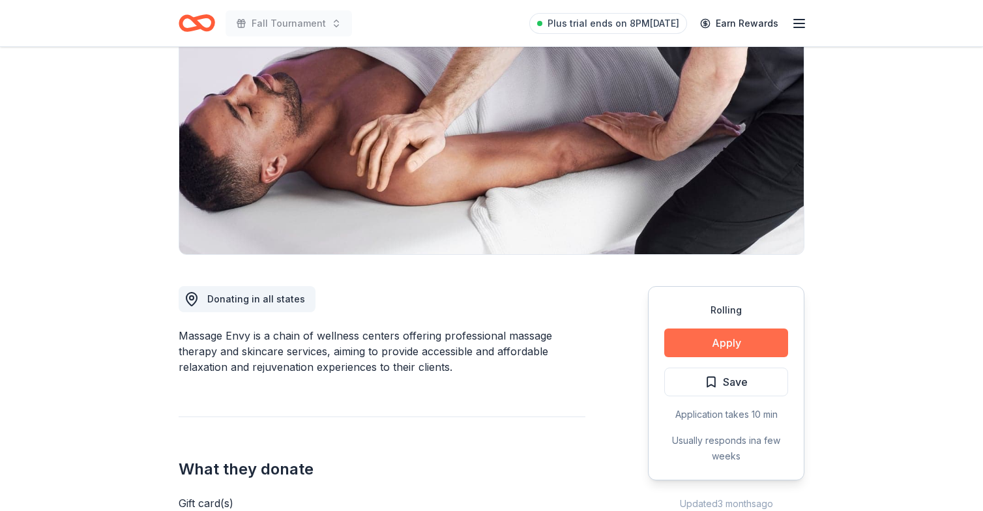
click at [720, 338] on button "Apply" at bounding box center [727, 343] width 124 height 29
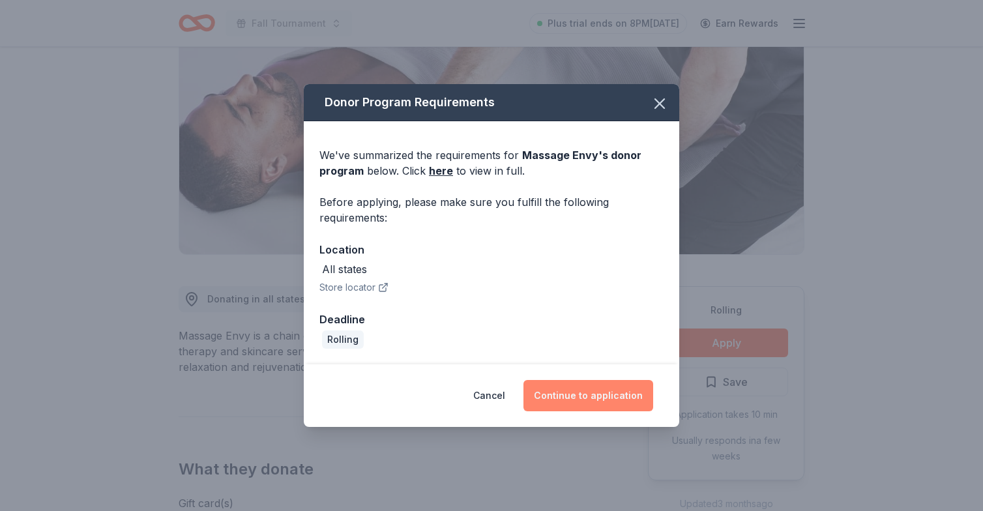
click at [586, 399] on button "Continue to application" at bounding box center [589, 395] width 130 height 31
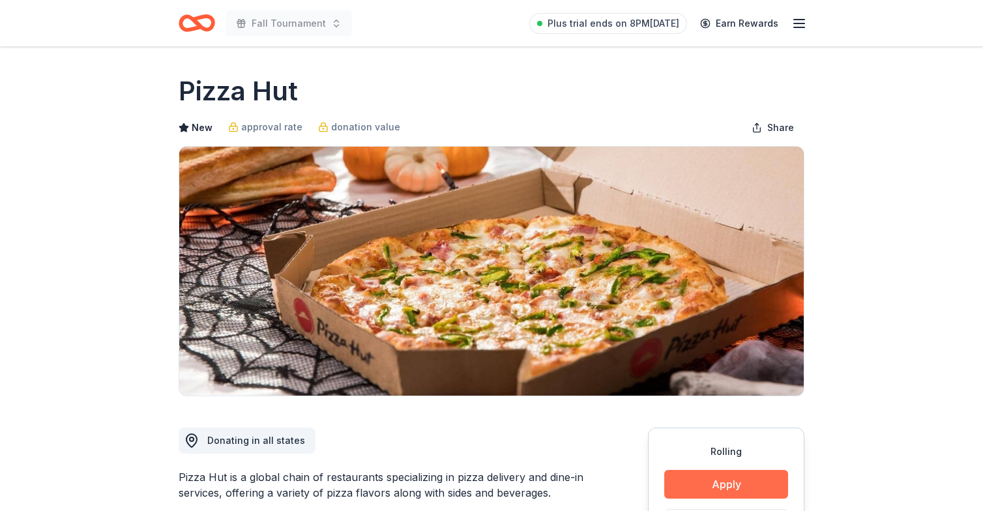
click at [745, 484] on button "Apply" at bounding box center [727, 484] width 124 height 29
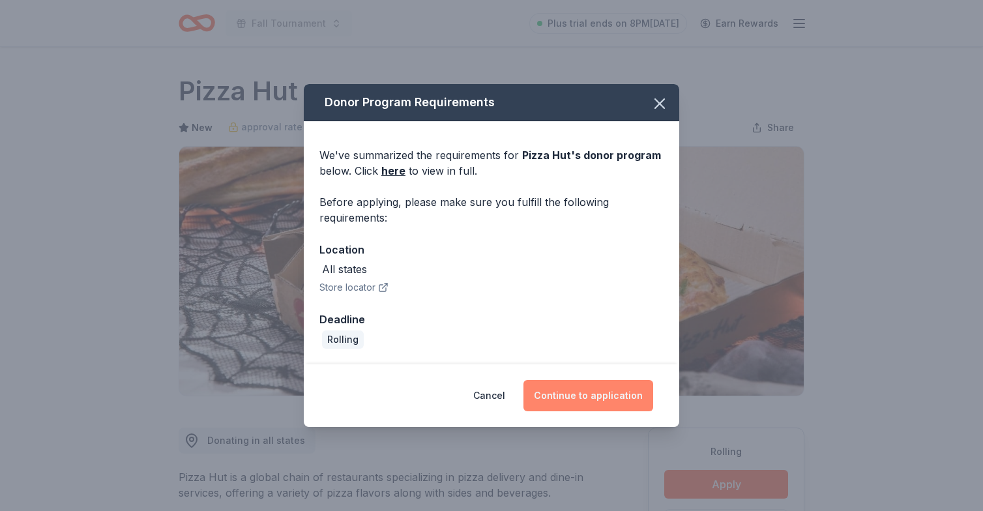
click at [595, 395] on button "Continue to application" at bounding box center [589, 395] width 130 height 31
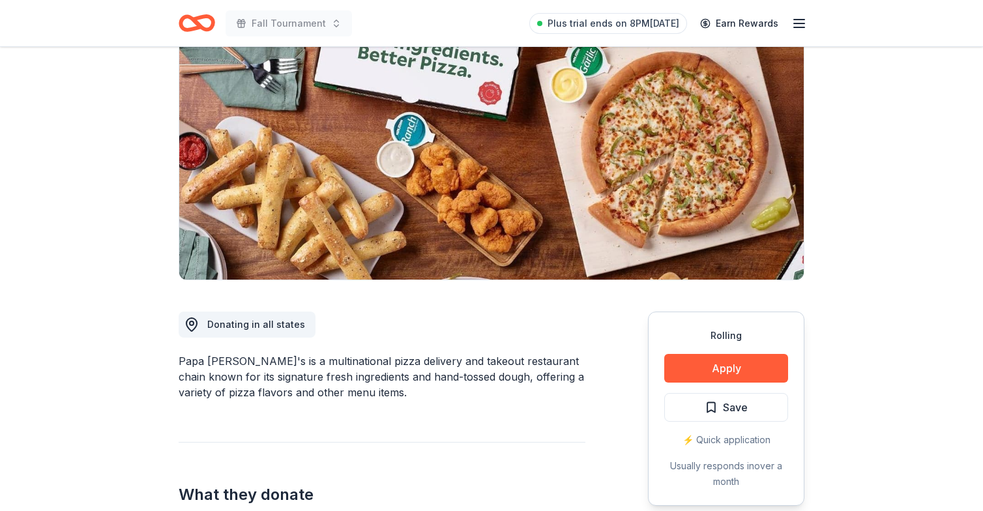
scroll to position [121, 0]
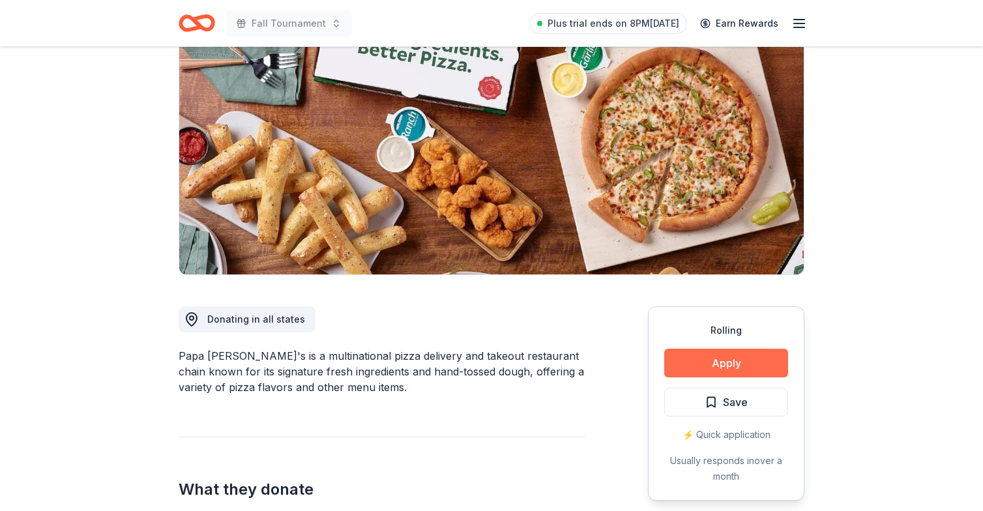
click at [717, 359] on button "Apply" at bounding box center [727, 363] width 124 height 29
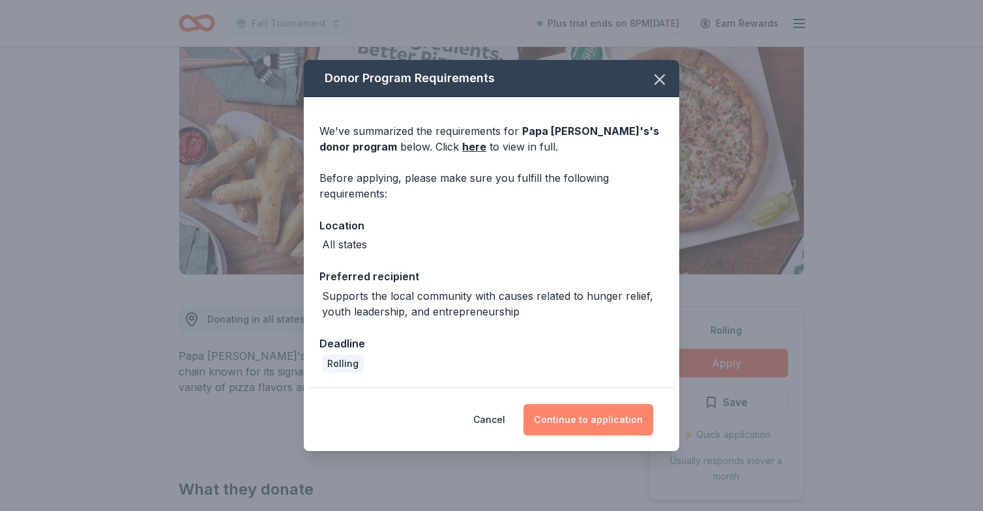
click at [567, 423] on button "Continue to application" at bounding box center [589, 419] width 130 height 31
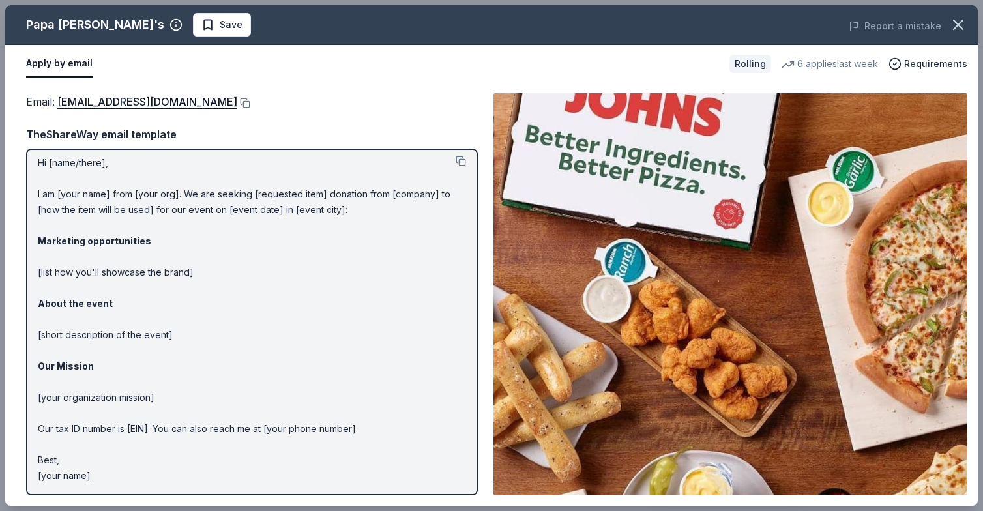
scroll to position [5, 0]
click at [112, 104] on link "[EMAIL_ADDRESS][DOMAIN_NAME]" at bounding box center [147, 101] width 180 height 17
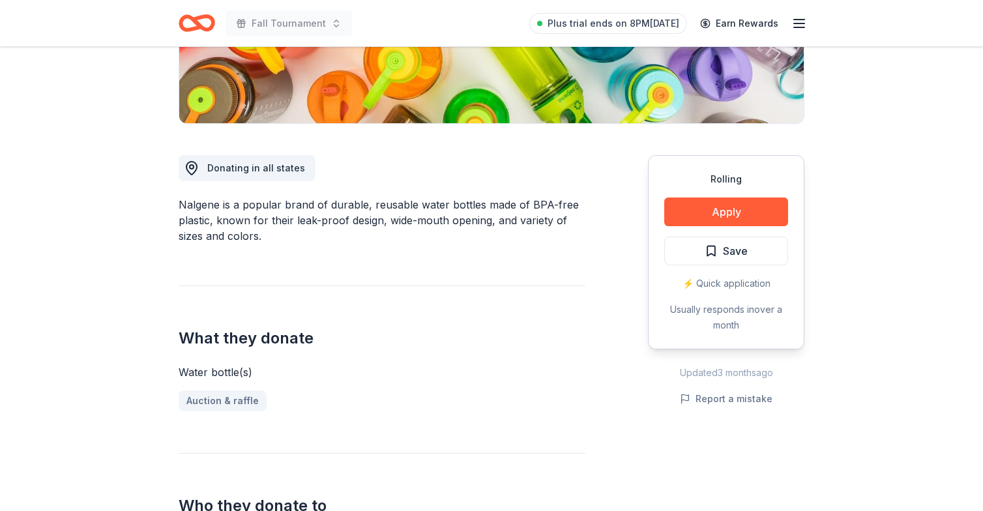
scroll to position [286, 0]
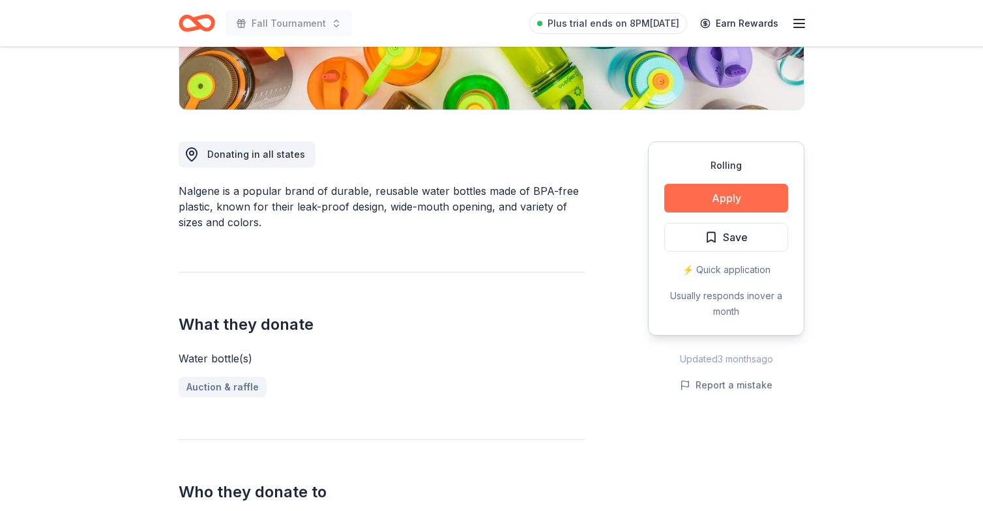
click at [698, 194] on button "Apply" at bounding box center [727, 198] width 124 height 29
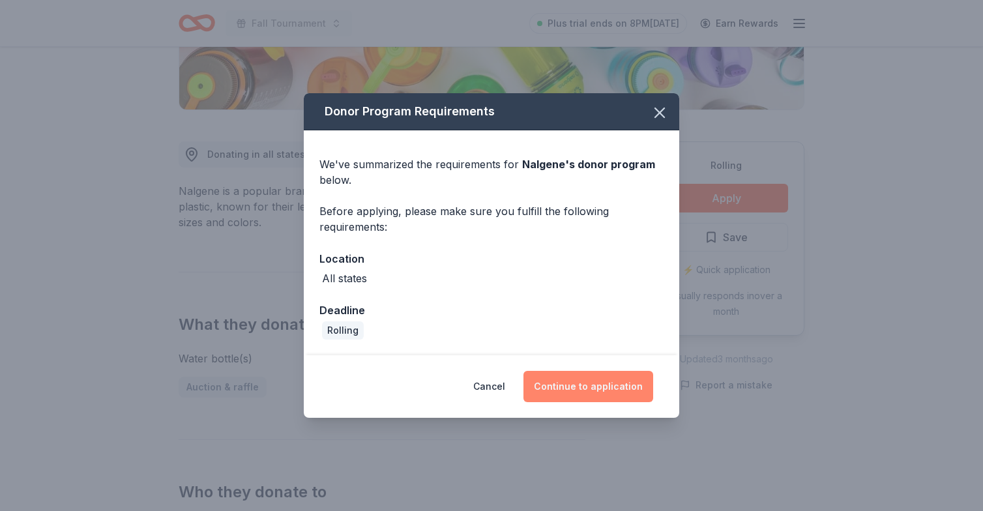
click at [571, 389] on button "Continue to application" at bounding box center [589, 386] width 130 height 31
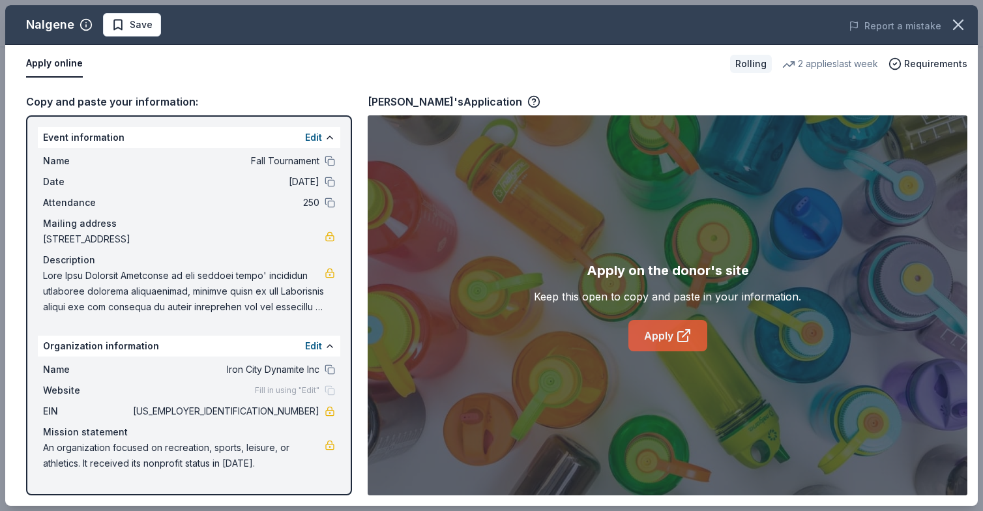
click at [674, 327] on link "Apply" at bounding box center [668, 335] width 79 height 31
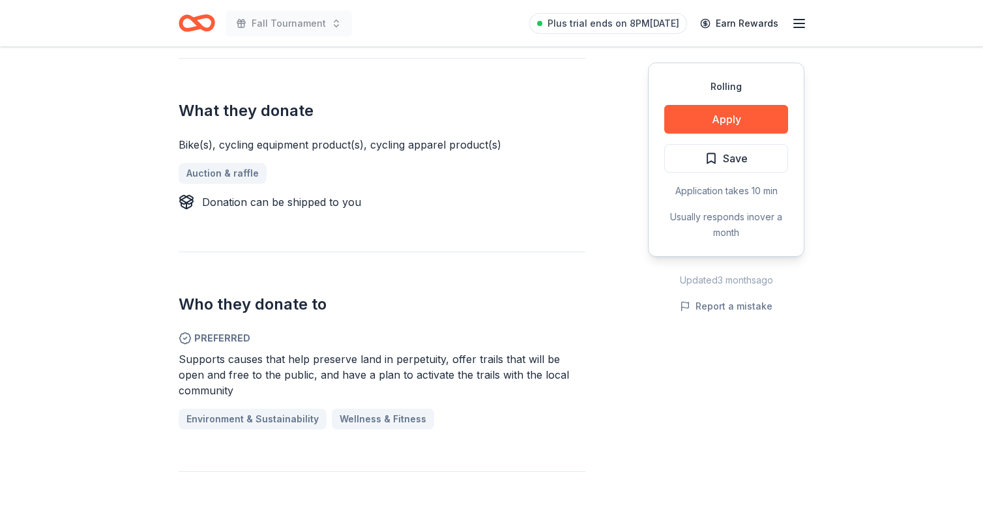
scroll to position [509, 0]
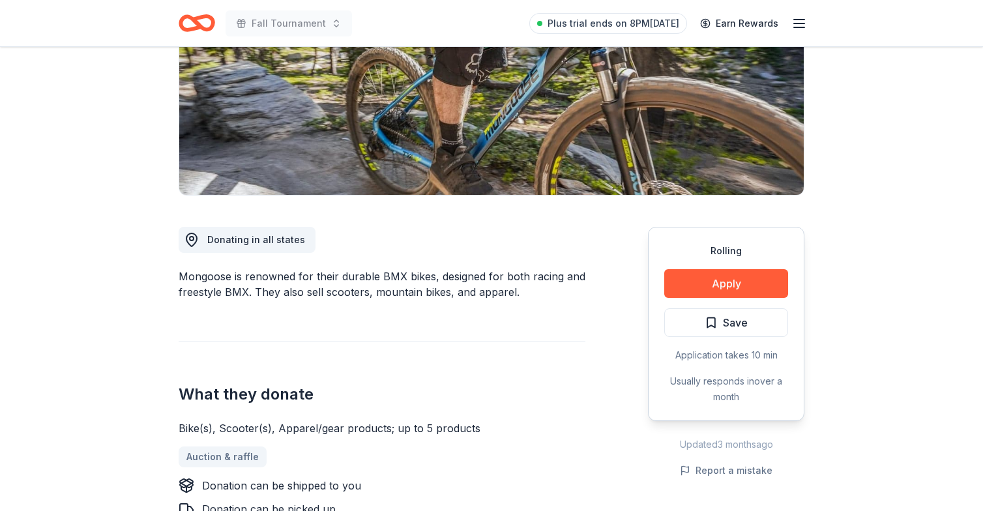
scroll to position [198, 0]
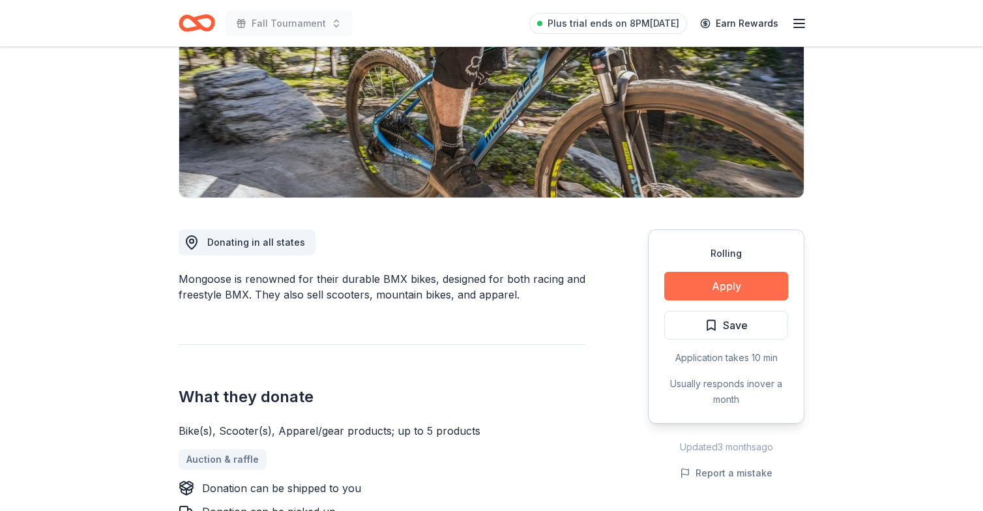
click at [747, 285] on button "Apply" at bounding box center [727, 286] width 124 height 29
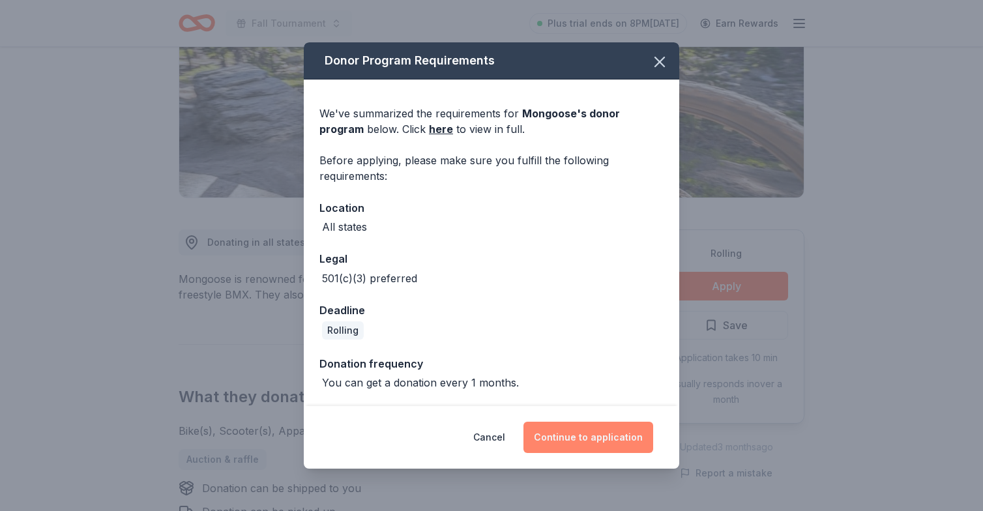
click at [577, 438] on button "Continue to application" at bounding box center [589, 437] width 130 height 31
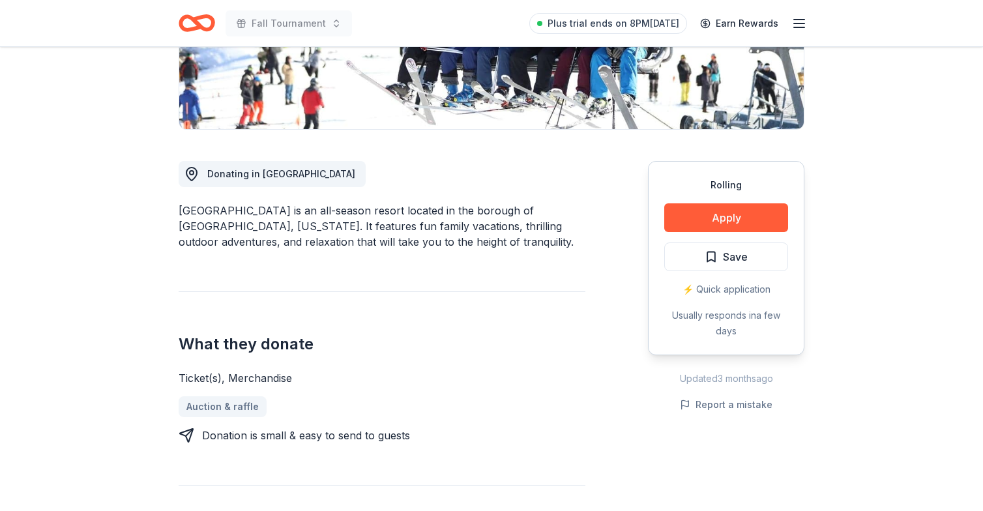
scroll to position [280, 0]
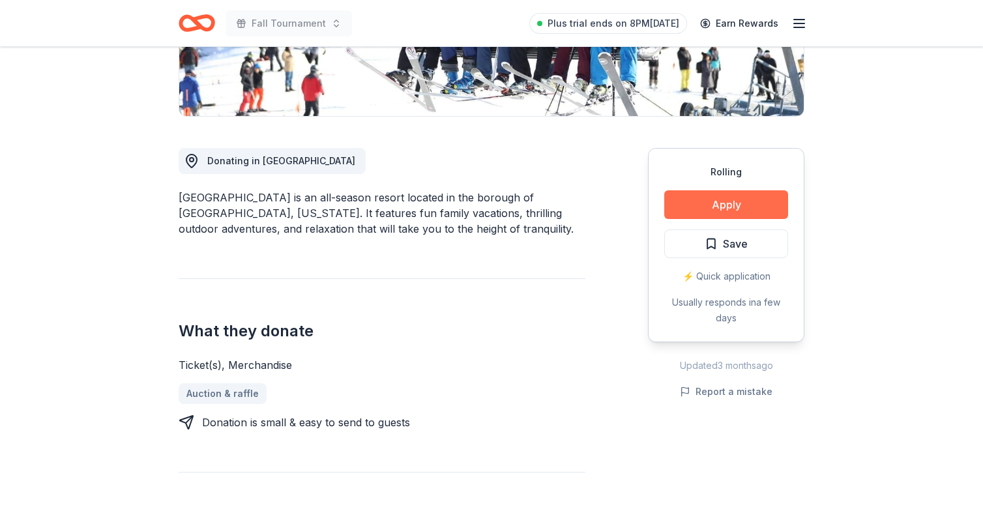
click at [693, 202] on button "Apply" at bounding box center [727, 204] width 124 height 29
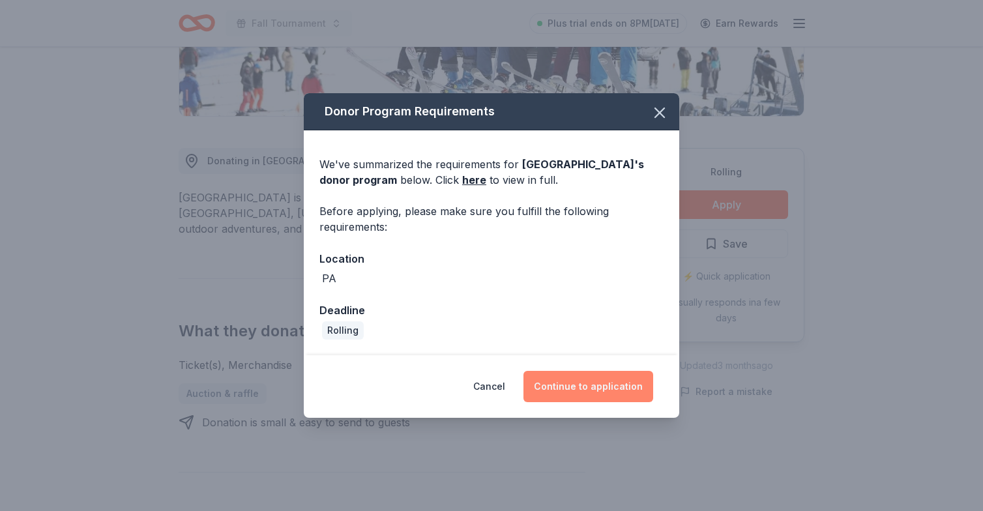
click at [590, 375] on button "Continue to application" at bounding box center [589, 386] width 130 height 31
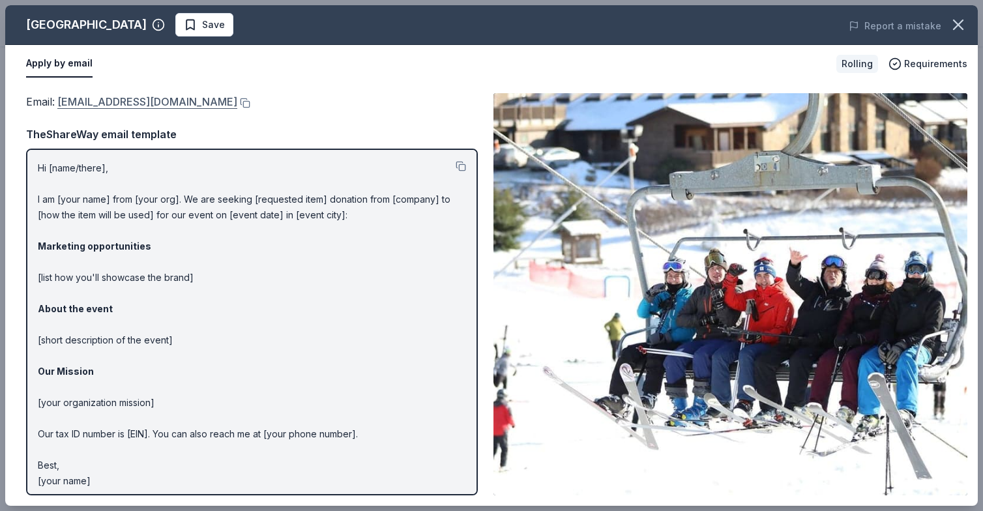
click at [98, 101] on link "epicpromise@vailresorts.com" at bounding box center [147, 101] width 180 height 17
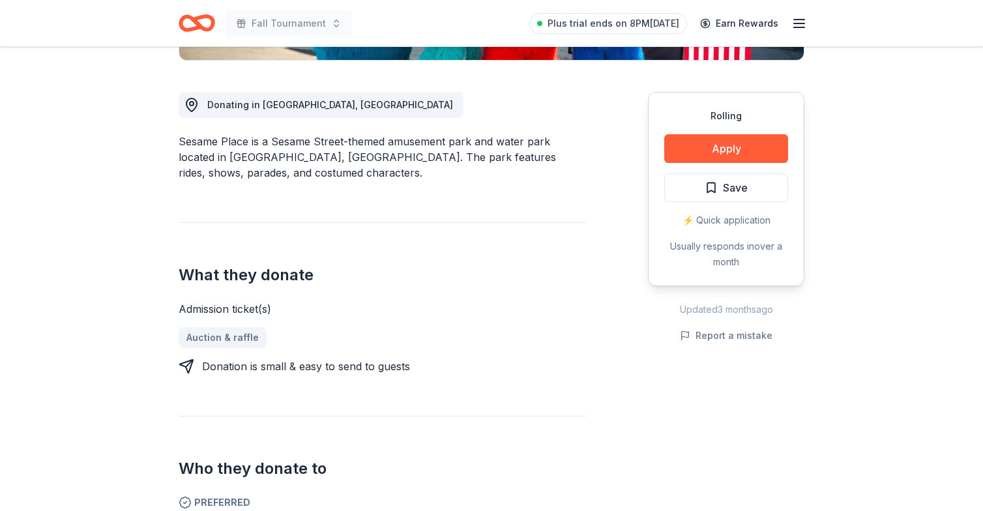
scroll to position [339, 0]
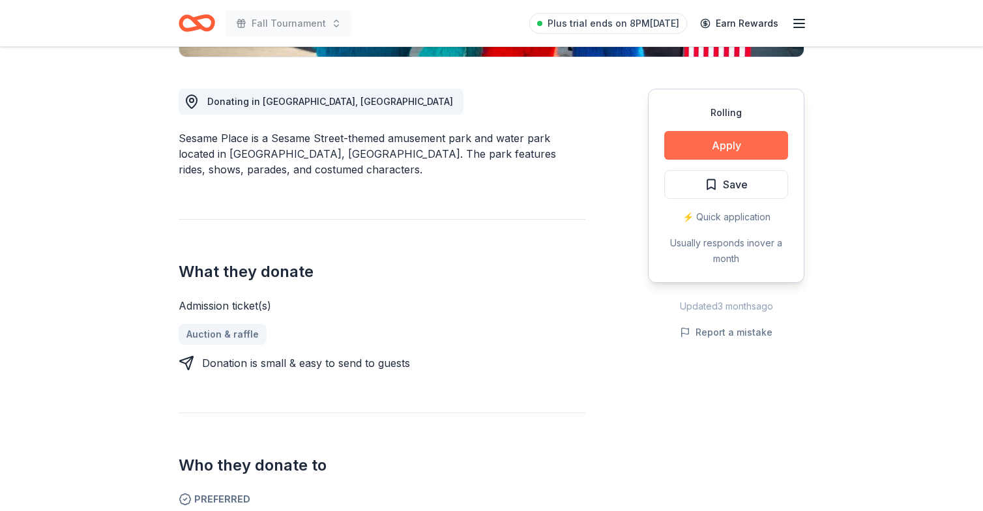
click at [708, 134] on button "Apply" at bounding box center [727, 145] width 124 height 29
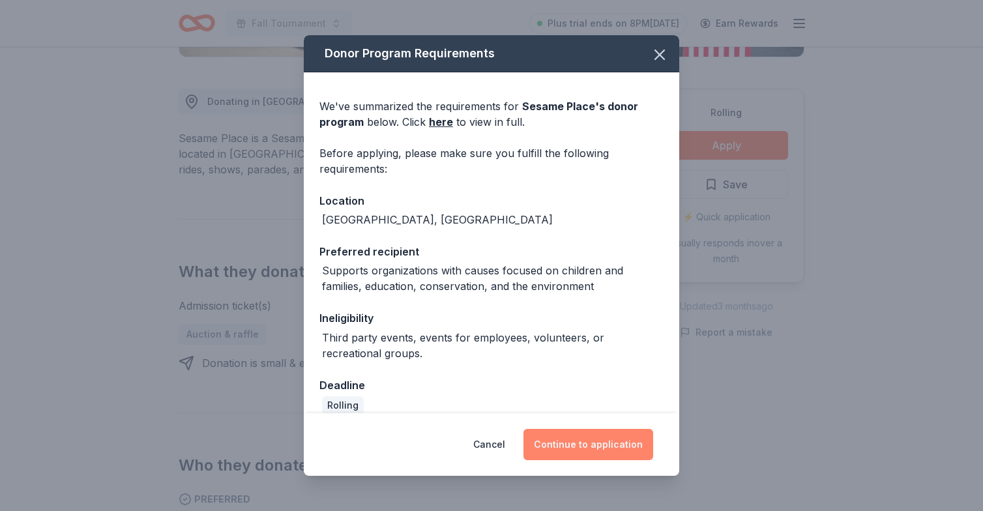
click at [573, 451] on button "Continue to application" at bounding box center [589, 444] width 130 height 31
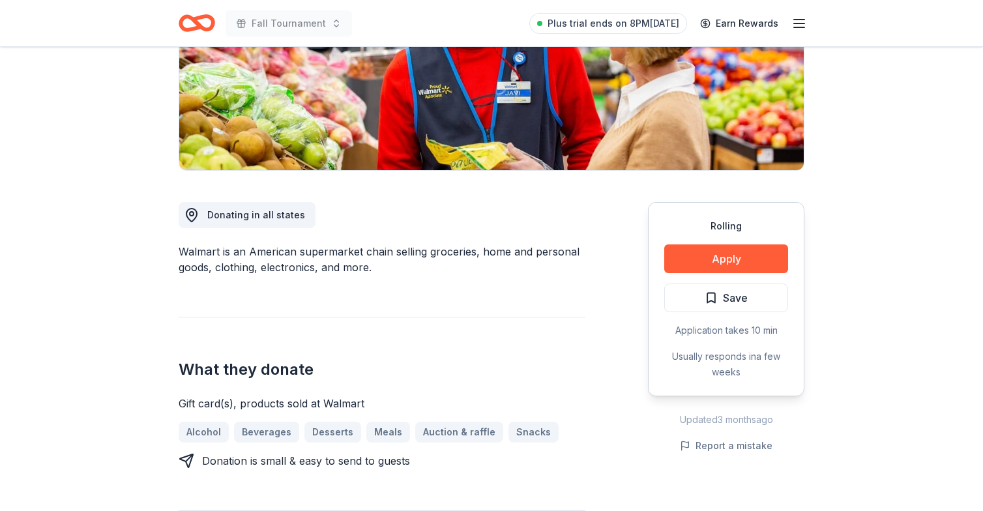
scroll to position [242, 0]
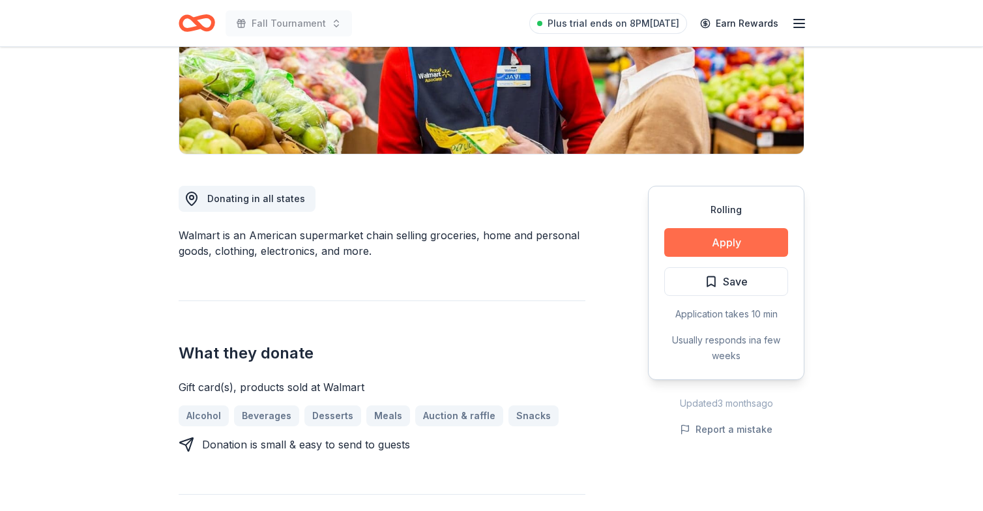
click at [701, 248] on button "Apply" at bounding box center [727, 242] width 124 height 29
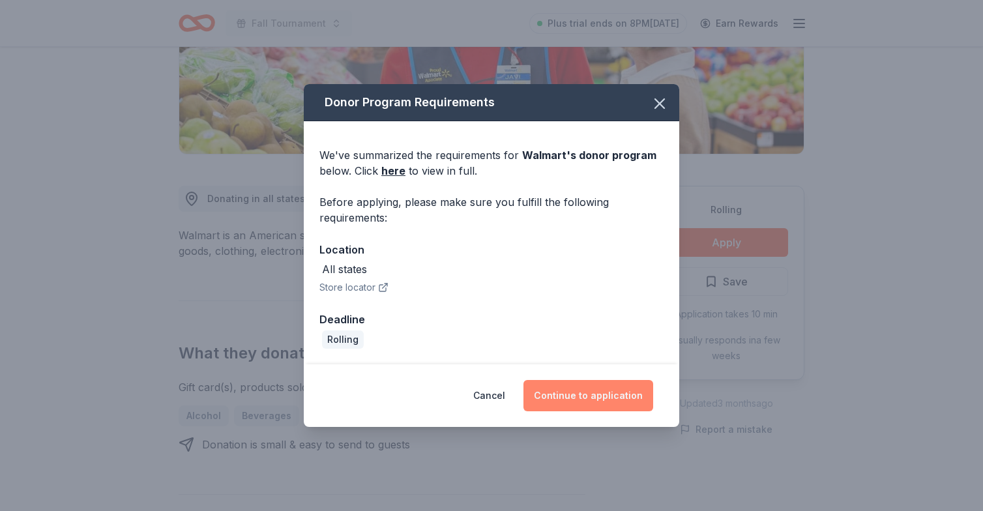
click at [564, 396] on button "Continue to application" at bounding box center [589, 395] width 130 height 31
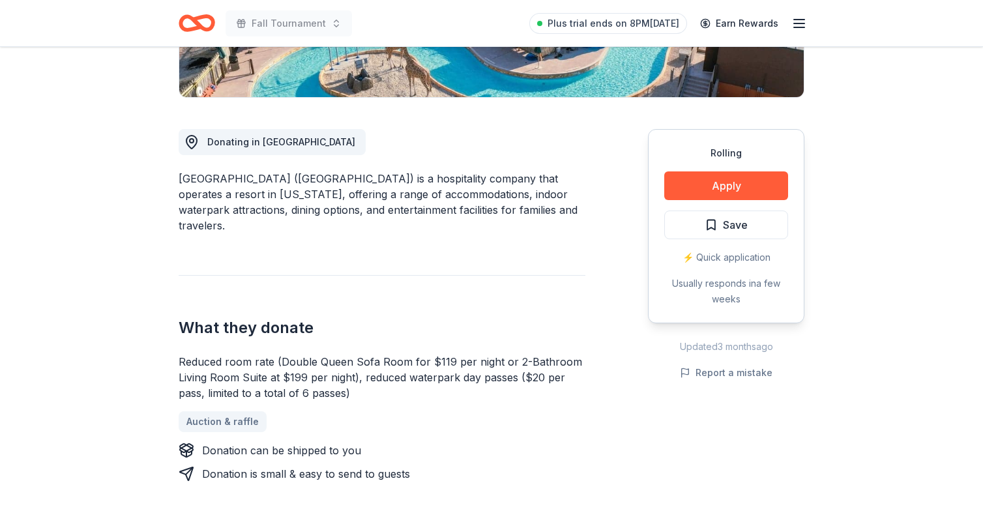
scroll to position [309, 0]
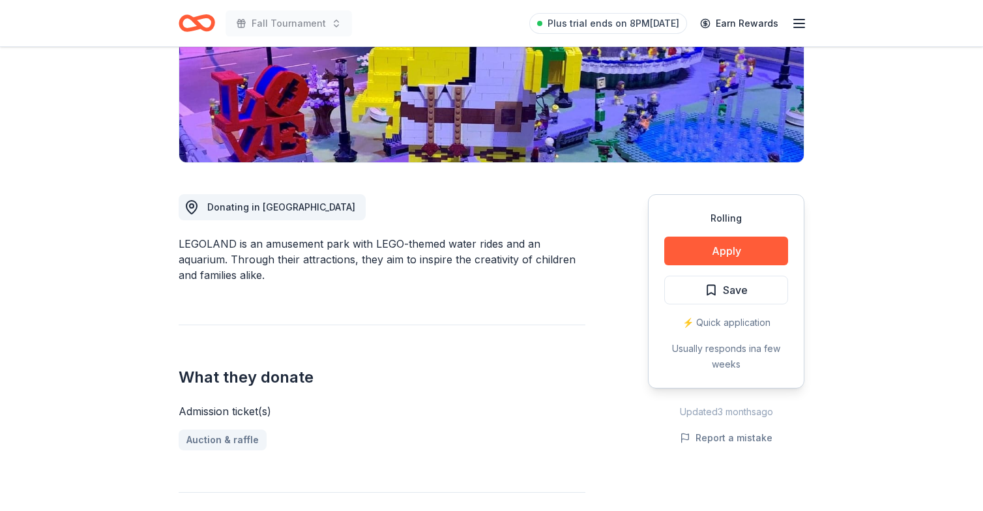
scroll to position [242, 0]
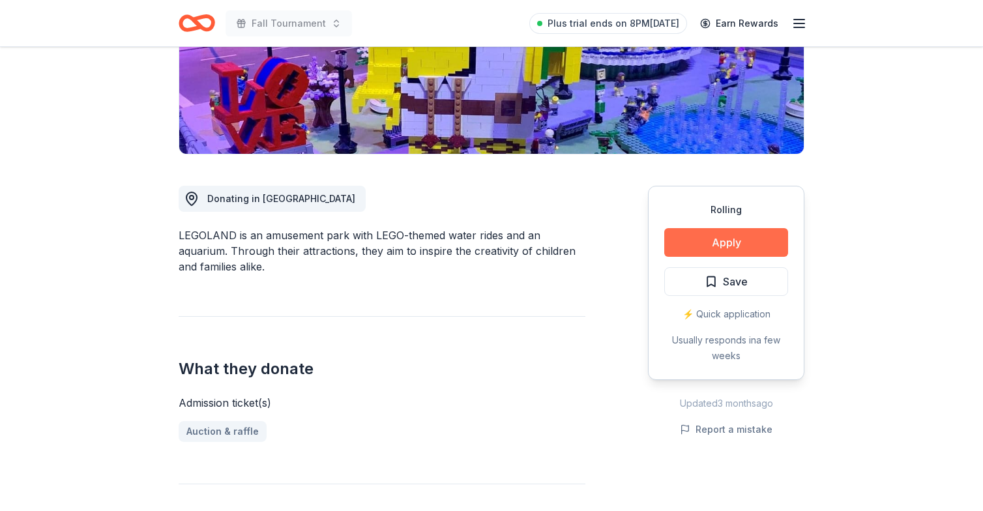
click at [706, 245] on button "Apply" at bounding box center [727, 242] width 124 height 29
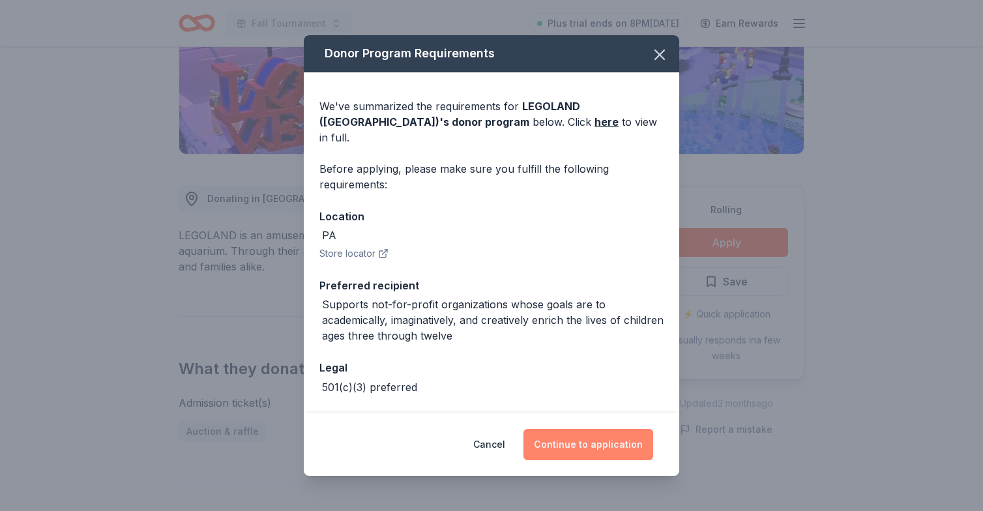
click at [583, 441] on button "Continue to application" at bounding box center [589, 444] width 130 height 31
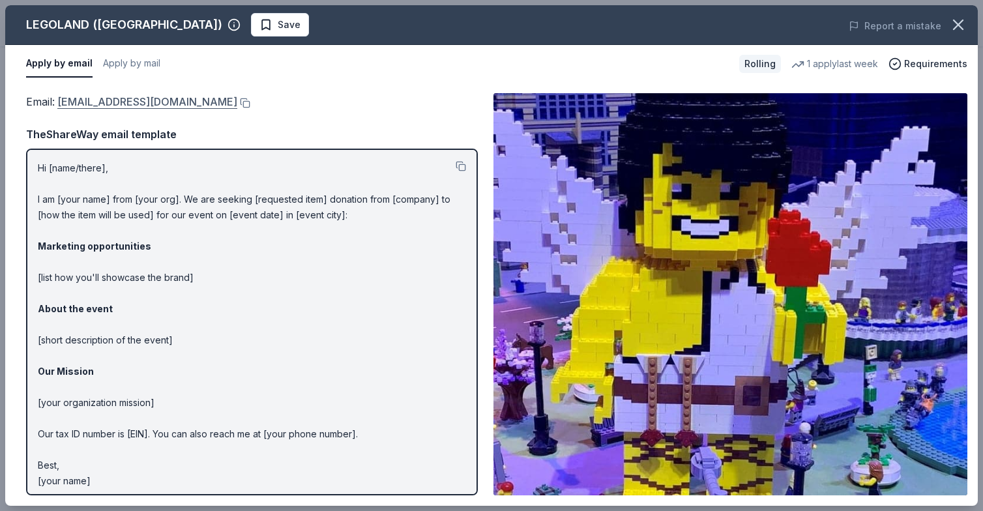
click at [155, 106] on link "Philadelphia@LEGOLANDDiscoveryCenter.com" at bounding box center [147, 101] width 180 height 17
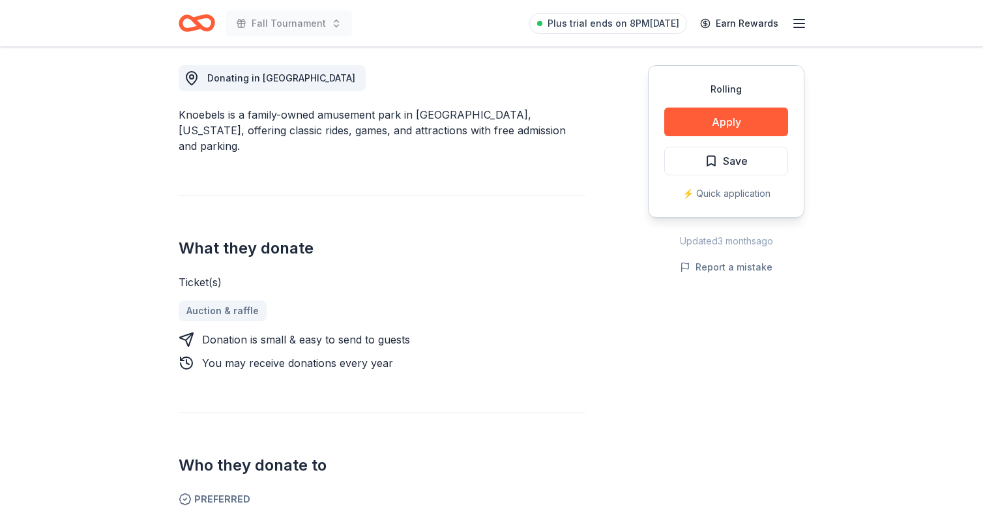
scroll to position [343, 0]
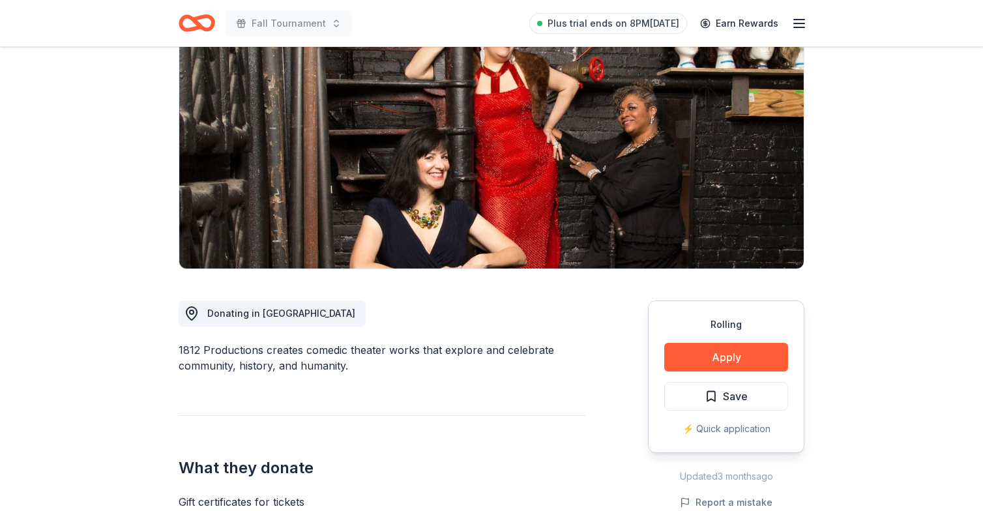
scroll to position [116, 0]
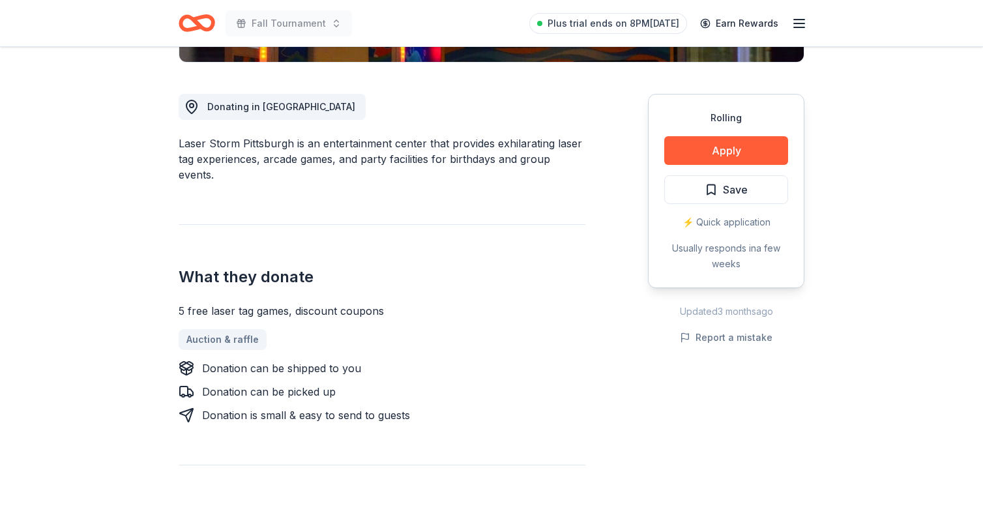
scroll to position [339, 0]
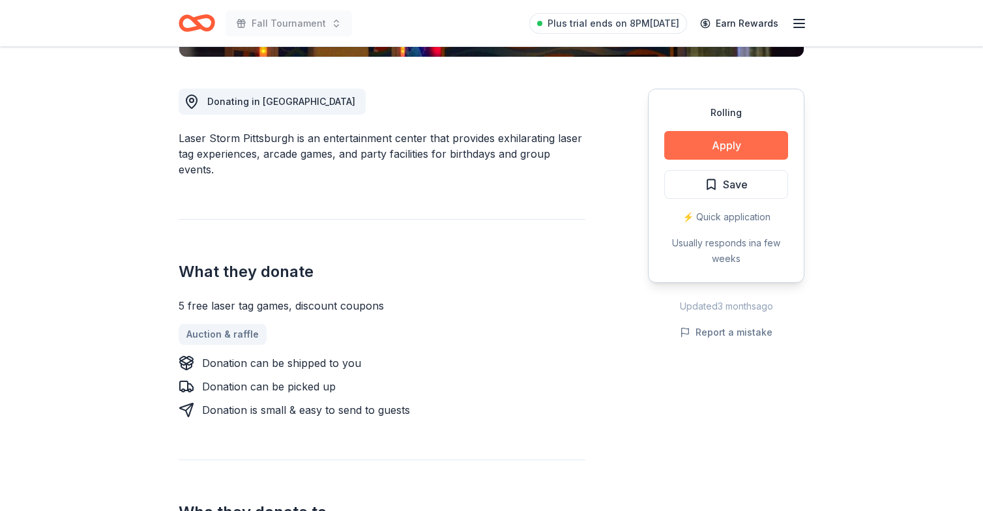
click at [713, 150] on button "Apply" at bounding box center [727, 145] width 124 height 29
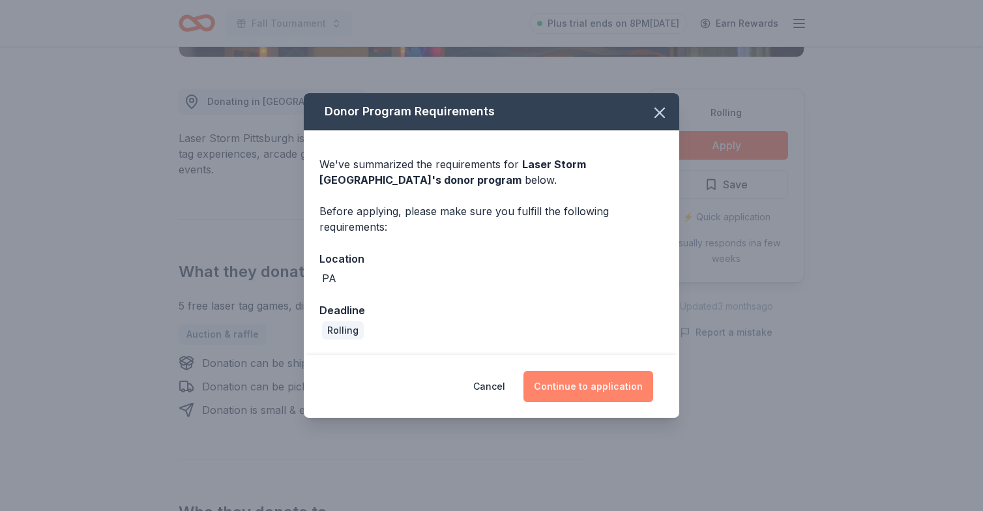
click at [614, 391] on button "Continue to application" at bounding box center [589, 386] width 130 height 31
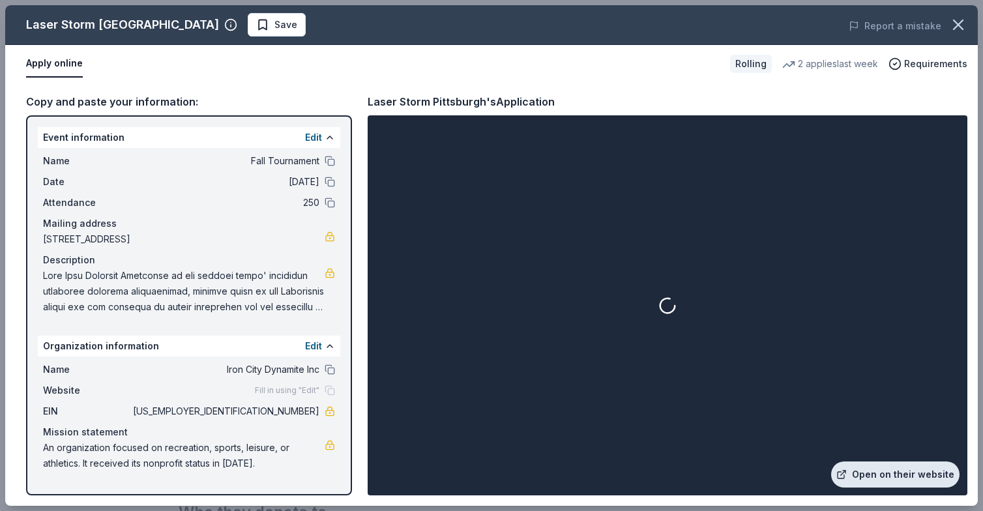
click at [861, 472] on link "Open on their website" at bounding box center [896, 475] width 128 height 26
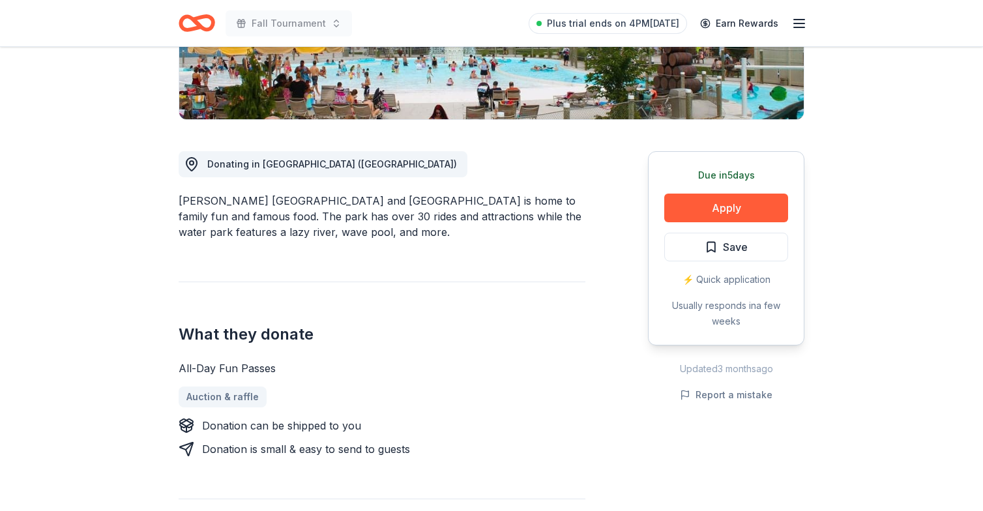
scroll to position [327, 0]
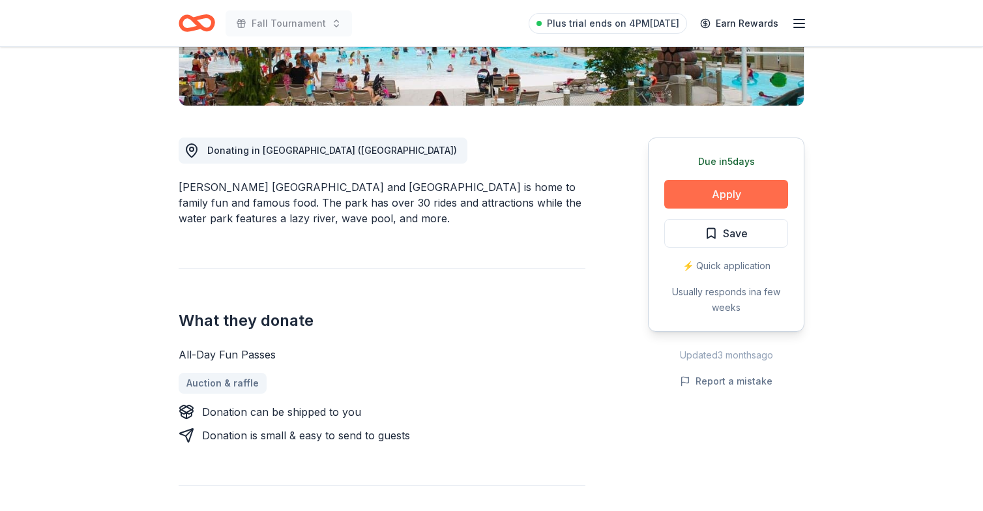
click at [710, 201] on button "Apply" at bounding box center [727, 194] width 124 height 29
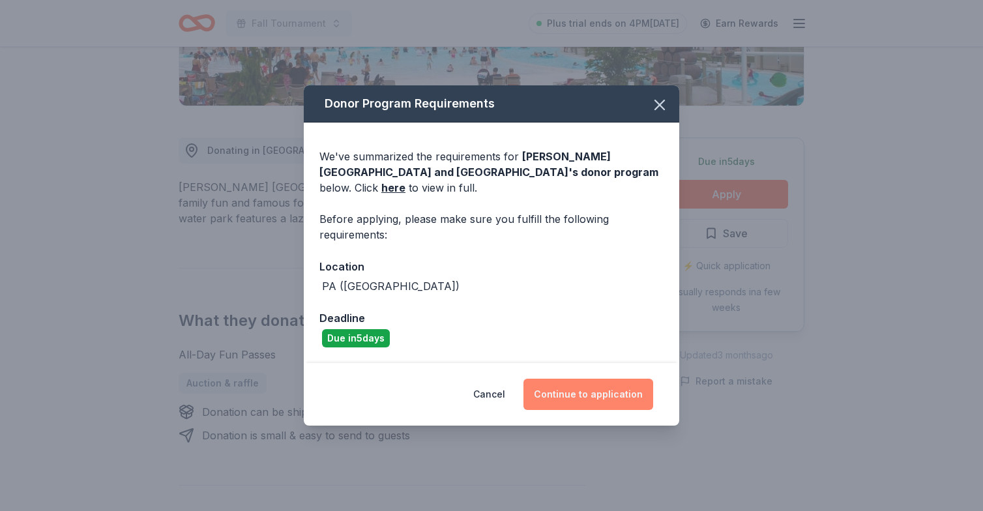
click at [607, 401] on button "Continue to application" at bounding box center [589, 394] width 130 height 31
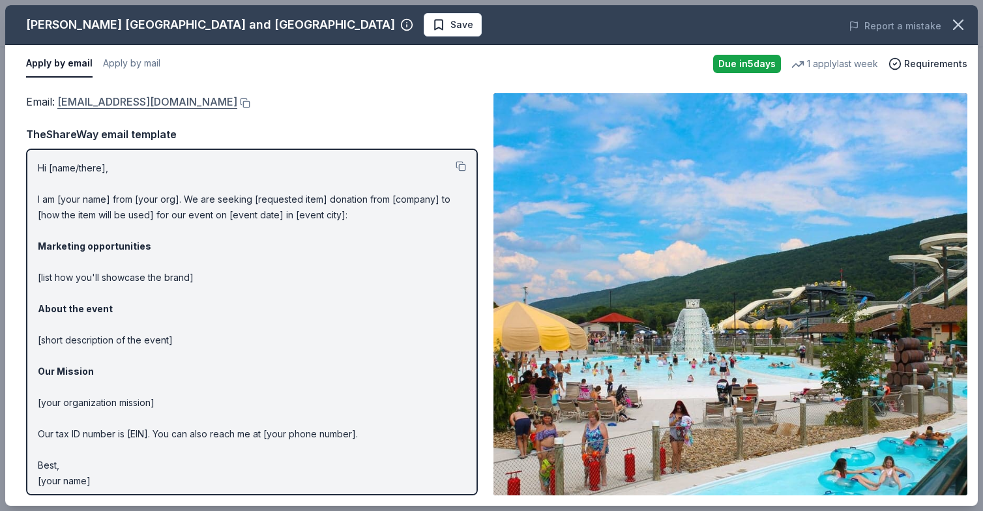
click at [112, 105] on link "parkinfo@delgrossos.com" at bounding box center [147, 101] width 180 height 17
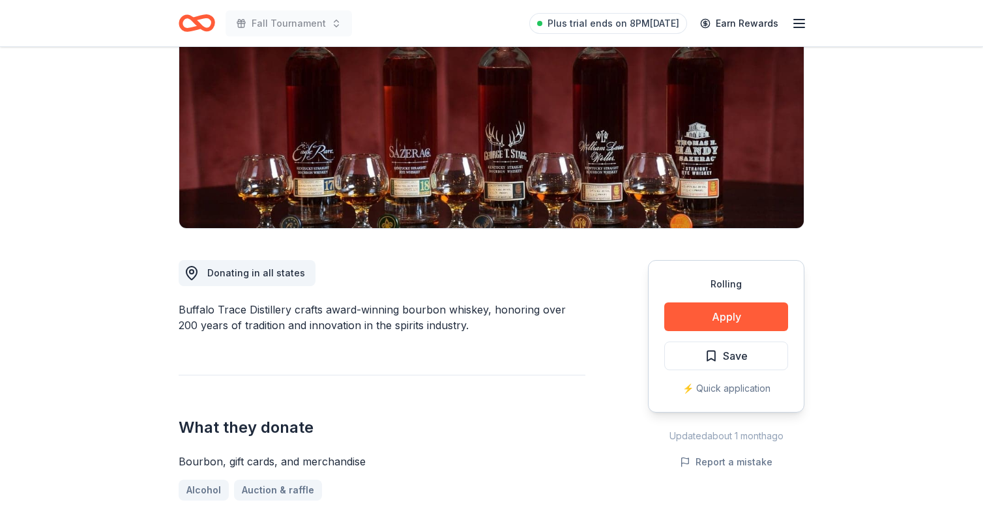
scroll to position [148, 0]
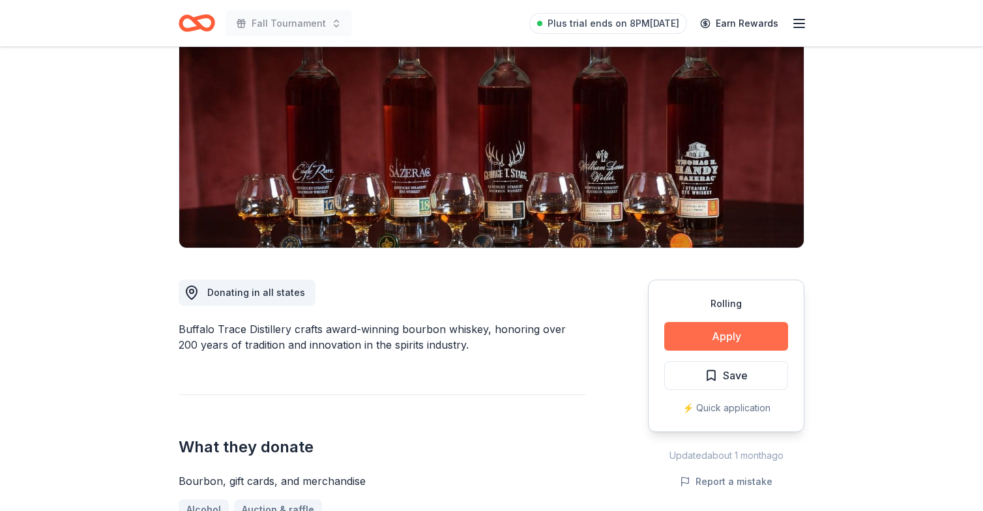
click at [739, 337] on button "Apply" at bounding box center [727, 336] width 124 height 29
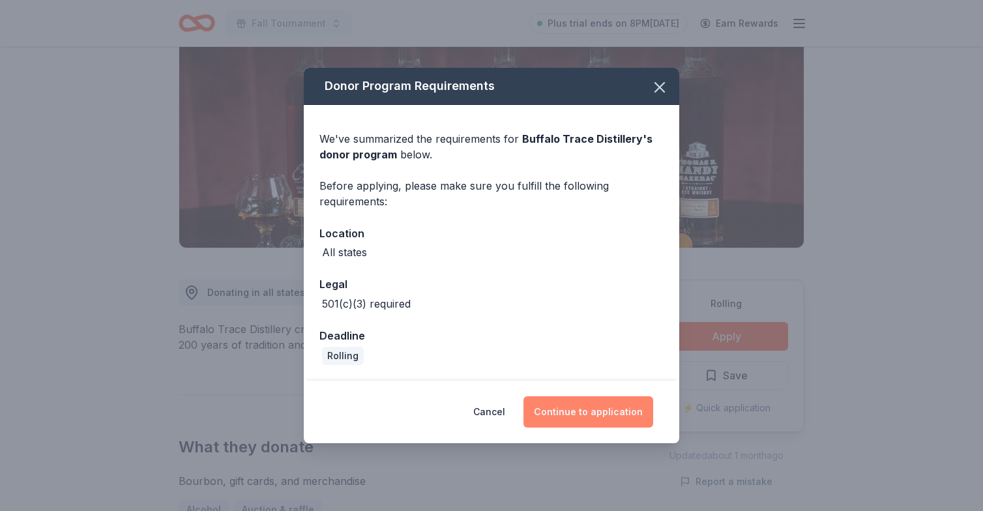
click at [580, 412] on button "Continue to application" at bounding box center [589, 412] width 130 height 31
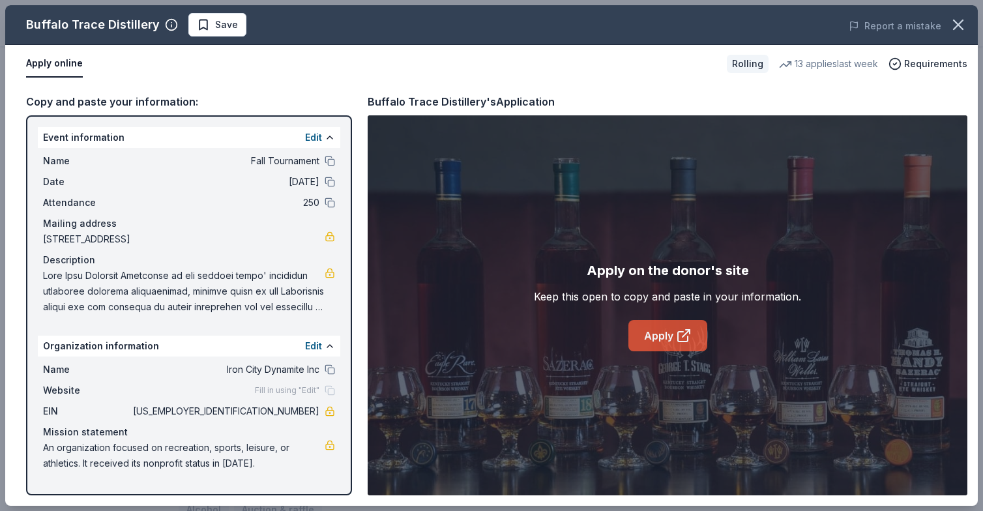
click at [658, 344] on link "Apply" at bounding box center [668, 335] width 79 height 31
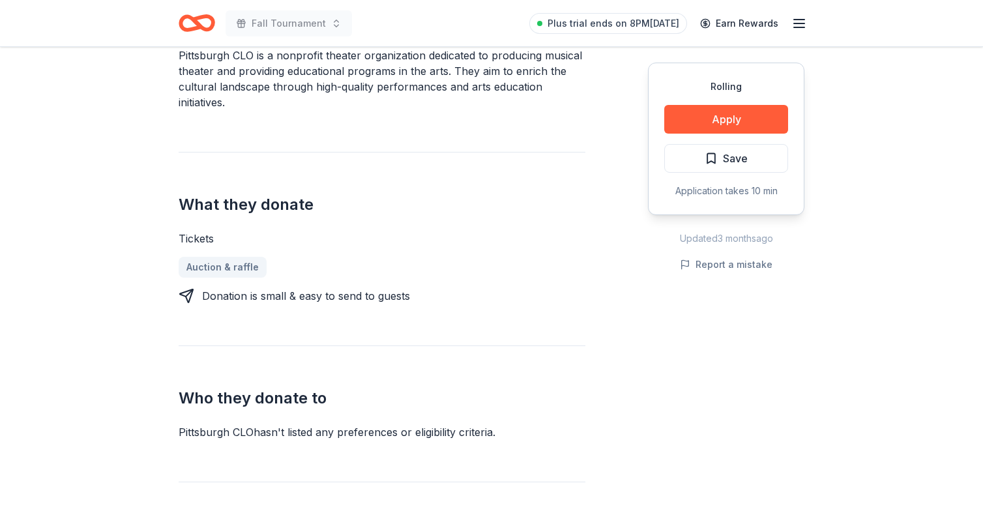
scroll to position [408, 0]
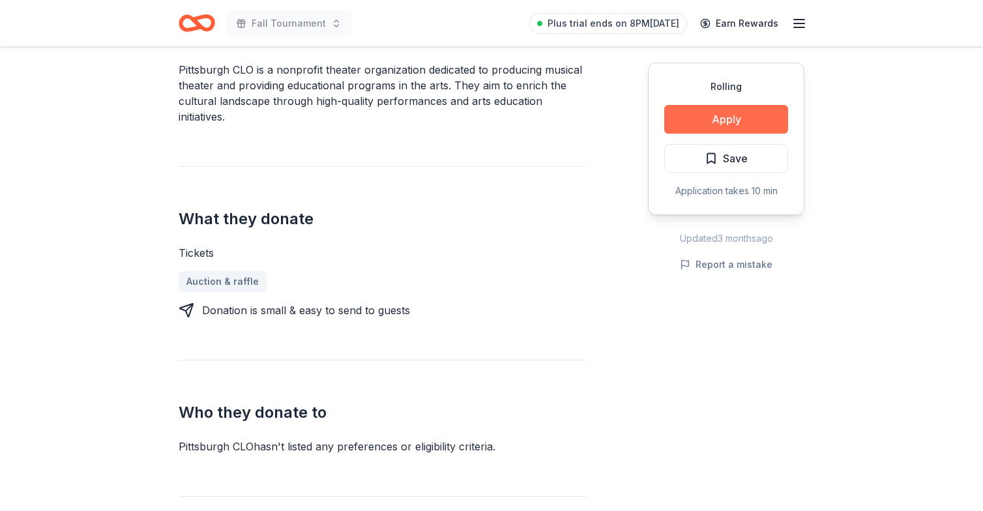
click at [695, 123] on button "Apply" at bounding box center [727, 119] width 124 height 29
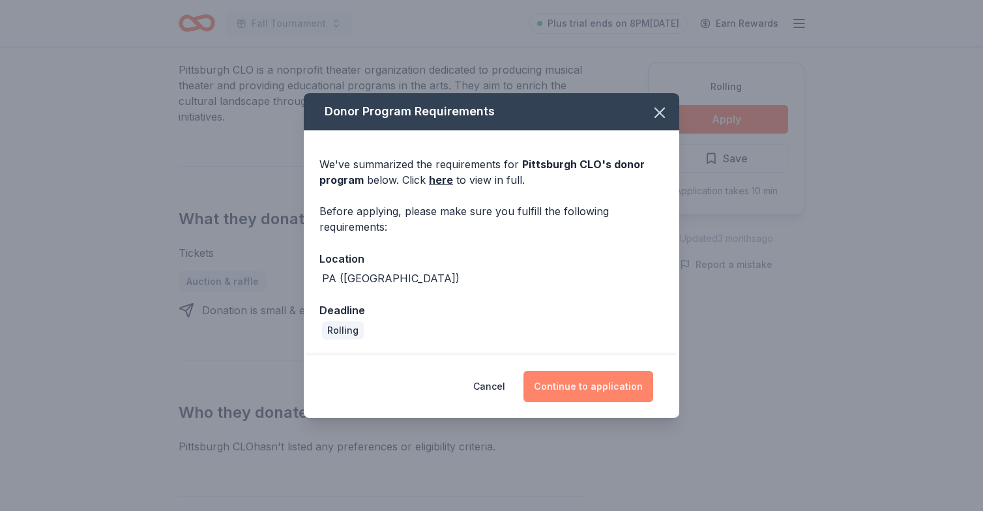
click at [586, 385] on button "Continue to application" at bounding box center [589, 386] width 130 height 31
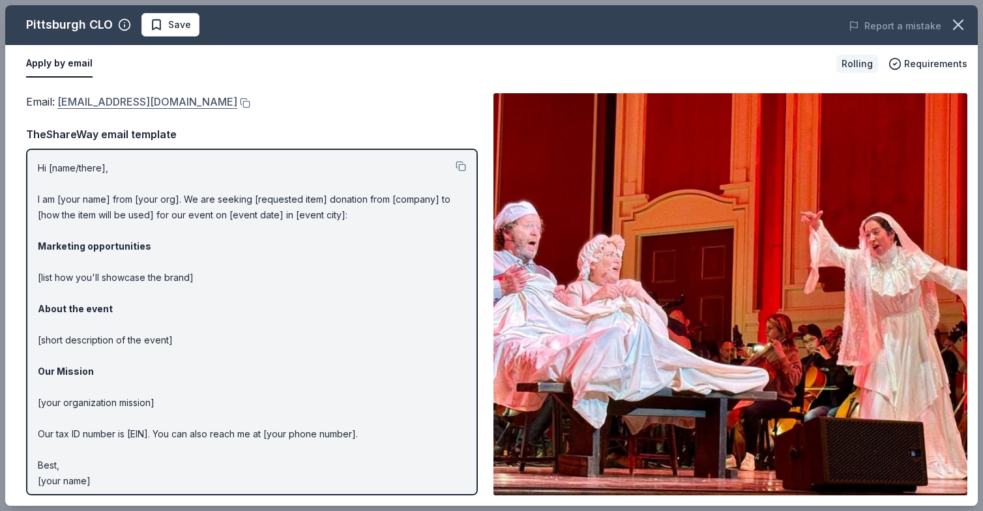
click at [103, 104] on link "[EMAIL_ADDRESS][DOMAIN_NAME]" at bounding box center [147, 101] width 180 height 17
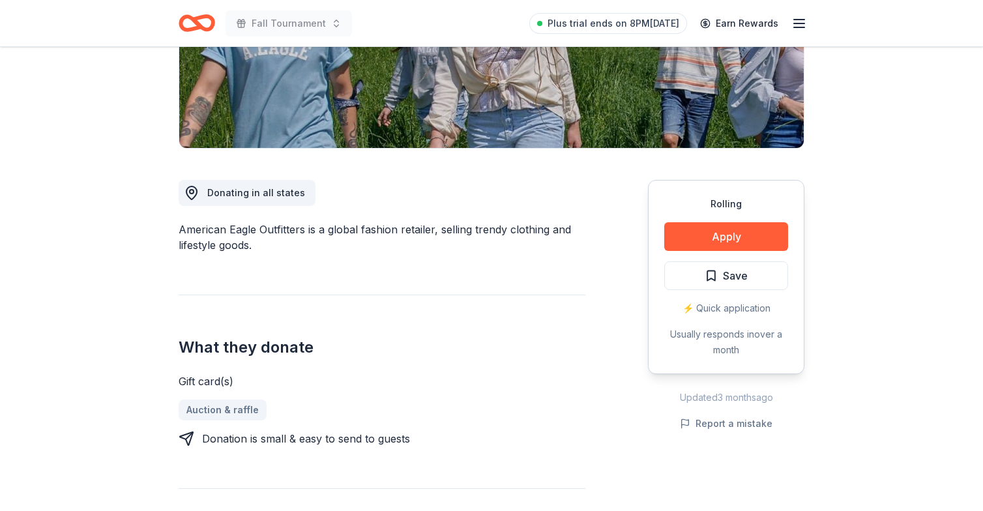
scroll to position [249, 0]
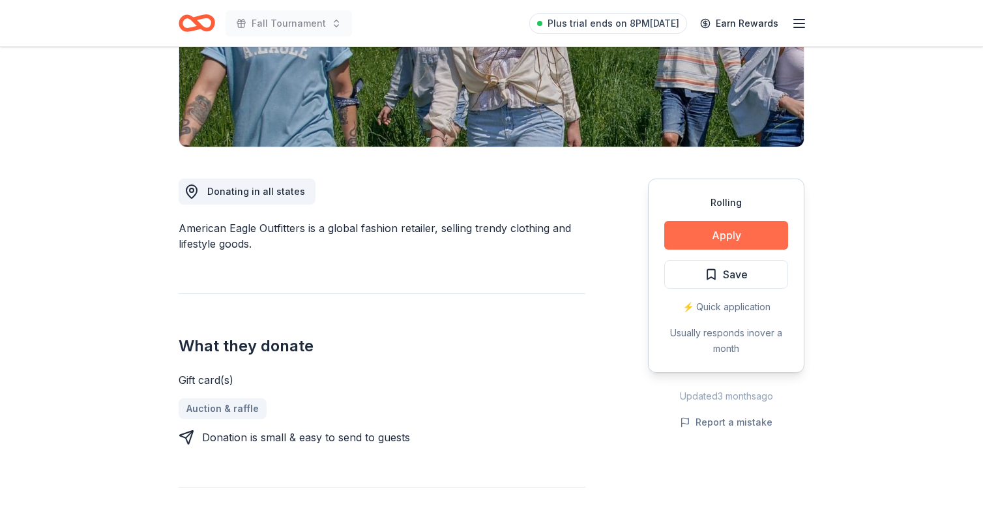
click at [712, 233] on button "Apply" at bounding box center [727, 235] width 124 height 29
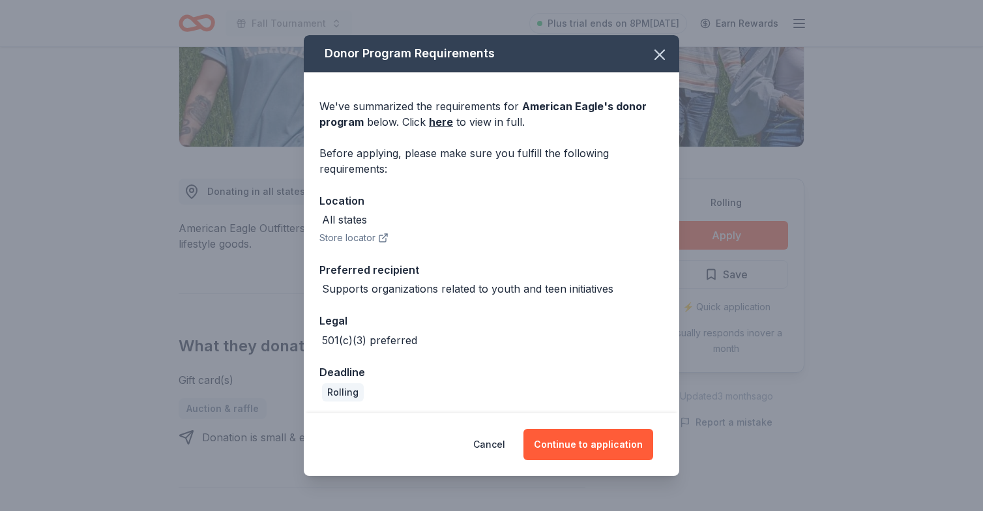
click at [607, 423] on div "Cancel Continue to application" at bounding box center [492, 444] width 376 height 63
click at [597, 442] on button "Continue to application" at bounding box center [589, 444] width 130 height 31
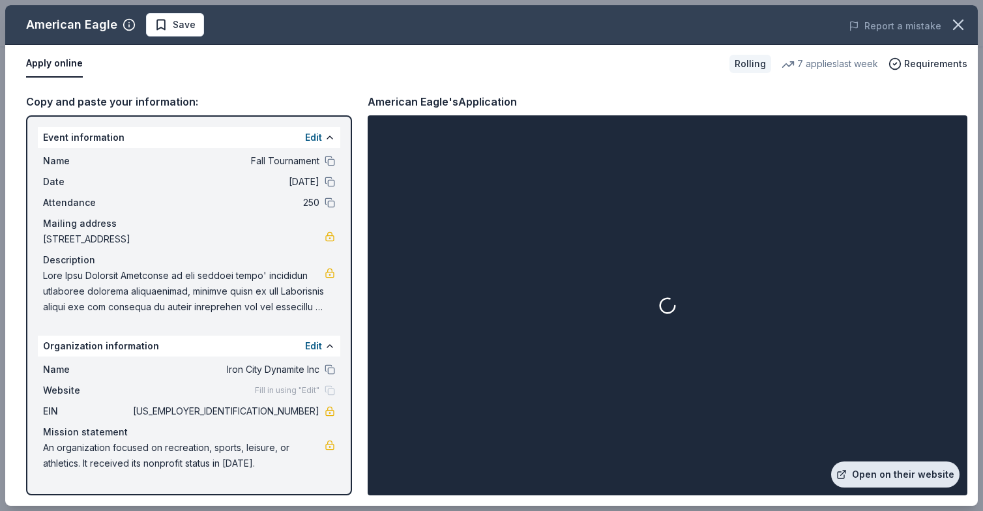
click at [867, 470] on link "Open on their website" at bounding box center [896, 475] width 128 height 26
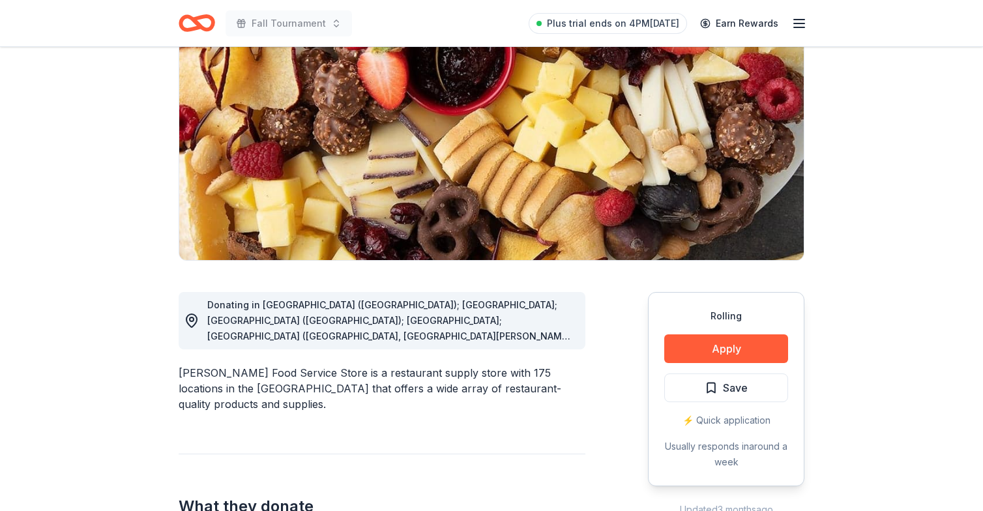
scroll to position [314, 0]
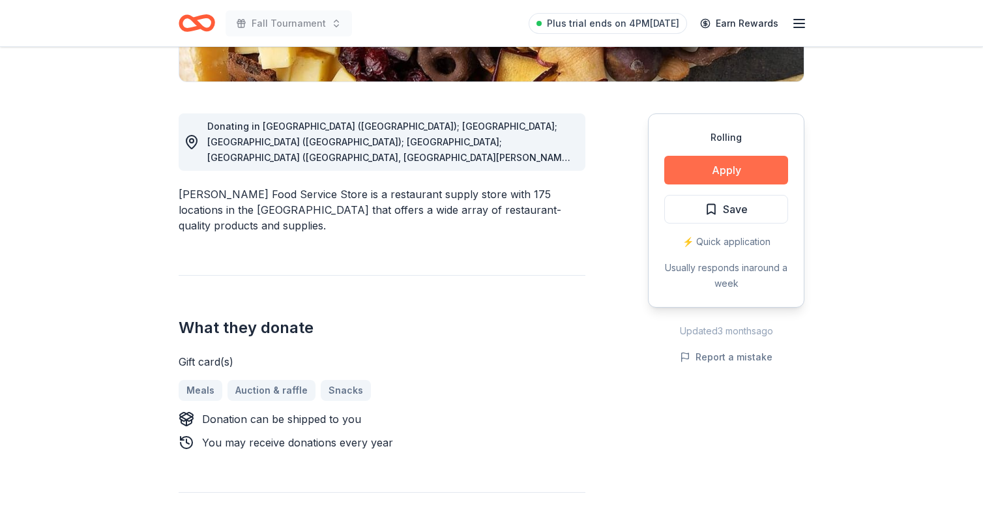
click at [712, 170] on button "Apply" at bounding box center [727, 170] width 124 height 29
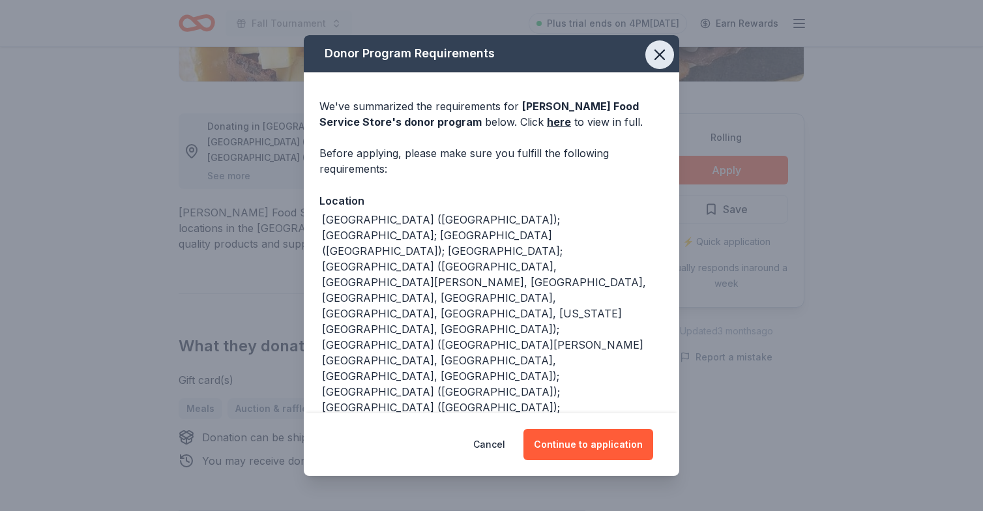
click at [659, 62] on icon "button" at bounding box center [660, 55] width 18 height 18
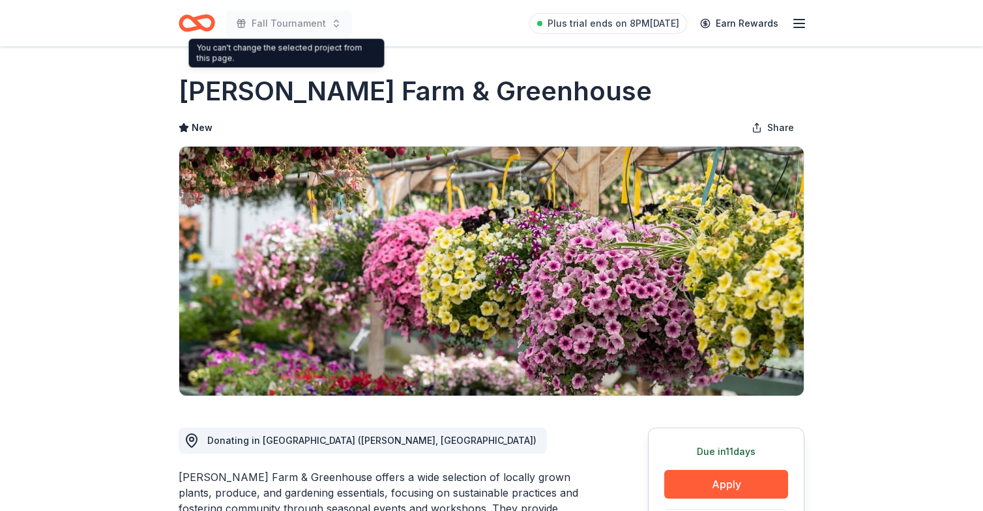
scroll to position [122, 0]
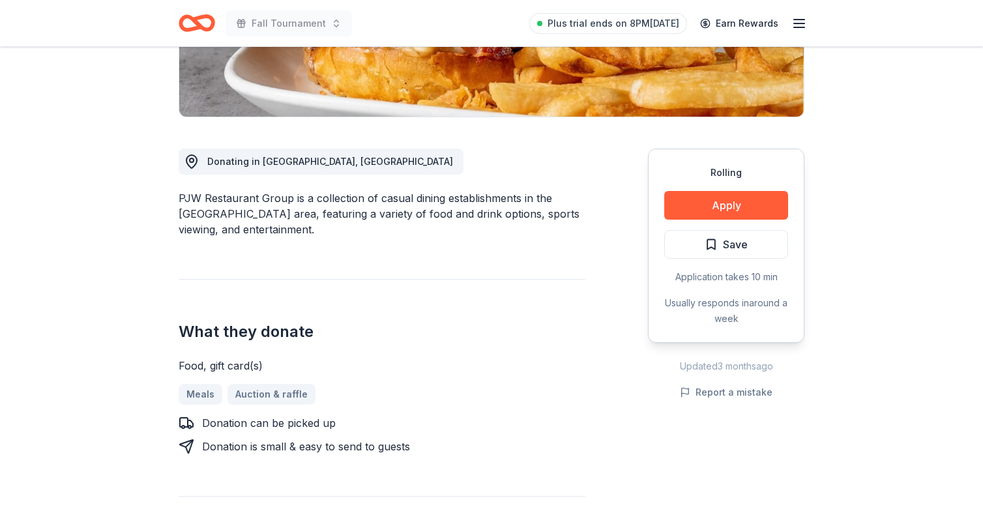
scroll to position [280, 0]
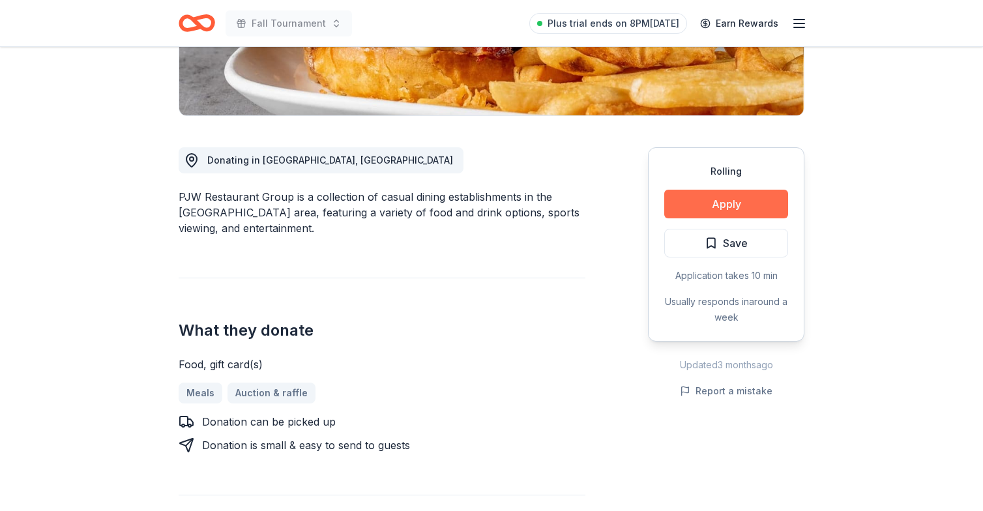
click at [698, 201] on button "Apply" at bounding box center [727, 204] width 124 height 29
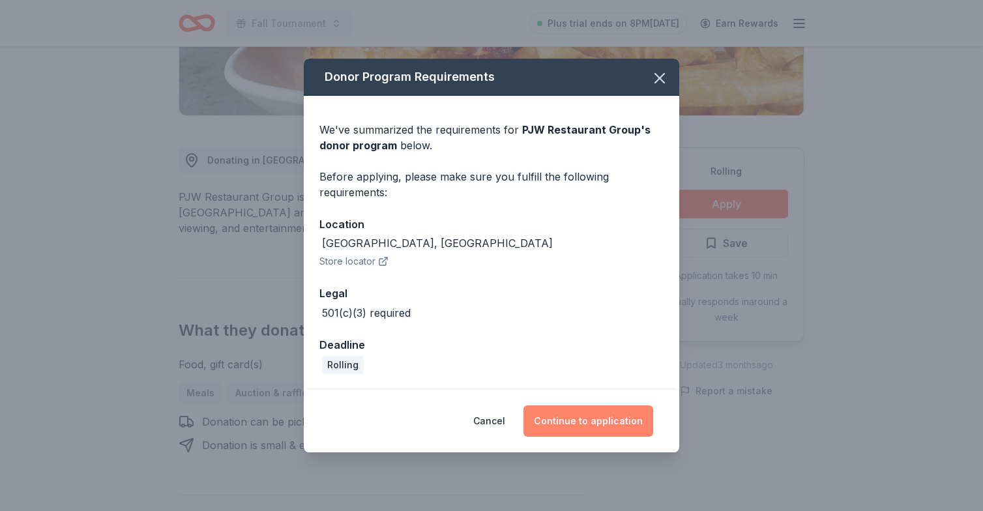
click at [609, 413] on button "Continue to application" at bounding box center [589, 421] width 130 height 31
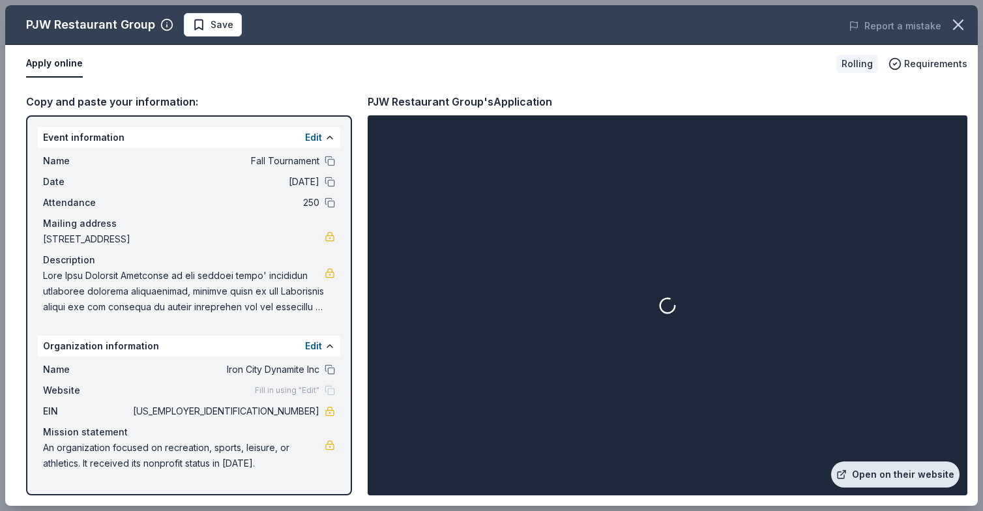
click at [855, 470] on link "Open on their website" at bounding box center [896, 475] width 128 height 26
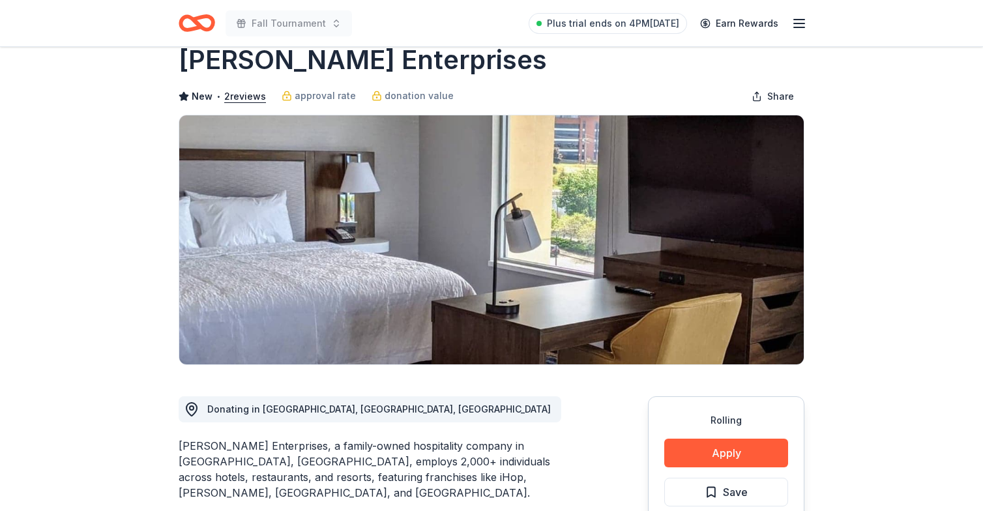
scroll to position [31, 0]
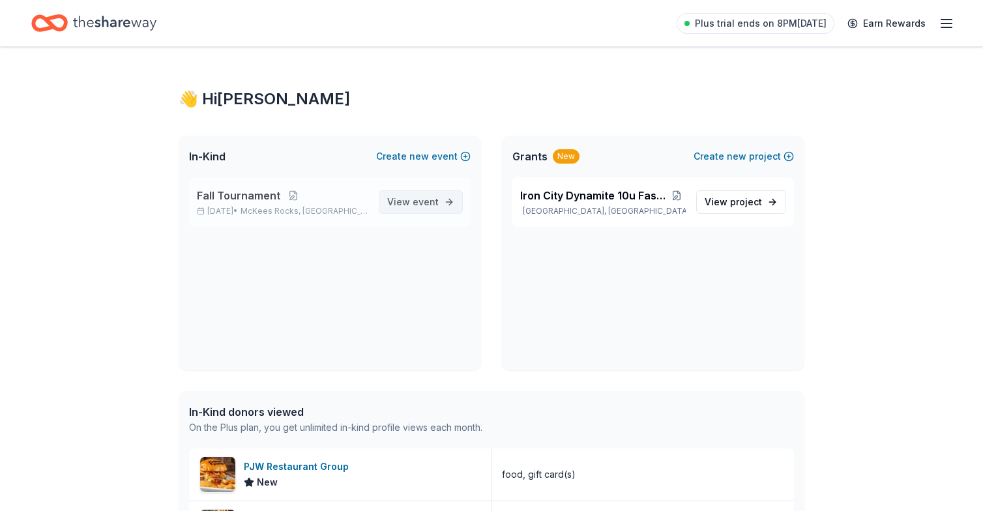
click at [430, 205] on span "event" at bounding box center [426, 201] width 26 height 11
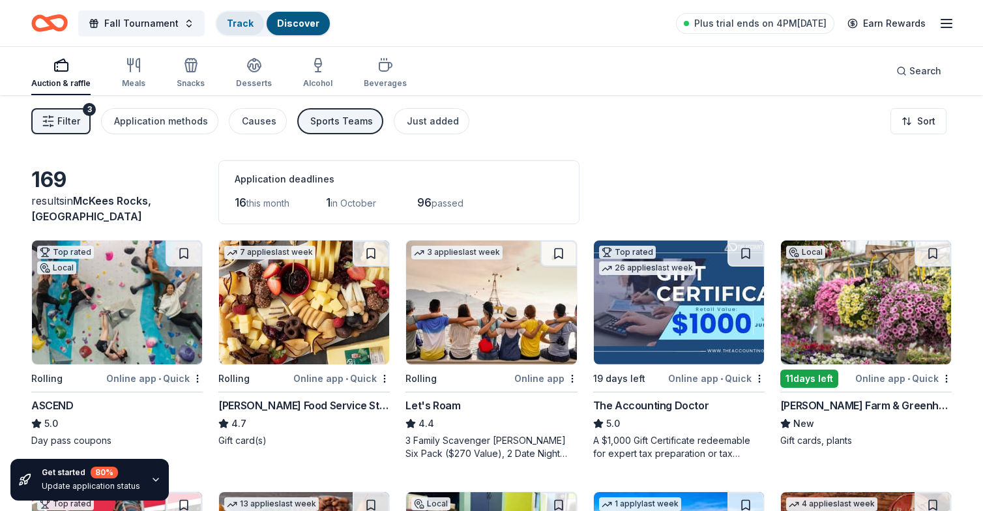
click at [219, 20] on div "Track" at bounding box center [241, 23] width 48 height 23
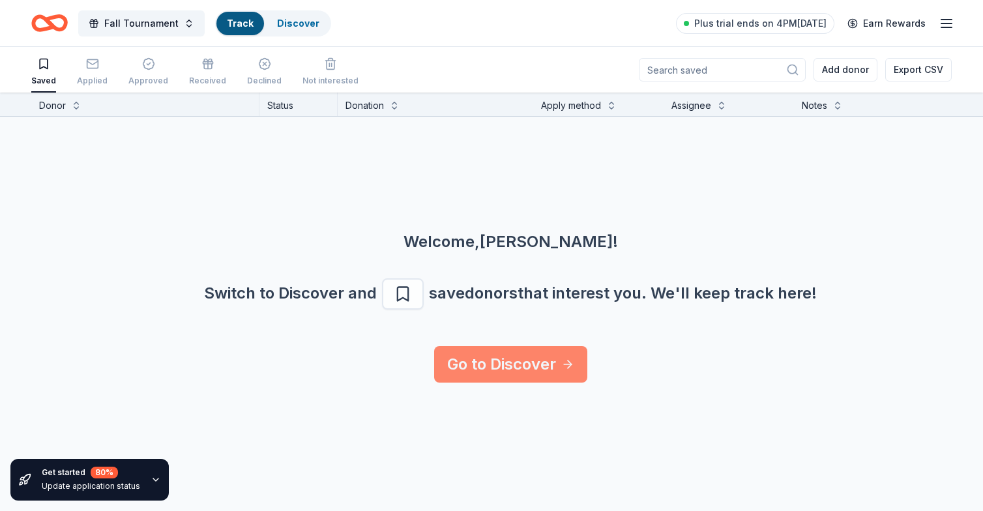
click at [513, 377] on link "Go to Discover" at bounding box center [510, 364] width 153 height 37
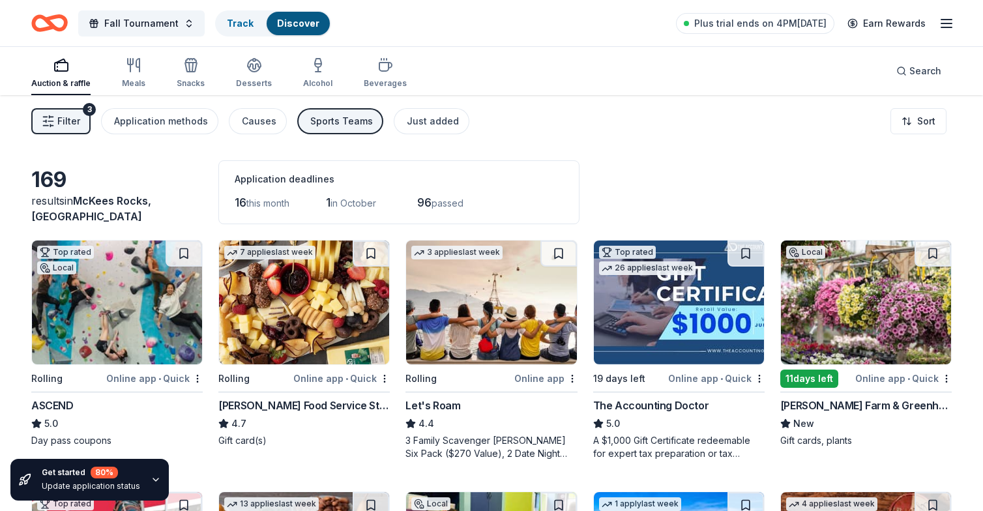
click at [945, 25] on icon "button" at bounding box center [947, 24] width 16 height 16
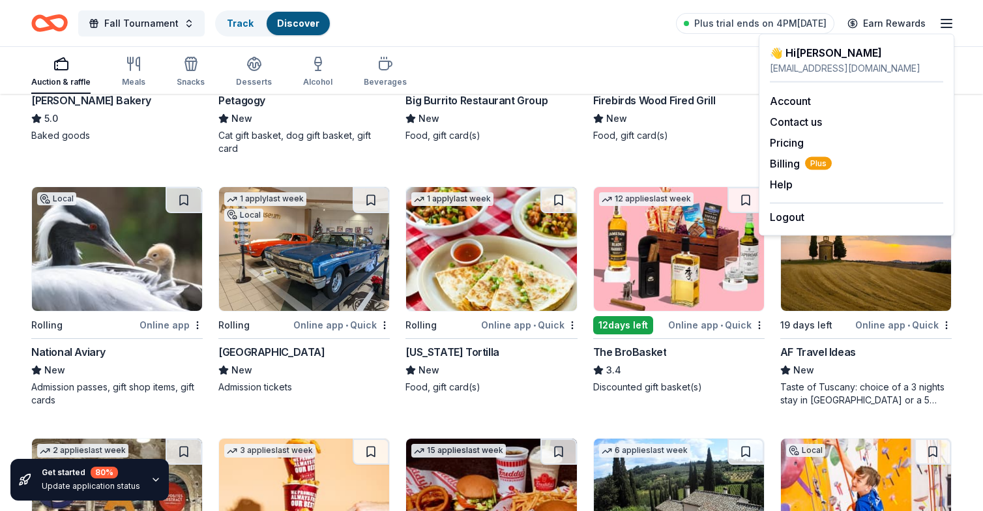
scroll to position [503, 0]
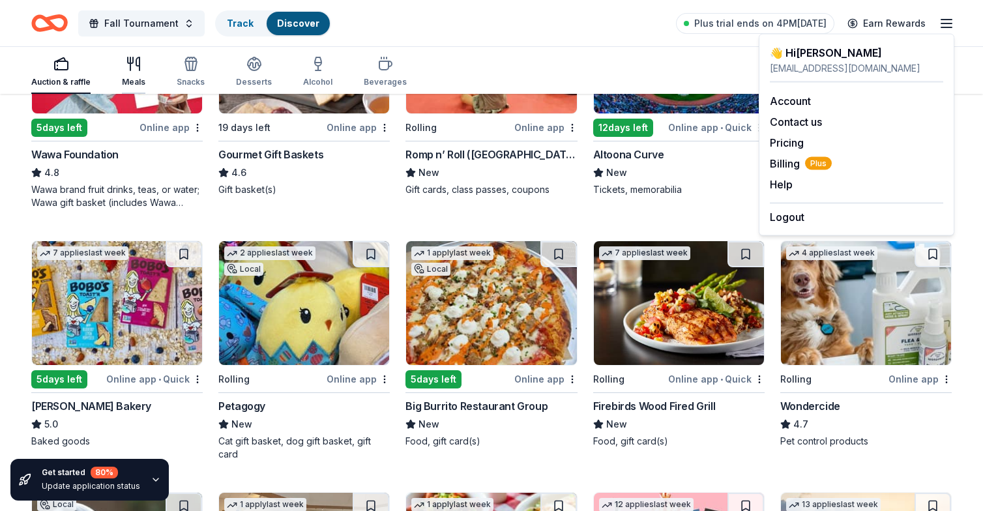
click at [129, 71] on div "Meals" at bounding box center [133, 71] width 23 height 31
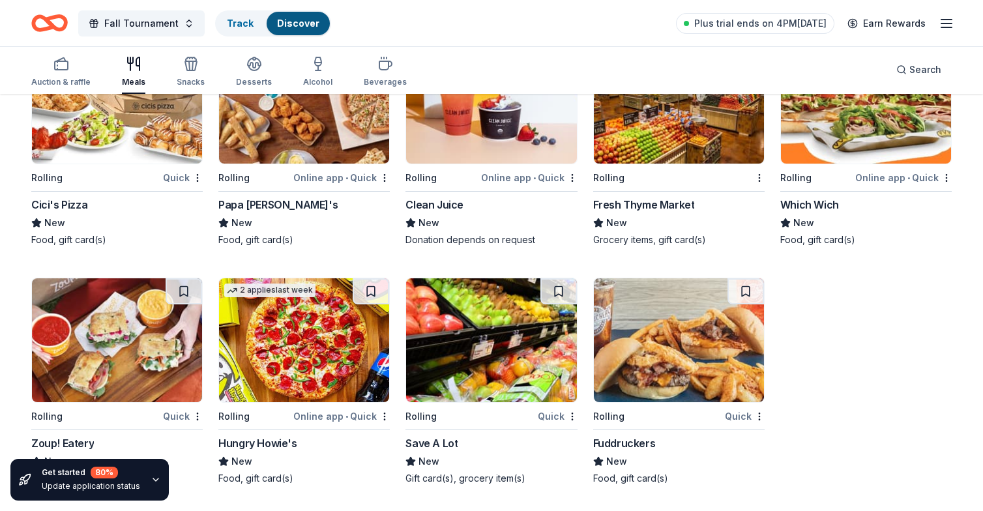
scroll to position [1924, 0]
click at [188, 63] on icon "button" at bounding box center [191, 64] width 16 height 16
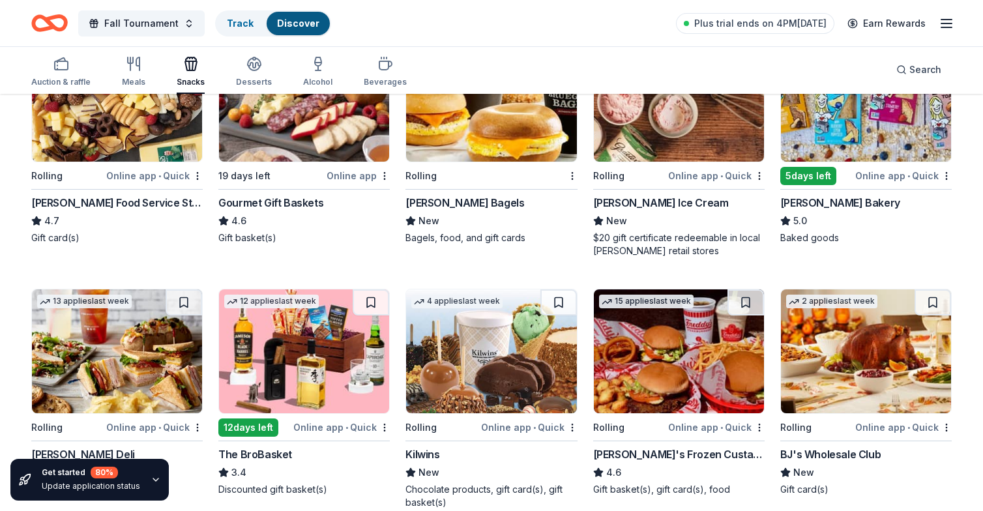
scroll to position [194, 0]
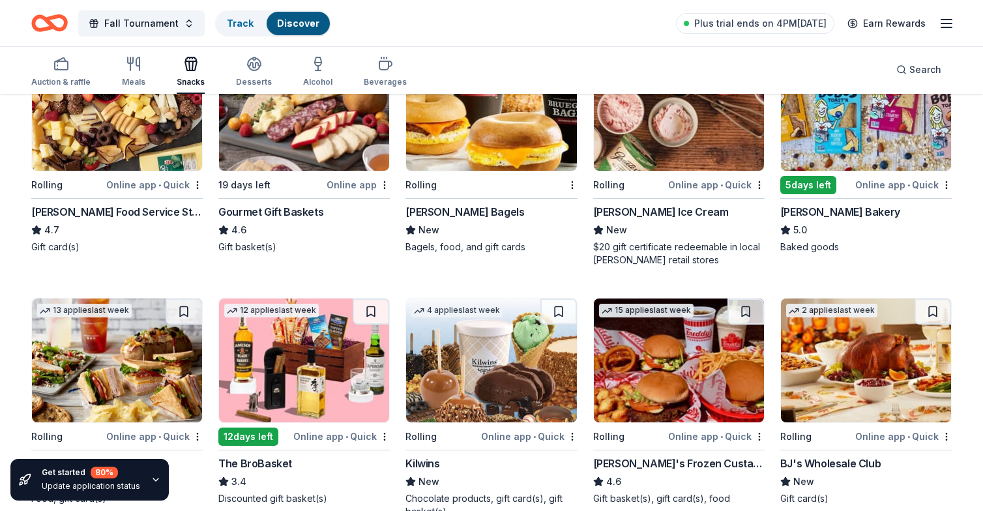
click at [653, 207] on div "Graeter's Ice Cream" at bounding box center [661, 212] width 136 height 16
click at [247, 63] on icon "button" at bounding box center [255, 64] width 16 height 16
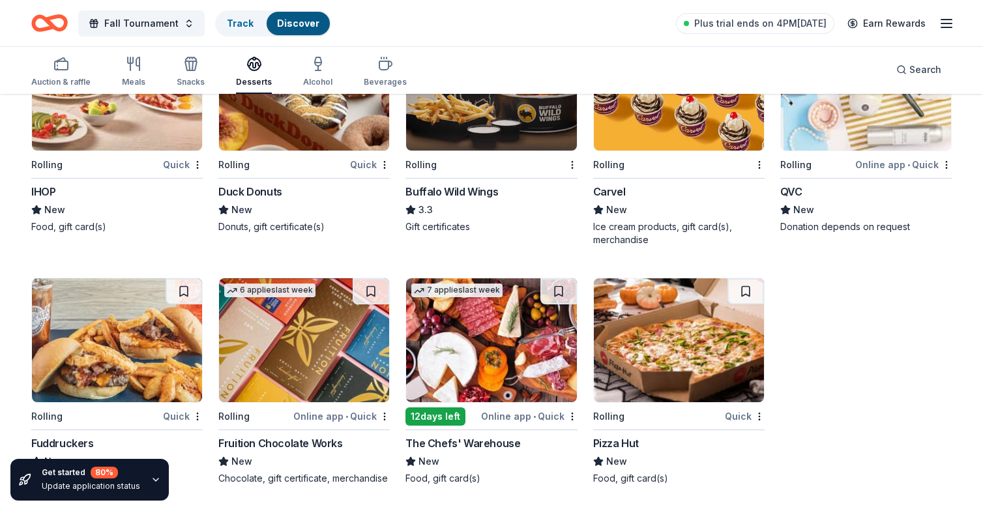
scroll to position [969, 0]
click at [791, 183] on div "2 applies last week Rolling Online app • Quick QVC New Donation depends on requ…" at bounding box center [867, 129] width 172 height 207
click at [318, 63] on icon "button" at bounding box center [318, 64] width 16 height 16
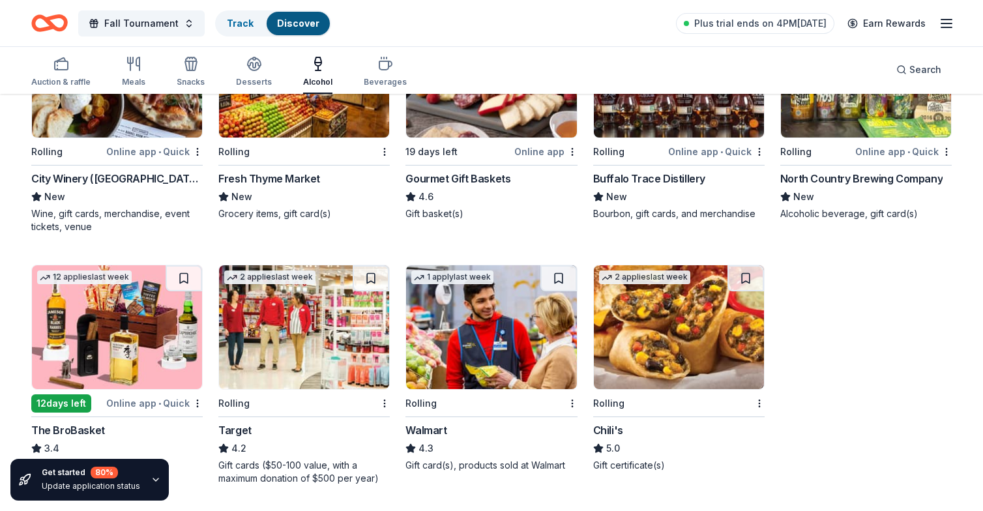
scroll to position [227, 0]
click at [91, 425] on div "The BroBasket" at bounding box center [68, 431] width 74 height 16
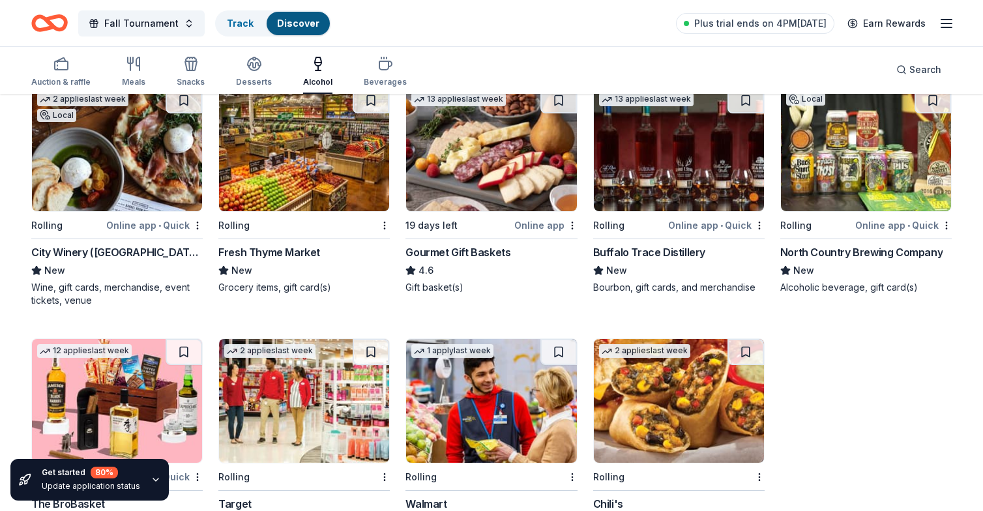
click at [865, 250] on div "North Country Brewing Company" at bounding box center [862, 253] width 162 height 16
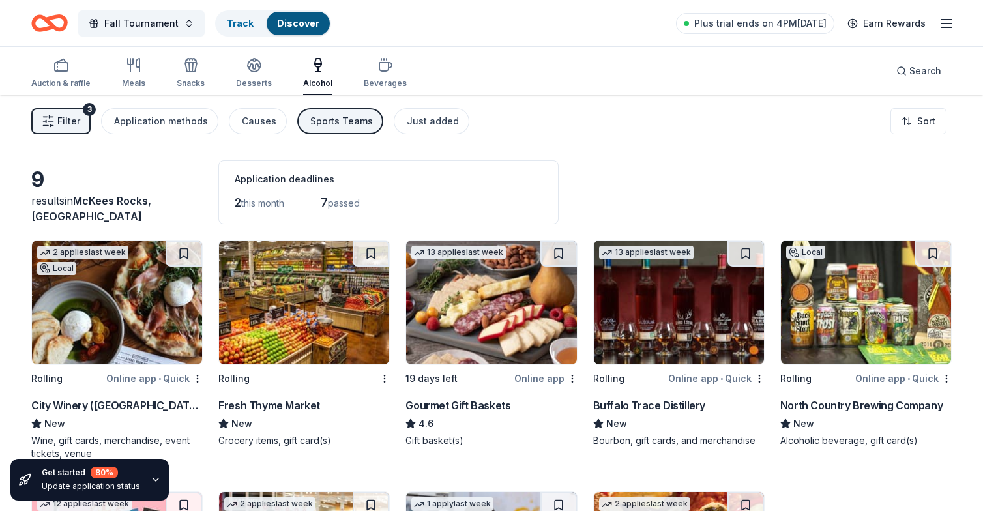
scroll to position [0, 0]
click at [51, 119] on icon "button" at bounding box center [48, 121] width 13 height 13
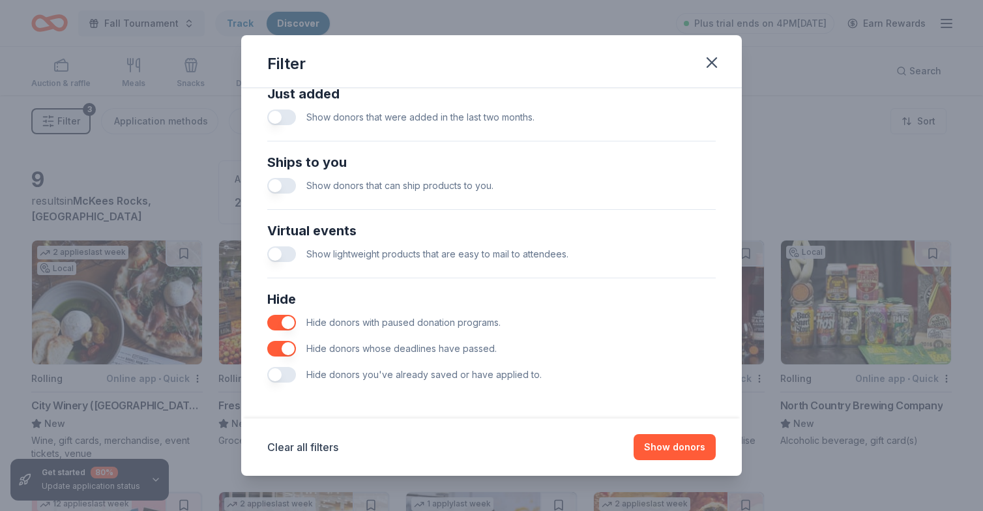
scroll to position [528, 0]
click at [284, 381] on button "button" at bounding box center [281, 375] width 29 height 16
click at [665, 444] on button "Show 9 donors" at bounding box center [671, 447] width 89 height 26
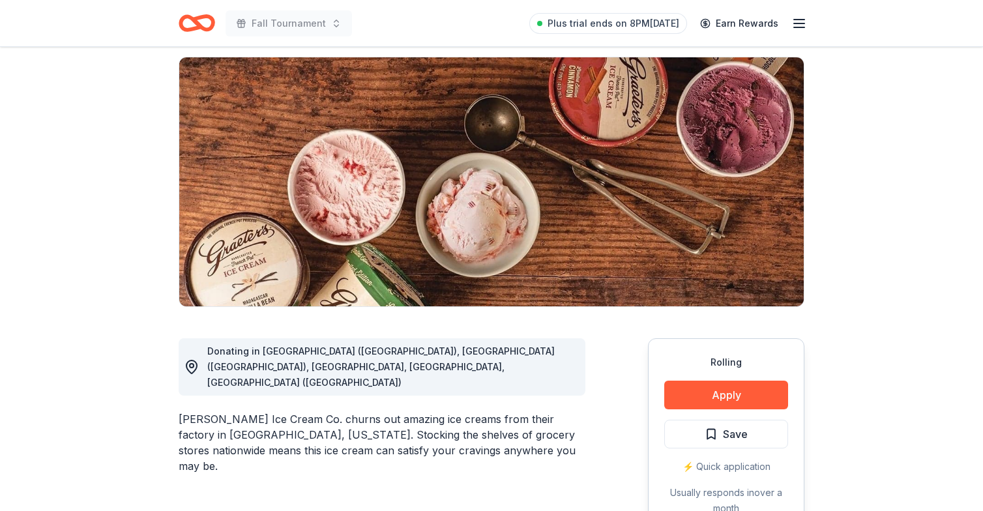
scroll to position [128, 0]
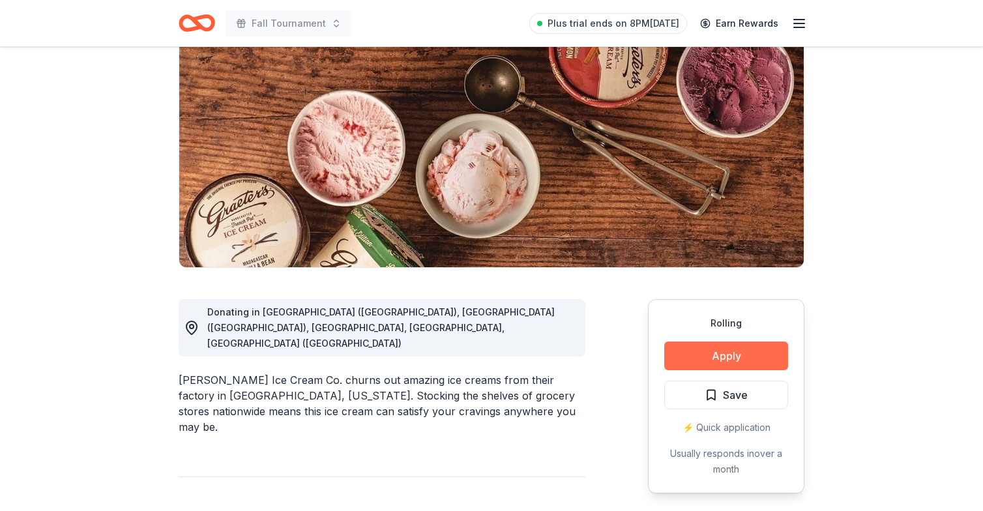
click at [748, 346] on button "Apply" at bounding box center [727, 356] width 124 height 29
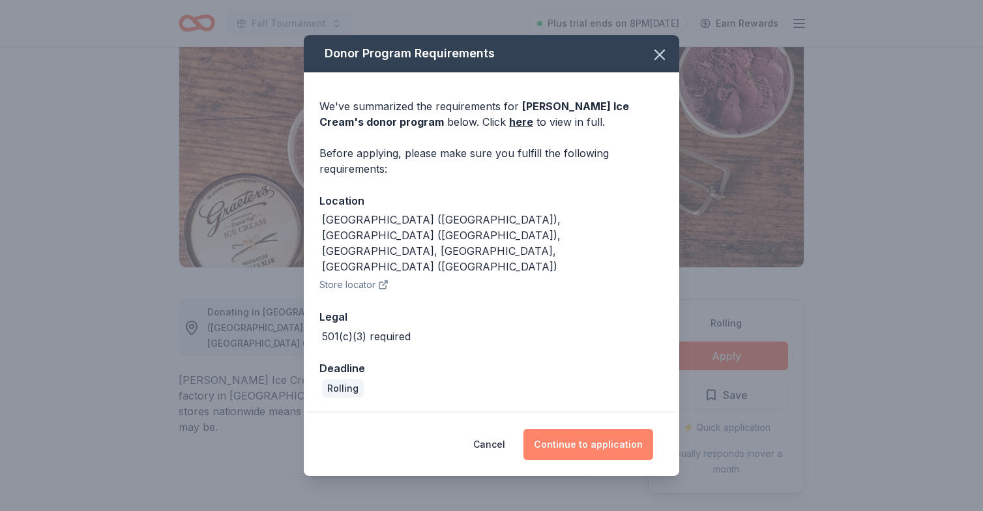
click at [566, 429] on button "Continue to application" at bounding box center [589, 444] width 130 height 31
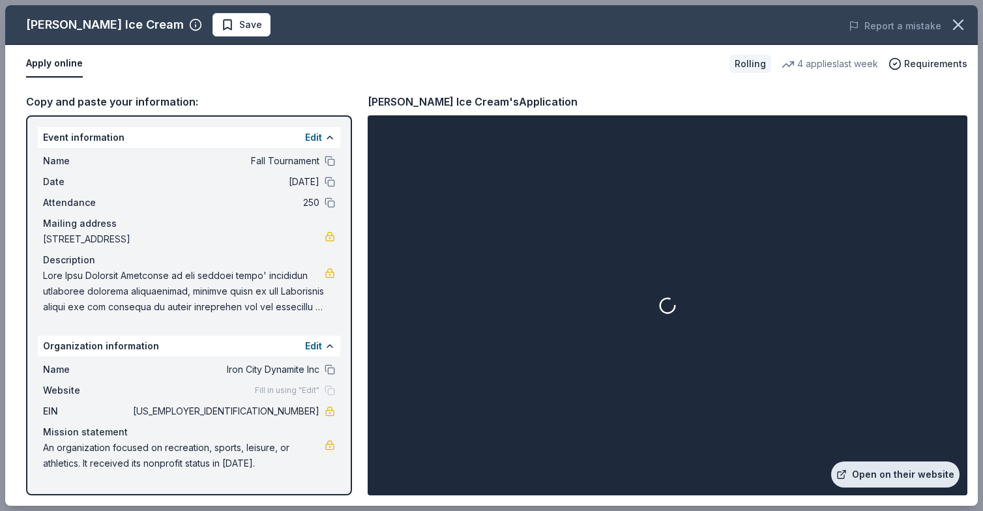
click at [861, 468] on link "Open on their website" at bounding box center [896, 475] width 128 height 26
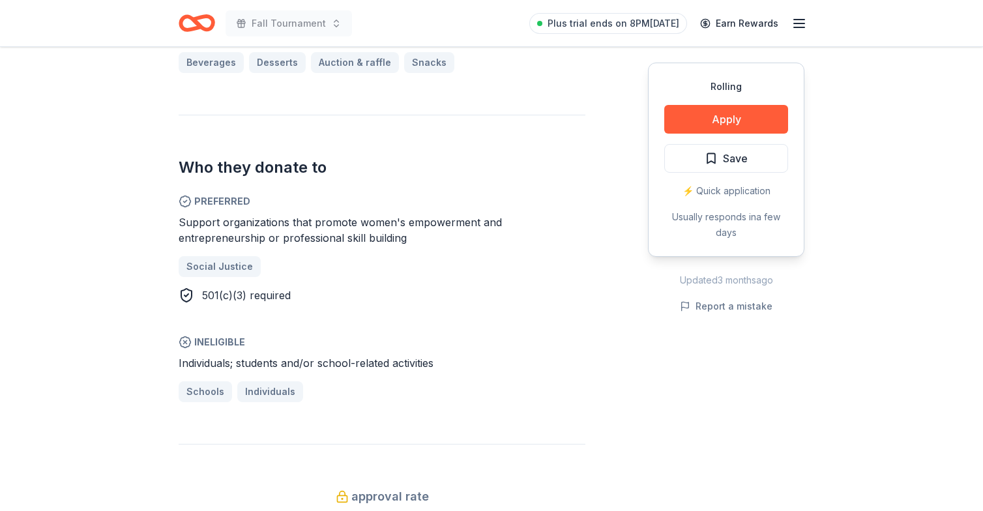
scroll to position [637, 0]
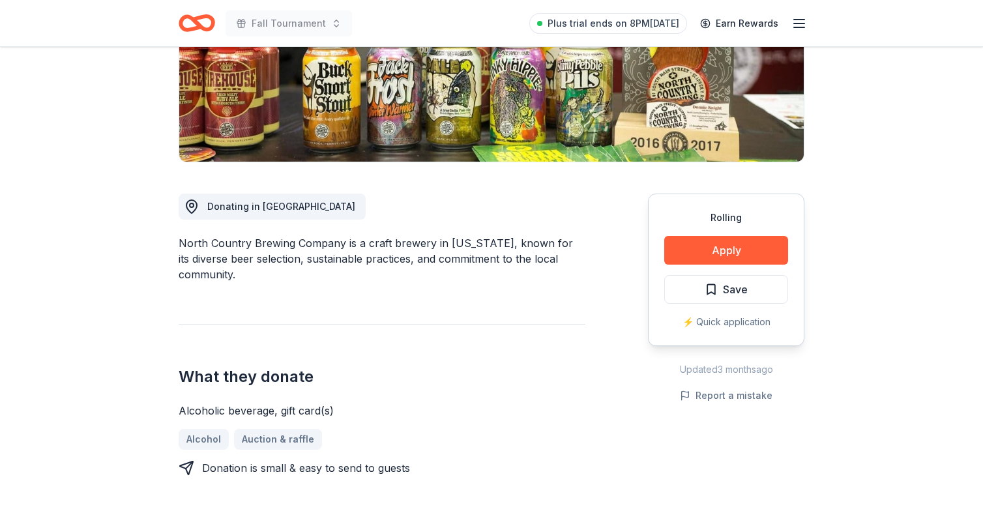
scroll to position [224, 0]
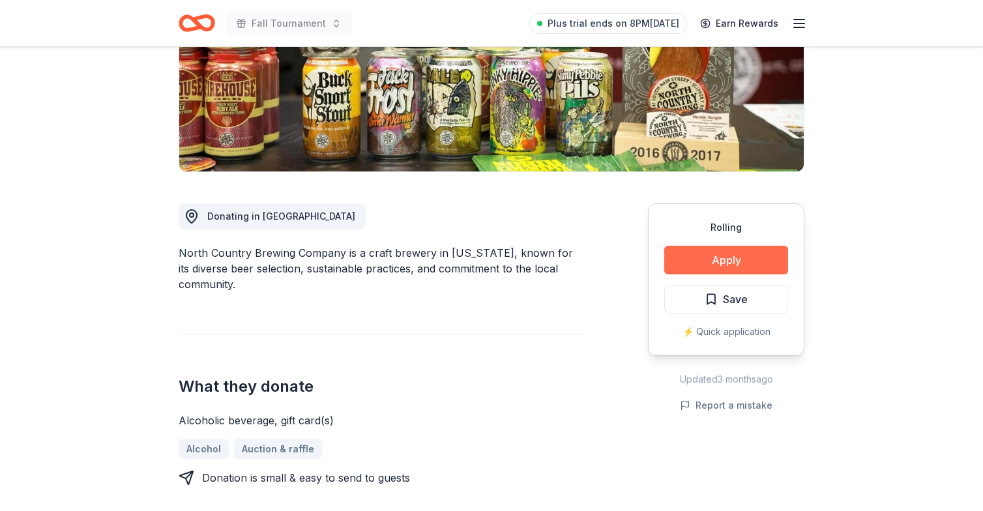
click at [723, 260] on button "Apply" at bounding box center [727, 260] width 124 height 29
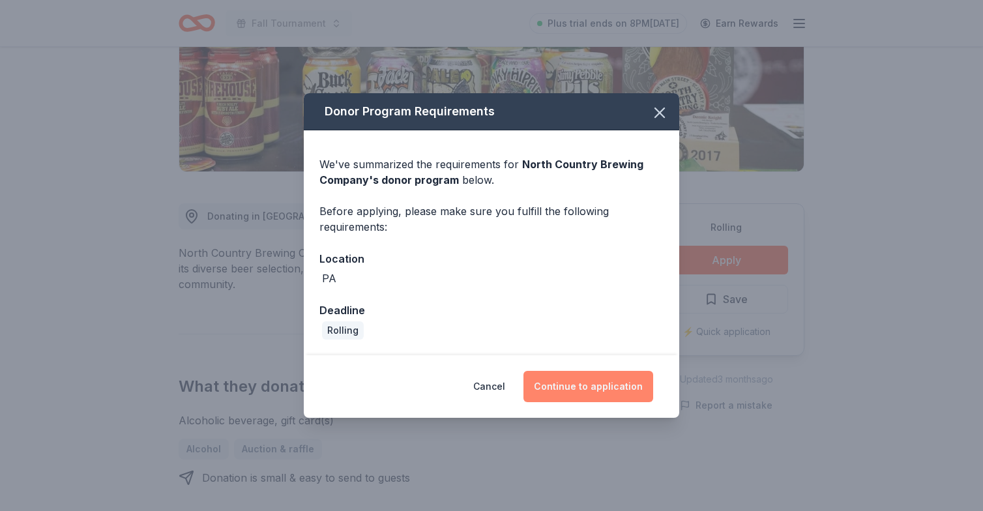
click at [590, 385] on button "Continue to application" at bounding box center [589, 386] width 130 height 31
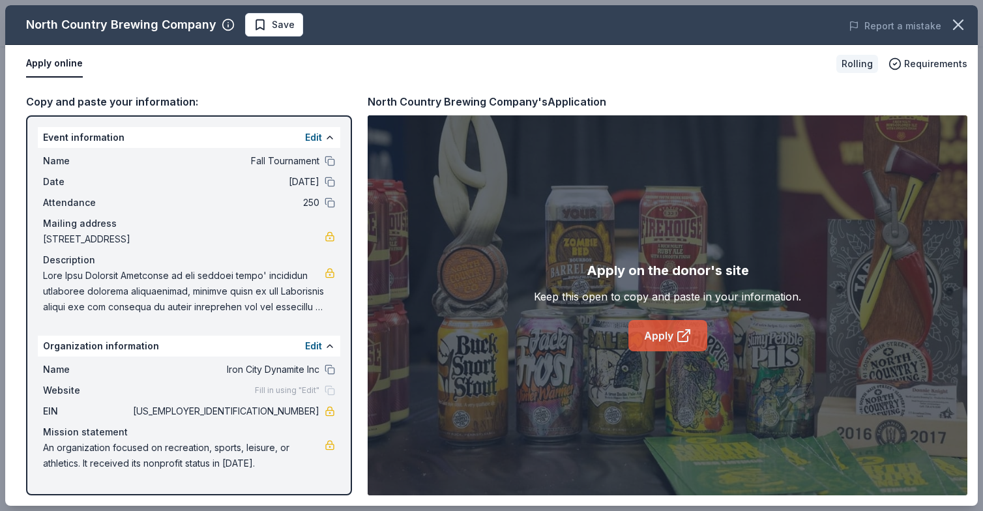
click at [670, 333] on link "Apply" at bounding box center [668, 335] width 79 height 31
